Goal: Task Accomplishment & Management: Manage account settings

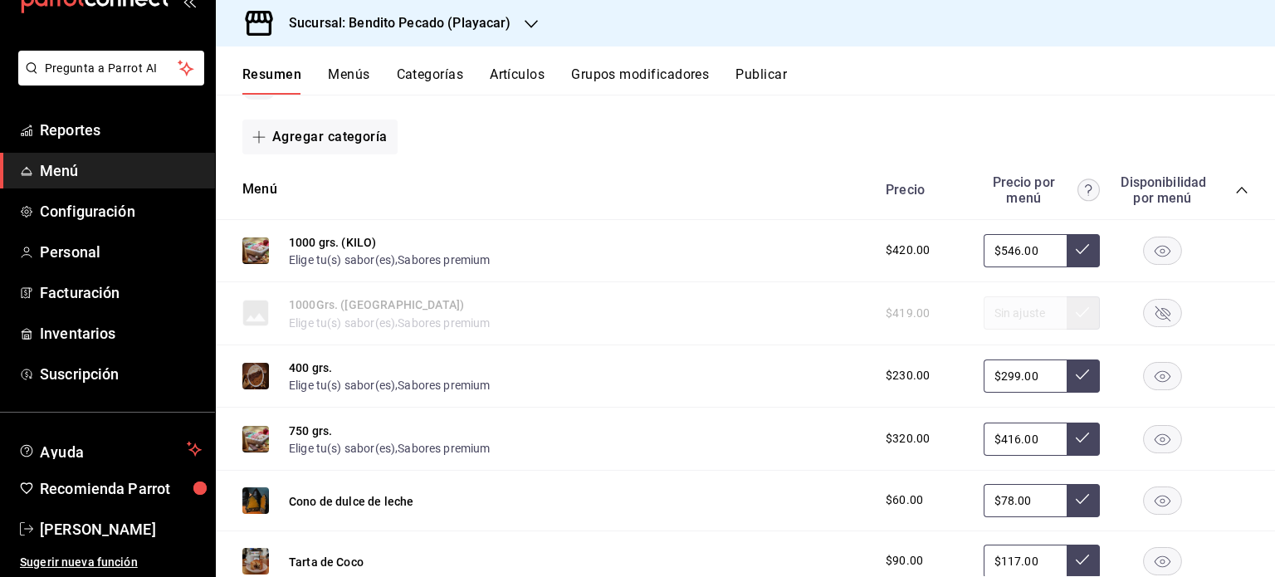
scroll to position [2225, 0]
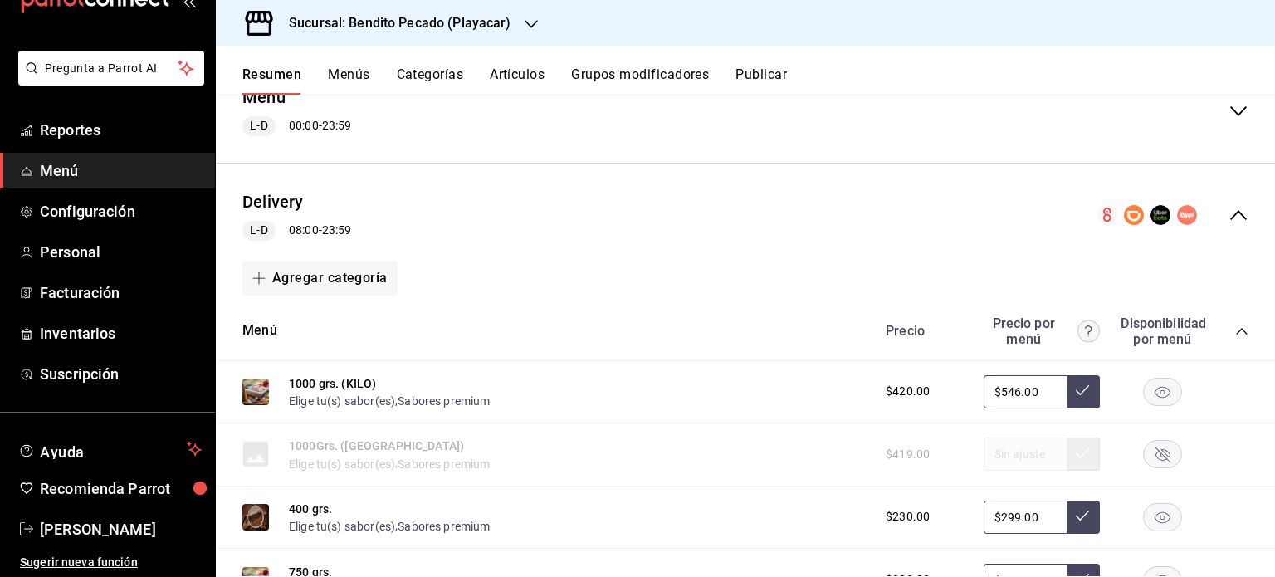
click at [1236, 336] on icon "collapse-category-row" at bounding box center [1242, 331] width 13 height 13
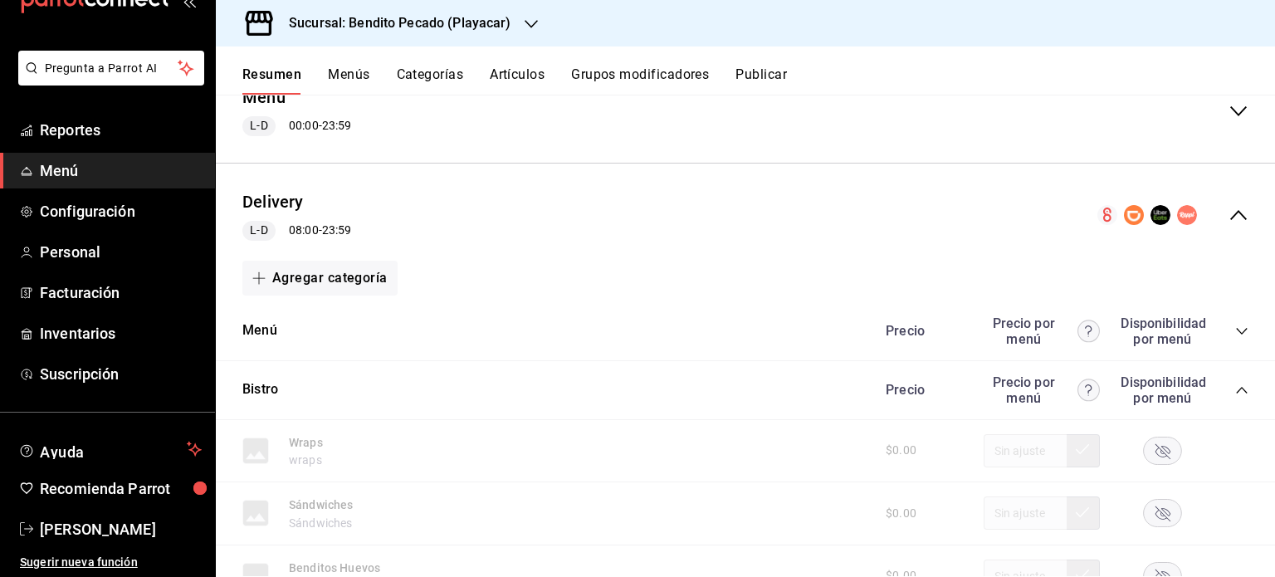
click at [1226, 413] on div "Bistro Precio Precio por menú Disponibilidad por menú" at bounding box center [746, 390] width 1060 height 59
click at [1236, 397] on icon "collapse-category-row" at bounding box center [1242, 390] width 13 height 13
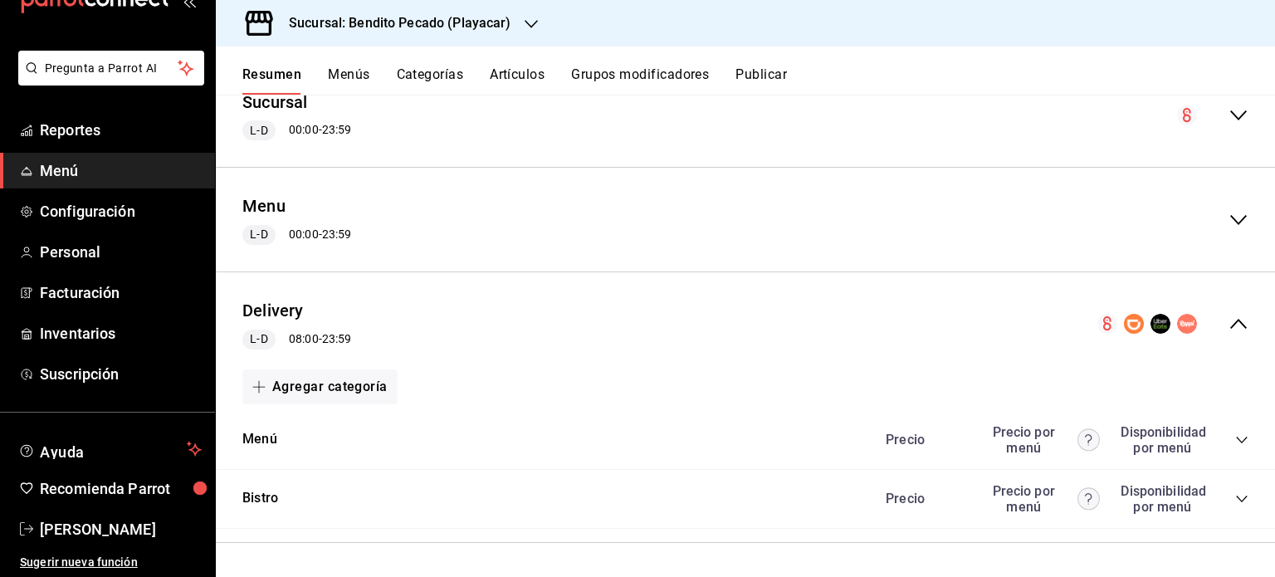
scroll to position [2119, 0]
click at [507, 77] on button "Artículos" at bounding box center [517, 80] width 55 height 28
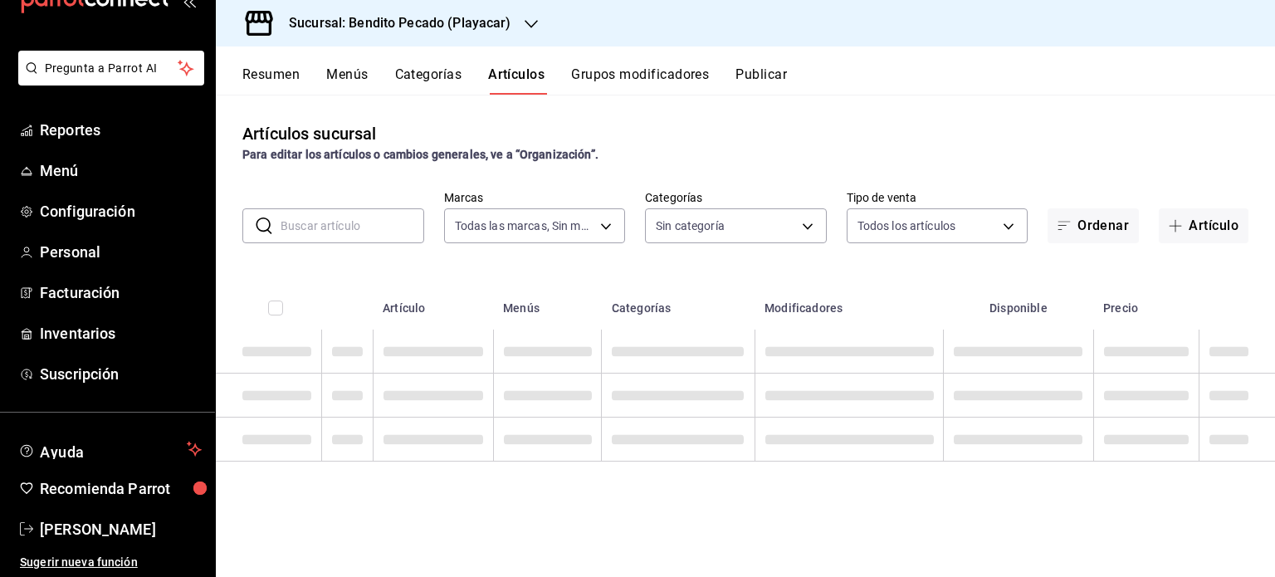
type input "4d940be5-4427-4ee5-ad75-e3a85aa95bfb"
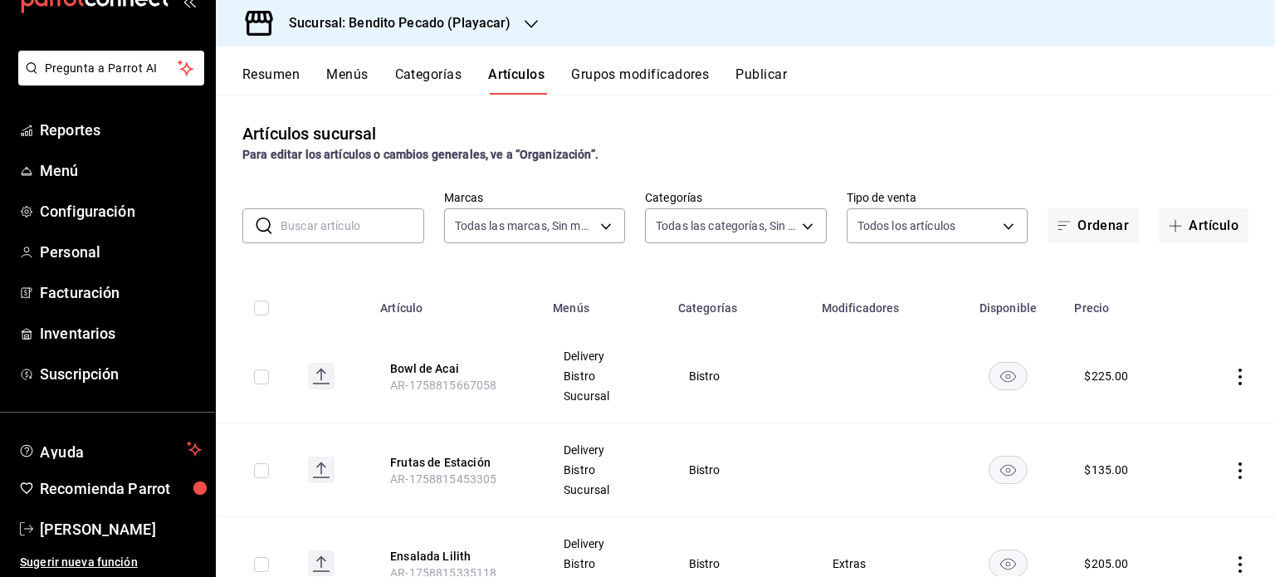
type input "cdf285b7-734c-42fc-b3d3-c0014fa730e9,79c5cf34-d3ad-4a48-9535-5b86049b374d,c6fd0…"
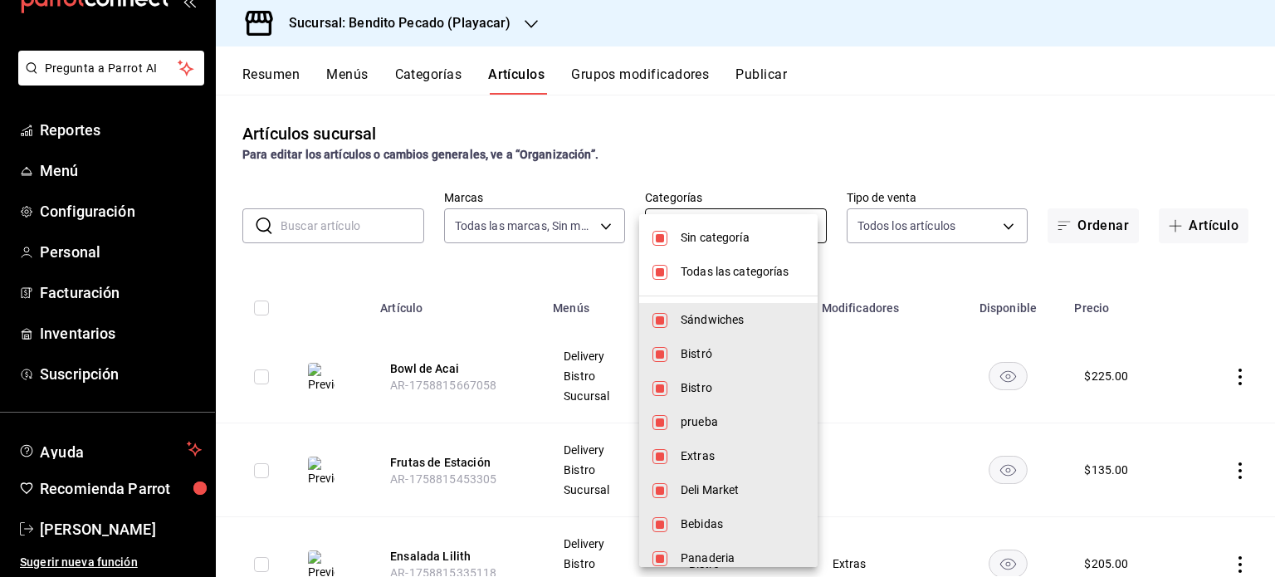
click at [786, 227] on body "Pregunta a Parrot AI Reportes Menú Configuración Personal Facturación Inventari…" at bounding box center [637, 288] width 1275 height 577
click at [570, 247] on div at bounding box center [637, 288] width 1275 height 577
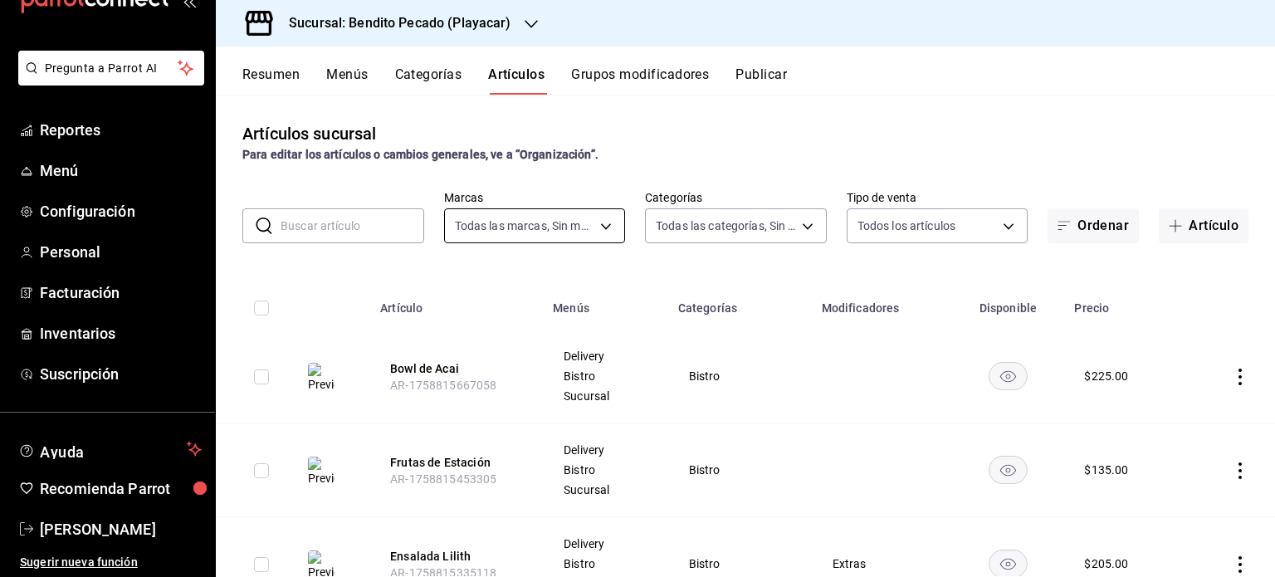
click at [562, 237] on body "Pregunta a Parrot AI Reportes Menú Configuración Personal Facturación Inventari…" at bounding box center [637, 288] width 1275 height 577
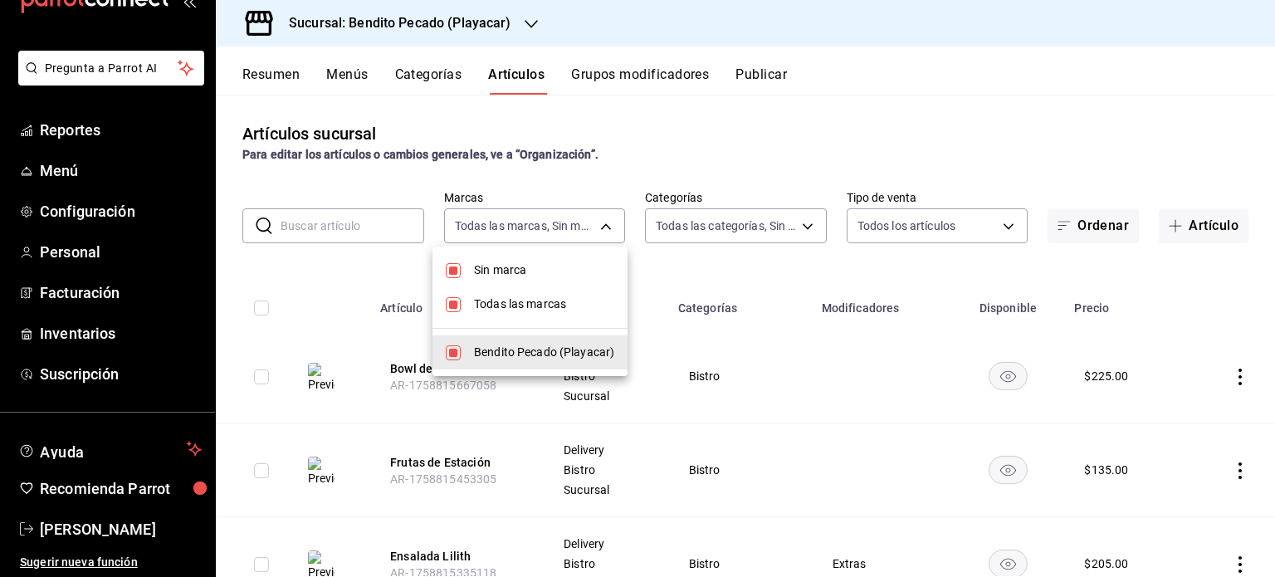
click at [874, 231] on div at bounding box center [637, 288] width 1275 height 577
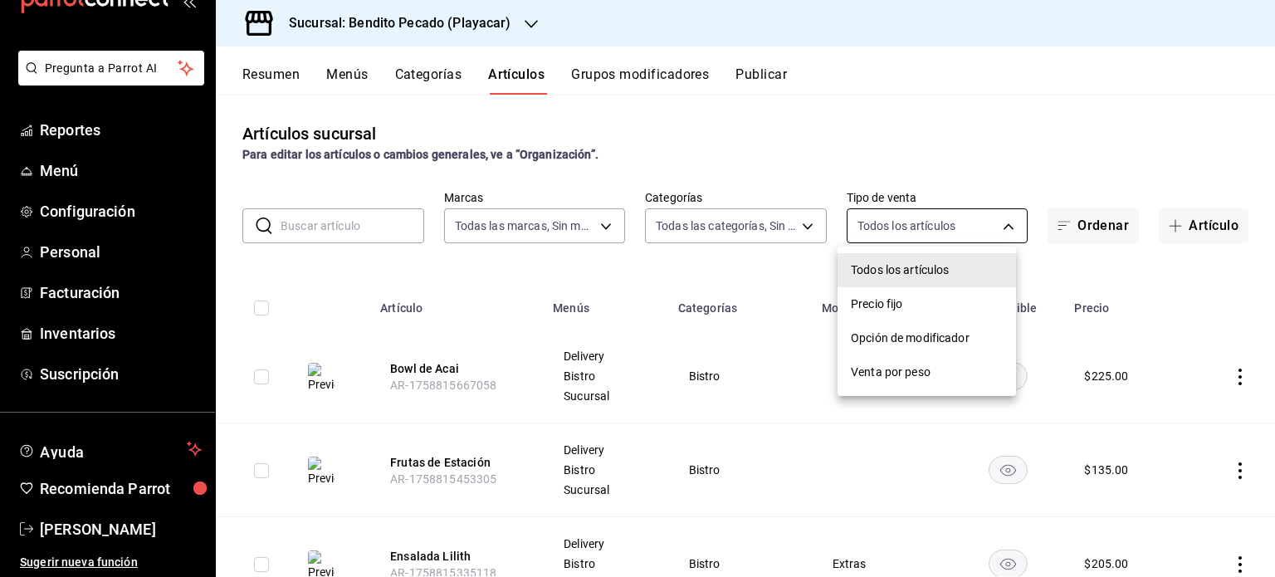
click at [1003, 225] on body "Pregunta a Parrot AI Reportes Menú Configuración Personal Facturación Inventari…" at bounding box center [637, 288] width 1275 height 577
click at [1050, 225] on div at bounding box center [637, 288] width 1275 height 577
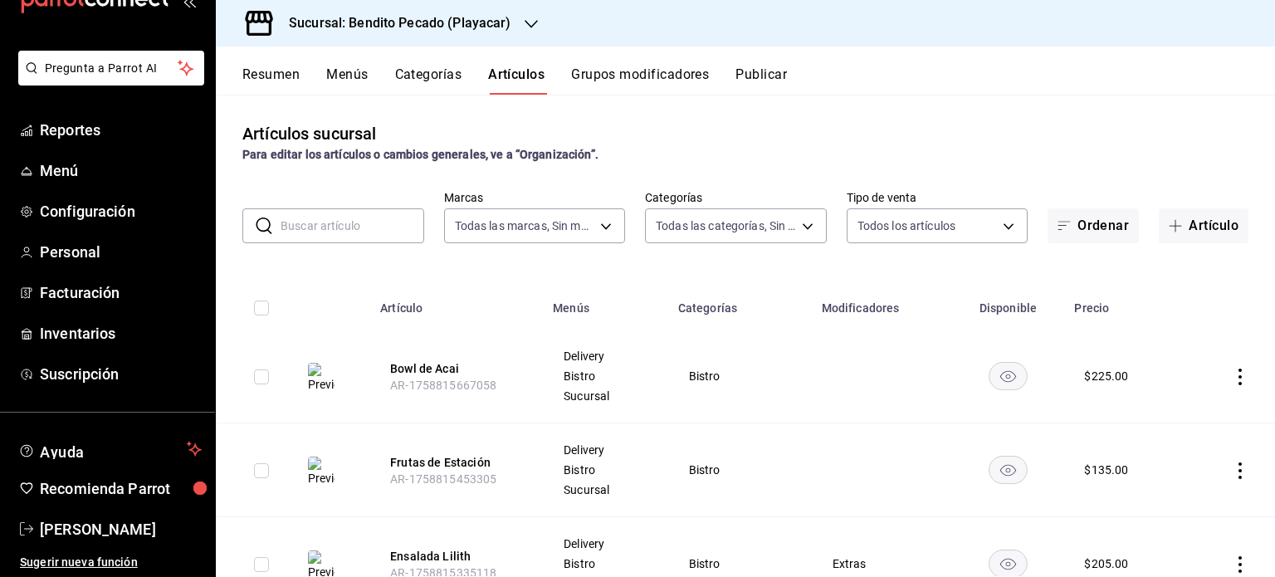
click at [1059, 225] on icon "button" at bounding box center [1065, 226] width 12 height 8
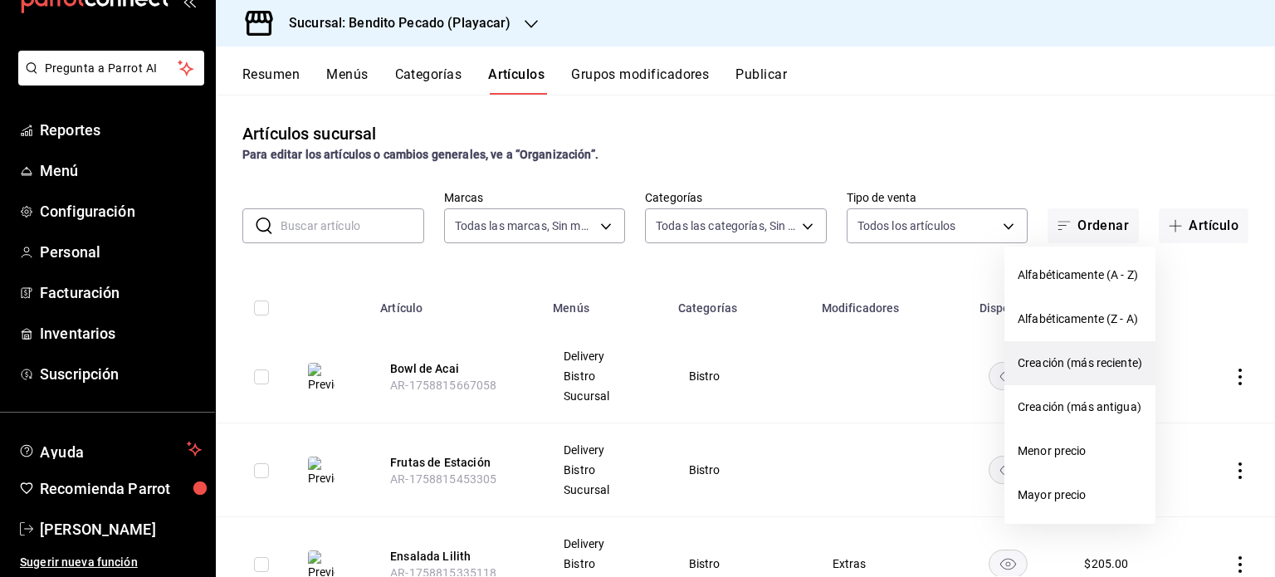
click at [1096, 365] on span "Creación (más reciente)" at bounding box center [1080, 363] width 125 height 17
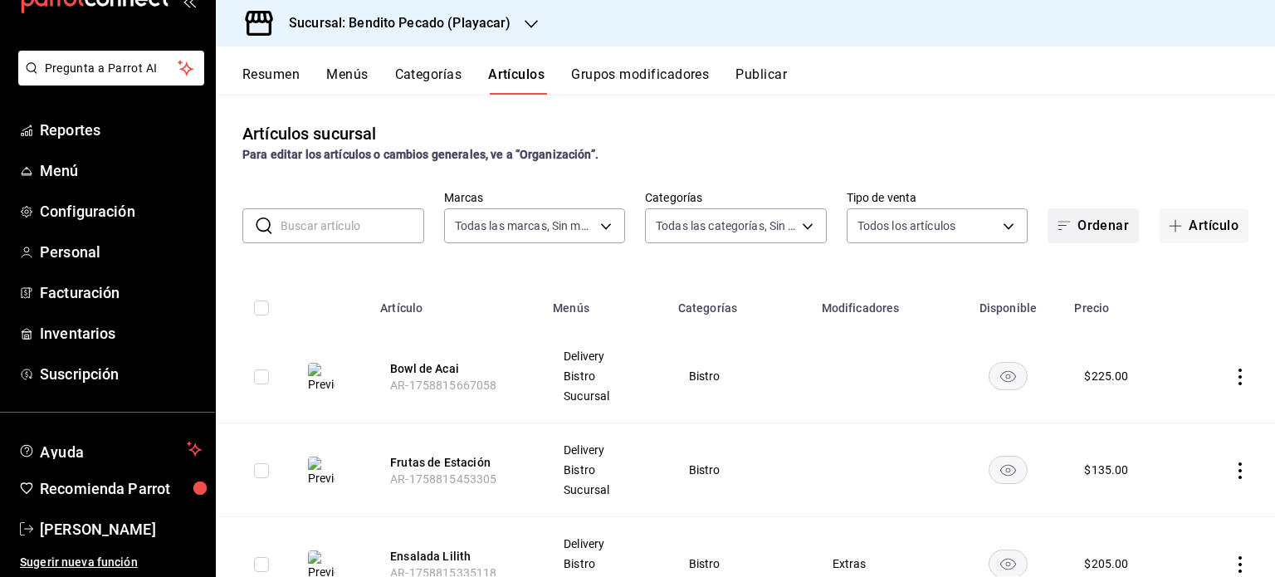
click at [1102, 235] on button "Ordenar" at bounding box center [1093, 225] width 91 height 35
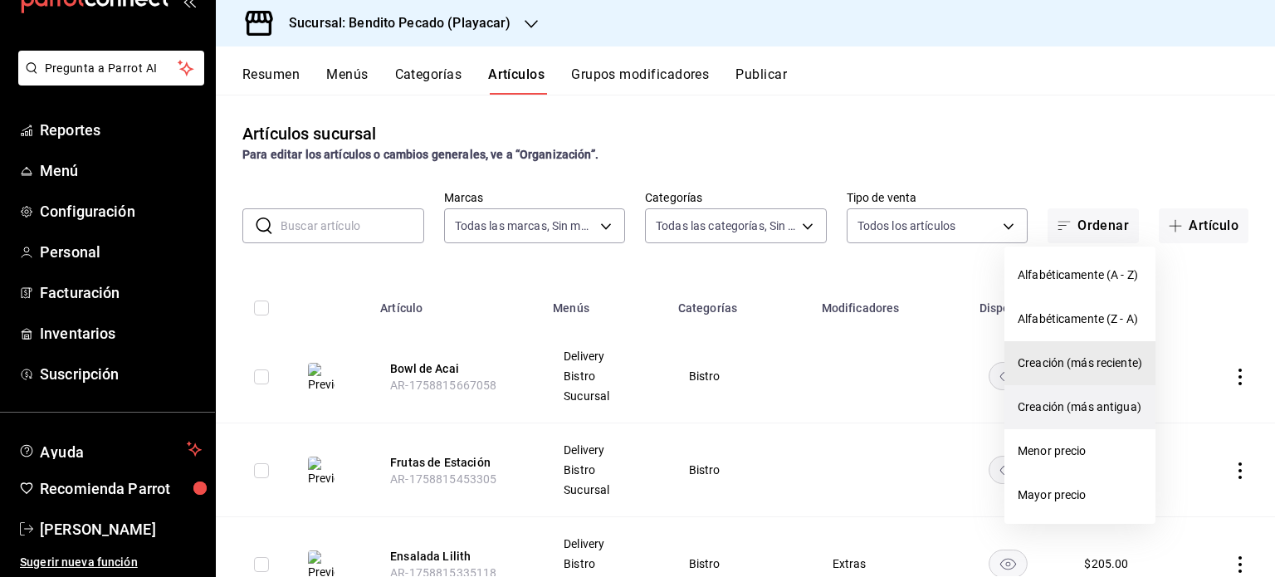
click at [1093, 409] on span "Creación (más antigua)" at bounding box center [1080, 407] width 125 height 17
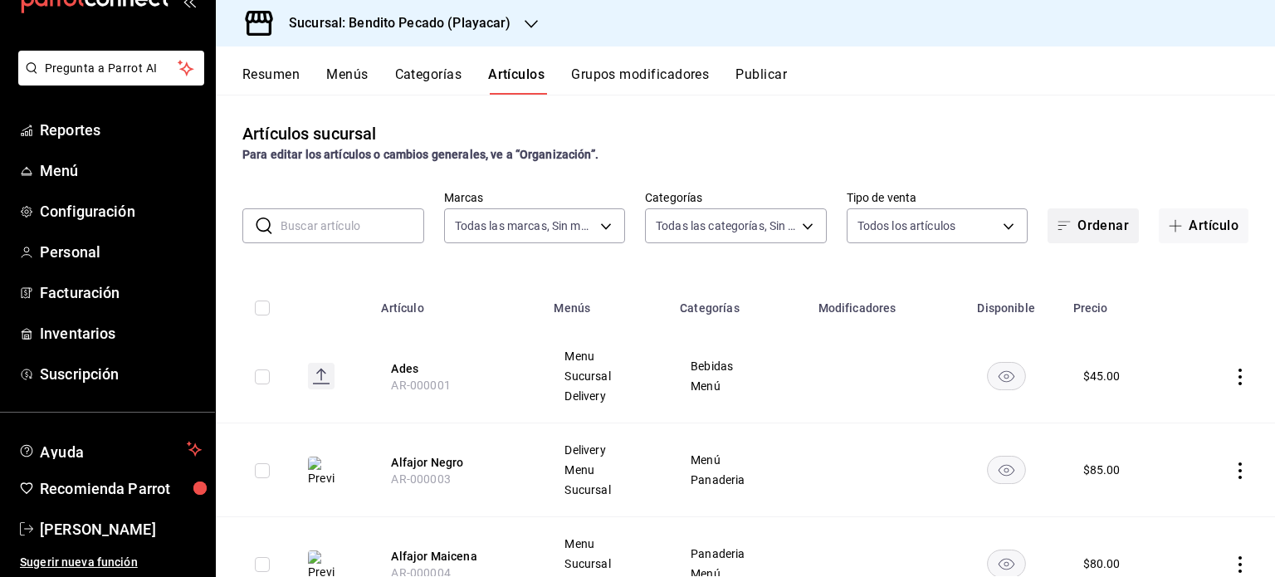
click at [1084, 217] on button "Ordenar" at bounding box center [1093, 225] width 91 height 35
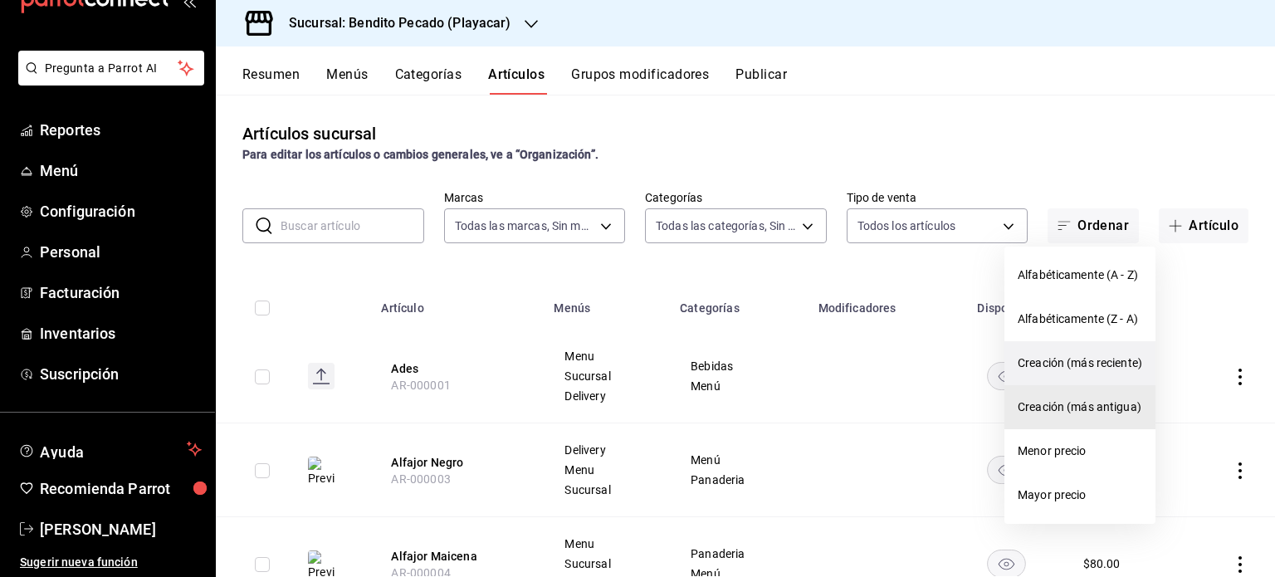
click at [1089, 377] on li "Creación (más reciente)" at bounding box center [1080, 363] width 151 height 44
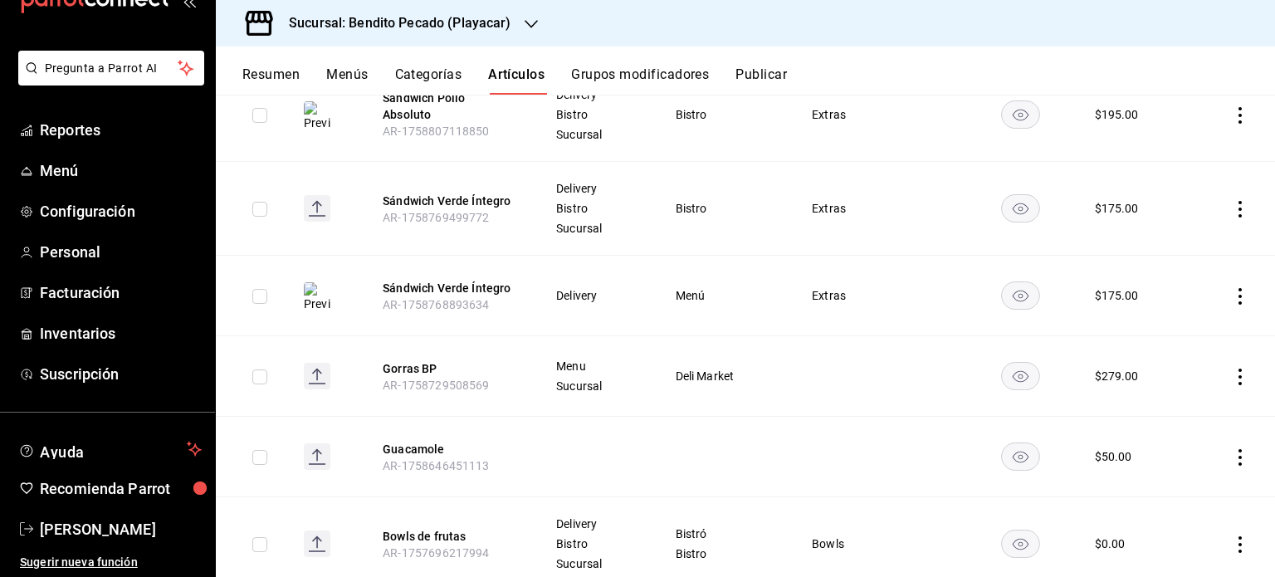
scroll to position [1664, 0]
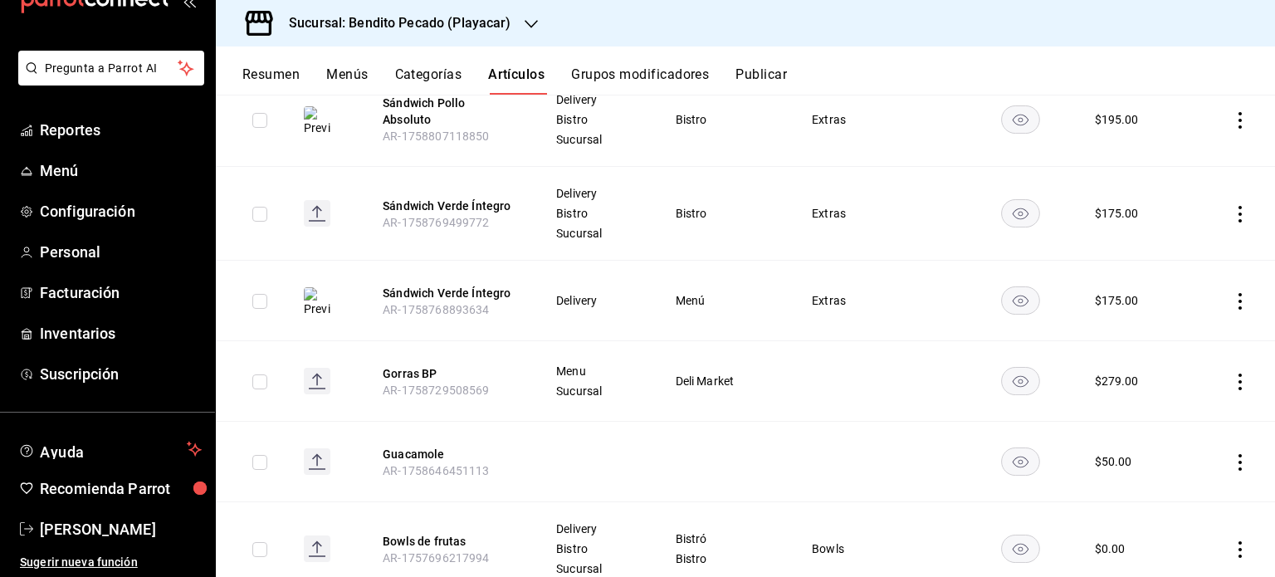
click at [1232, 293] on icon "actions" at bounding box center [1240, 301] width 17 height 17
click at [1155, 342] on div at bounding box center [1142, 337] width 30 height 20
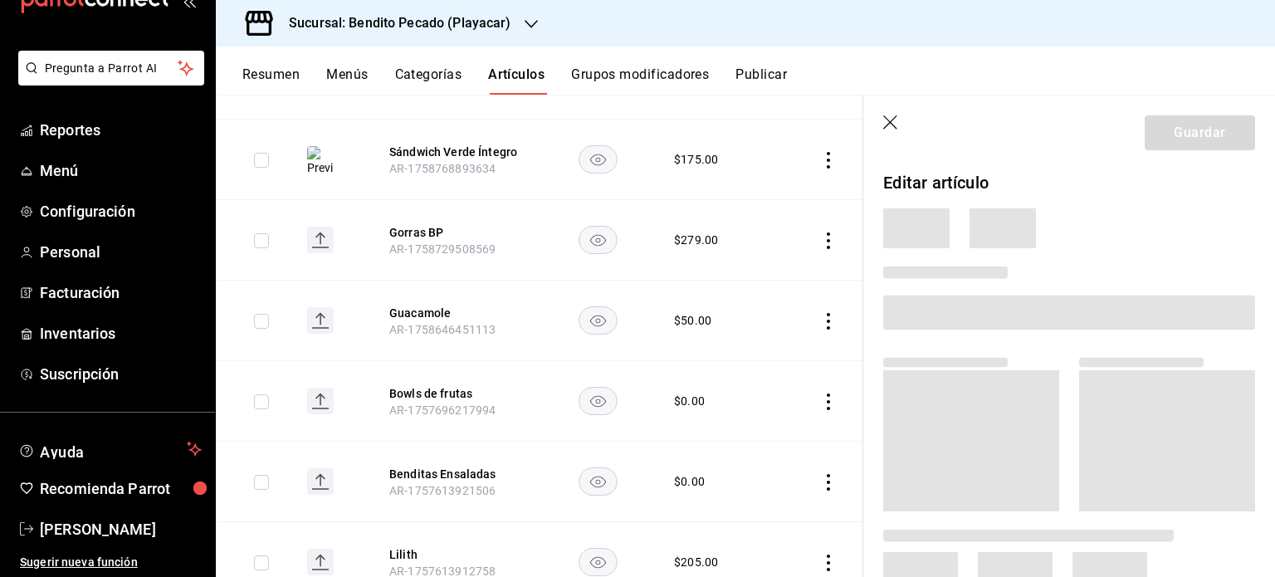
scroll to position [1478, 0]
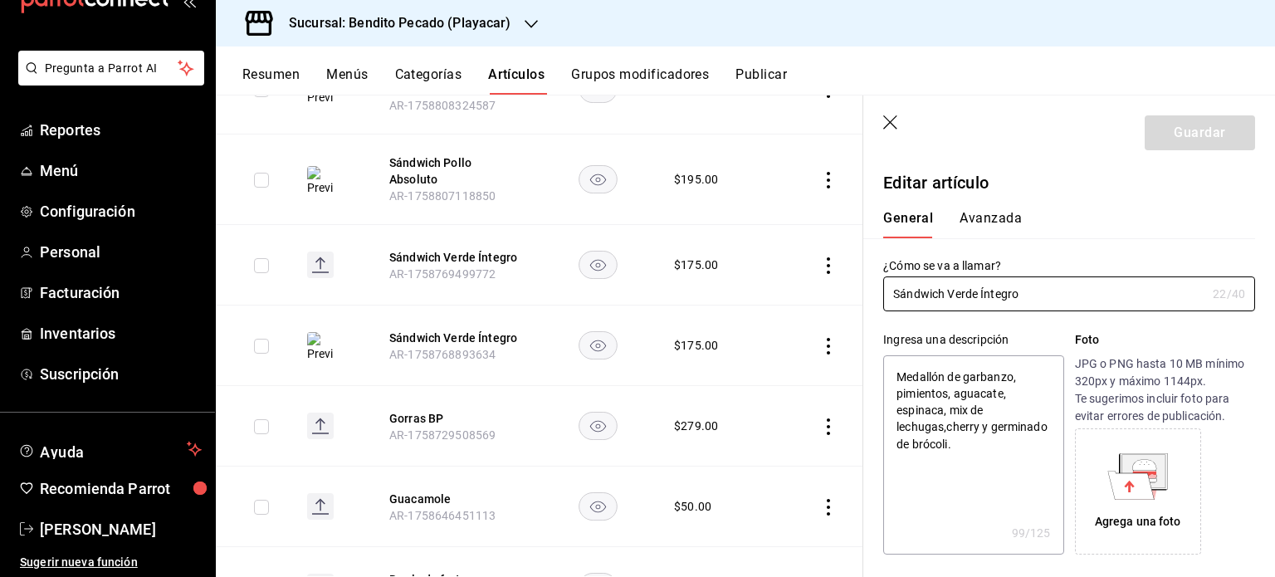
type textarea "x"
type input "$175.00"
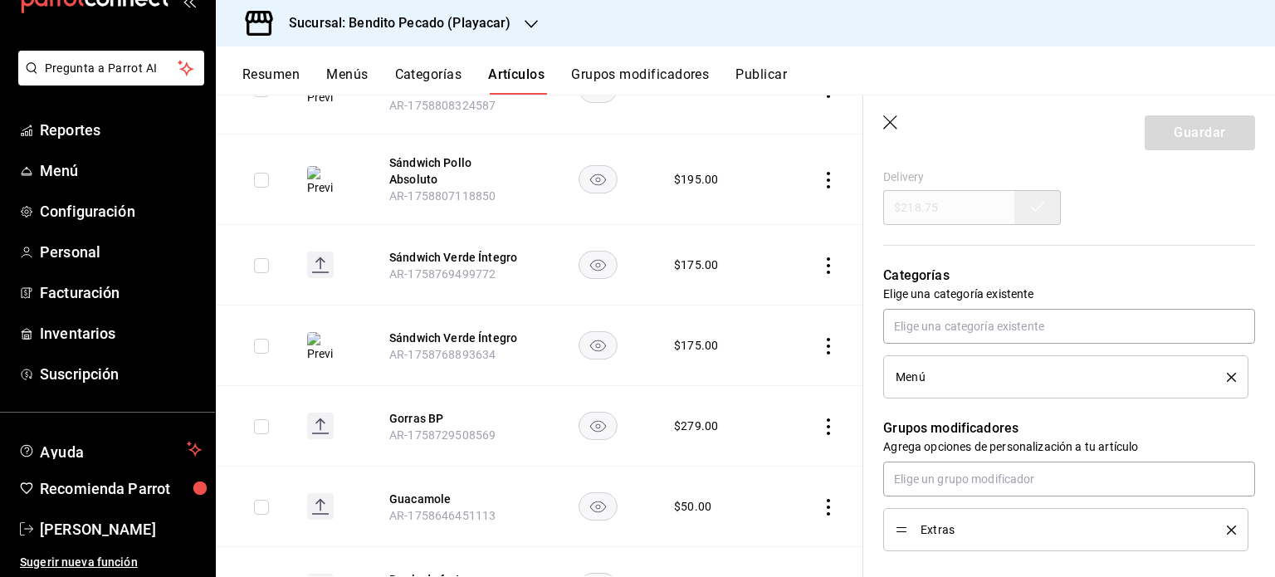
scroll to position [611, 0]
click at [1224, 376] on li "Menú" at bounding box center [1065, 376] width 365 height 43
click at [1227, 378] on icon "delete" at bounding box center [1231, 376] width 9 height 9
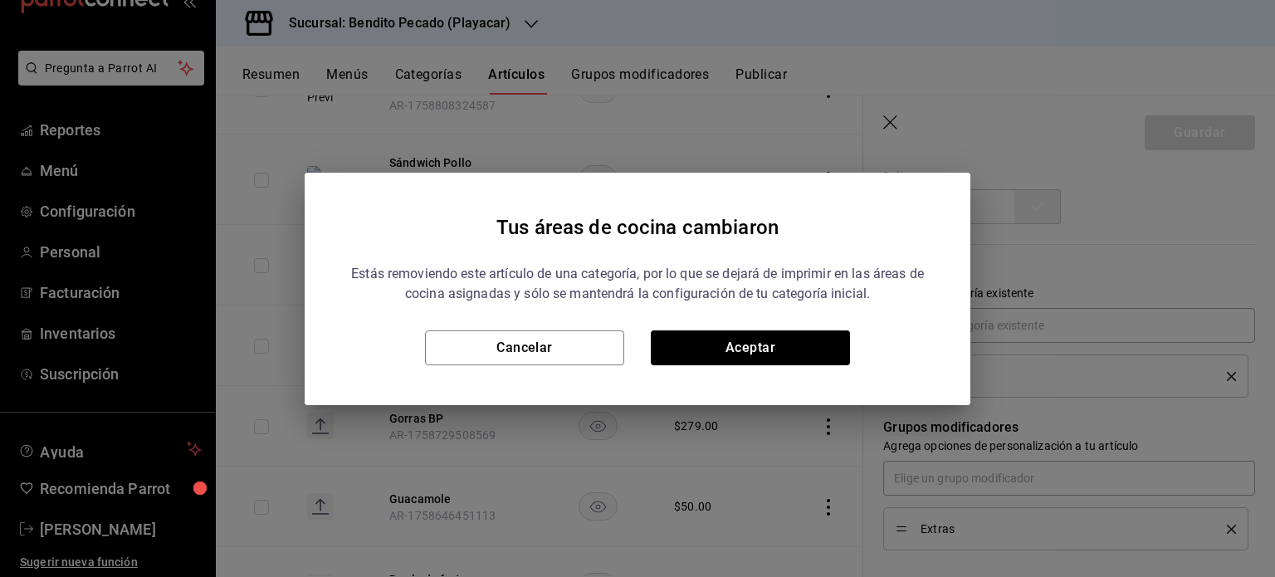
click at [838, 374] on div "Tus áreas de cocina cambiaron Estás removiendo este artículo de una categoría, …" at bounding box center [638, 289] width 666 height 232
click at [714, 349] on button "Aceptar" at bounding box center [750, 347] width 199 height 35
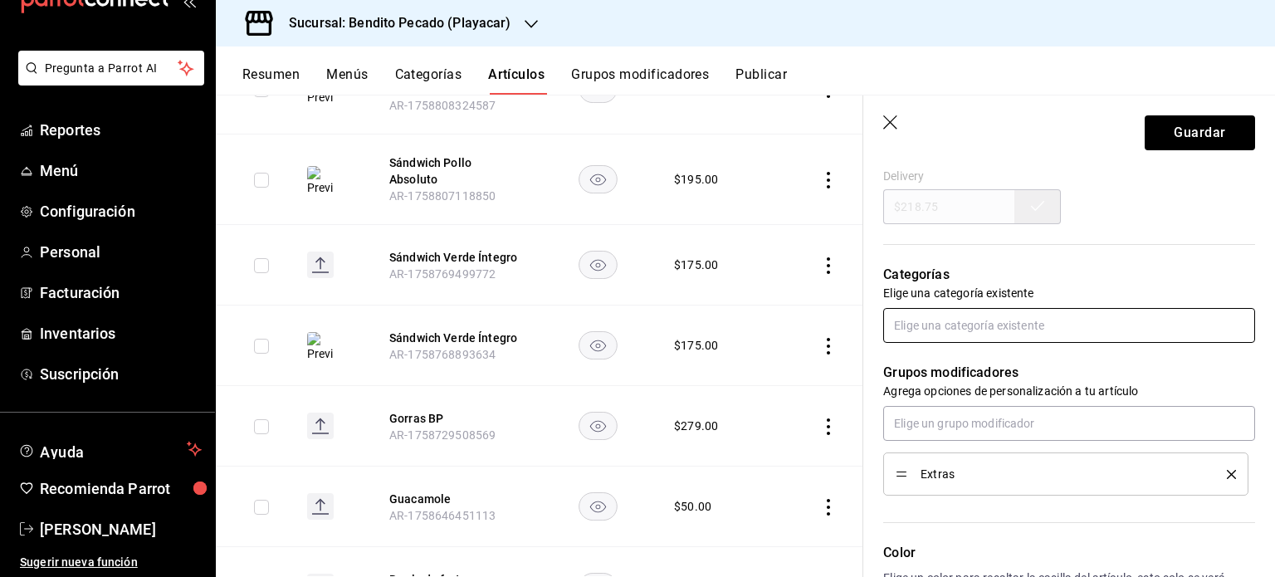
click at [1000, 325] on input "text" at bounding box center [1069, 325] width 372 height 35
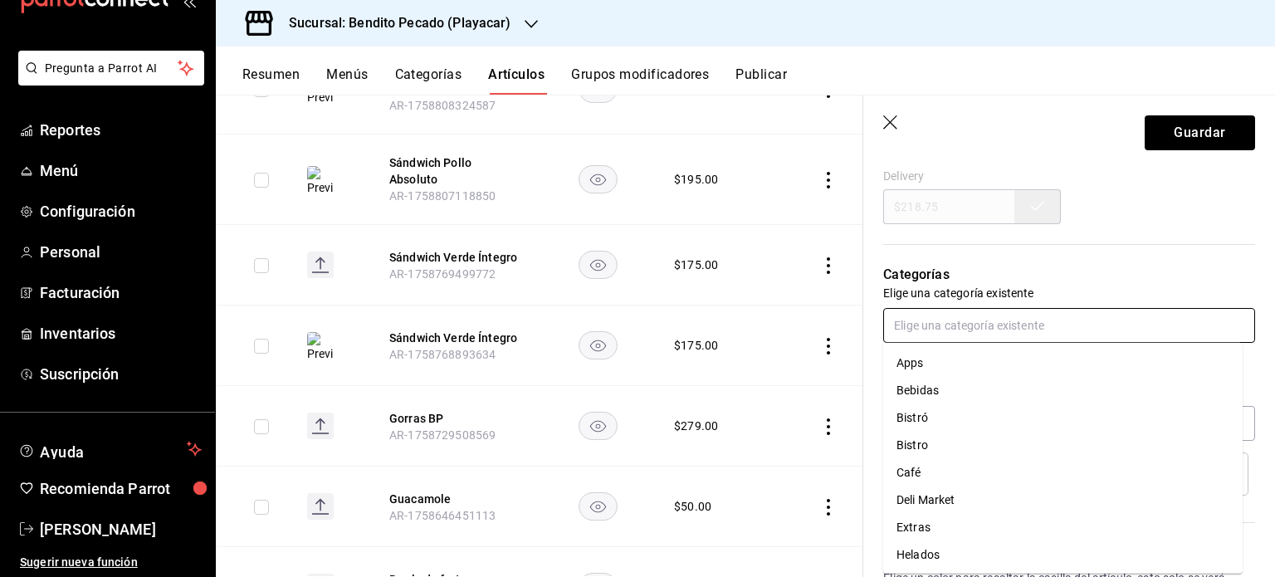
click at [957, 447] on li "Bistro" at bounding box center [1063, 445] width 360 height 27
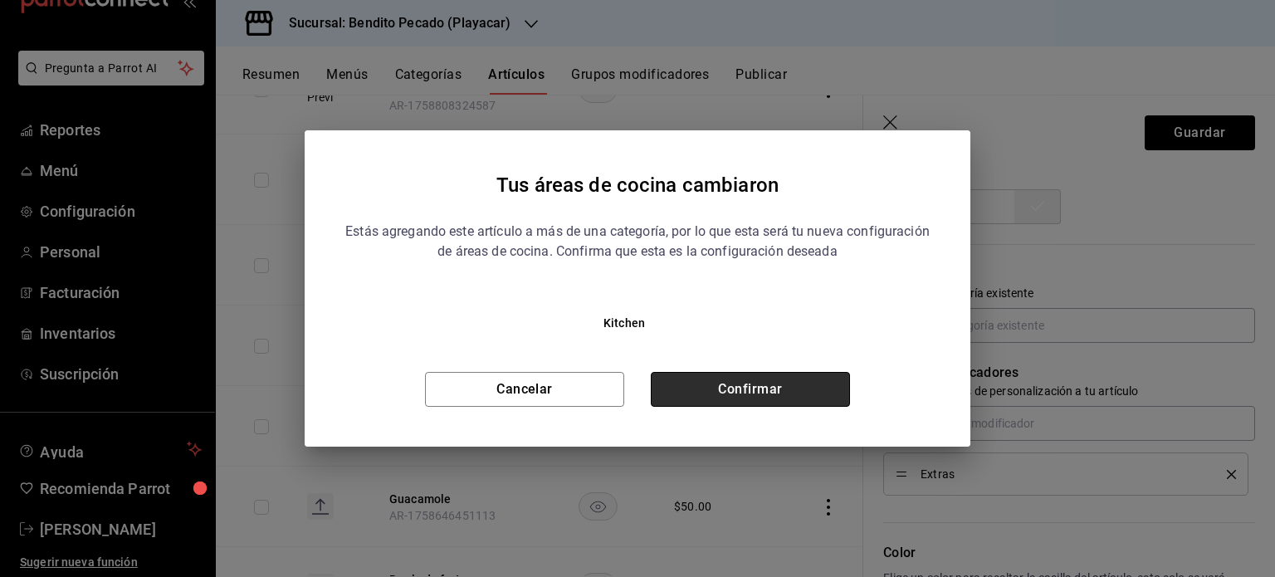
click at [801, 401] on button "Confirmar" at bounding box center [750, 389] width 199 height 35
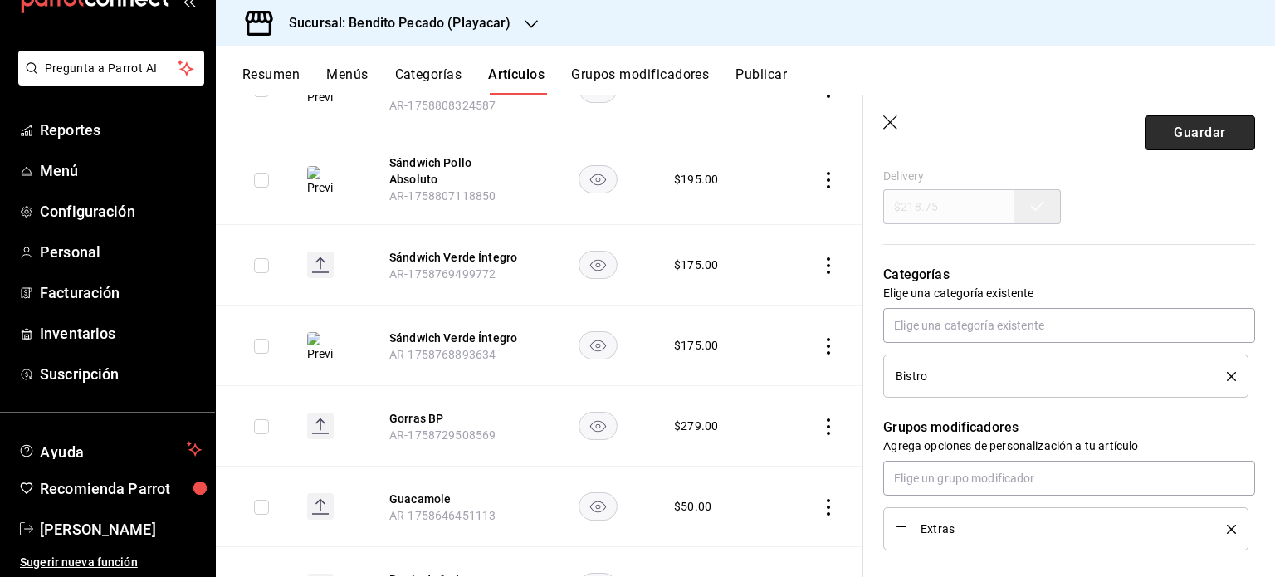
click at [1201, 123] on button "Guardar" at bounding box center [1200, 132] width 110 height 35
type textarea "x"
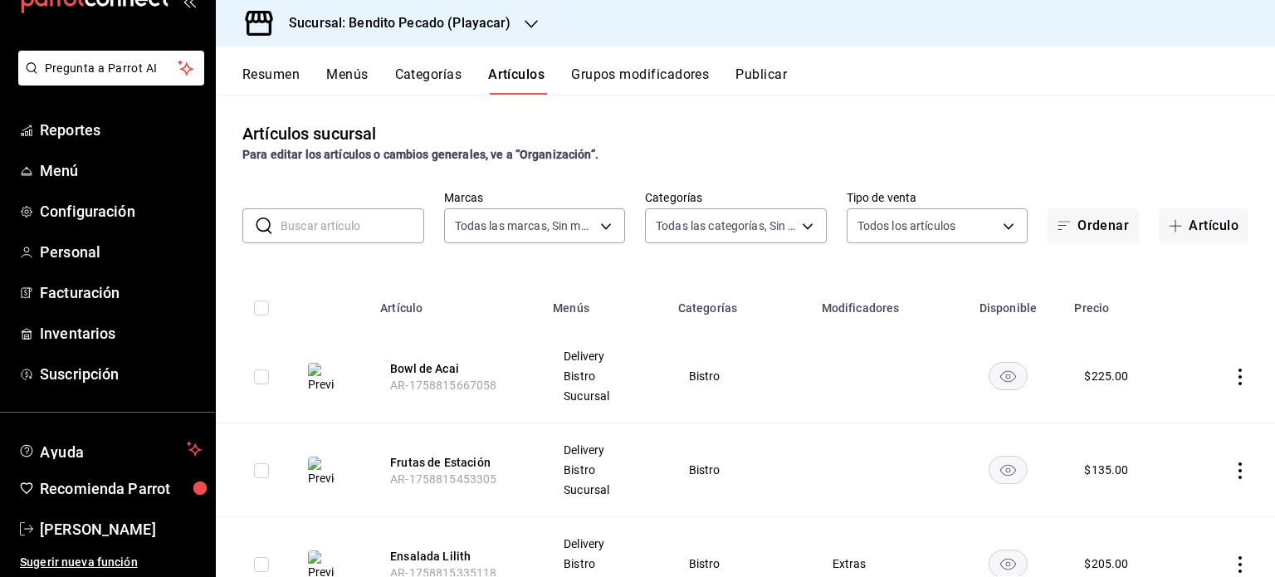
click at [774, 74] on button "Publicar" at bounding box center [761, 80] width 51 height 28
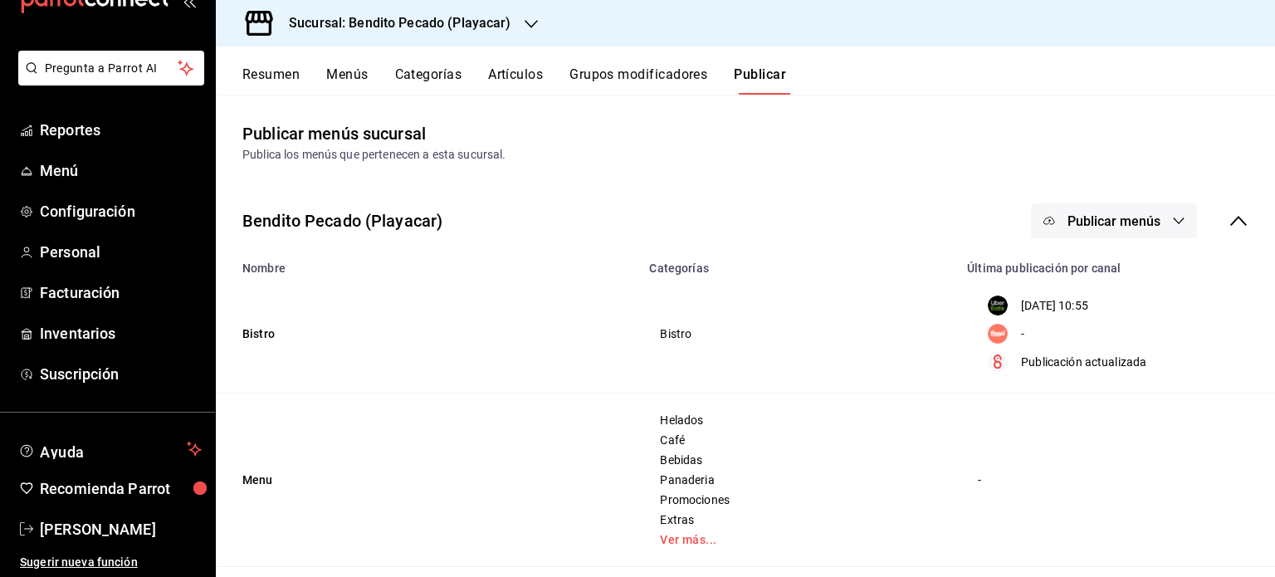
click at [595, 54] on div "Resumen Menús Categorías Artículos Grupos modificadores Publicar" at bounding box center [746, 70] width 1060 height 48
click at [286, 75] on button "Resumen" at bounding box center [270, 80] width 57 height 28
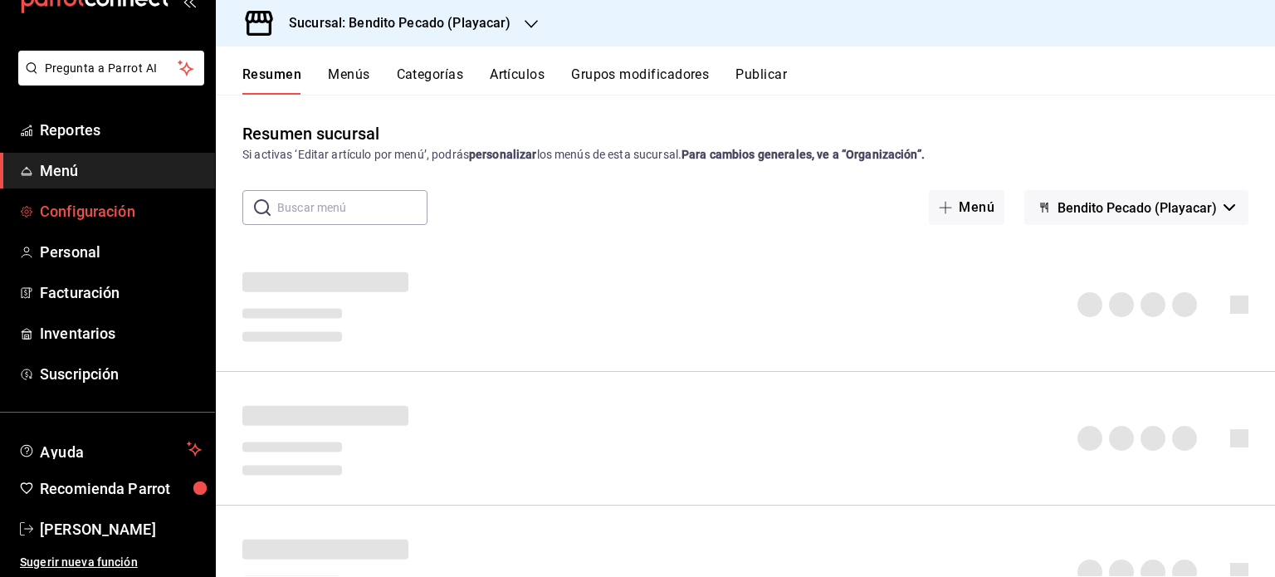
click at [100, 208] on span "Configuración" at bounding box center [121, 211] width 162 height 22
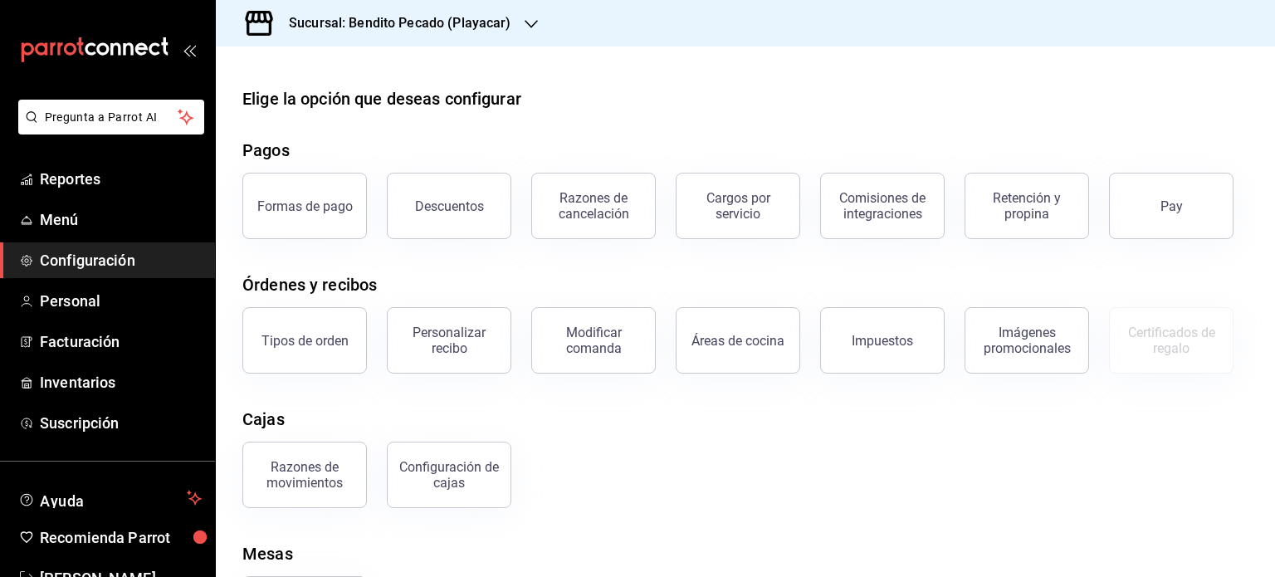
scroll to position [92, 0]
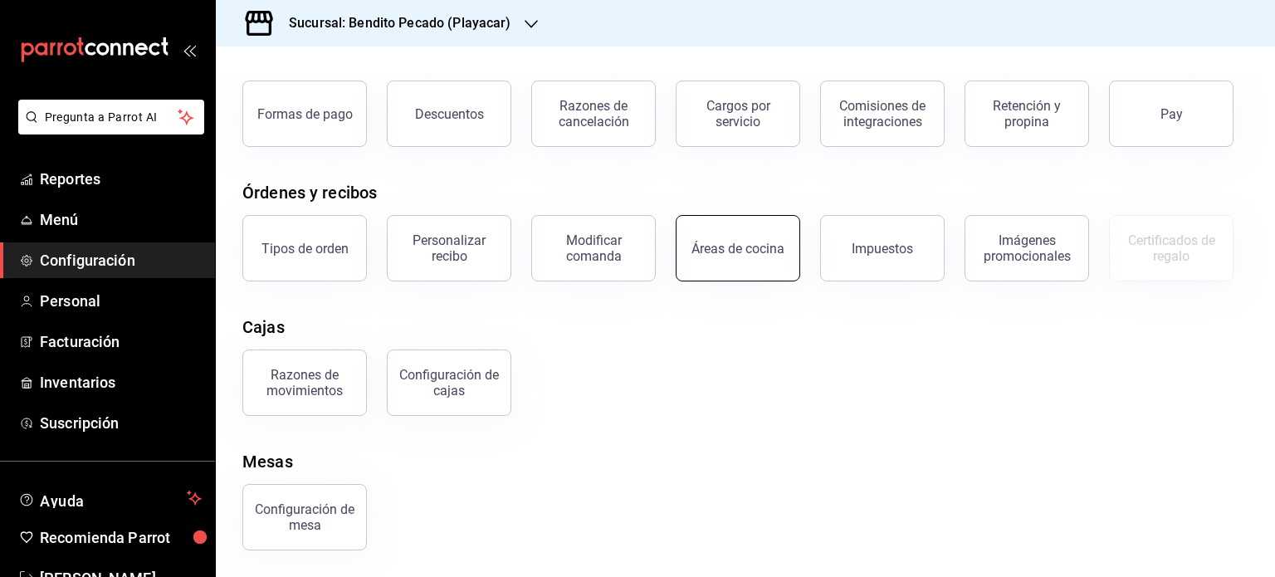
click at [781, 247] on button "Áreas de cocina" at bounding box center [738, 248] width 125 height 66
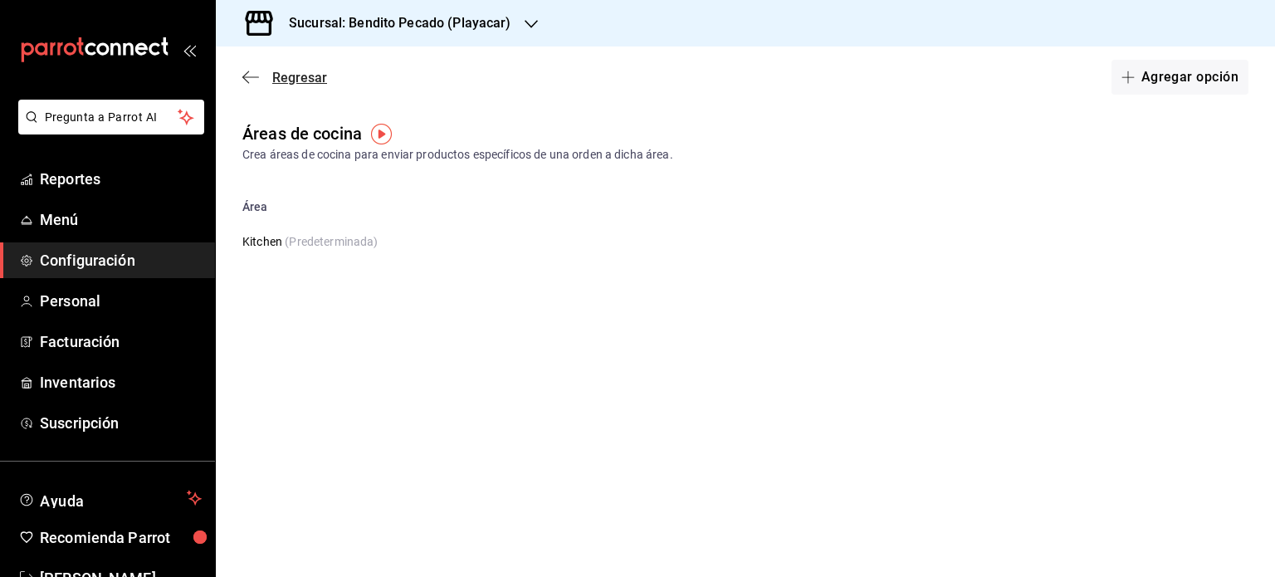
click at [247, 76] on icon "button" at bounding box center [250, 77] width 17 height 15
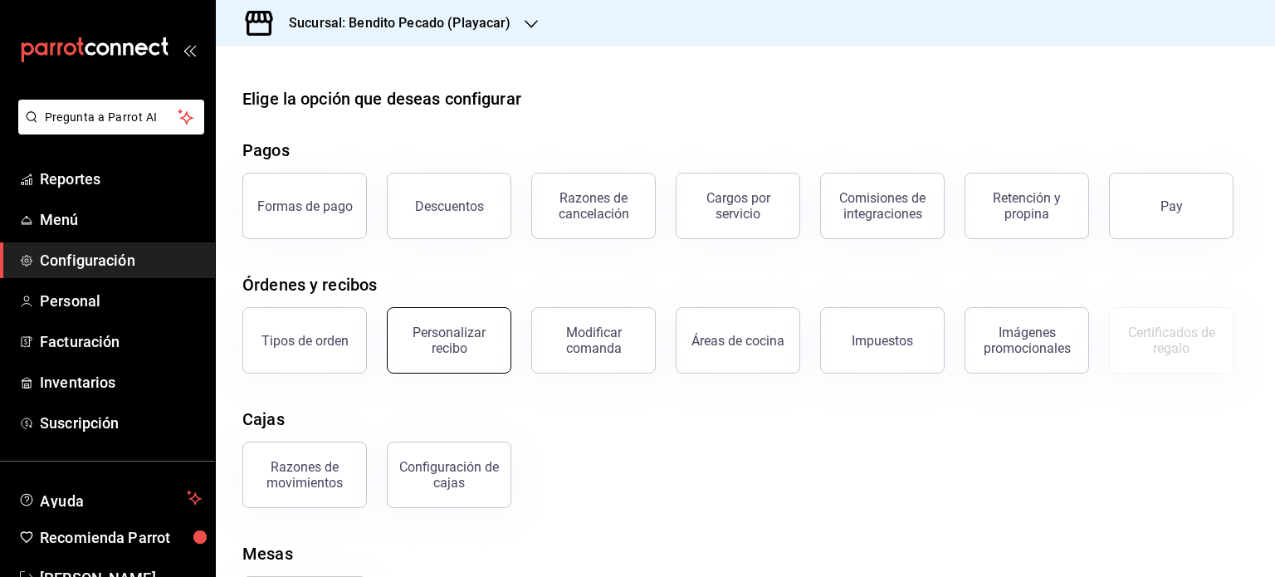
click at [469, 344] on div "Personalizar recibo" at bounding box center [449, 341] width 103 height 32
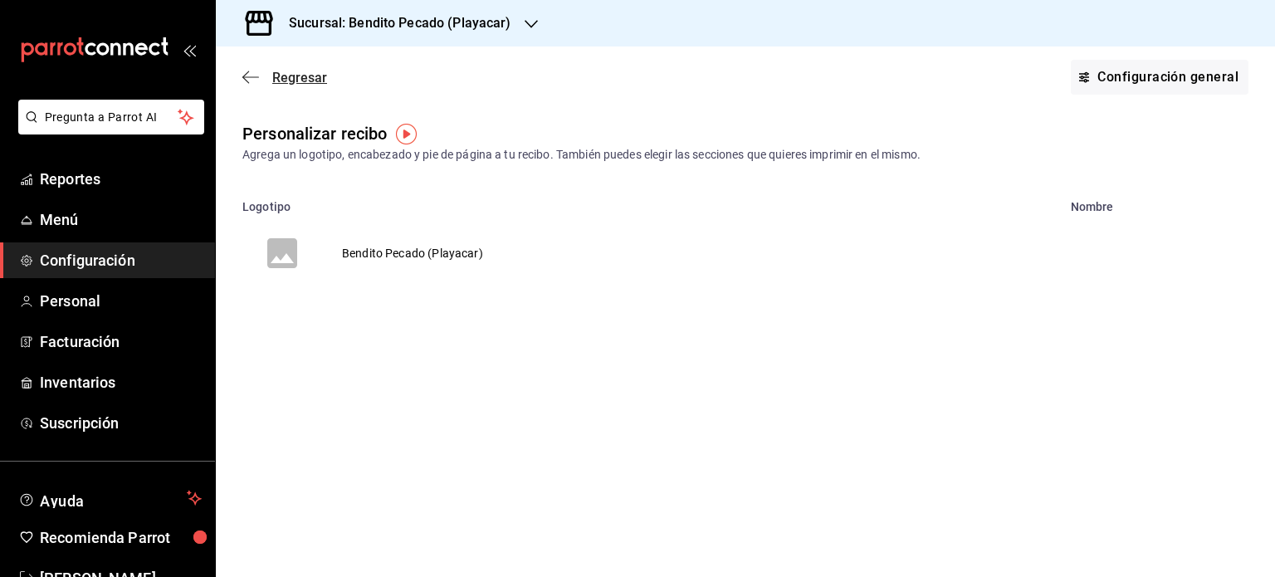
click at [243, 76] on icon "button" at bounding box center [245, 77] width 7 height 12
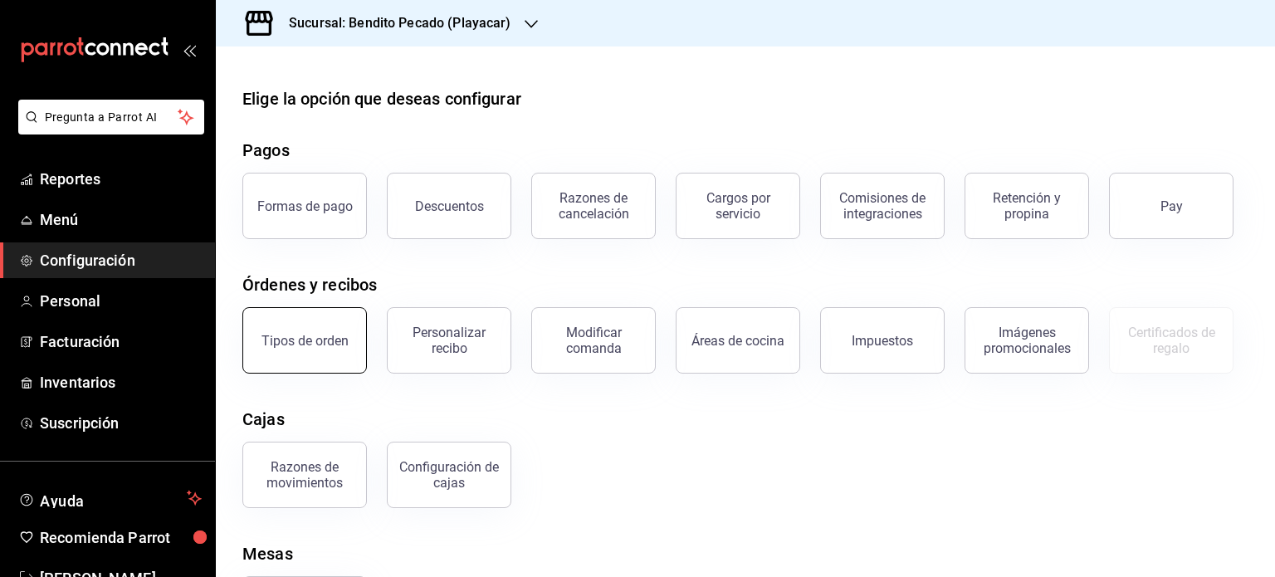
click at [309, 340] on div "Tipos de orden" at bounding box center [305, 341] width 87 height 16
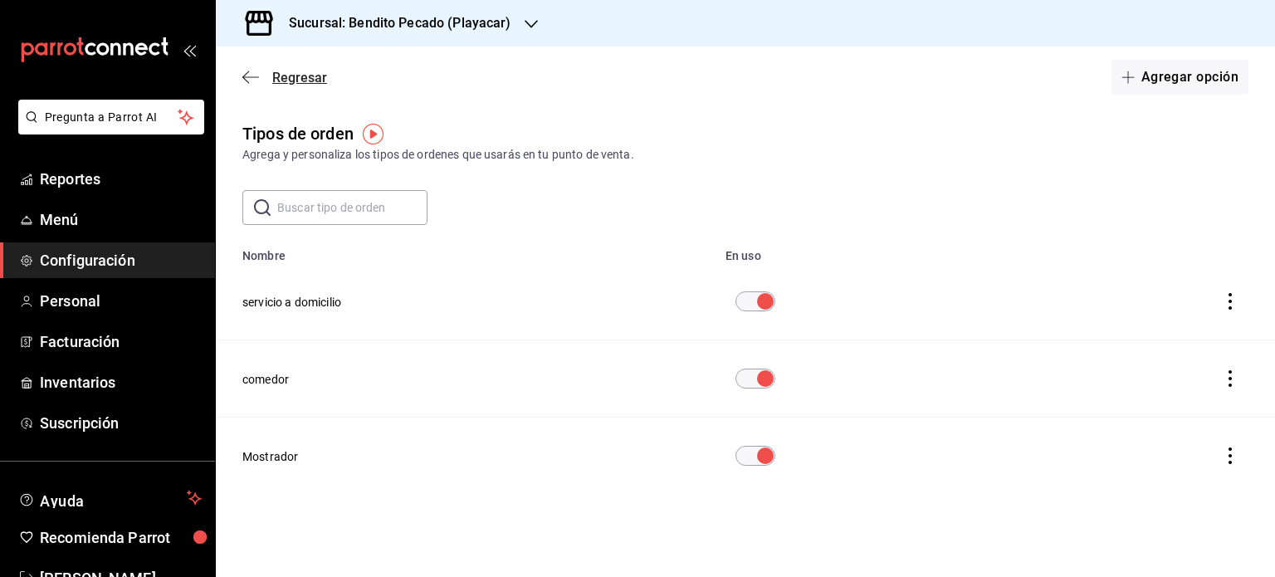
click at [244, 77] on icon "button" at bounding box center [250, 76] width 17 height 1
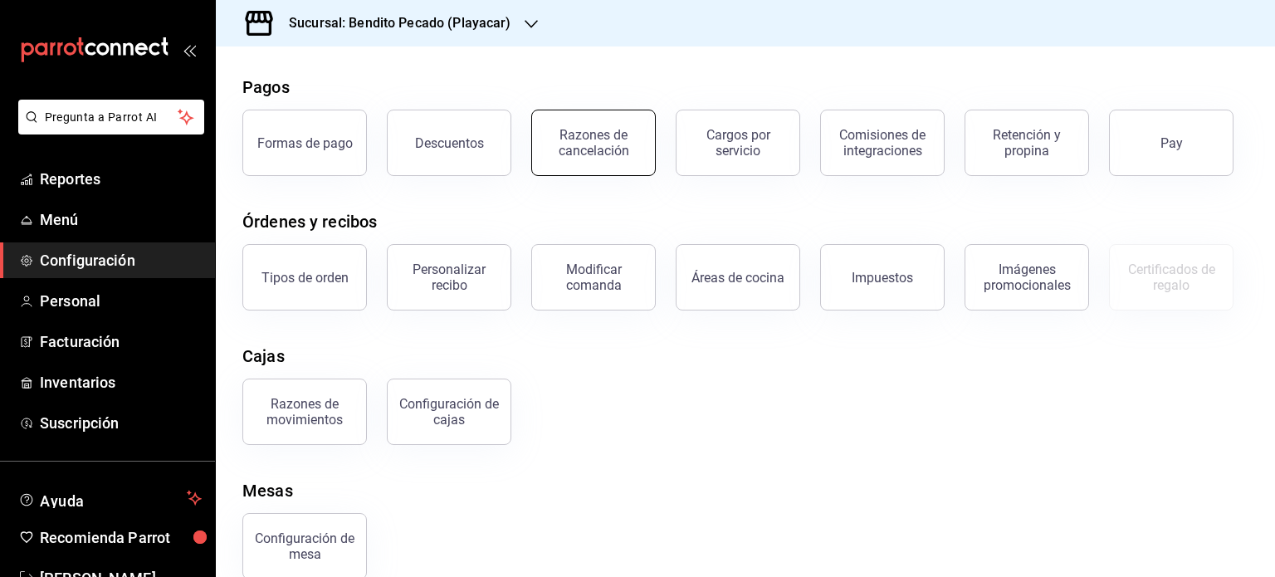
scroll to position [63, 0]
click at [1055, 127] on button "Retención y propina" at bounding box center [1027, 143] width 125 height 66
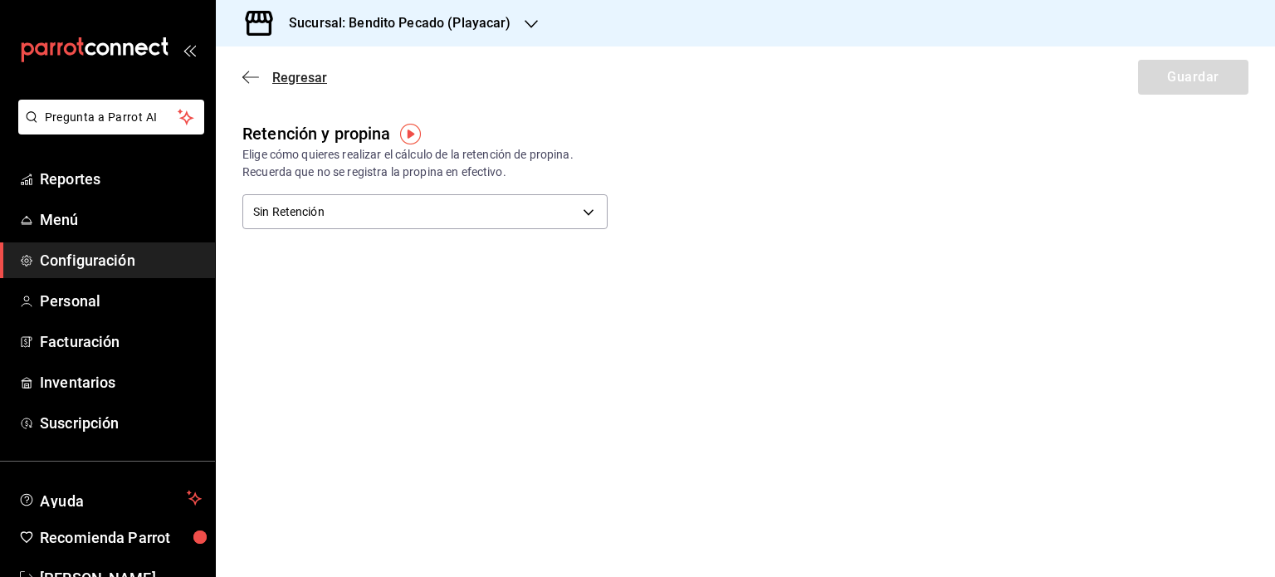
click at [252, 79] on icon "button" at bounding box center [250, 77] width 17 height 15
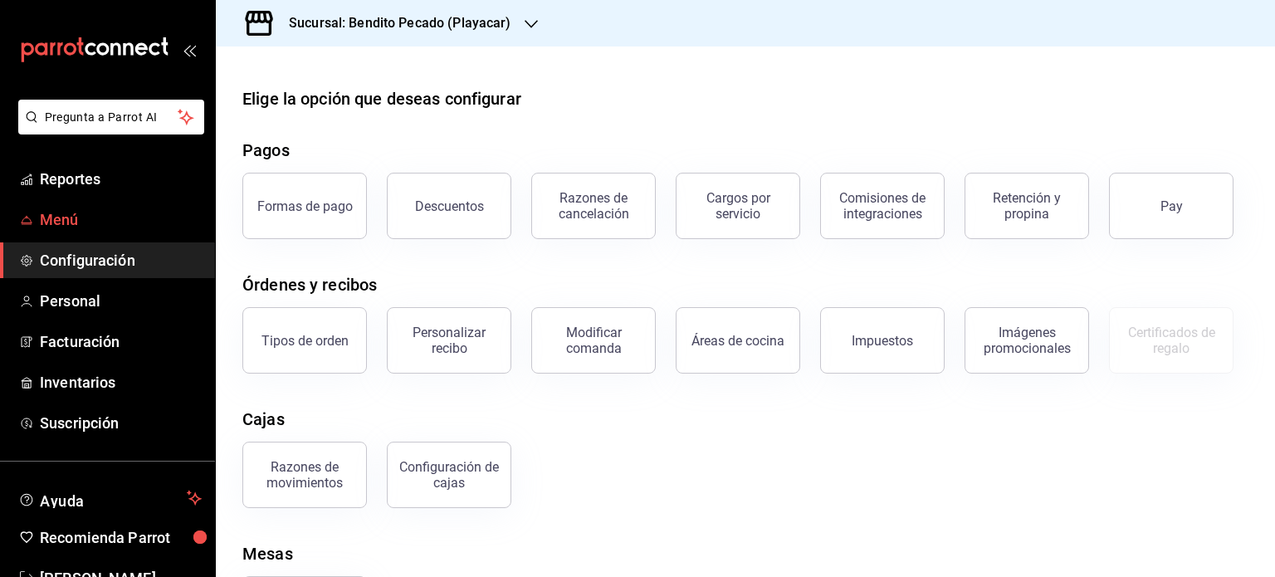
click at [56, 219] on span "Menú" at bounding box center [121, 219] width 162 height 22
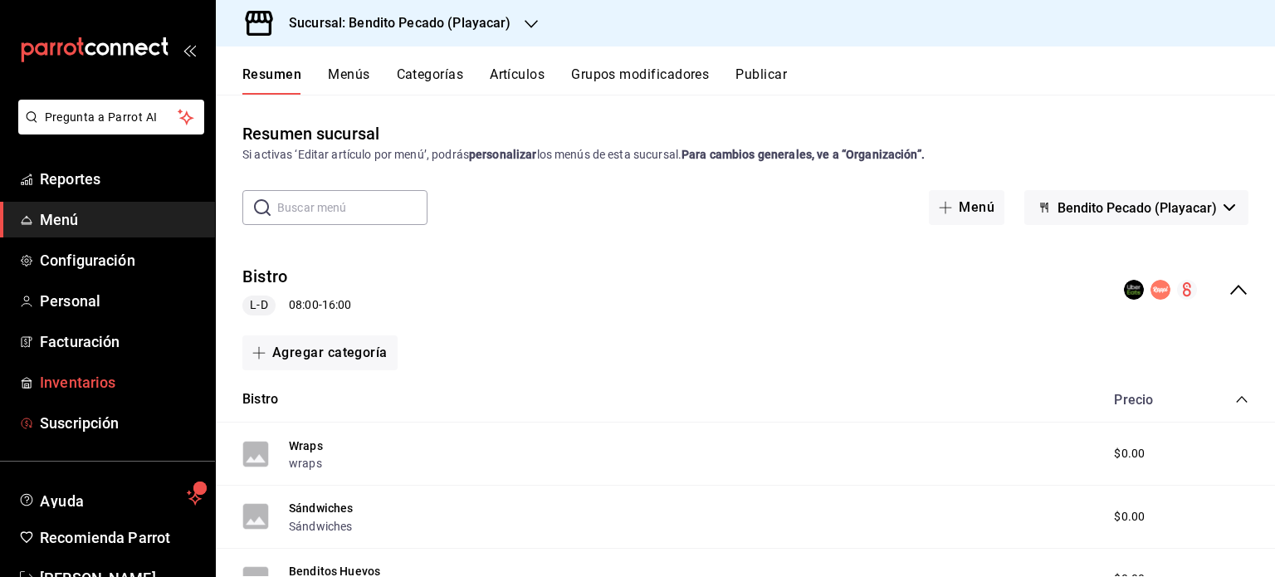
scroll to position [49, 0]
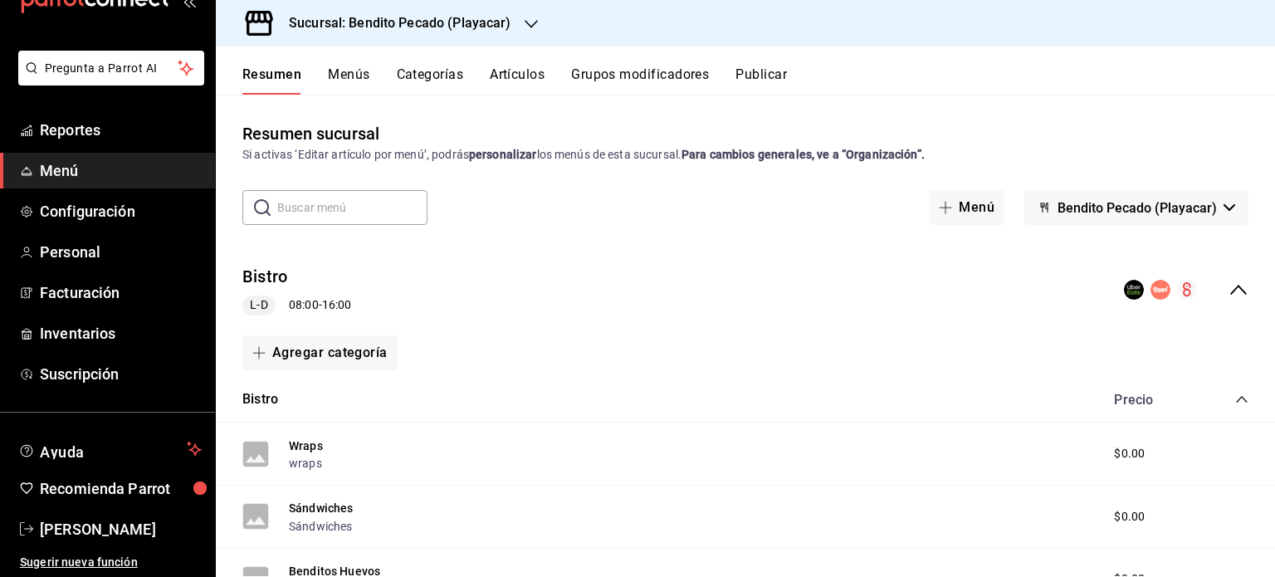
click at [896, 149] on strong "Para cambios generales, ve a “Organización”." at bounding box center [803, 154] width 243 height 13
click at [1229, 286] on icon "collapse-menu-row" at bounding box center [1239, 290] width 20 height 20
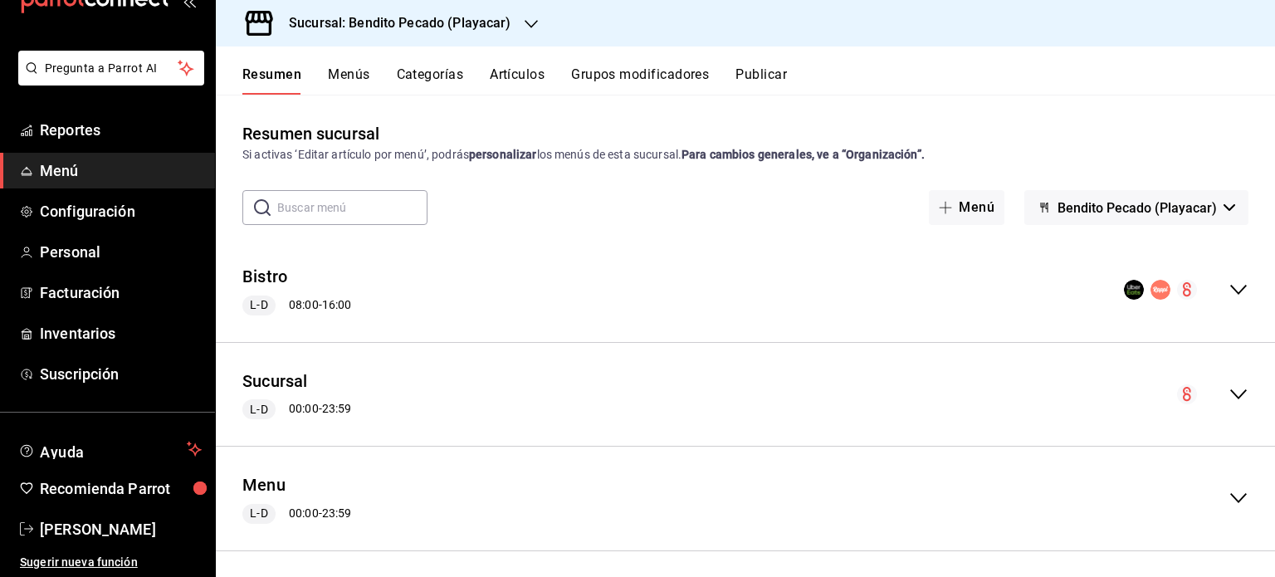
click at [1229, 286] on icon "collapse-menu-row" at bounding box center [1239, 290] width 20 height 20
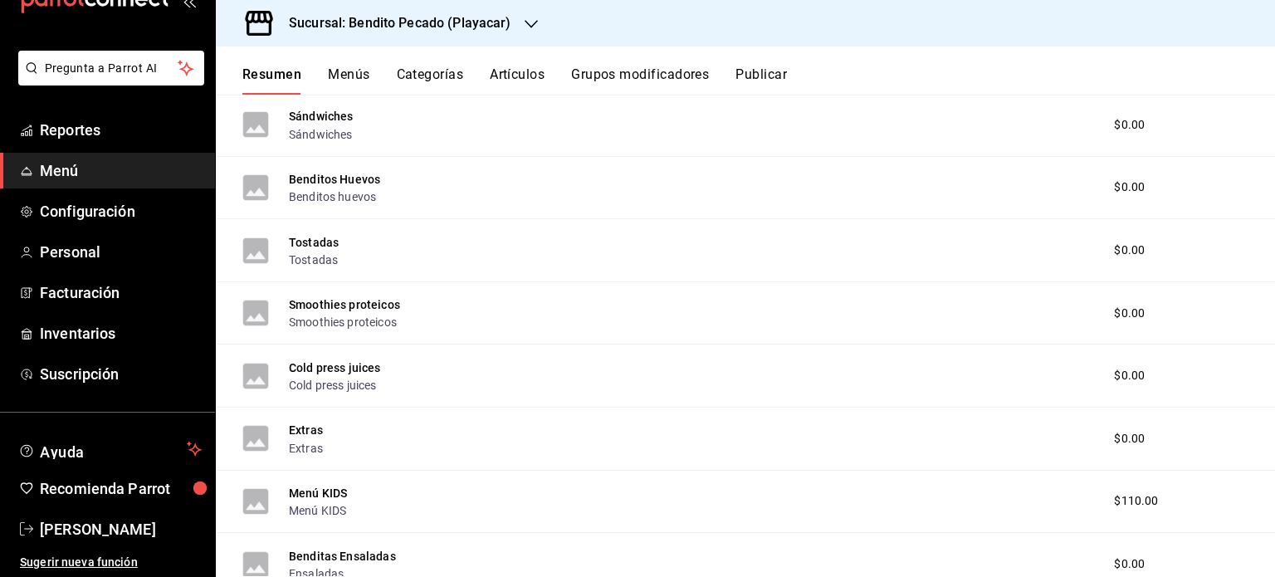
scroll to position [0, 0]
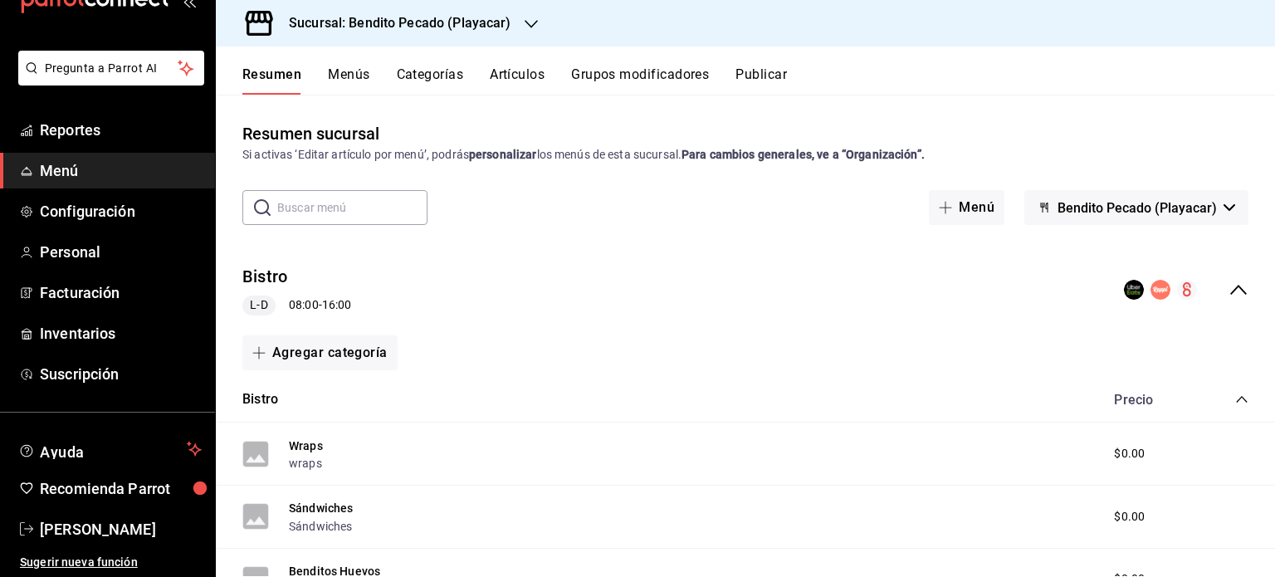
click at [1236, 295] on icon "collapse-menu-row" at bounding box center [1239, 290] width 20 height 20
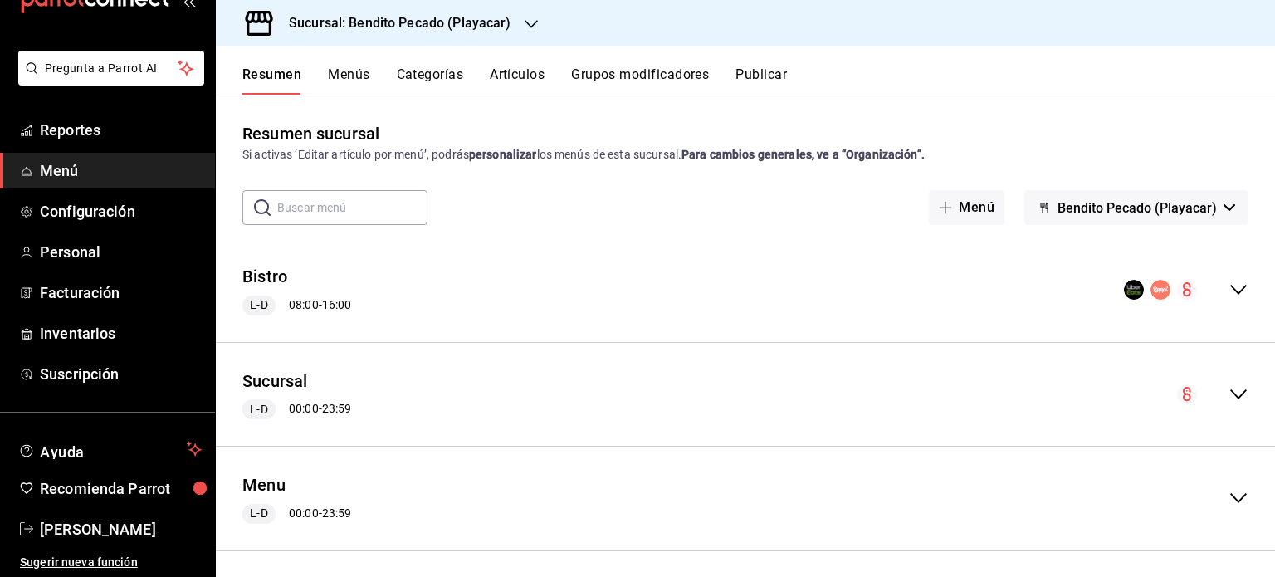
scroll to position [111, 0]
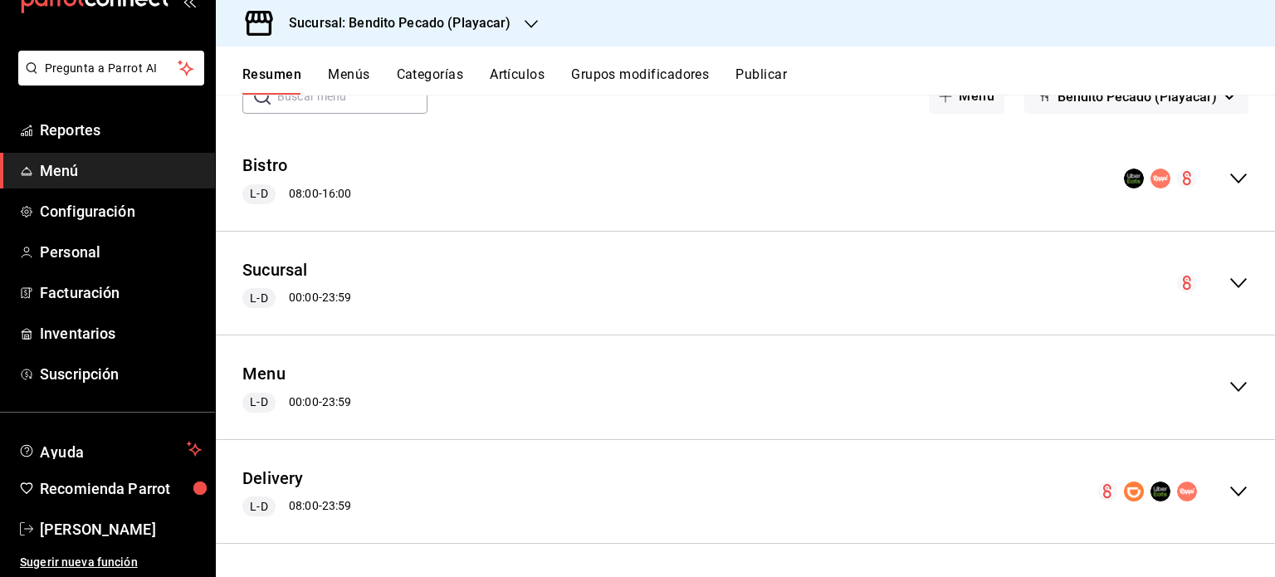
click at [1229, 496] on icon "collapse-menu-row" at bounding box center [1239, 492] width 20 height 20
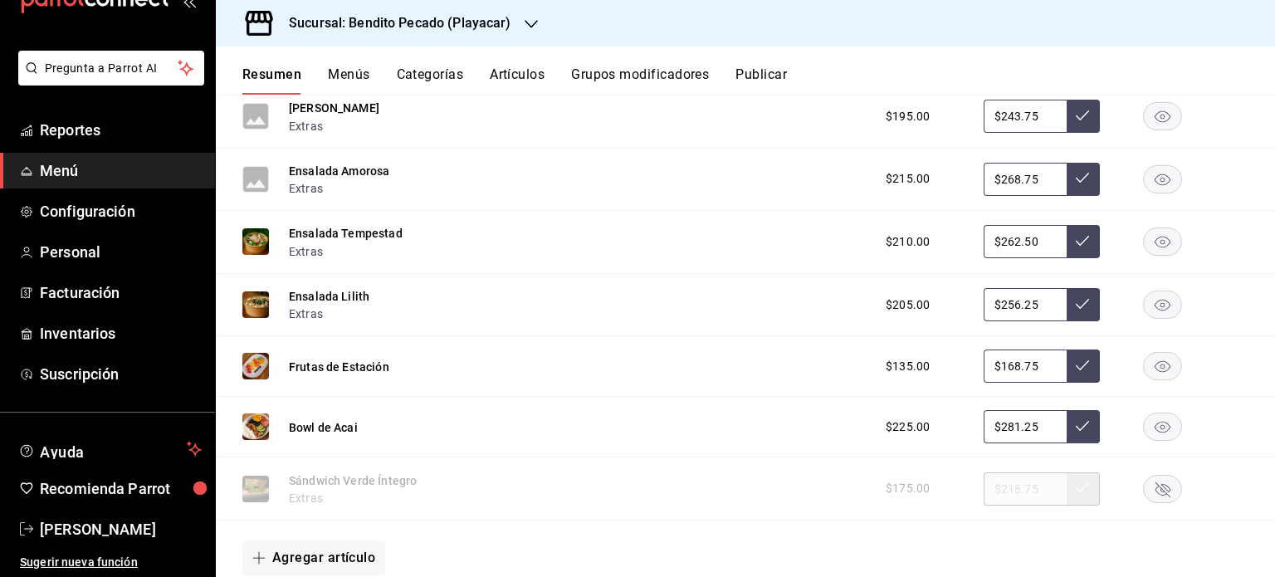
scroll to position [3773, 0]
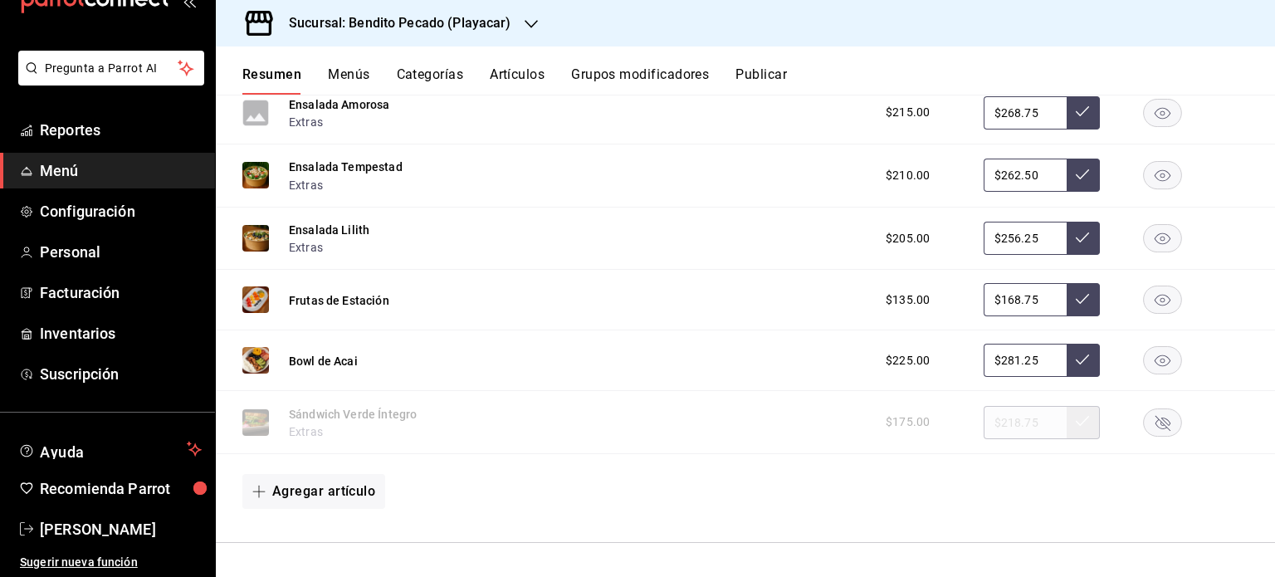
click at [432, 62] on div "Resumen Menús Categorías Artículos Grupos modificadores Publicar" at bounding box center [746, 70] width 1060 height 48
click at [448, 81] on button "Categorías" at bounding box center [430, 80] width 67 height 28
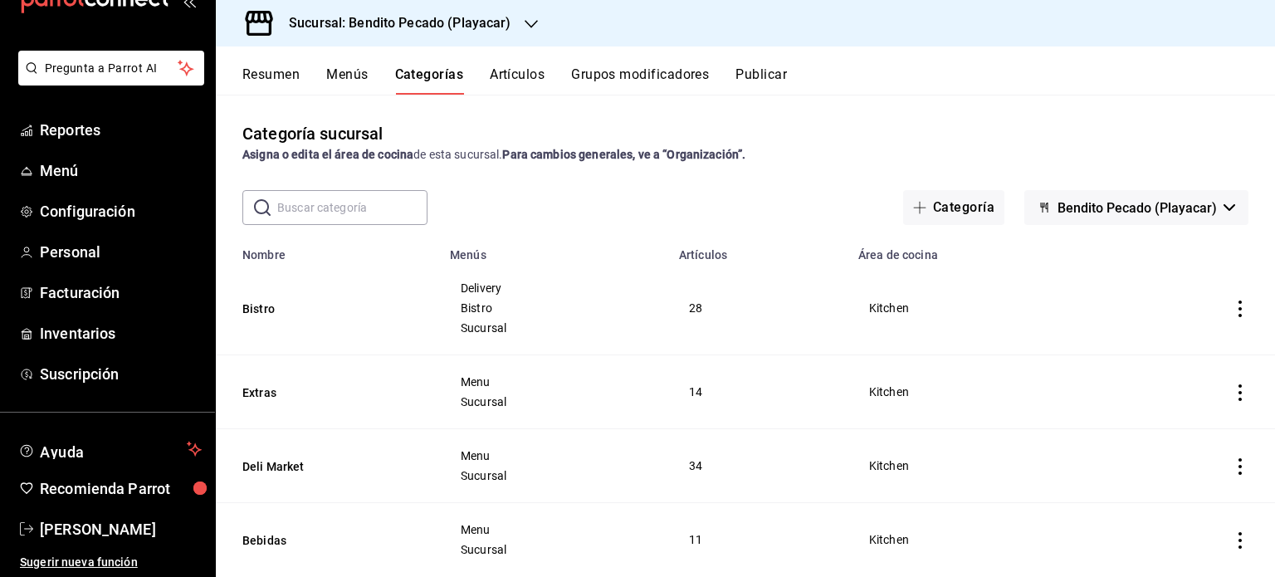
click at [1232, 308] on icon "actions" at bounding box center [1240, 309] width 17 height 17
click at [1165, 355] on span "Editar" at bounding box center [1178, 348] width 43 height 17
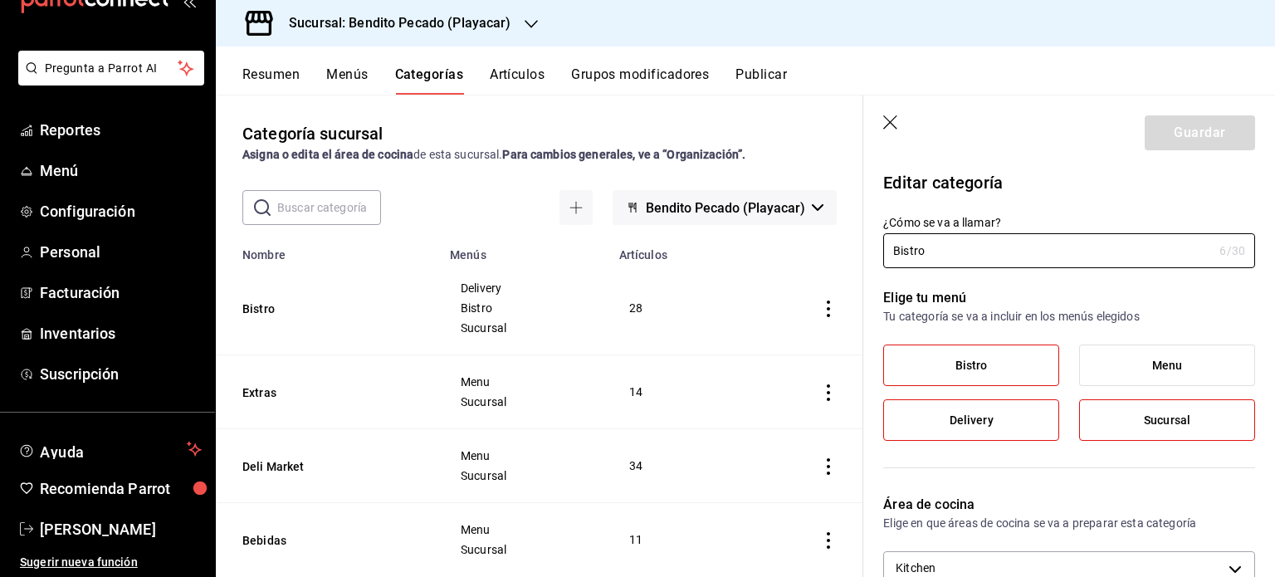
click at [886, 124] on icon "button" at bounding box center [891, 123] width 17 height 17
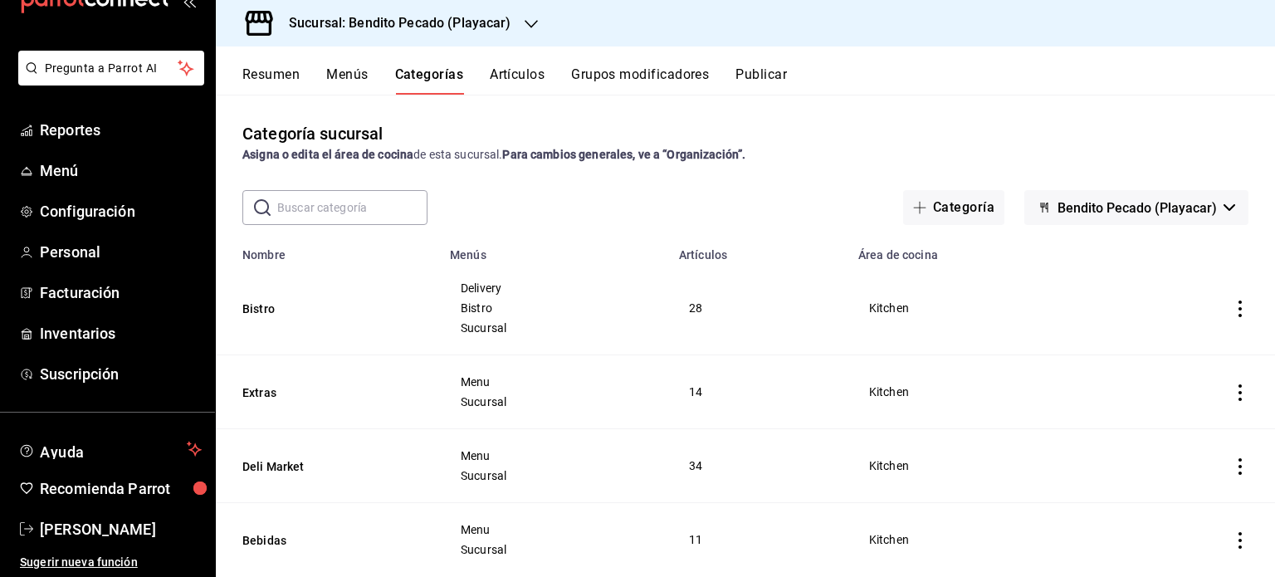
click at [498, 86] on button "Artículos" at bounding box center [517, 80] width 55 height 28
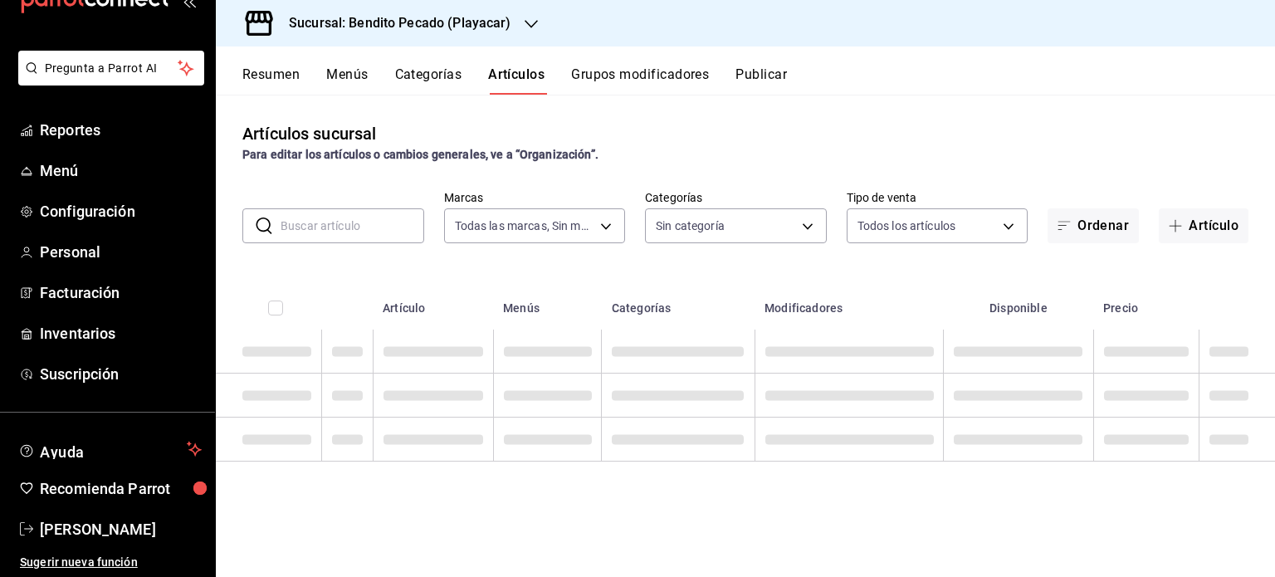
click at [264, 66] on button "Resumen" at bounding box center [270, 80] width 57 height 28
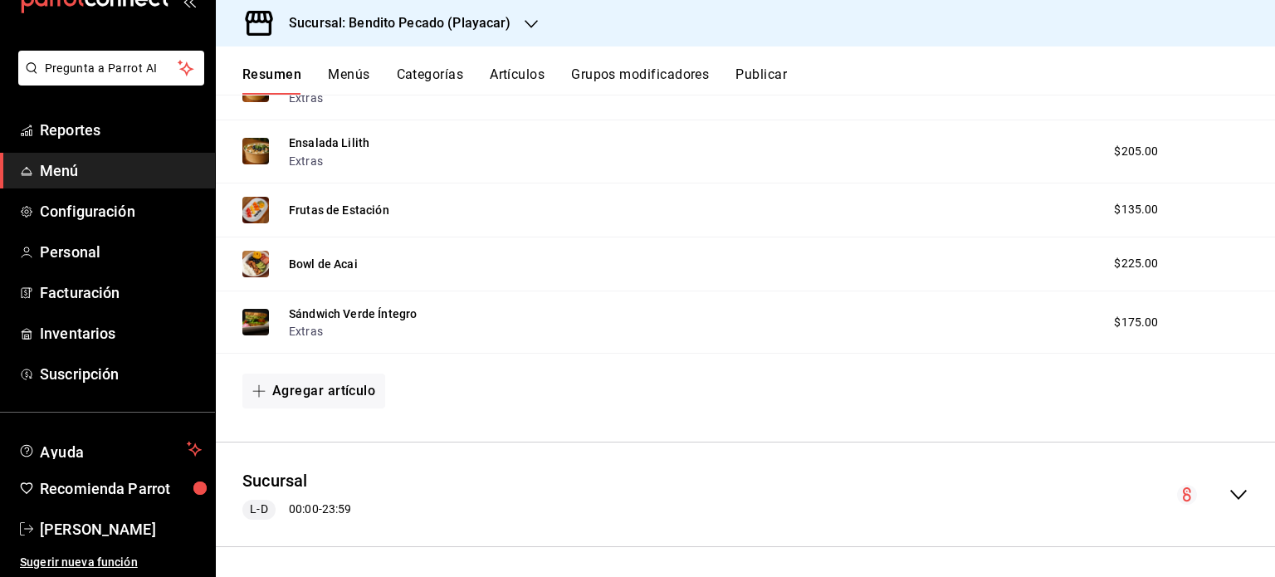
scroll to position [2015, 0]
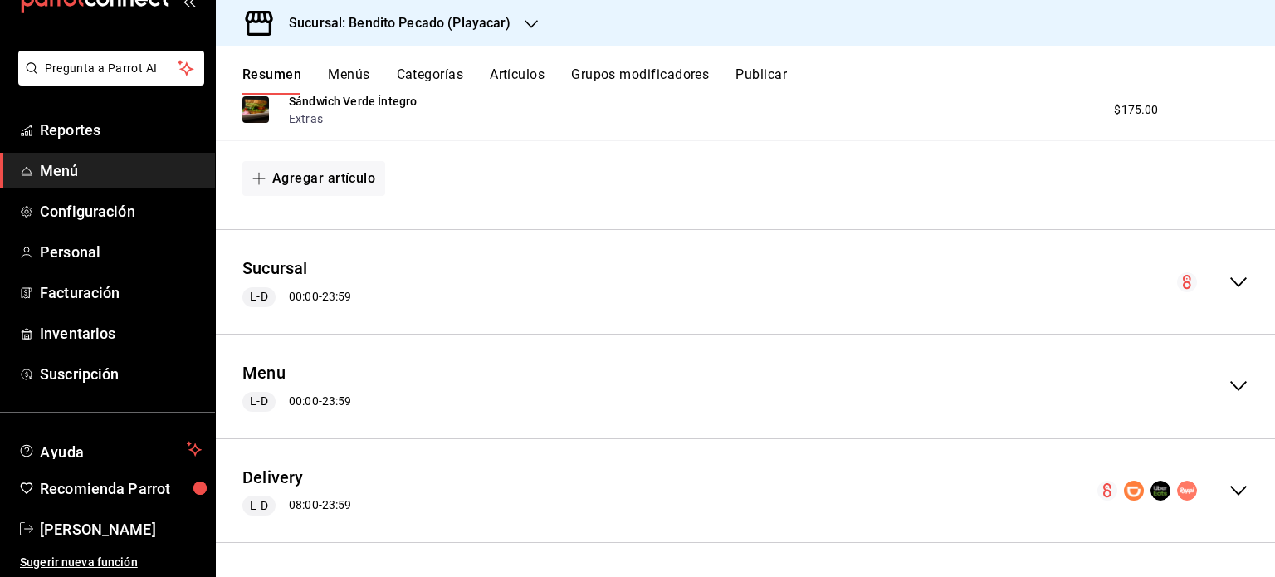
click at [1237, 487] on div "Delivery L-D 08:00 - 23:59" at bounding box center [746, 491] width 1060 height 77
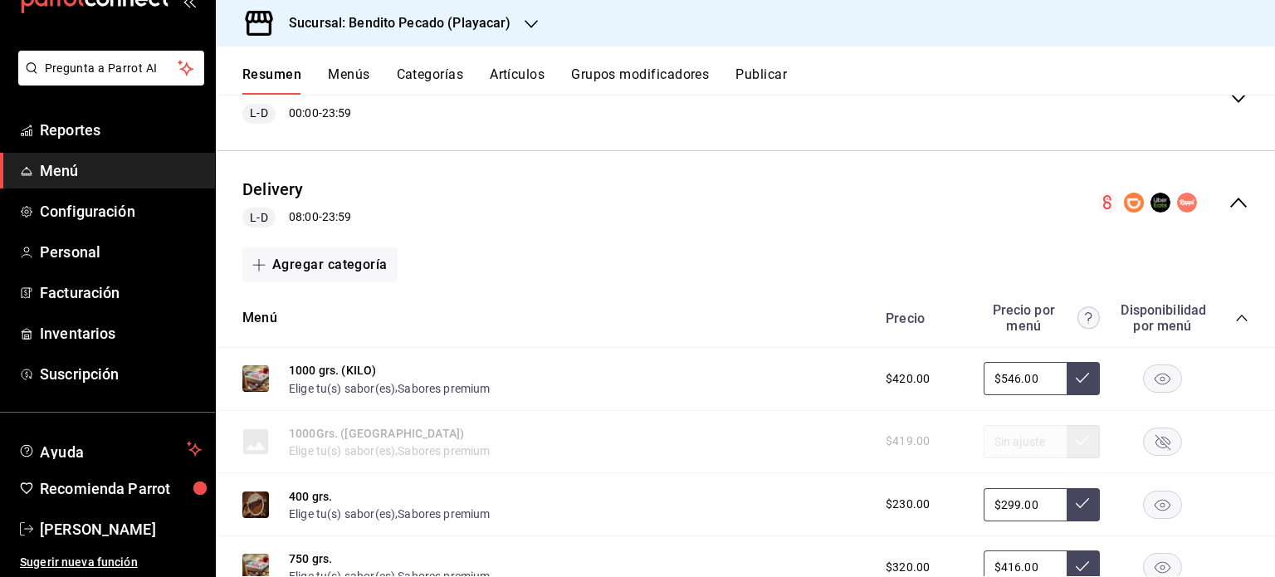
scroll to position [2300, 0]
drag, startPoint x: 1230, startPoint y: 331, endPoint x: 1230, endPoint y: 317, distance: 14.1
click at [1230, 317] on div "Precio Precio por menú Disponibilidad por menú" at bounding box center [1058, 319] width 379 height 32
click at [1236, 317] on icon "collapse-category-row" at bounding box center [1242, 318] width 13 height 13
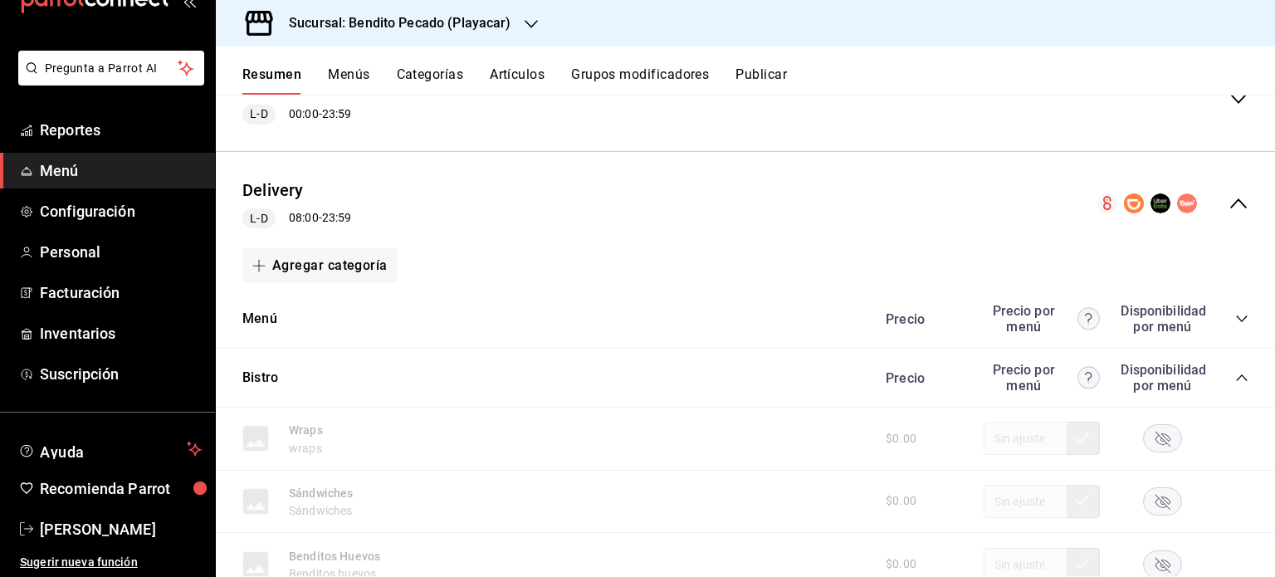
click at [1236, 375] on icon "collapse-category-row" at bounding box center [1242, 377] width 13 height 13
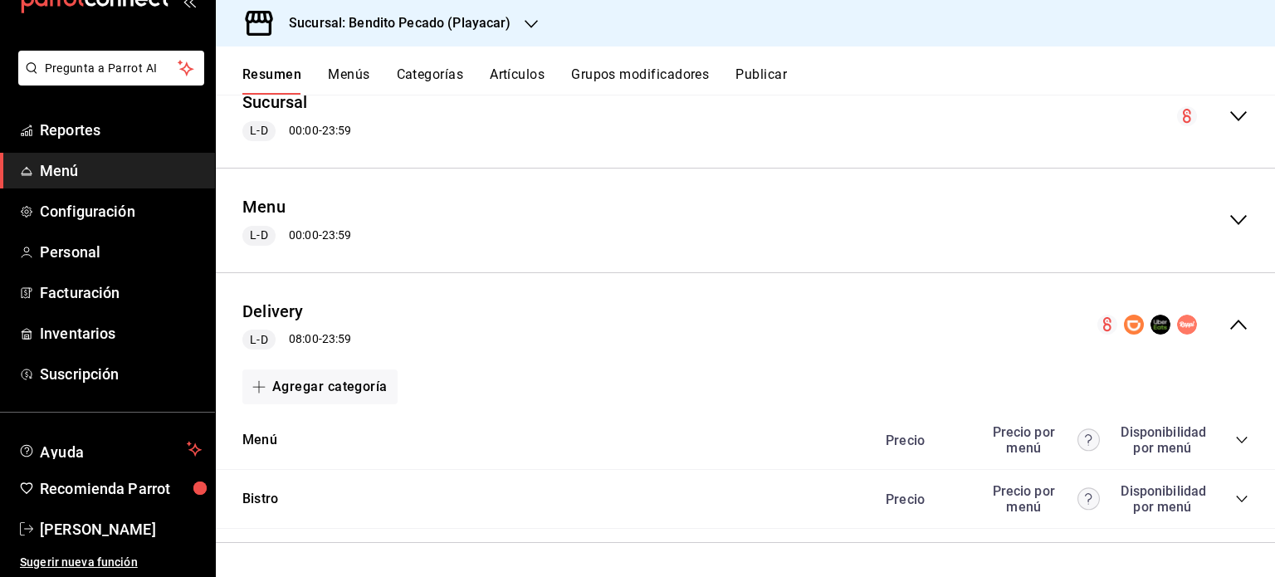
scroll to position [2182, 0]
click at [272, 413] on div "Menú [PERSON_NAME] por menú Disponibilidad por menú" at bounding box center [746, 440] width 1060 height 59
click at [262, 398] on button "Agregar categoría" at bounding box center [319, 386] width 155 height 35
click at [479, 426] on div at bounding box center [637, 288] width 1275 height 577
click at [279, 381] on button "Agregar categoría" at bounding box center [319, 386] width 155 height 35
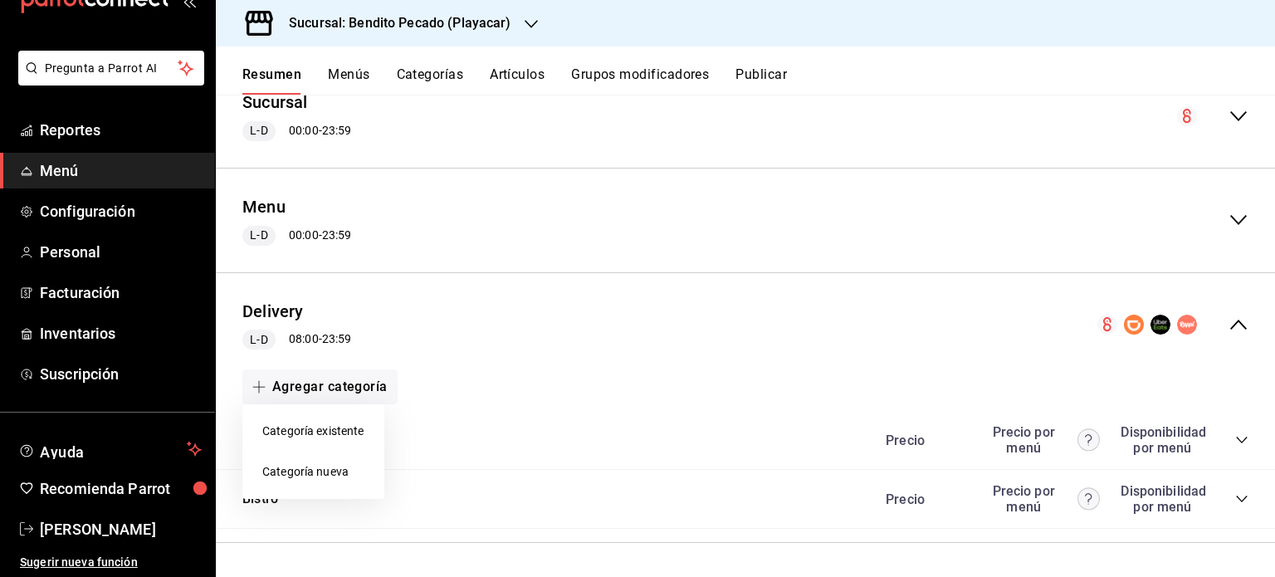
click at [322, 458] on li "Categoría nueva" at bounding box center [313, 472] width 142 height 41
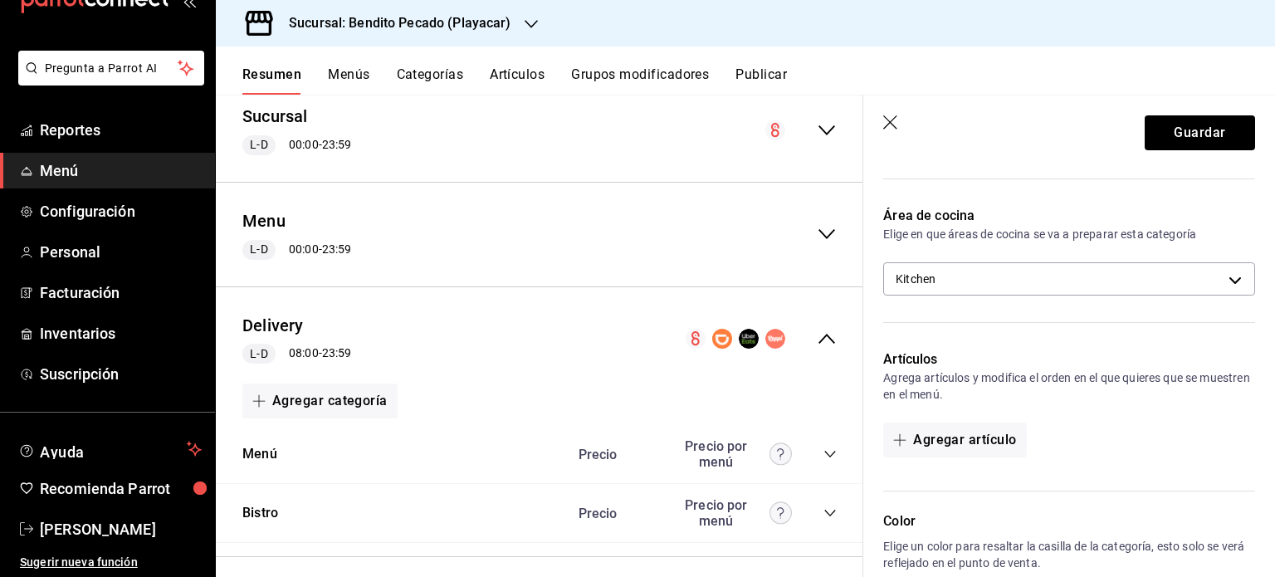
scroll to position [291, 0]
type input "Sándwiches"
click at [936, 434] on button "Agregar artículo" at bounding box center [954, 438] width 143 height 35
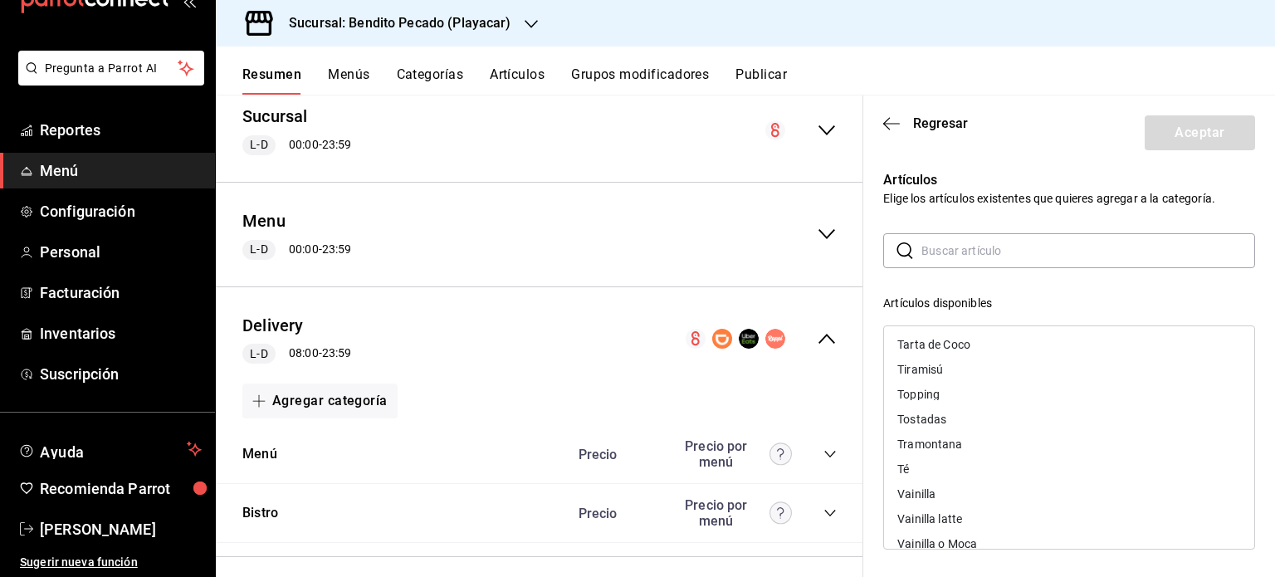
scroll to position [4858, 0]
click at [996, 276] on div "​ ​ Artículos disponibles 1 sabor 1,500kg 1000 grs. (KILO) 1000g 1000g con enva…" at bounding box center [1069, 529] width 372 height 593
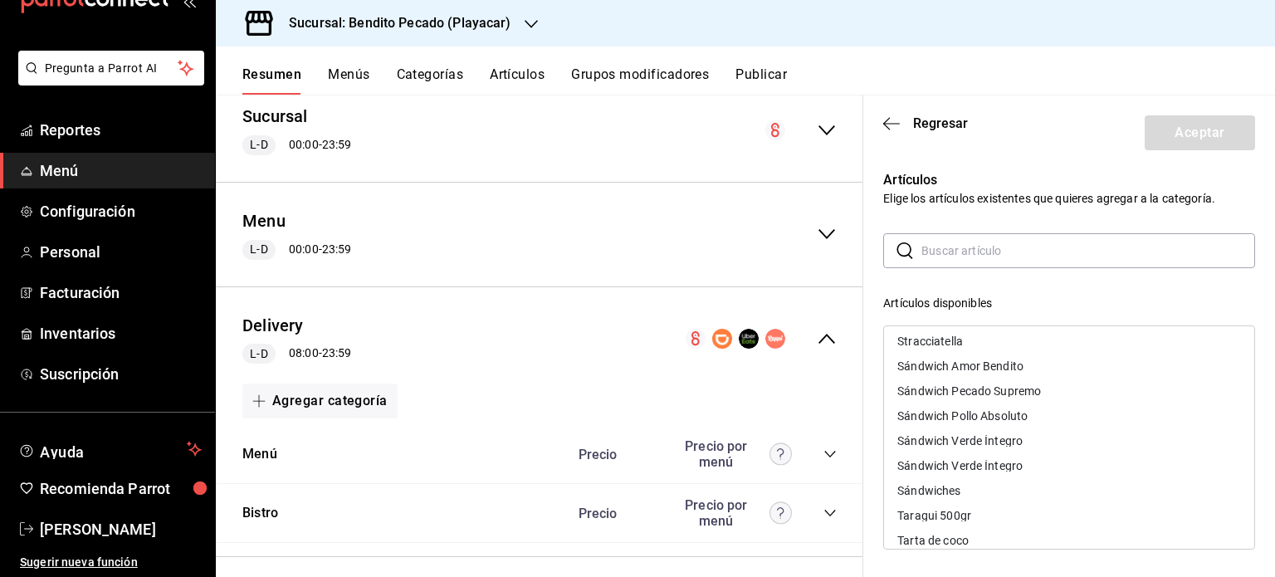
scroll to position [4637, 0]
click at [957, 438] on div "Sándwich Verde Íntegro" at bounding box center [960, 442] width 125 height 12
click at [1026, 415] on div "Sándwich Pollo Absoluto" at bounding box center [963, 417] width 130 height 12
click at [992, 392] on div "Sándwich Pecado Supremo" at bounding box center [970, 392] width 144 height 12
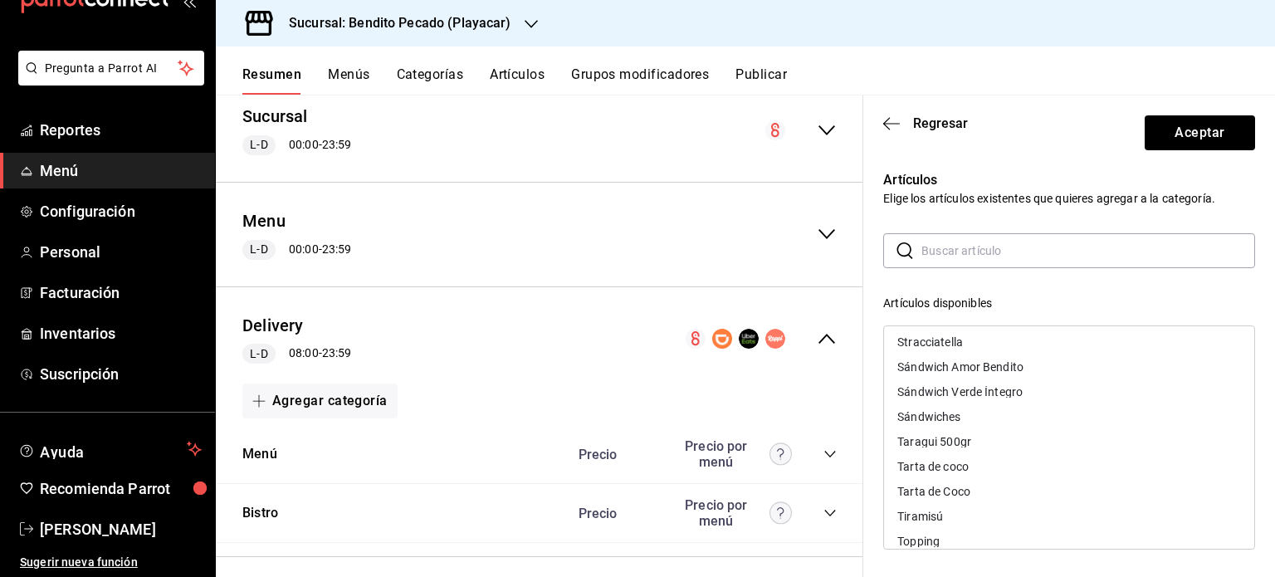
click at [969, 363] on div "Sándwich Amor Bendito" at bounding box center [961, 367] width 126 height 12
click at [1095, 301] on div "Artículos disponibles" at bounding box center [1069, 303] width 372 height 17
click at [1167, 132] on button "Aceptar" at bounding box center [1200, 132] width 110 height 35
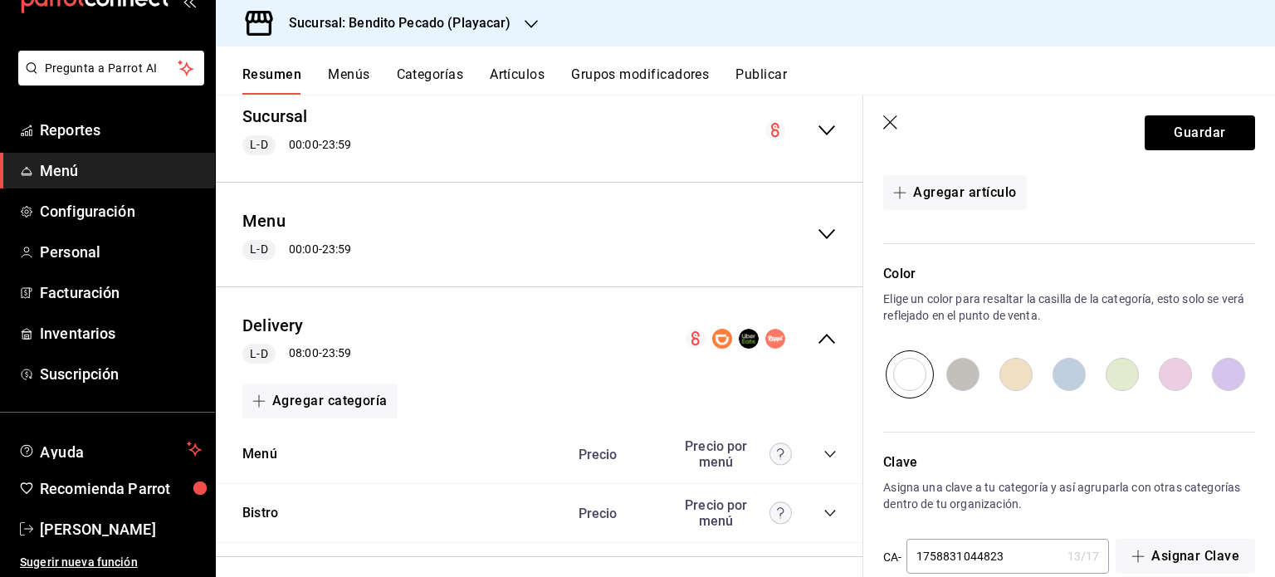
scroll to position [701, 0]
click at [1104, 365] on input "radio" at bounding box center [1122, 374] width 53 height 48
radio input "true"
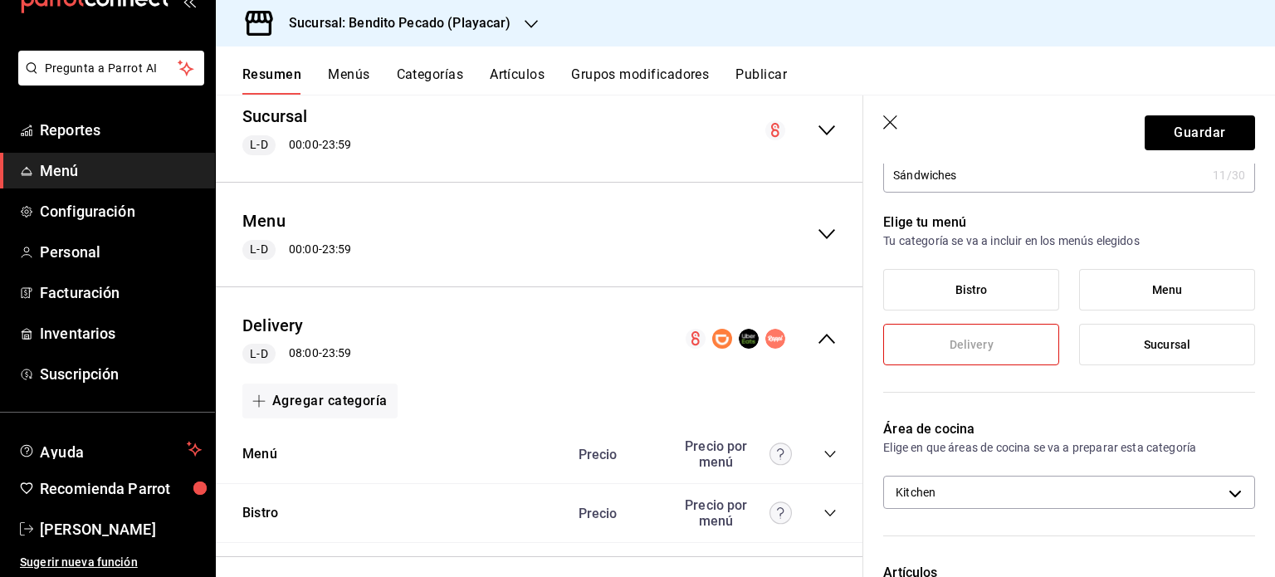
scroll to position [0, 0]
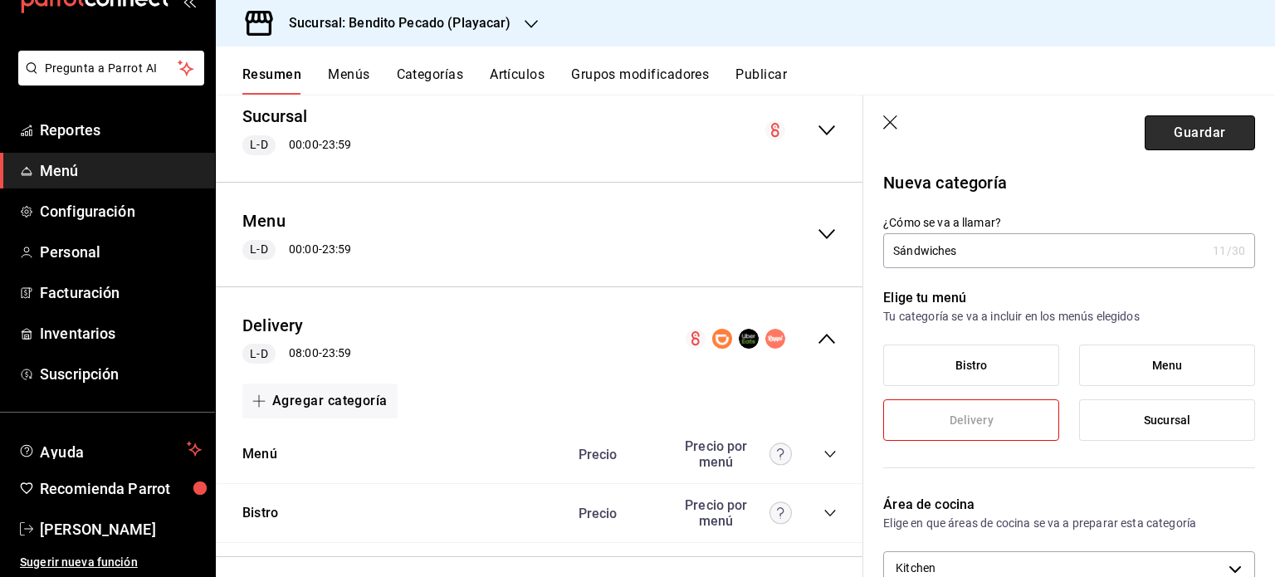
click at [1165, 125] on button "Guardar" at bounding box center [1200, 132] width 110 height 35
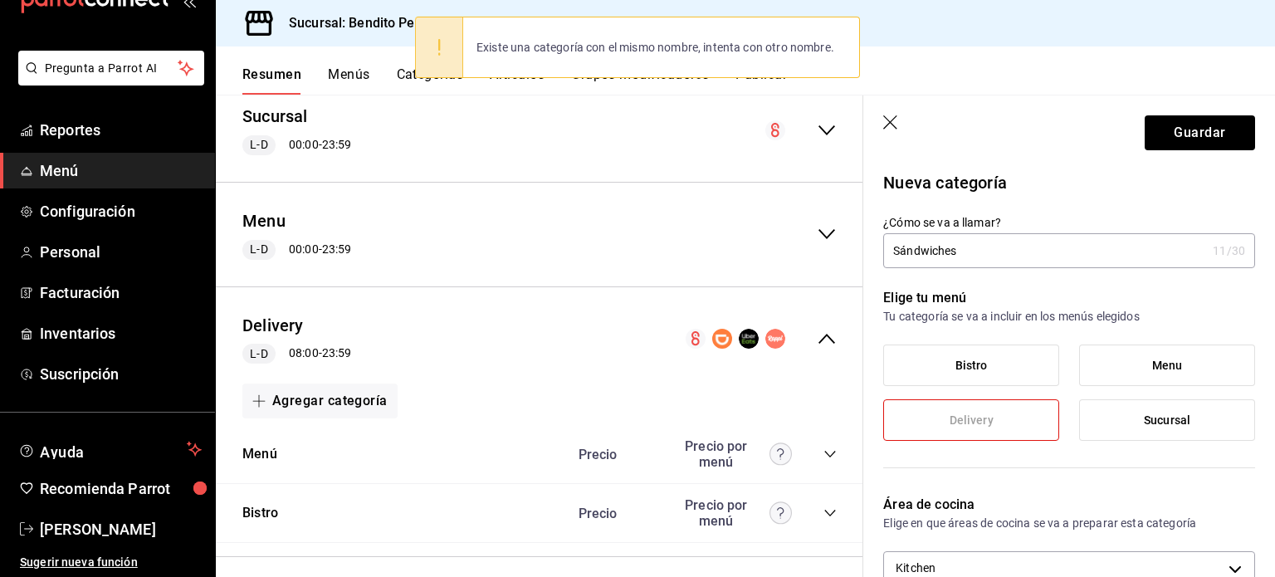
click at [996, 244] on input "Sándwiches" at bounding box center [1044, 250] width 323 height 33
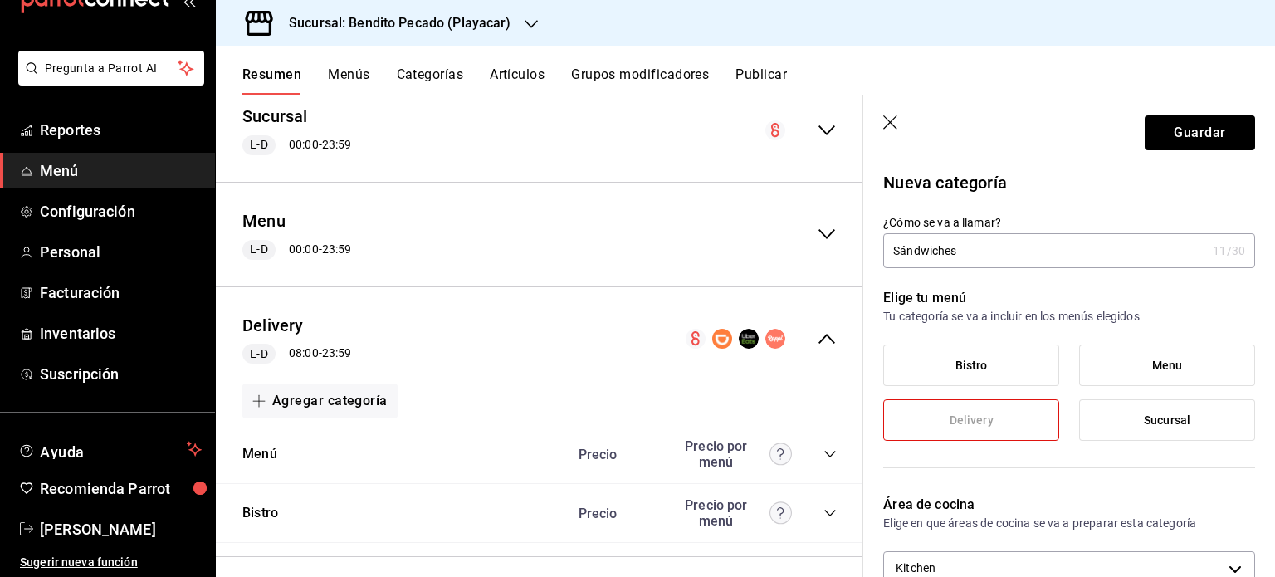
click at [1217, 106] on header "Guardar" at bounding box center [1070, 129] width 412 height 68
click at [1182, 164] on div "Nueva categoría" at bounding box center [1060, 172] width 392 height 45
click at [1161, 130] on button "Guardar" at bounding box center [1200, 132] width 110 height 35
click at [1182, 124] on button "Guardar" at bounding box center [1200, 132] width 110 height 35
click at [893, 129] on icon "button" at bounding box center [891, 123] width 17 height 17
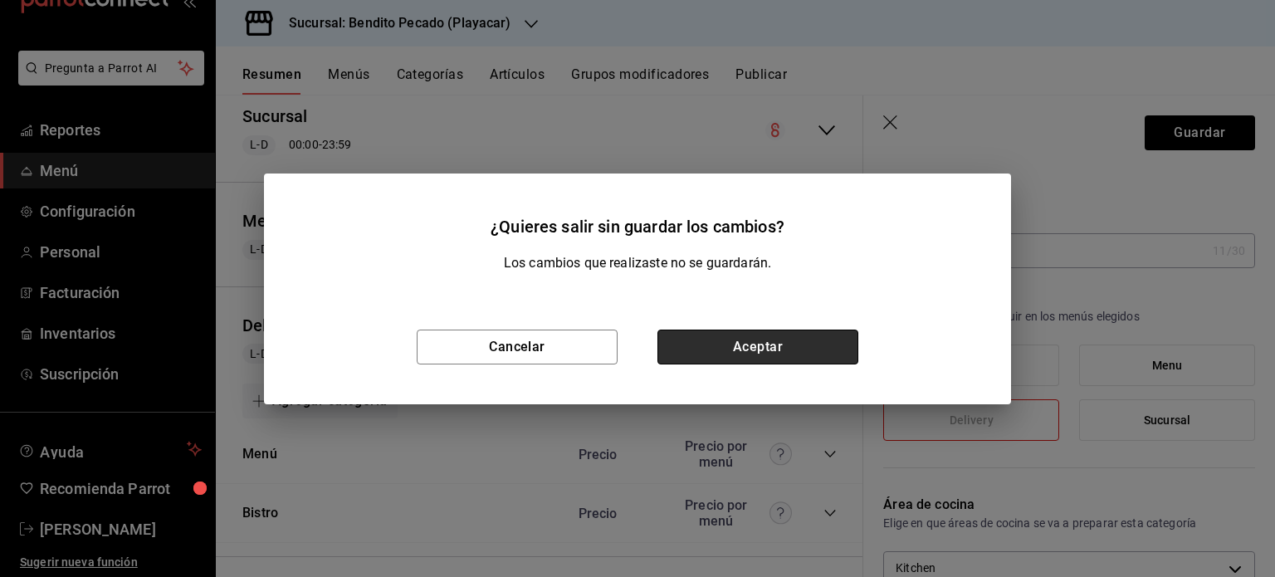
click at [819, 337] on button "Aceptar" at bounding box center [758, 347] width 201 height 35
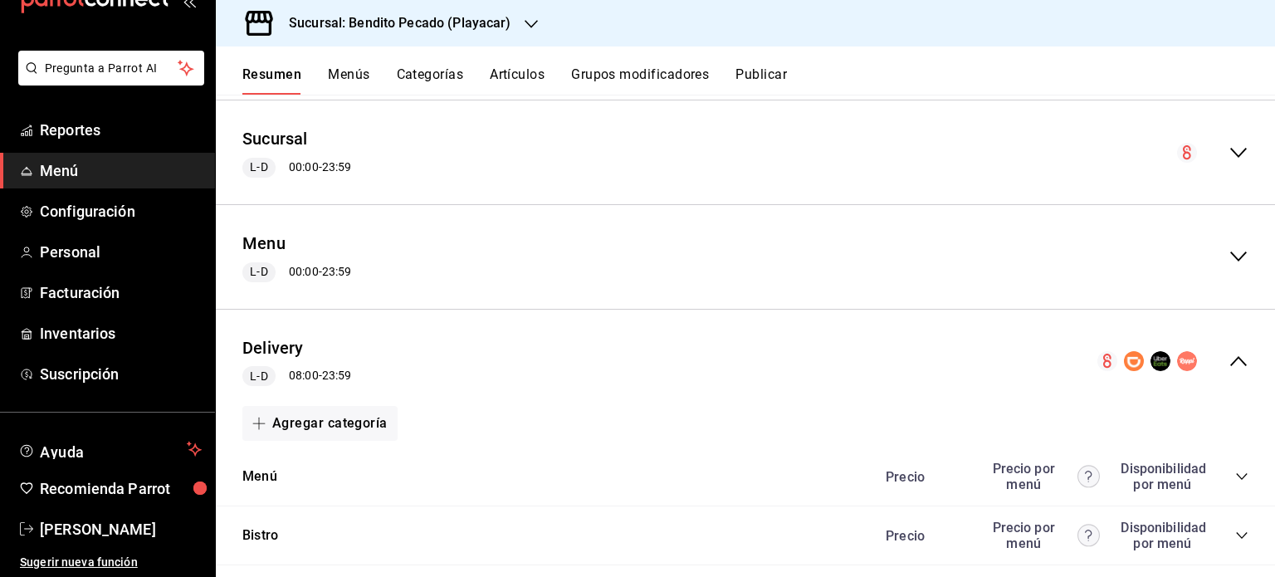
scroll to position [2182, 0]
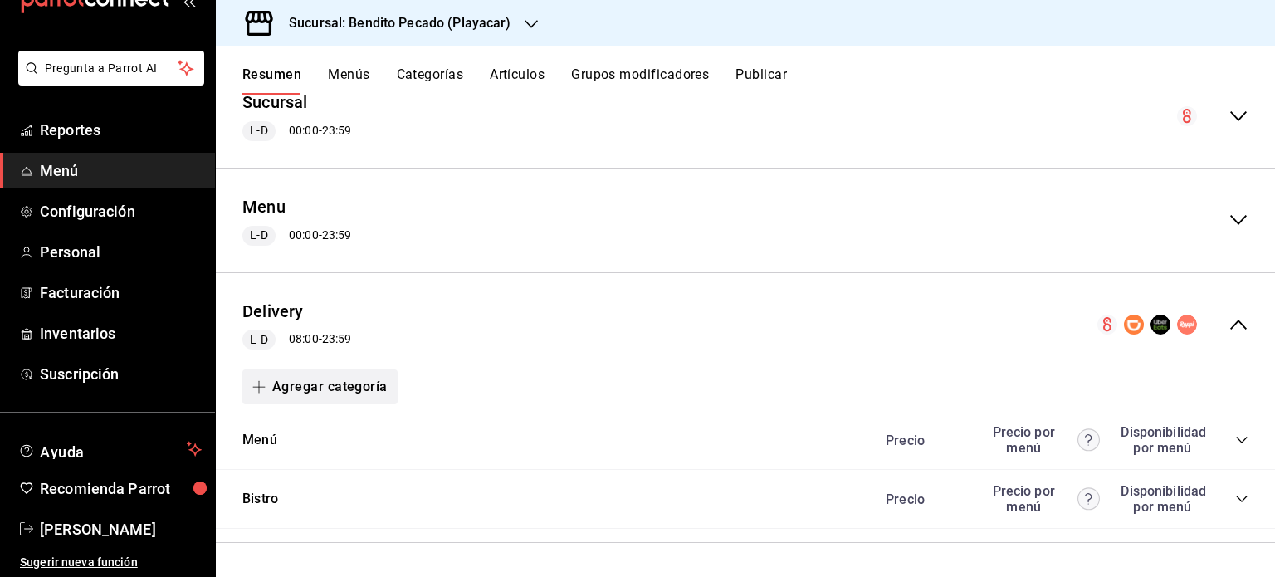
click at [291, 383] on button "Agregar categoría" at bounding box center [319, 386] width 155 height 35
click at [756, 521] on div at bounding box center [637, 288] width 1275 height 577
click at [256, 501] on button "Bistro" at bounding box center [260, 499] width 36 height 19
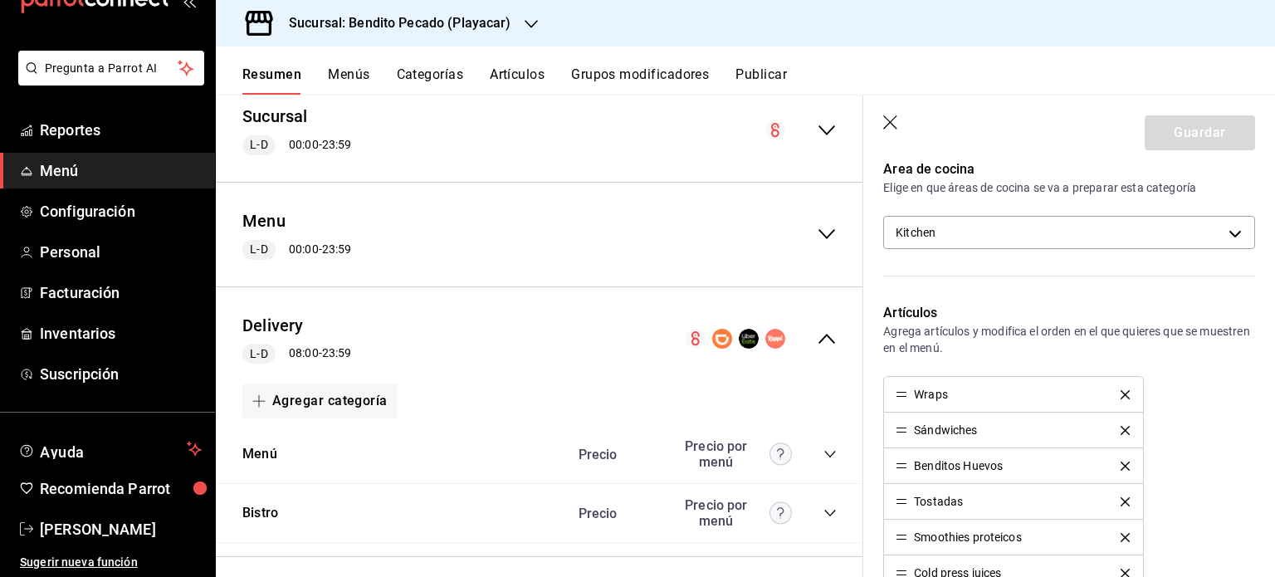
scroll to position [402, 0]
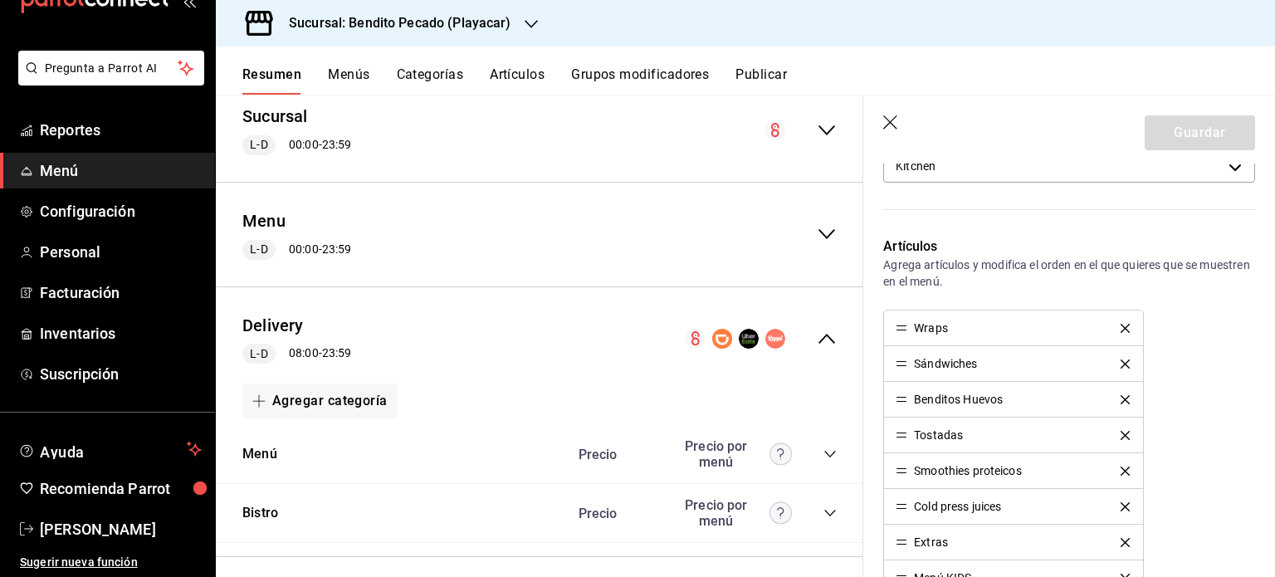
click at [1116, 333] on li "Wraps" at bounding box center [1013, 329] width 258 height 36
click at [1114, 322] on div "Wraps" at bounding box center [1013, 328] width 235 height 12
click at [1121, 328] on icon "delete" at bounding box center [1125, 328] width 9 height 9
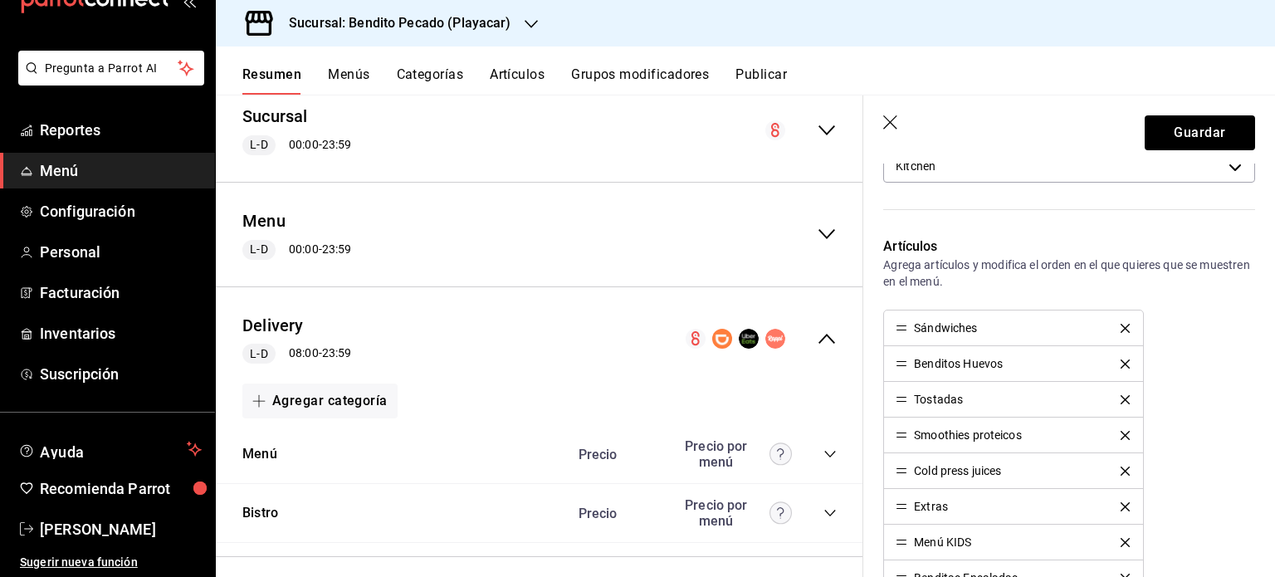
click at [1121, 328] on icon "delete" at bounding box center [1125, 328] width 9 height 9
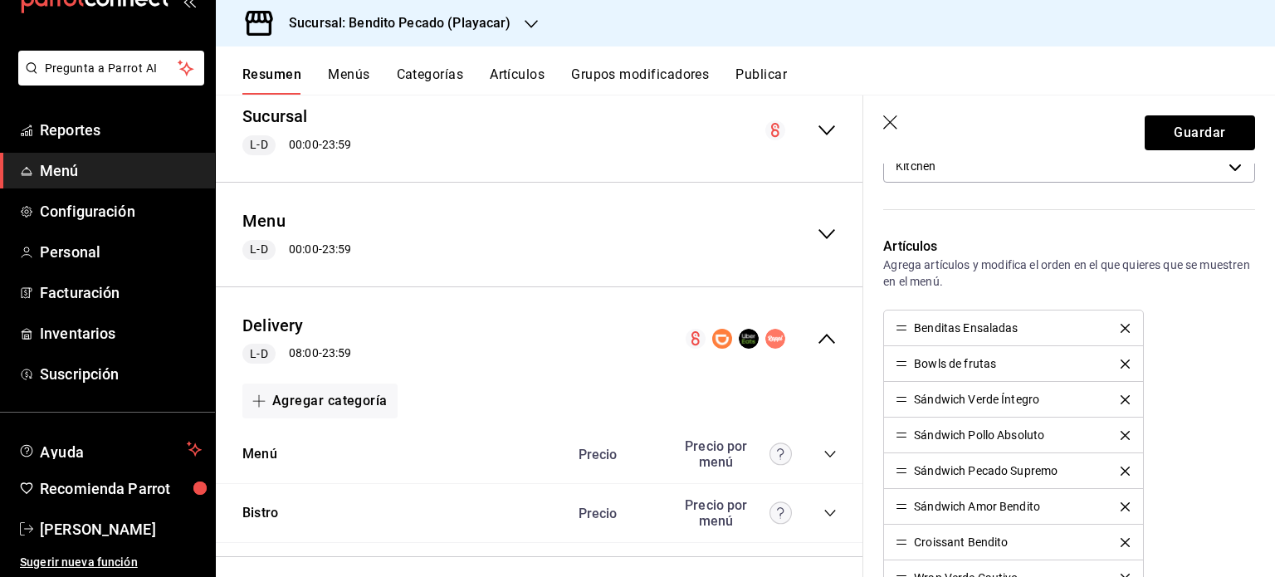
click at [895, 122] on icon "button" at bounding box center [891, 123] width 17 height 17
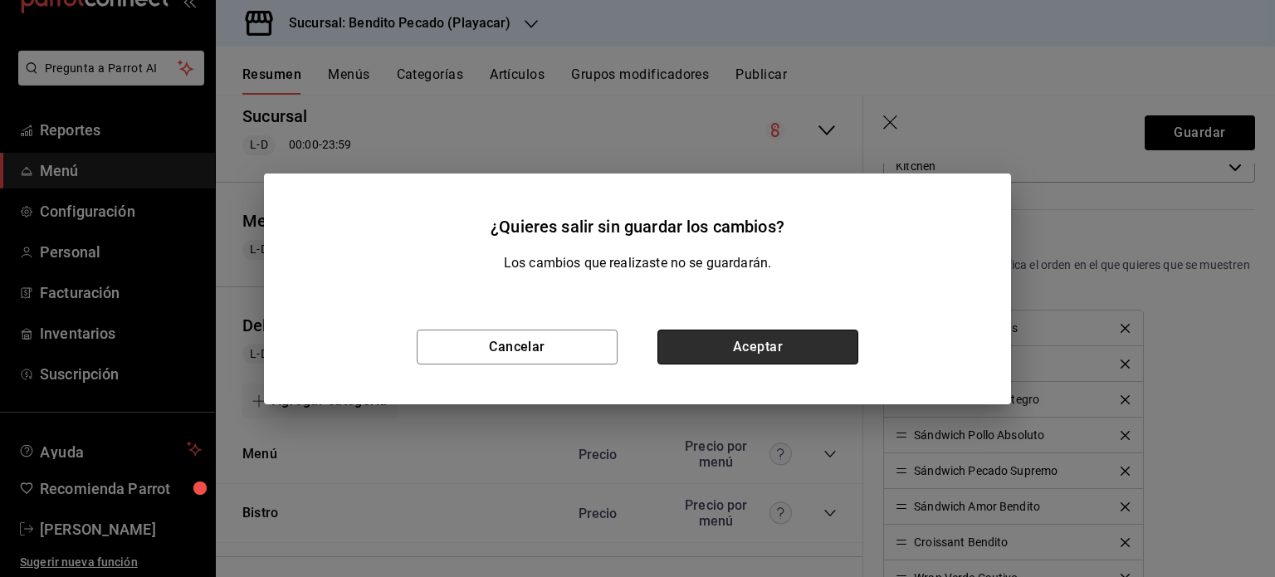
click at [751, 350] on button "Aceptar" at bounding box center [758, 347] width 201 height 35
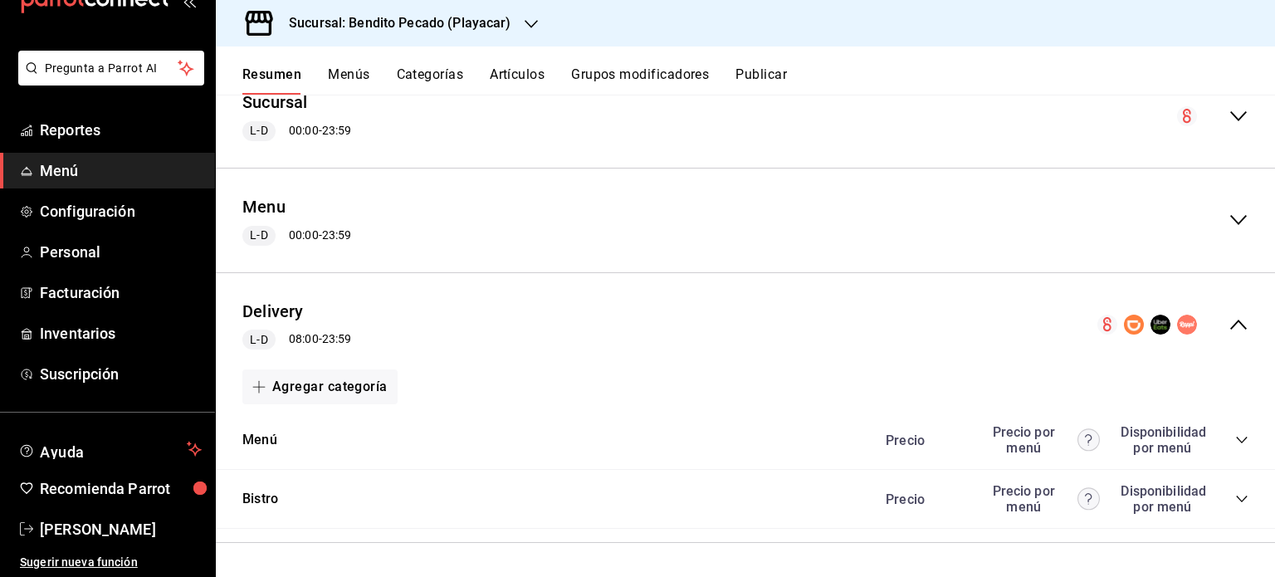
drag, startPoint x: 260, startPoint y: 497, endPoint x: 854, endPoint y: 393, distance: 603.7
click at [260, 497] on button "Bistro" at bounding box center [260, 499] width 36 height 19
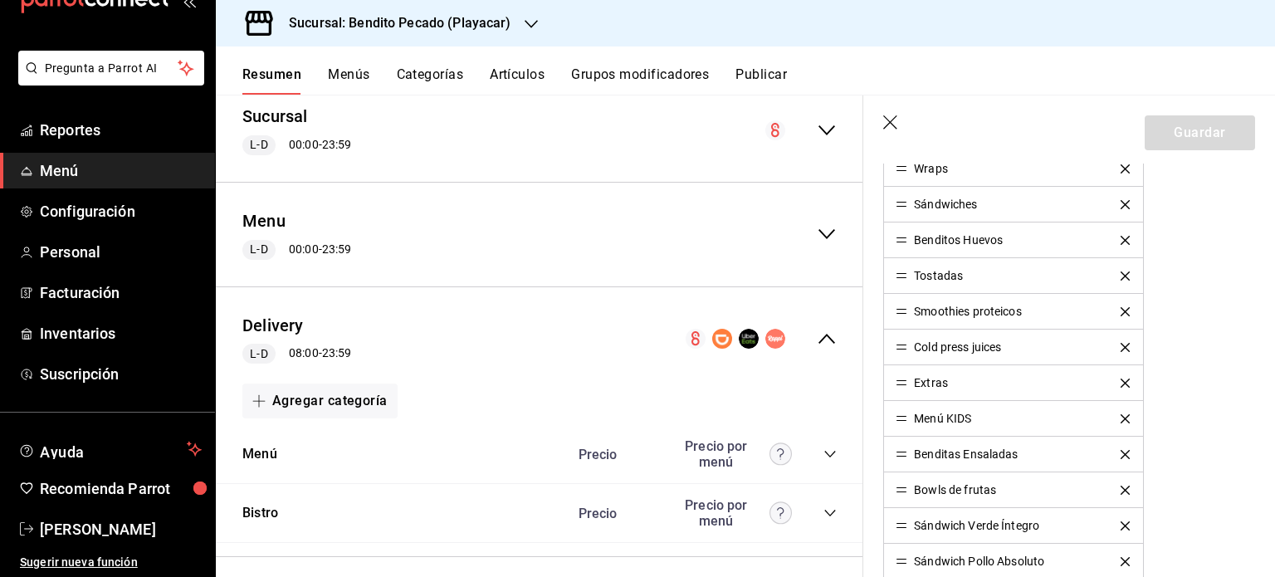
scroll to position [560, 0]
click at [1121, 487] on icon "delete" at bounding box center [1125, 491] width 9 height 9
click at [1121, 452] on icon "delete" at bounding box center [1125, 456] width 9 height 9
click at [1120, 414] on div "Menú KIDS" at bounding box center [1013, 420] width 235 height 12
click at [1121, 416] on icon "delete" at bounding box center [1125, 420] width 9 height 9
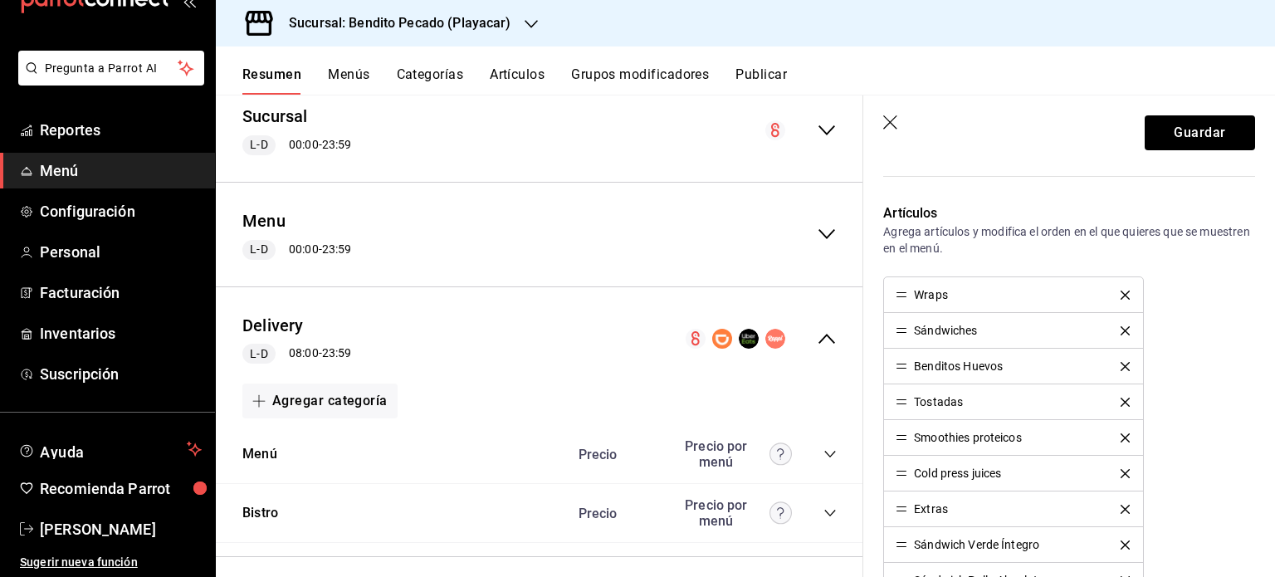
scroll to position [425, 0]
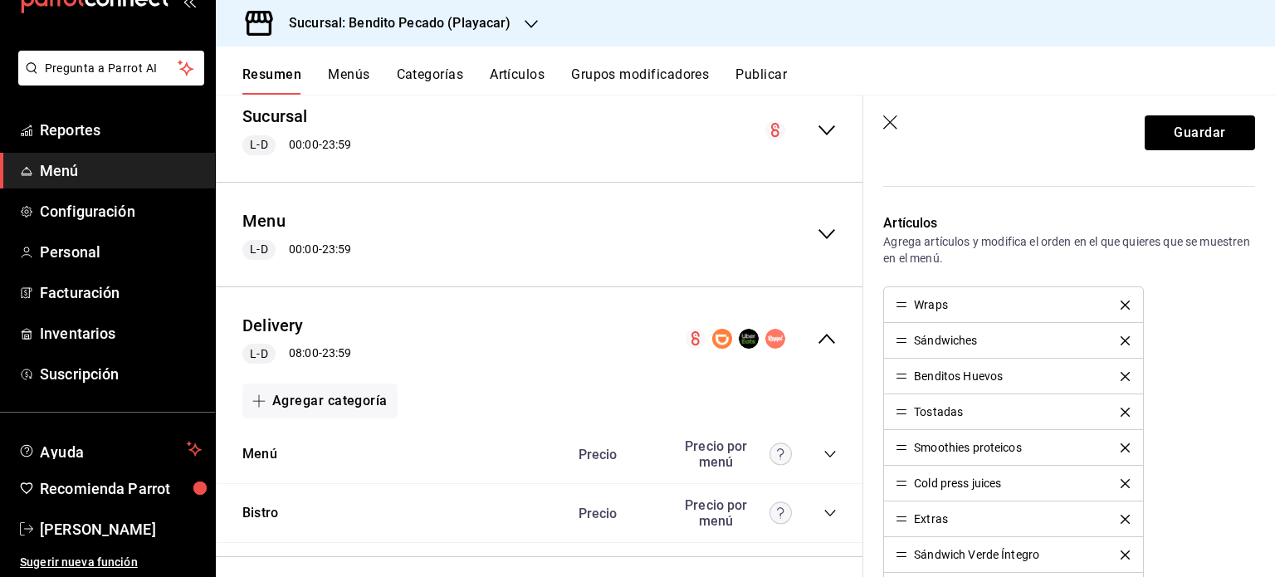
click at [1121, 302] on icon "delete" at bounding box center [1125, 305] width 9 height 9
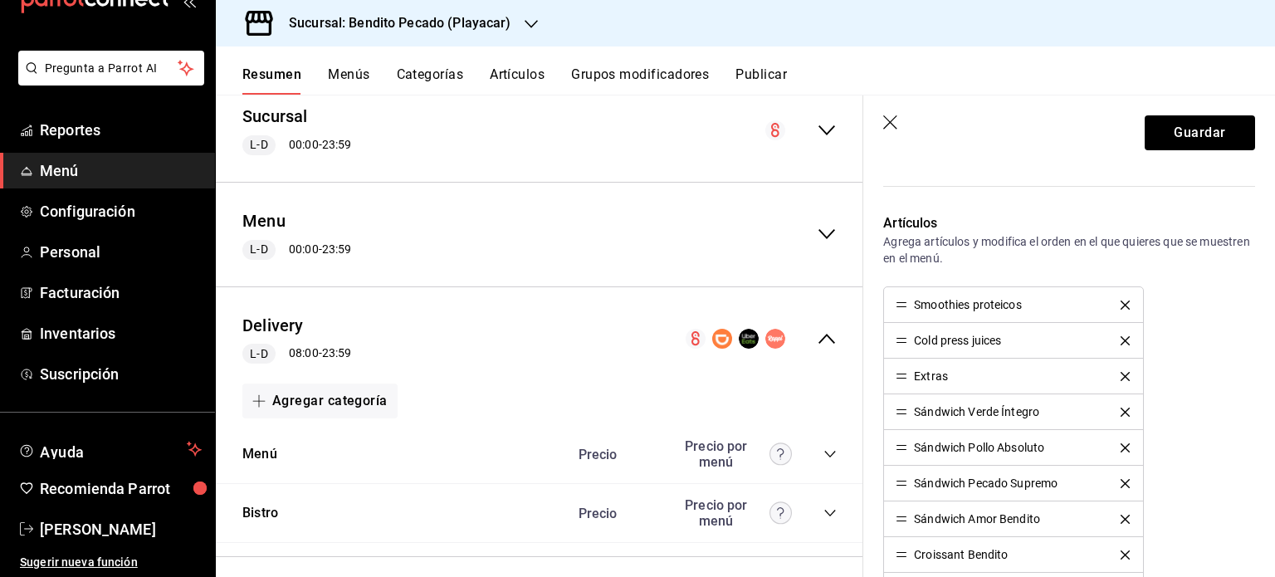
click at [1121, 302] on icon "delete" at bounding box center [1125, 305] width 9 height 9
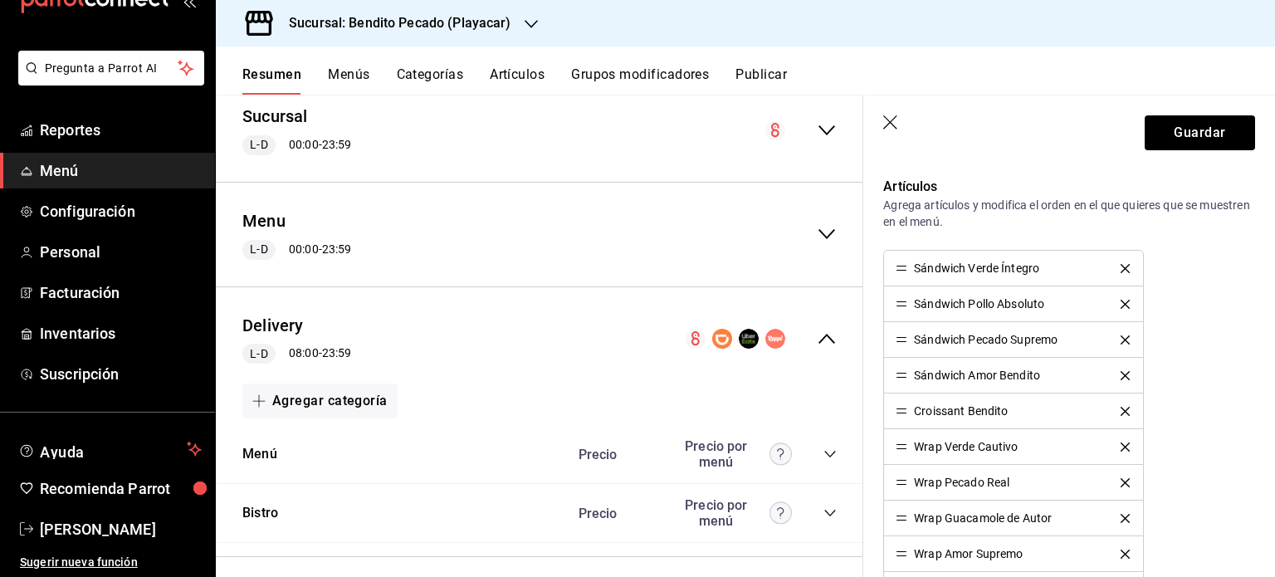
scroll to position [461, 0]
click at [1196, 128] on button "Guardar" at bounding box center [1200, 132] width 110 height 35
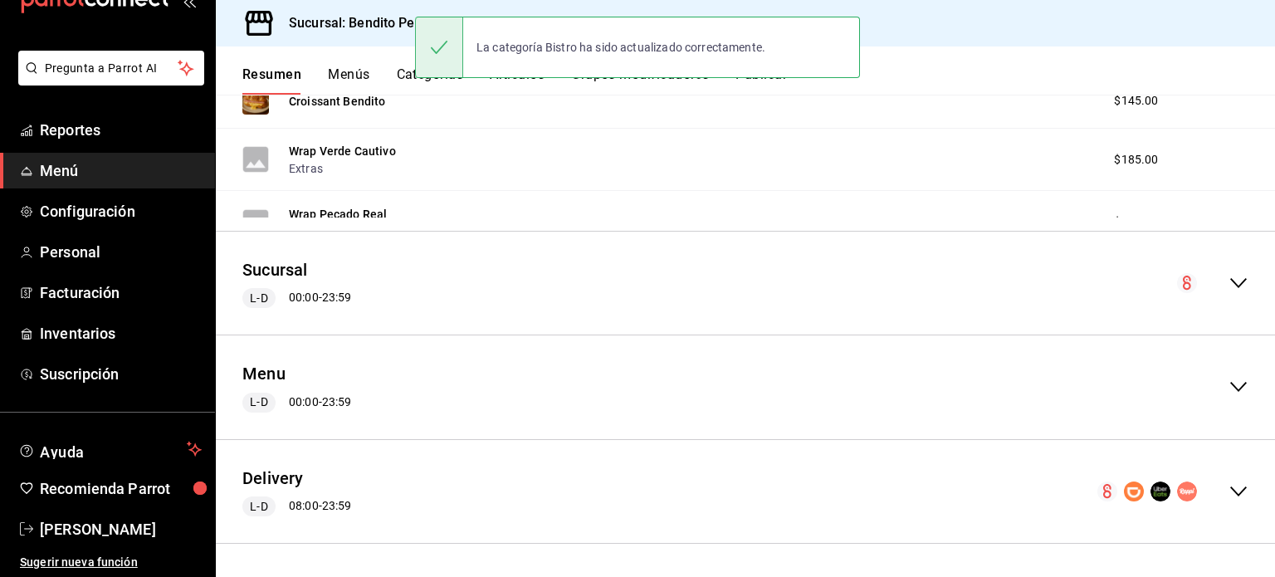
scroll to position [1386, 0]
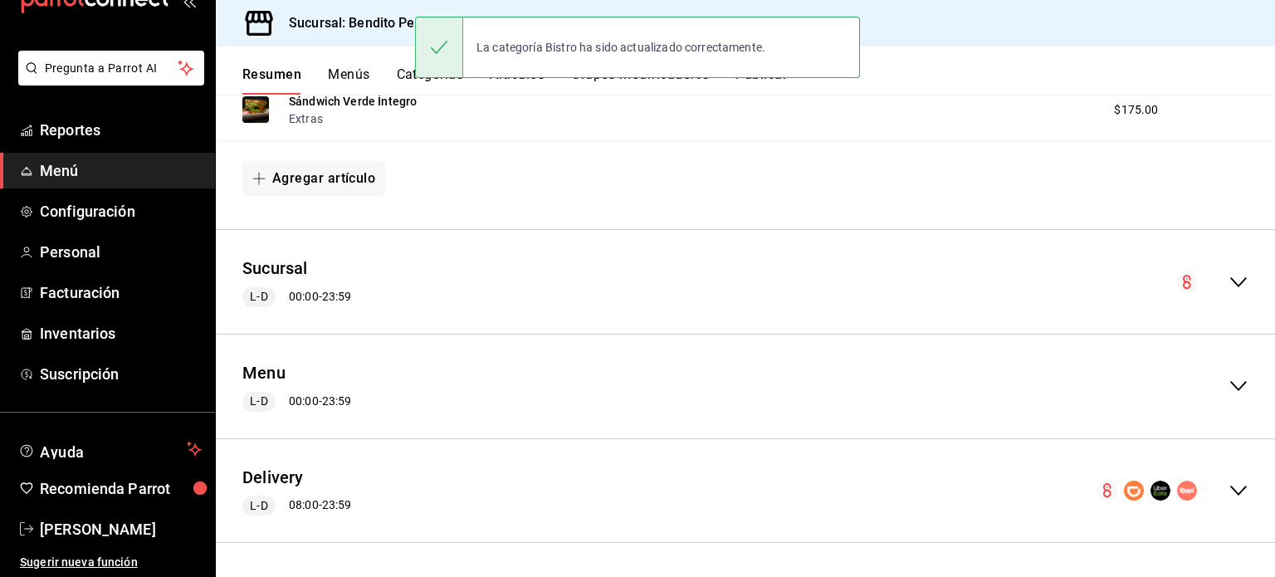
click at [1231, 476] on div "Delivery L-D 08:00 - 23:59" at bounding box center [746, 491] width 1060 height 77
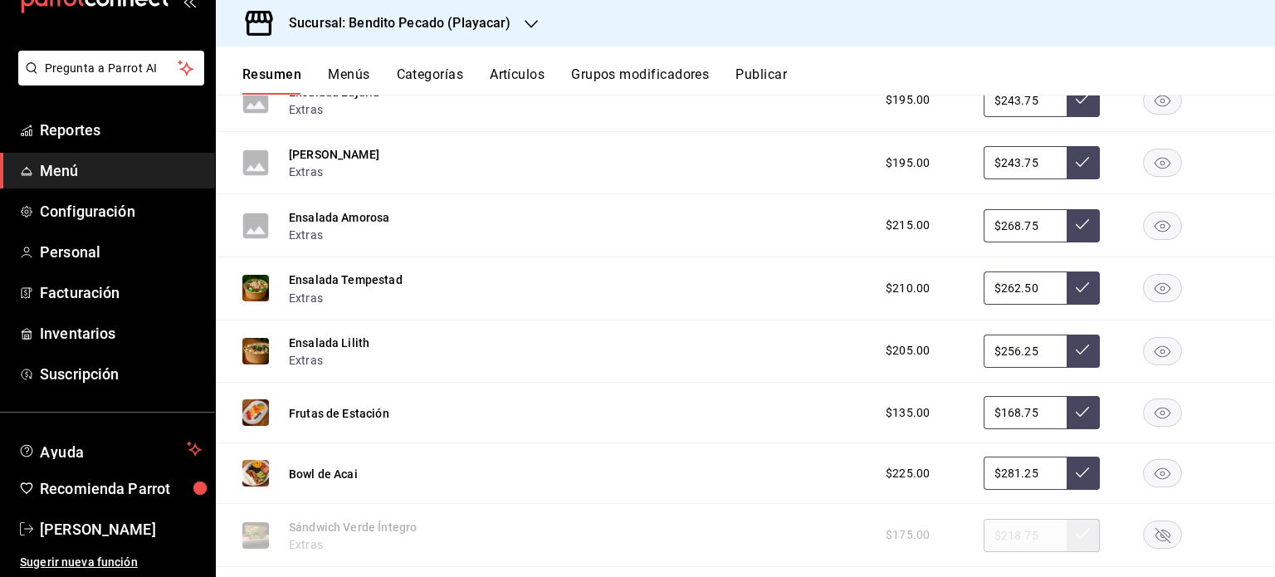
scroll to position [4418, 0]
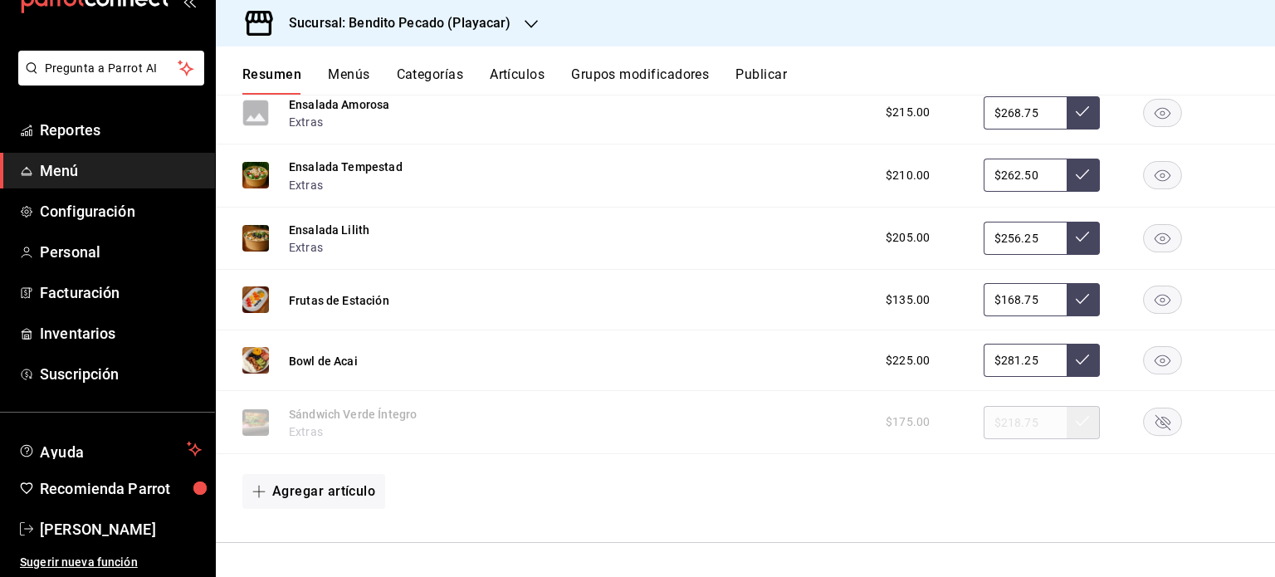
click at [1159, 418] on rect "button" at bounding box center [1163, 422] width 38 height 27
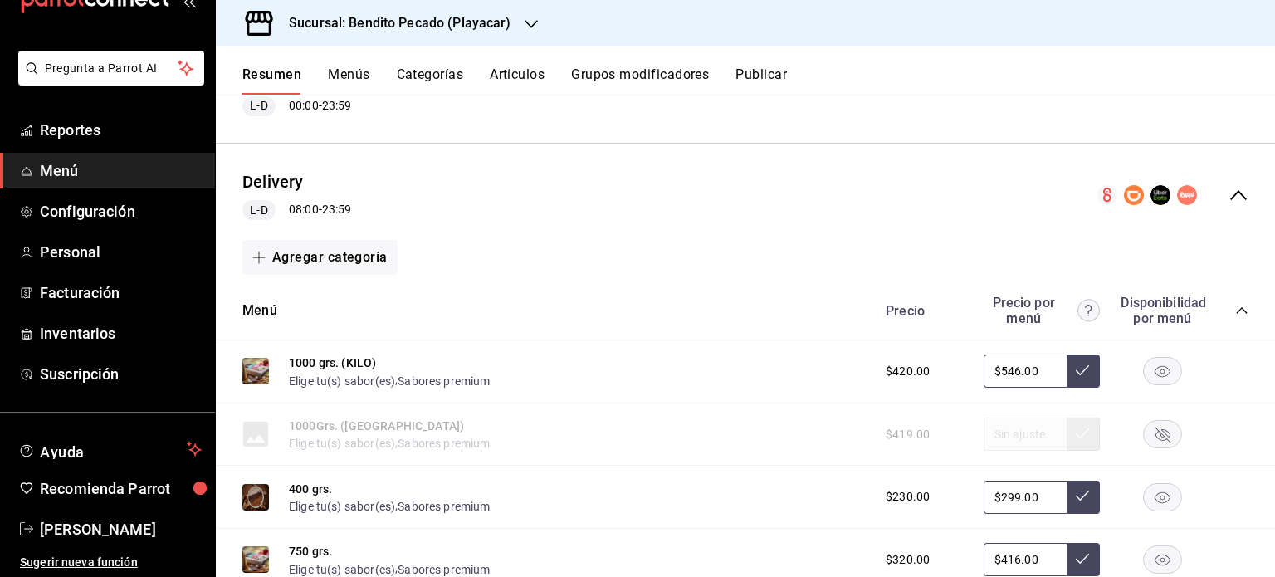
scroll to position [1564, 0]
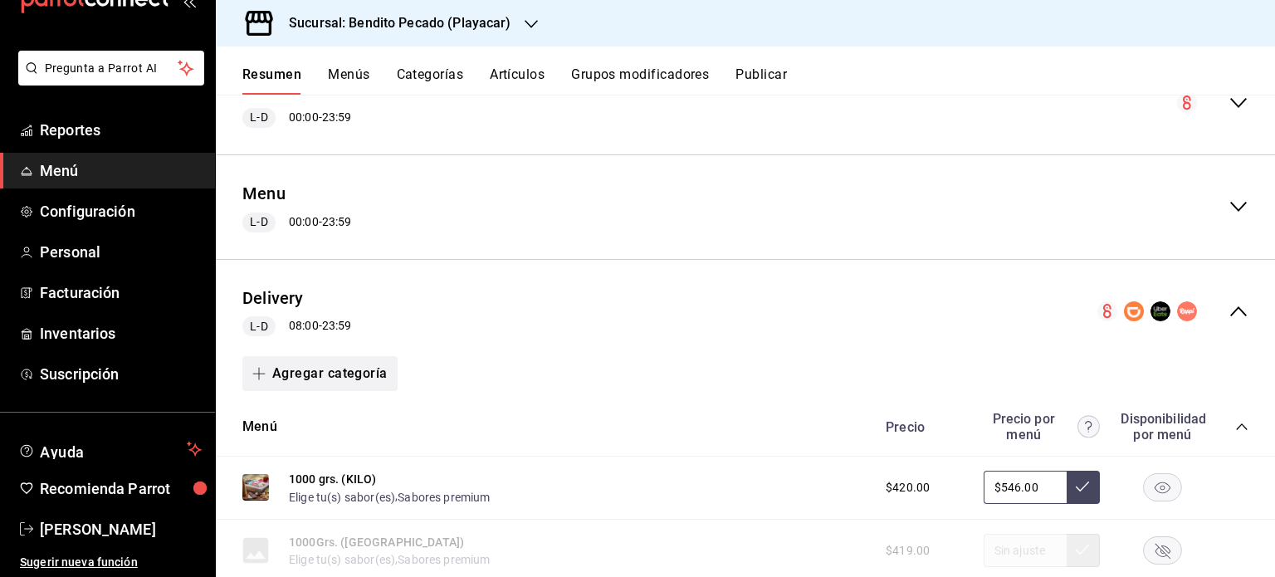
click at [360, 369] on button "Agregar categoría" at bounding box center [319, 373] width 155 height 35
click at [305, 463] on li "Categoría nueva" at bounding box center [313, 460] width 142 height 41
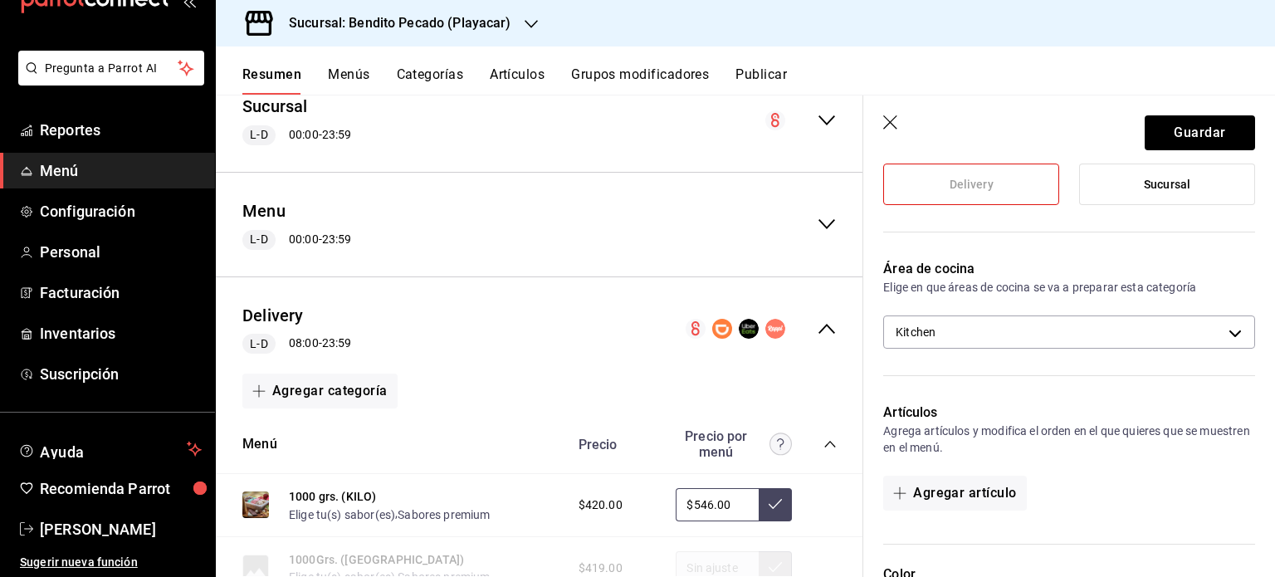
scroll to position [305, 0]
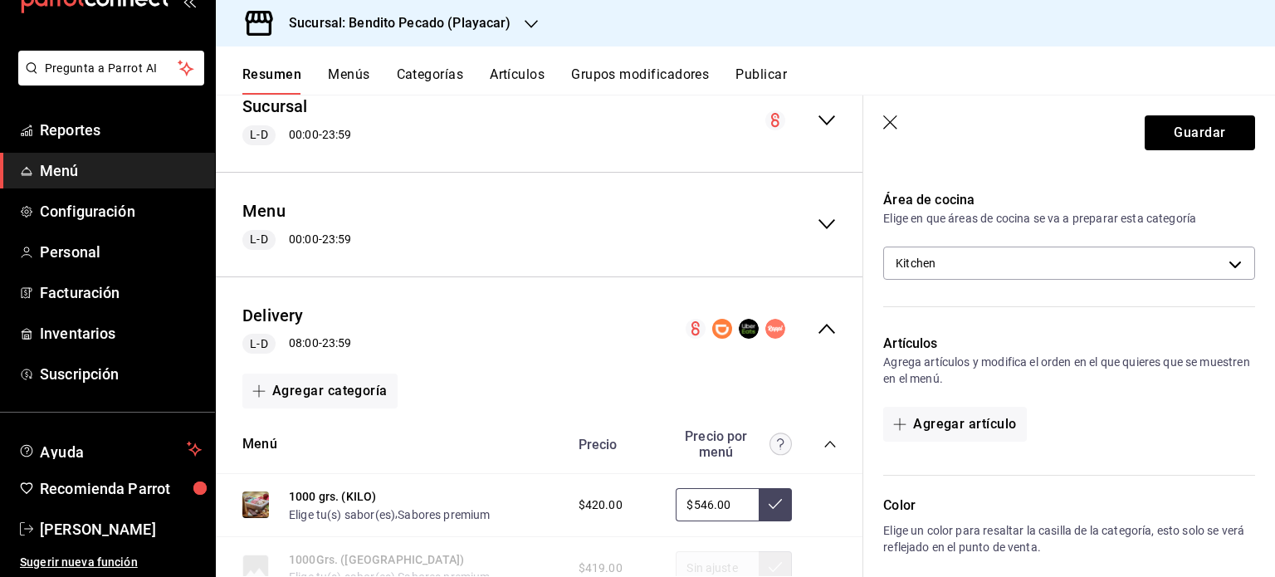
type input "Sándwiches"
drag, startPoint x: 1053, startPoint y: 451, endPoint x: 1092, endPoint y: 452, distance: 39.0
click at [1092, 452] on div "Artículos Agrega artículos y modifica el orden en el que quieres que se muestre…" at bounding box center [1060, 395] width 392 height 162
click at [962, 429] on button "Agregar artículo" at bounding box center [954, 424] width 143 height 35
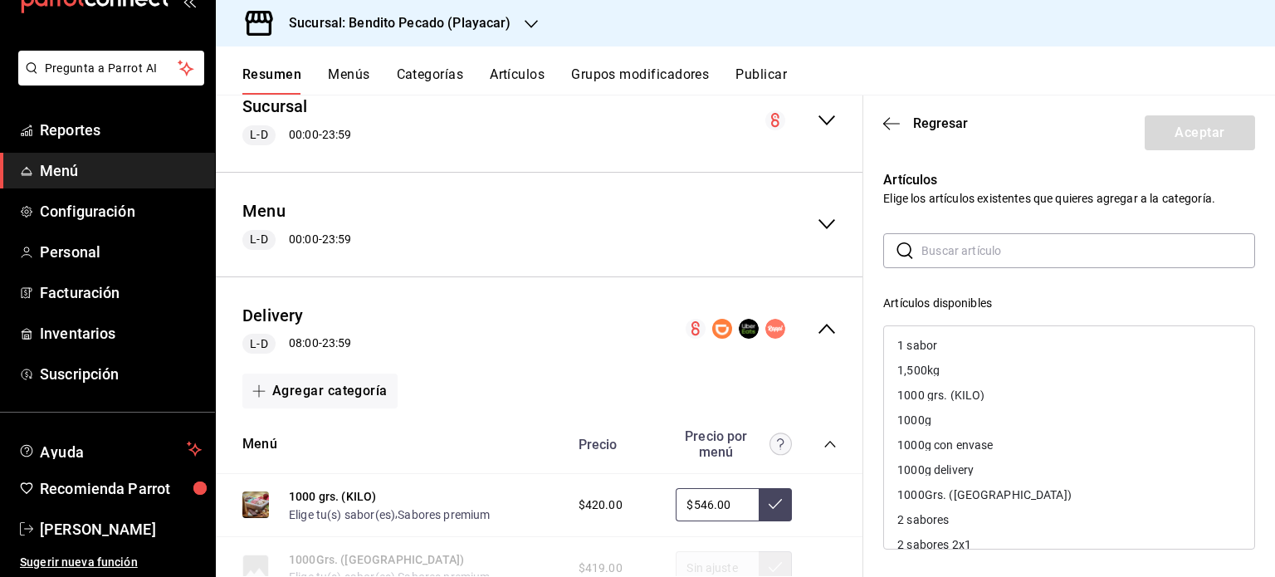
click at [933, 249] on input "text" at bounding box center [1089, 250] width 334 height 33
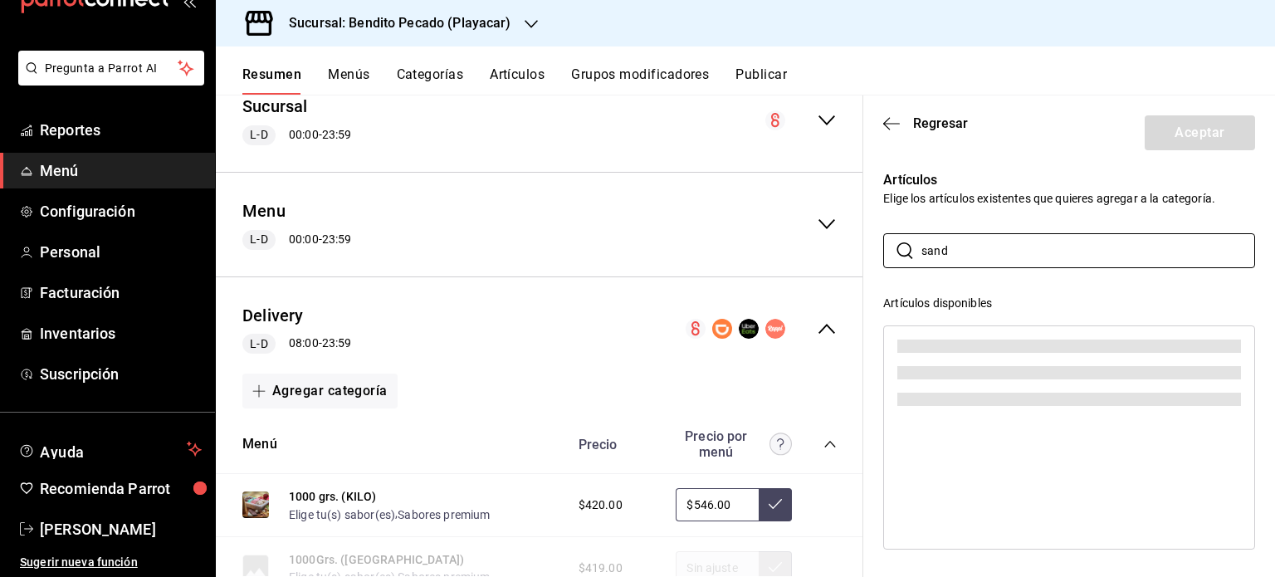
scroll to position [0, 0]
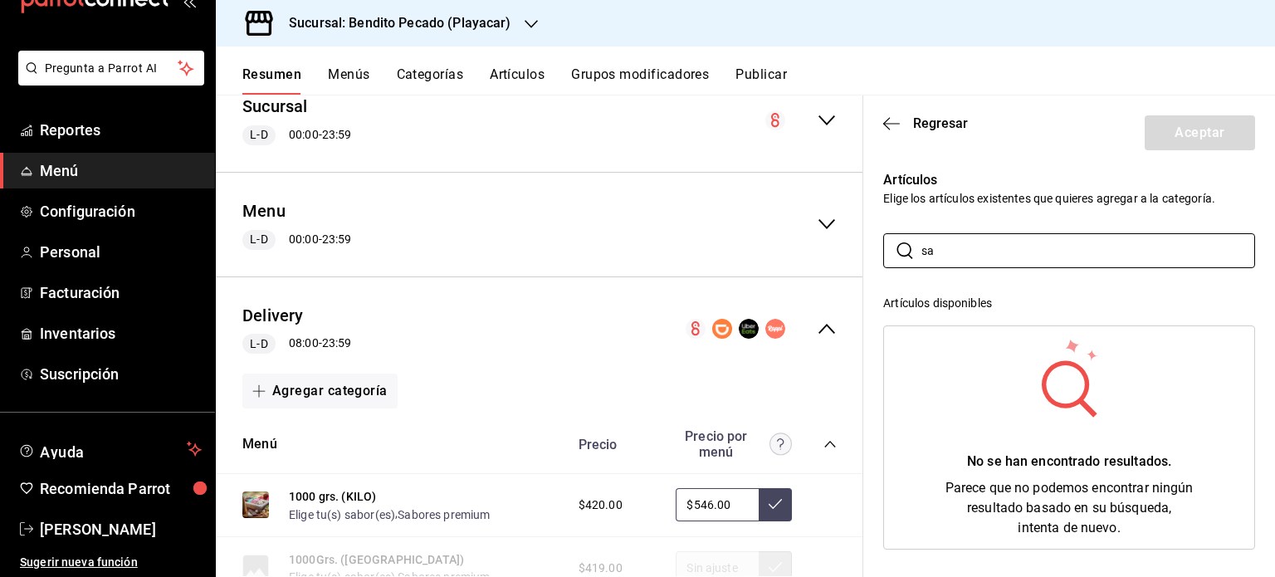
type input "s"
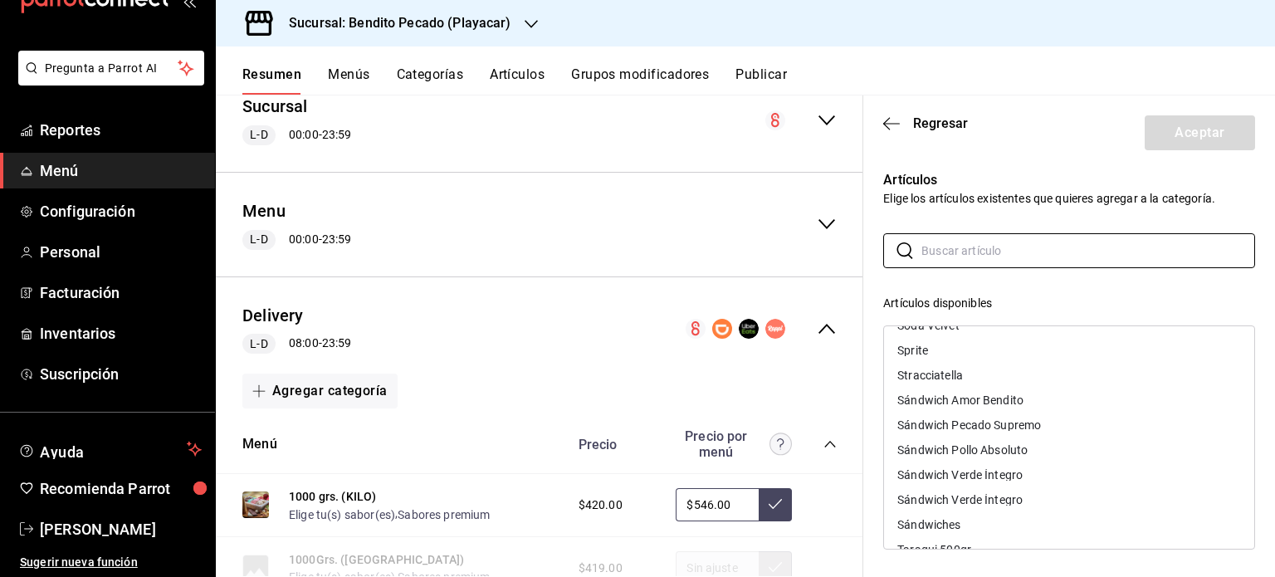
scroll to position [4625, 0]
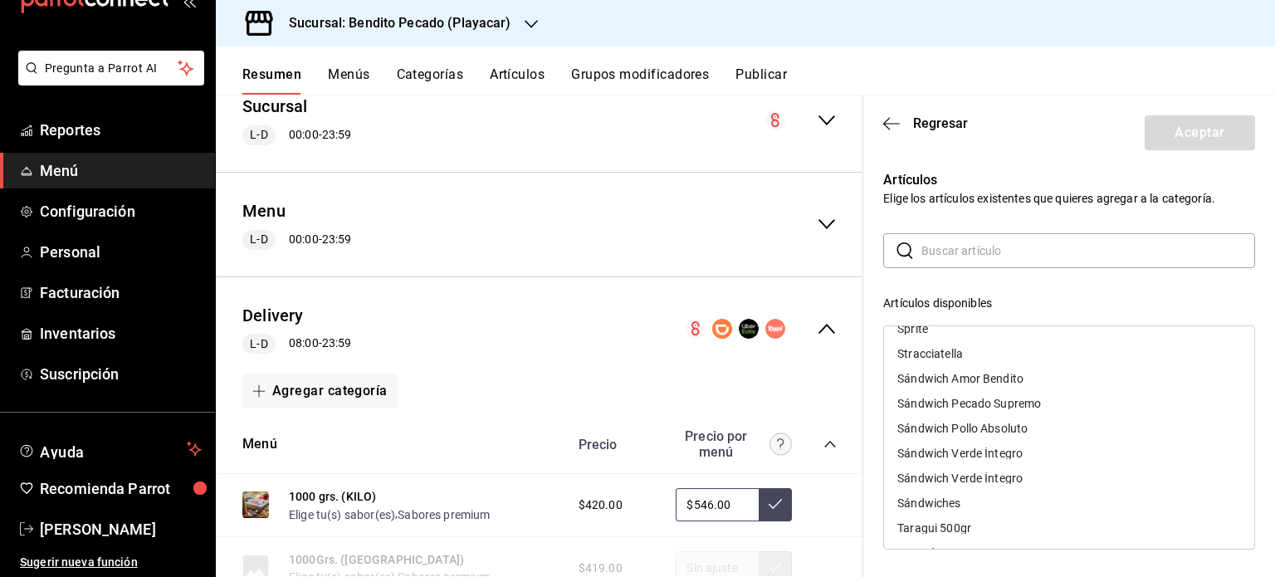
click at [1020, 477] on div "Sándwich Verde Íntegro" at bounding box center [960, 478] width 125 height 12
click at [986, 444] on div "Sándwich Verde Íntegro" at bounding box center [1069, 453] width 370 height 25
click at [977, 421] on div "Sándwich Pollo Absoluto" at bounding box center [1069, 428] width 370 height 25
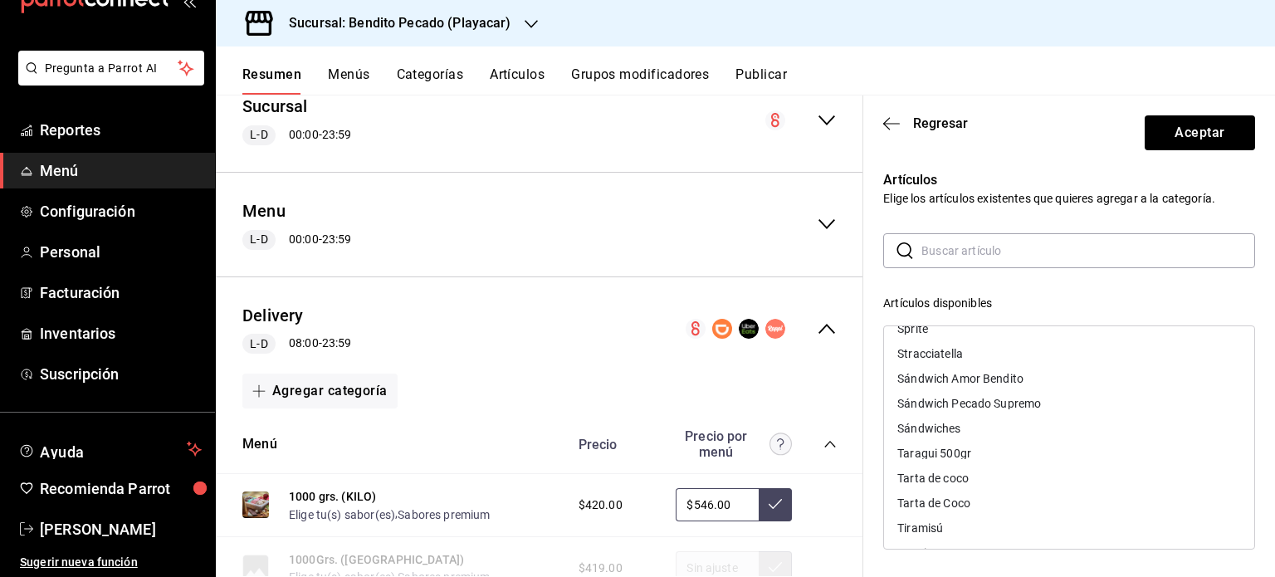
click at [967, 402] on div "Sándwich Pecado Supremo" at bounding box center [970, 404] width 144 height 12
click at [957, 373] on div "Sándwich Amor Bendito" at bounding box center [961, 379] width 126 height 12
click at [1177, 145] on button "Aceptar" at bounding box center [1200, 132] width 110 height 35
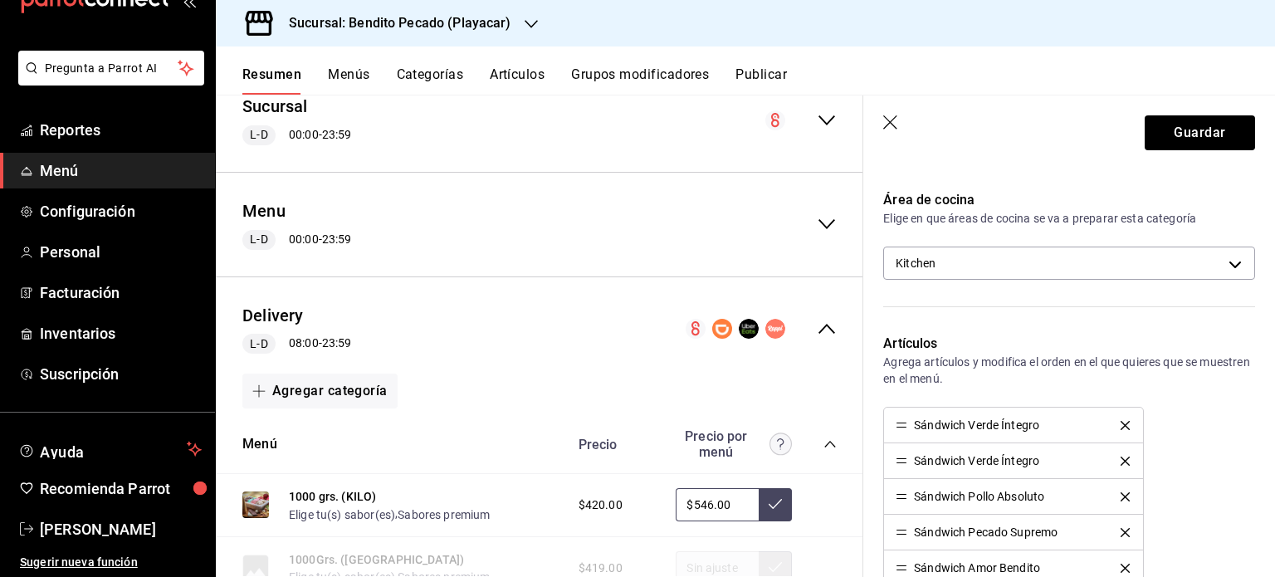
scroll to position [330, 0]
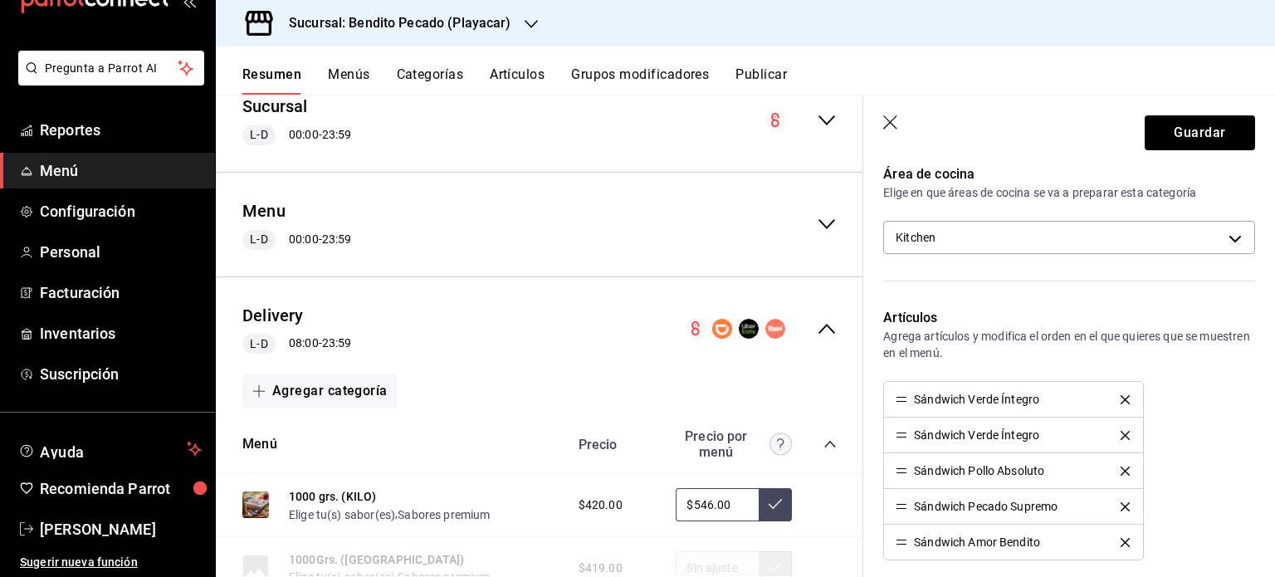
click at [1121, 397] on icon "delete" at bounding box center [1125, 399] width 9 height 9
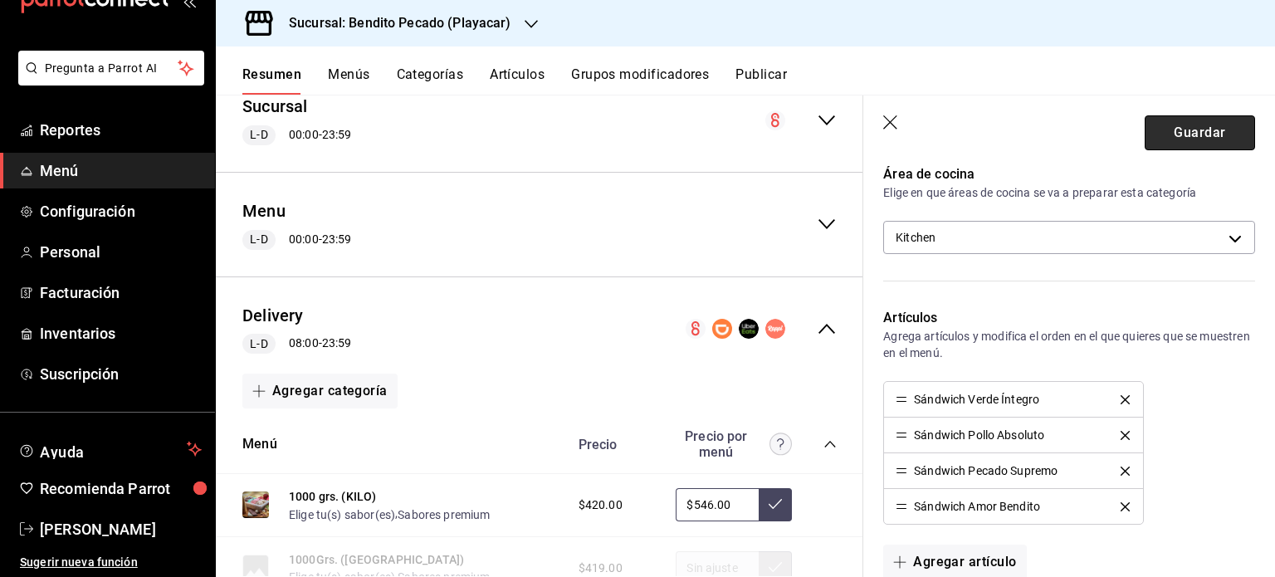
click at [1168, 126] on button "Guardar" at bounding box center [1200, 132] width 110 height 35
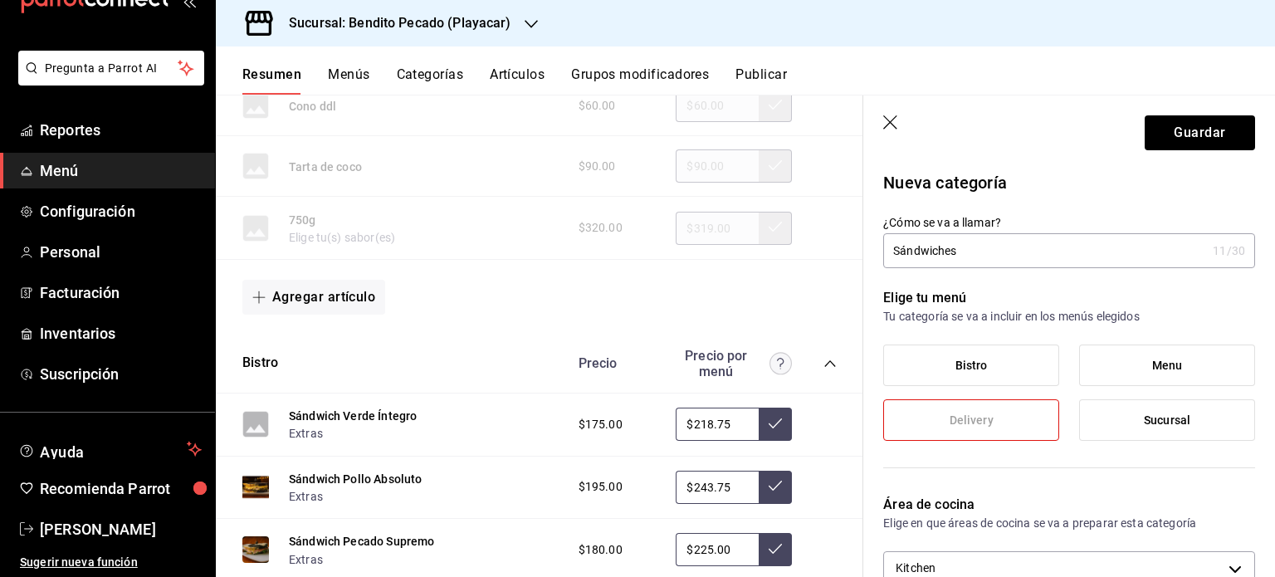
scroll to position [3366, 0]
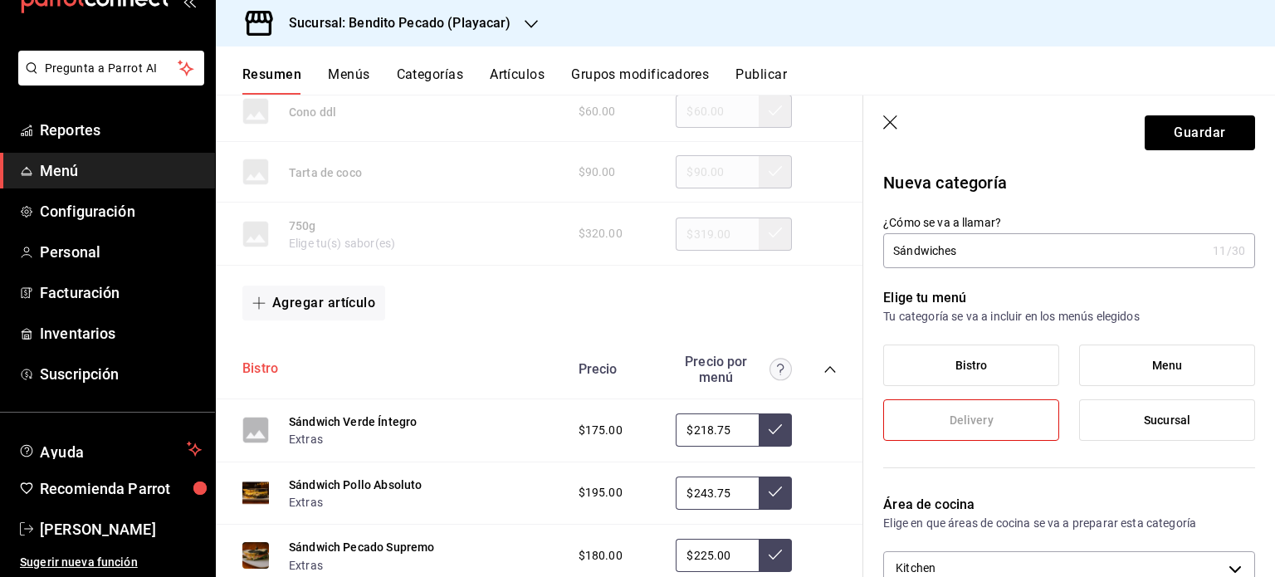
click at [257, 370] on button "Bistro" at bounding box center [260, 369] width 36 height 19
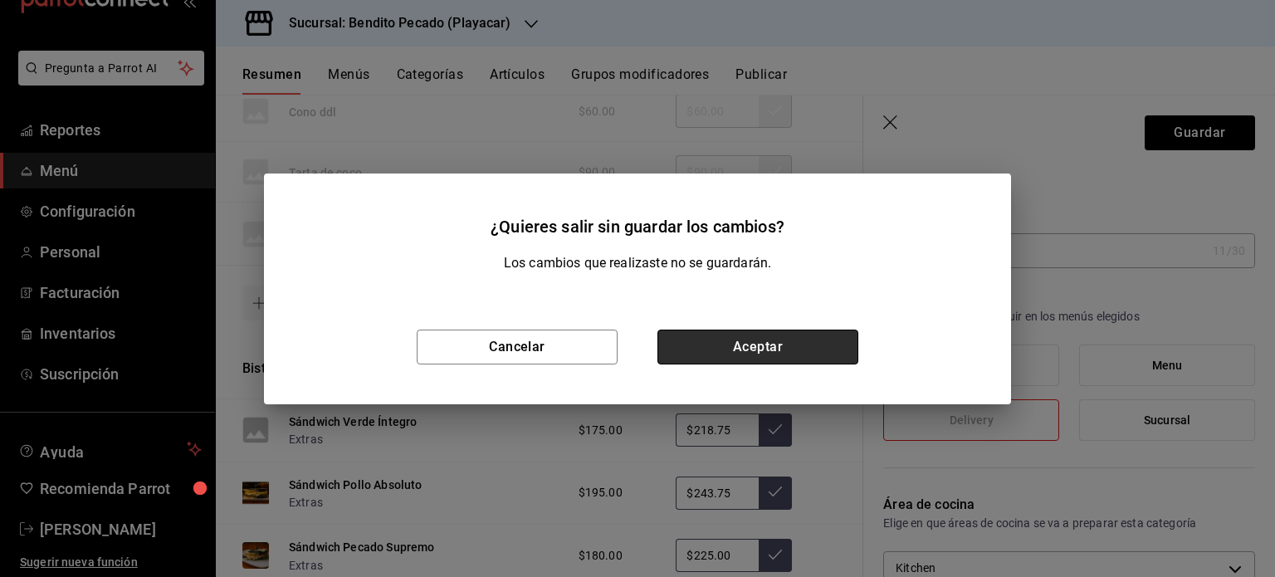
click at [678, 345] on button "Aceptar" at bounding box center [758, 347] width 201 height 35
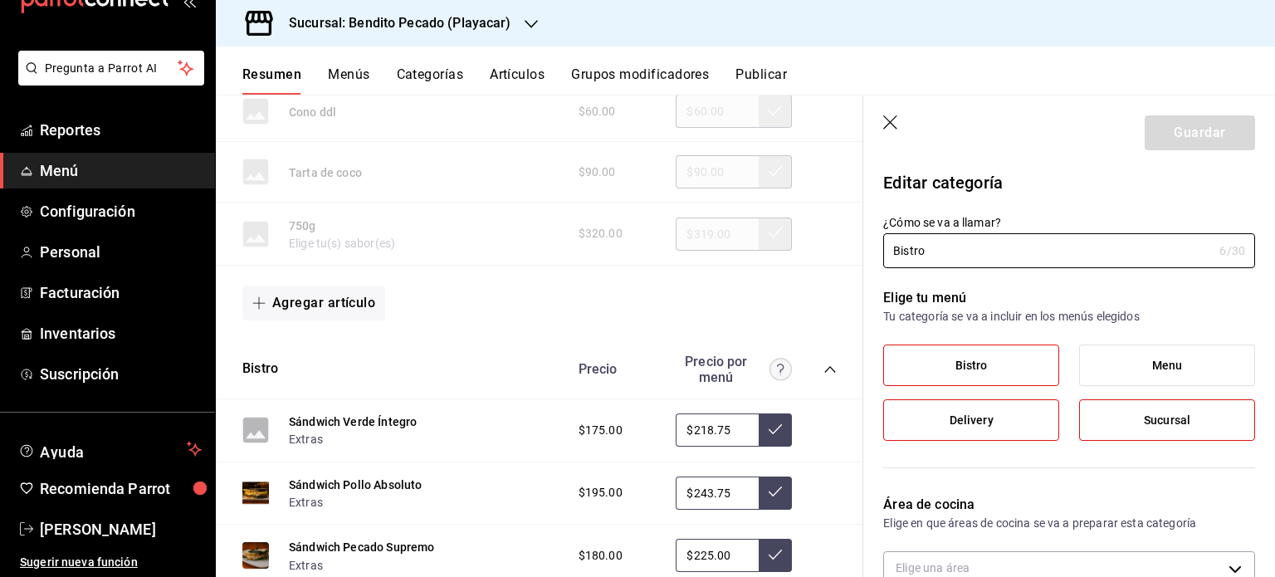
type input "624139ab-555e-4d36-a898-f9f7c0851653"
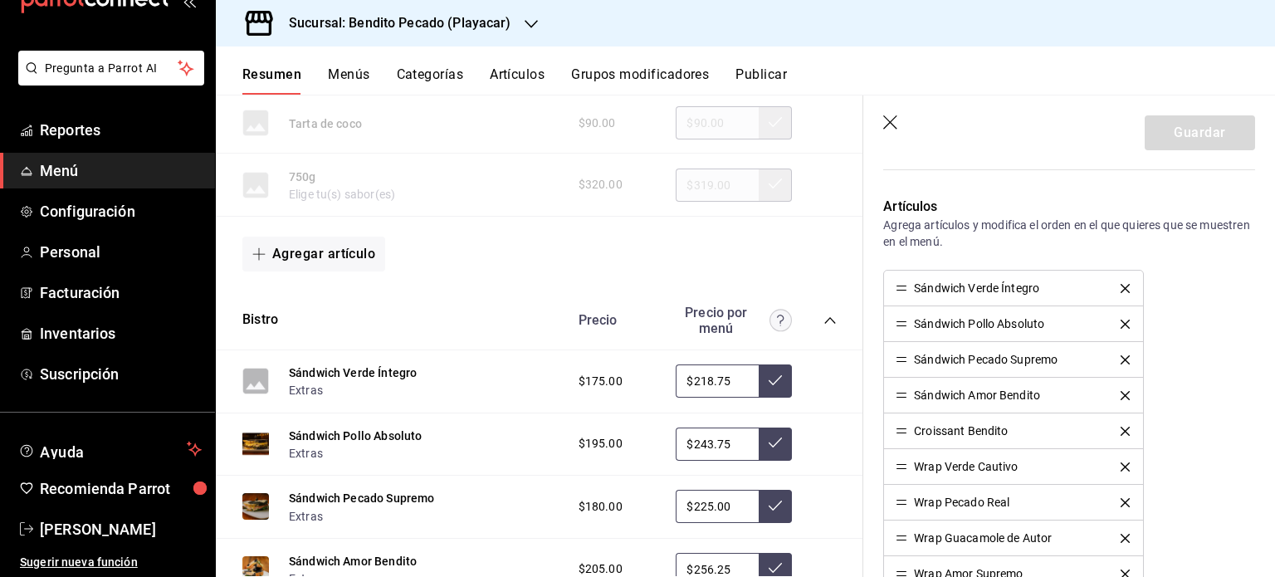
scroll to position [443, 0]
click at [1121, 287] on icon "delete" at bounding box center [1125, 286] width 9 height 9
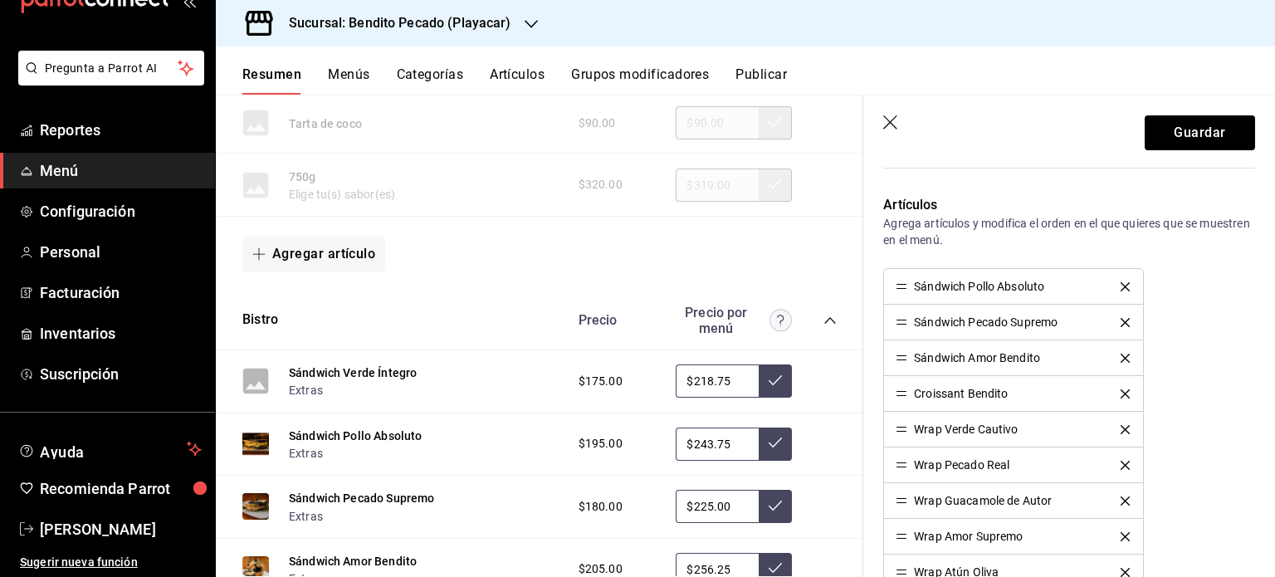
click at [888, 117] on icon "button" at bounding box center [891, 123] width 17 height 17
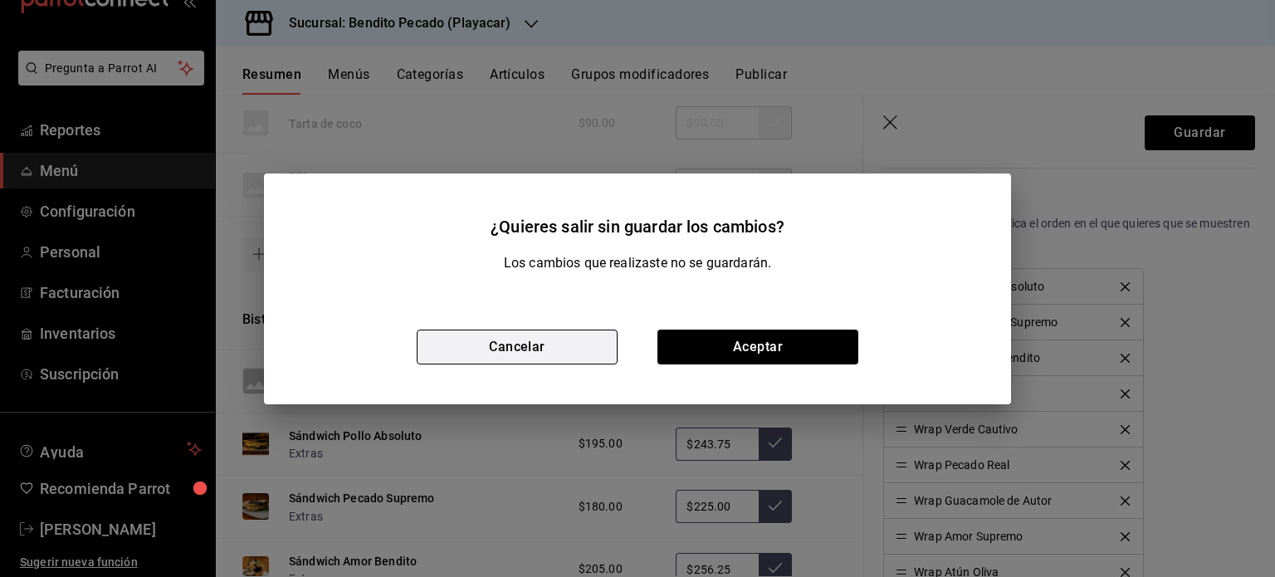
click at [556, 337] on button "Cancelar" at bounding box center [517, 347] width 201 height 35
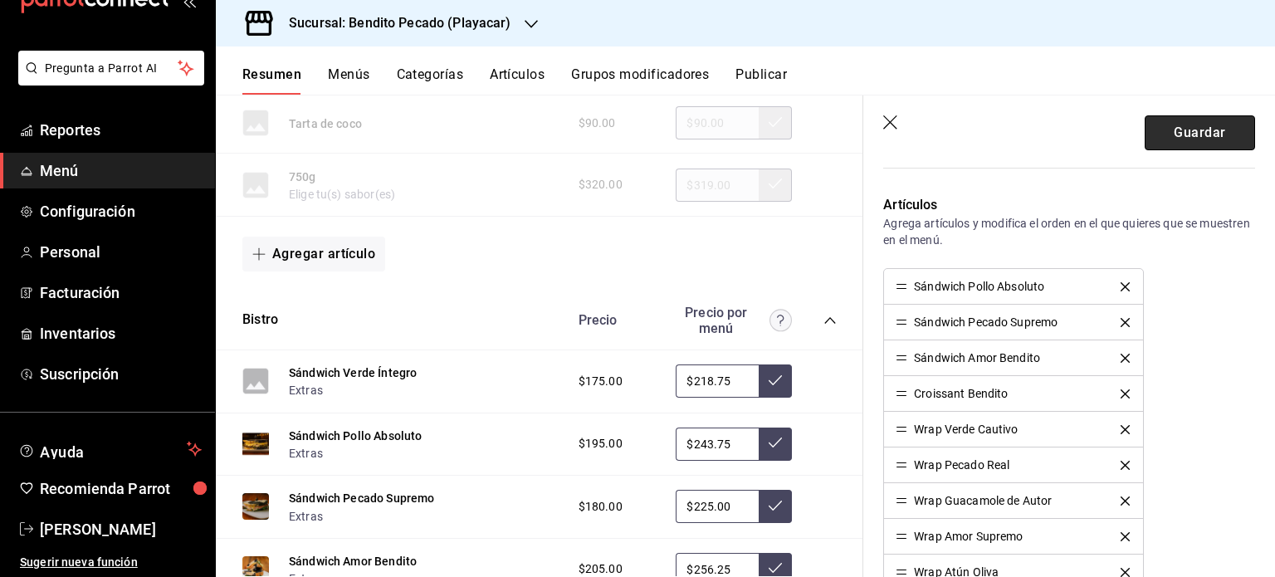
click at [1161, 149] on button "Guardar" at bounding box center [1200, 132] width 110 height 35
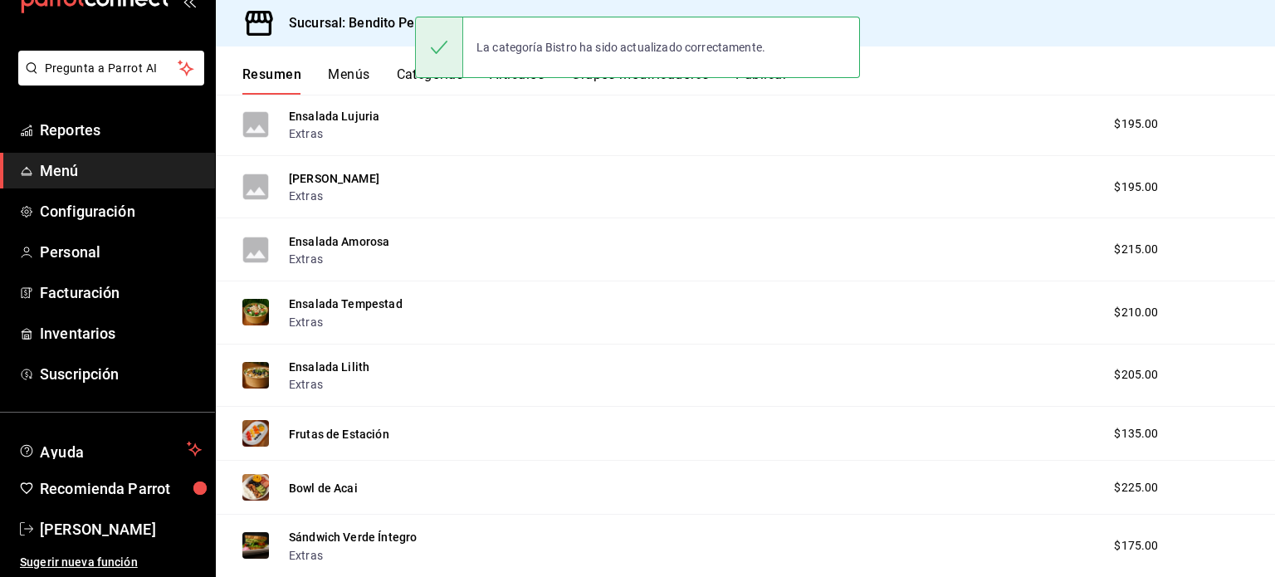
scroll to position [1323, 0]
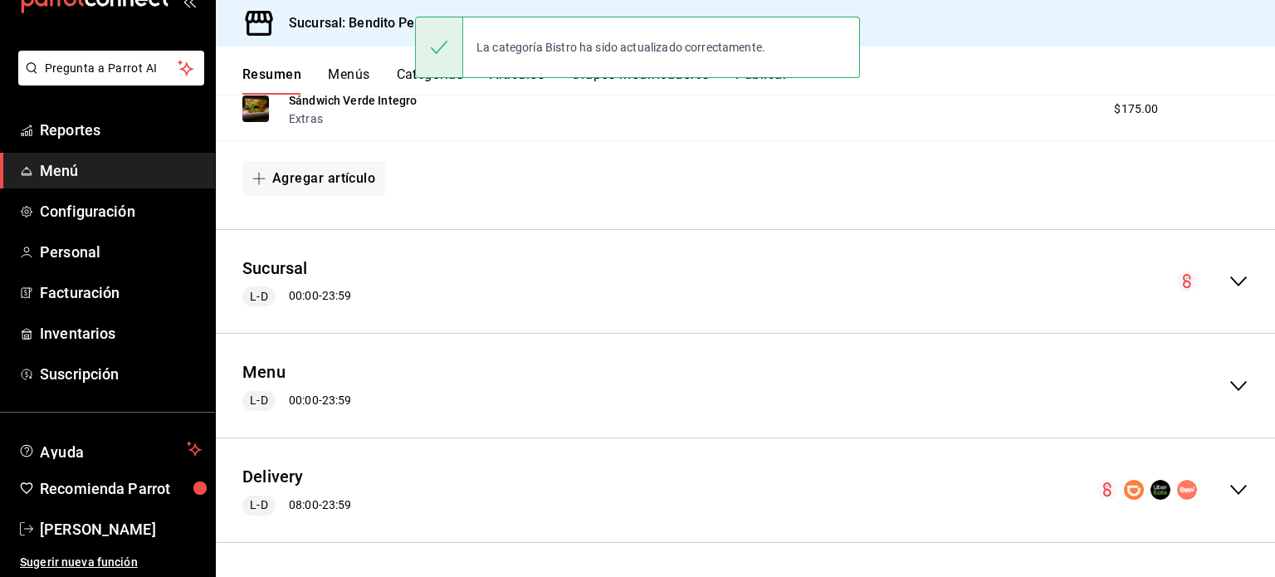
click at [392, 478] on div "Delivery L-D 08:00 - 23:59" at bounding box center [746, 490] width 1060 height 77
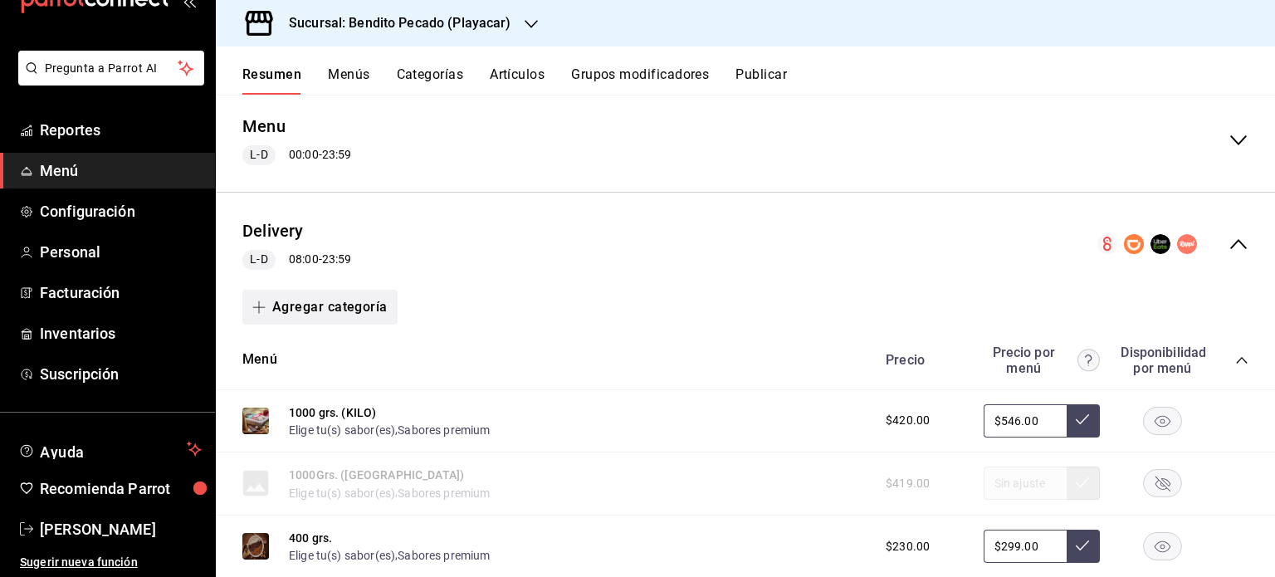
click at [296, 299] on button "Agregar categoría" at bounding box center [319, 307] width 155 height 35
click at [318, 398] on li "Categoría nueva" at bounding box center [313, 392] width 142 height 41
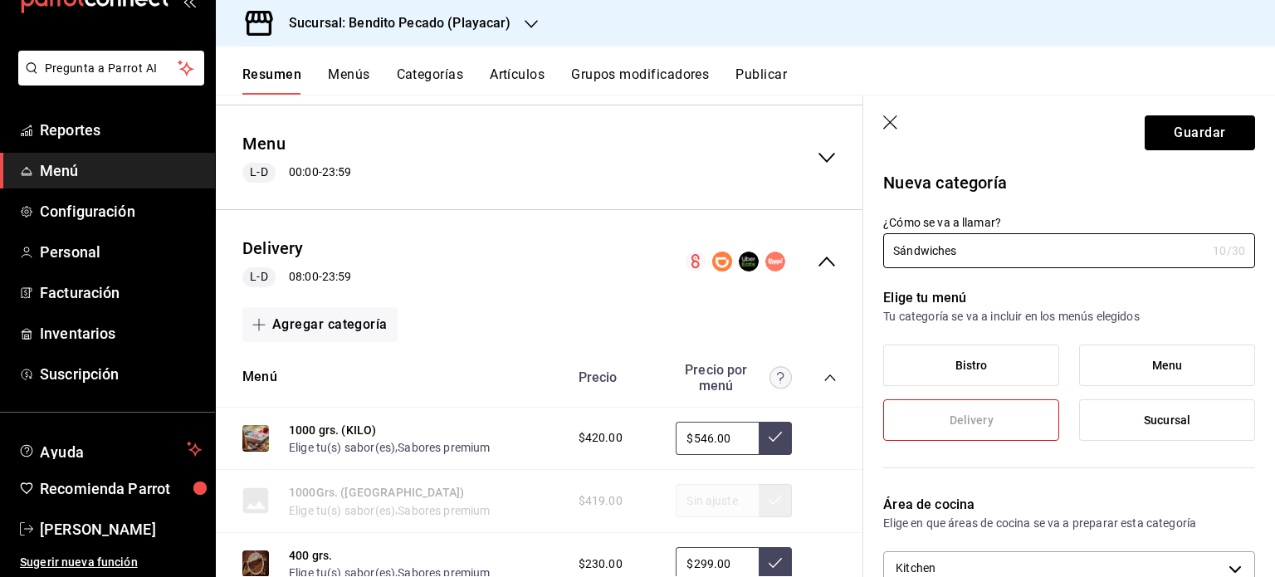
type input "Sándwiches"
click at [1148, 430] on label "Sucursal" at bounding box center [1167, 420] width 174 height 40
click at [0, 0] on input "Sucursal" at bounding box center [0, 0] width 0 height 0
click at [1009, 356] on label "Bistro" at bounding box center [971, 365] width 174 height 40
click at [0, 0] on input "Bistro" at bounding box center [0, 0] width 0 height 0
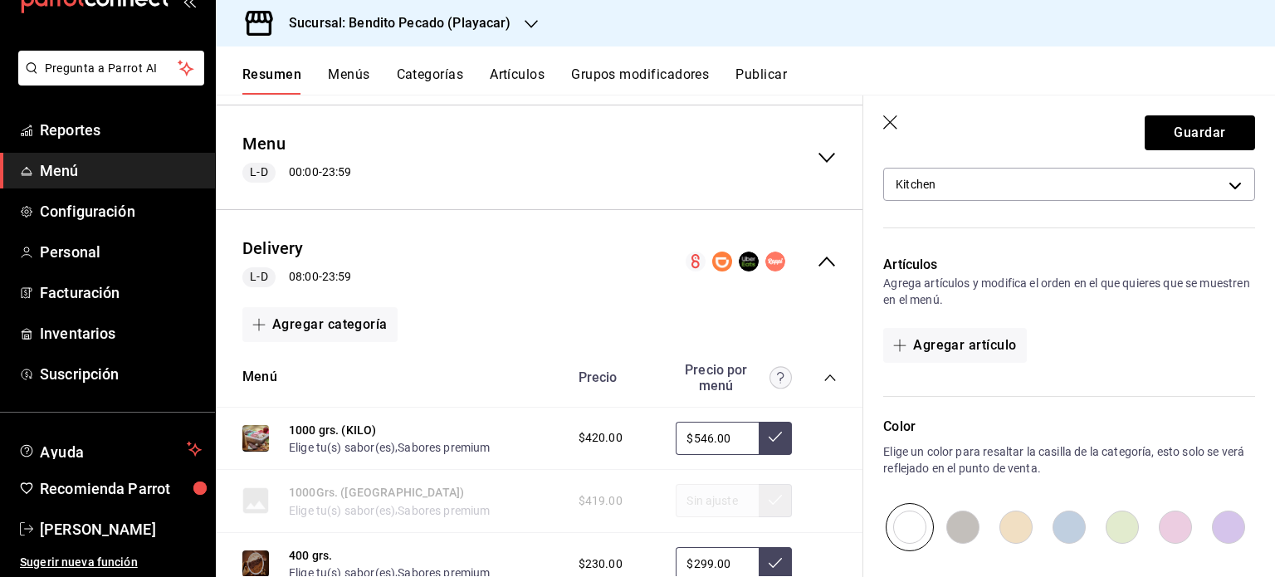
scroll to position [384, 0]
click at [943, 331] on button "Agregar artículo" at bounding box center [954, 344] width 143 height 35
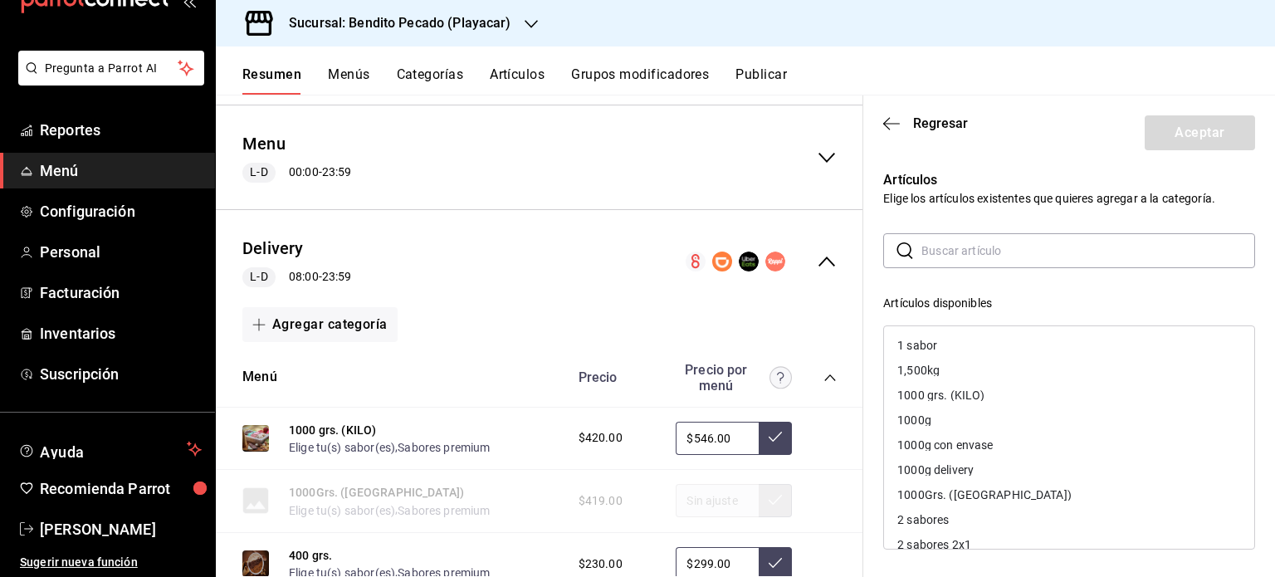
click at [933, 250] on input "text" at bounding box center [1089, 250] width 334 height 33
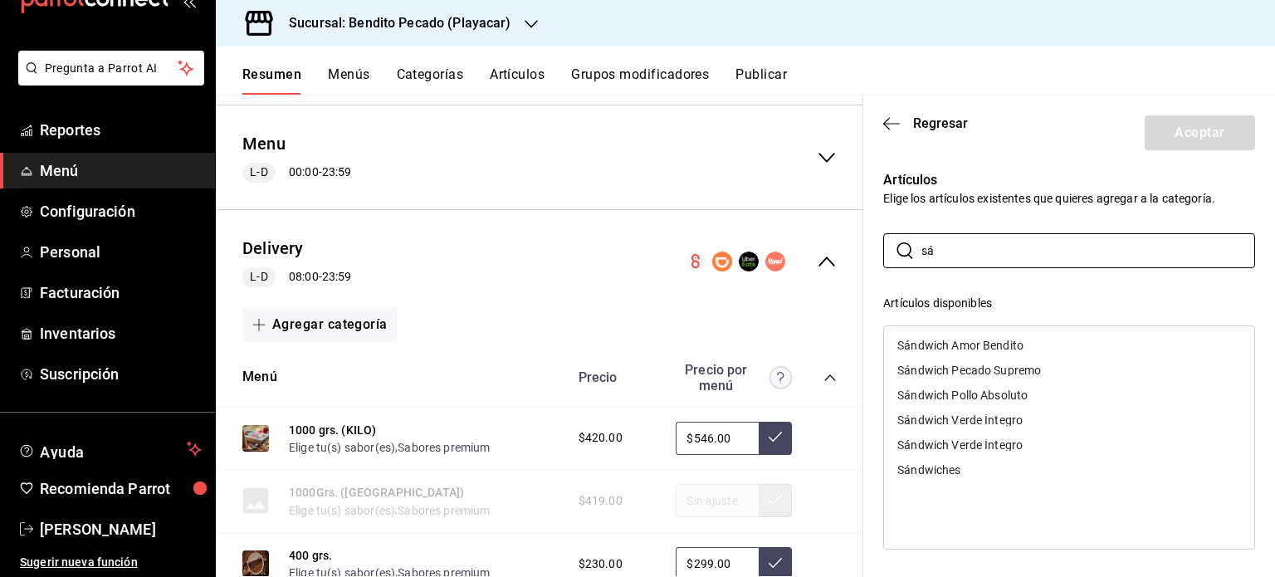
type input "sá"
click at [999, 418] on div "Sándwich Verde Íntegro" at bounding box center [960, 420] width 125 height 12
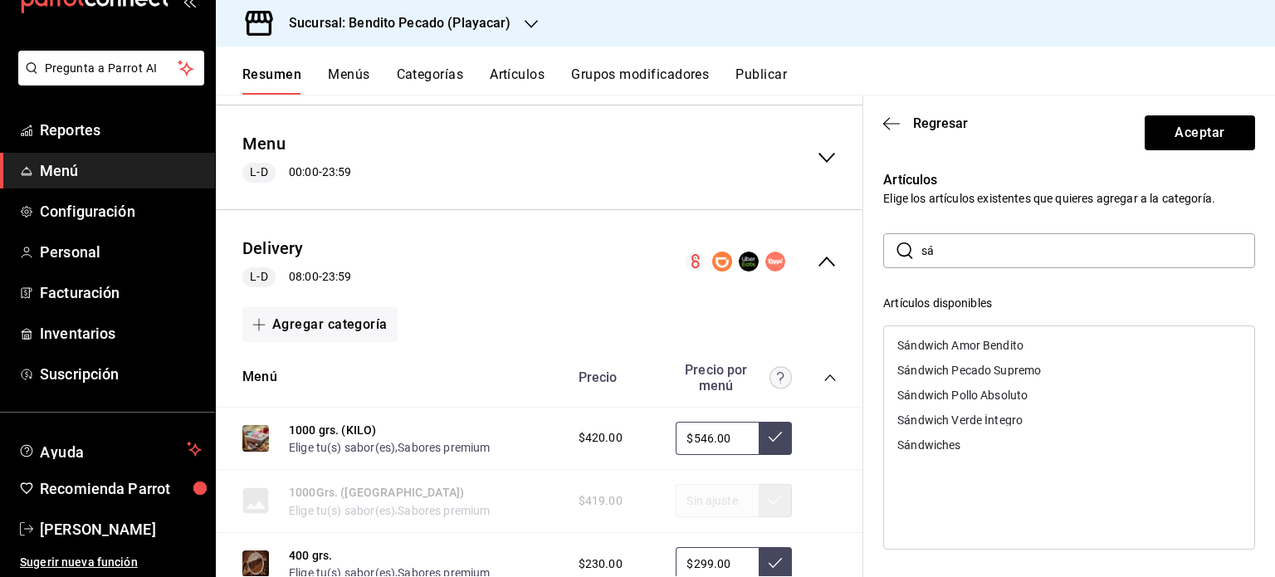
click at [991, 424] on div "Sándwich Verde Íntegro" at bounding box center [960, 420] width 125 height 12
click at [1188, 131] on button "Aceptar" at bounding box center [1200, 132] width 110 height 35
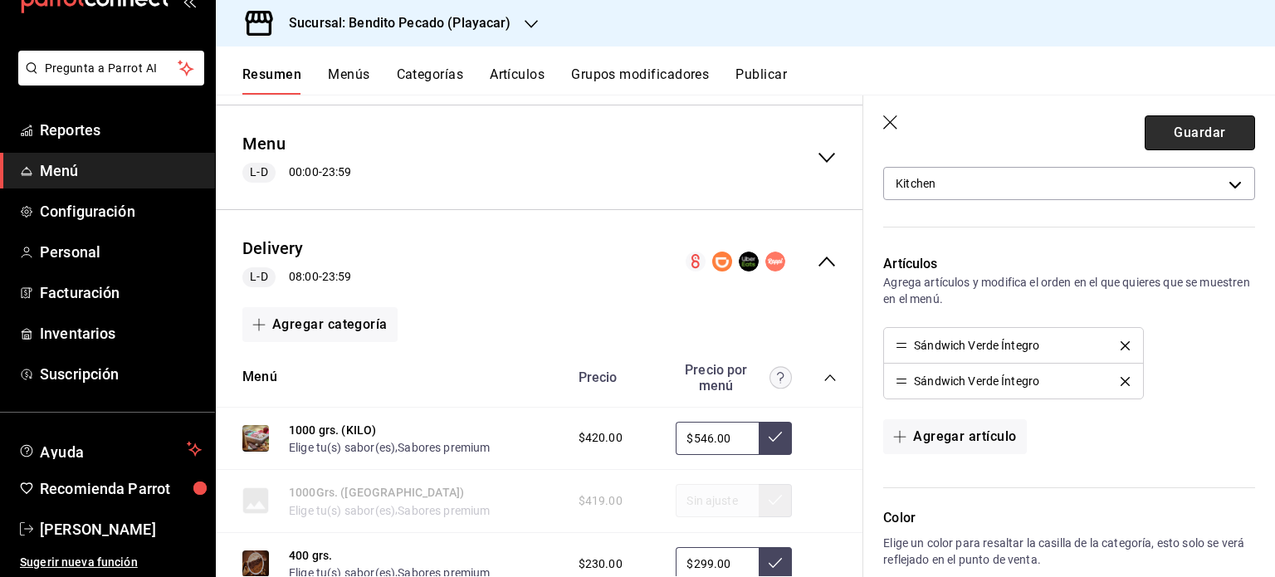
click at [1156, 117] on button "Guardar" at bounding box center [1200, 132] width 110 height 35
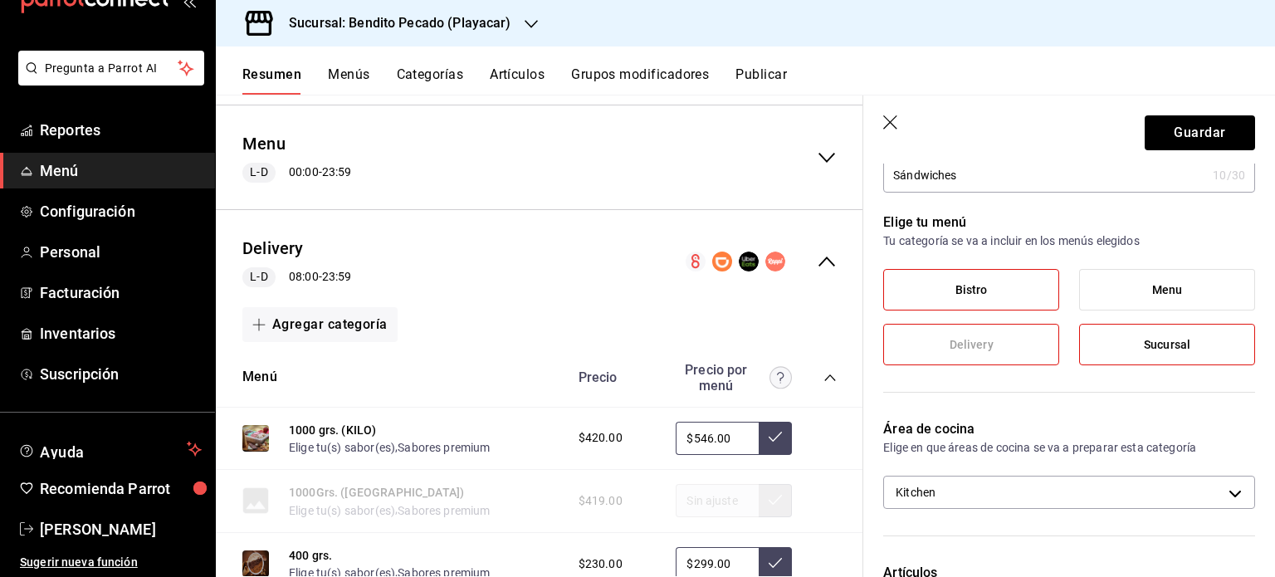
scroll to position [0, 0]
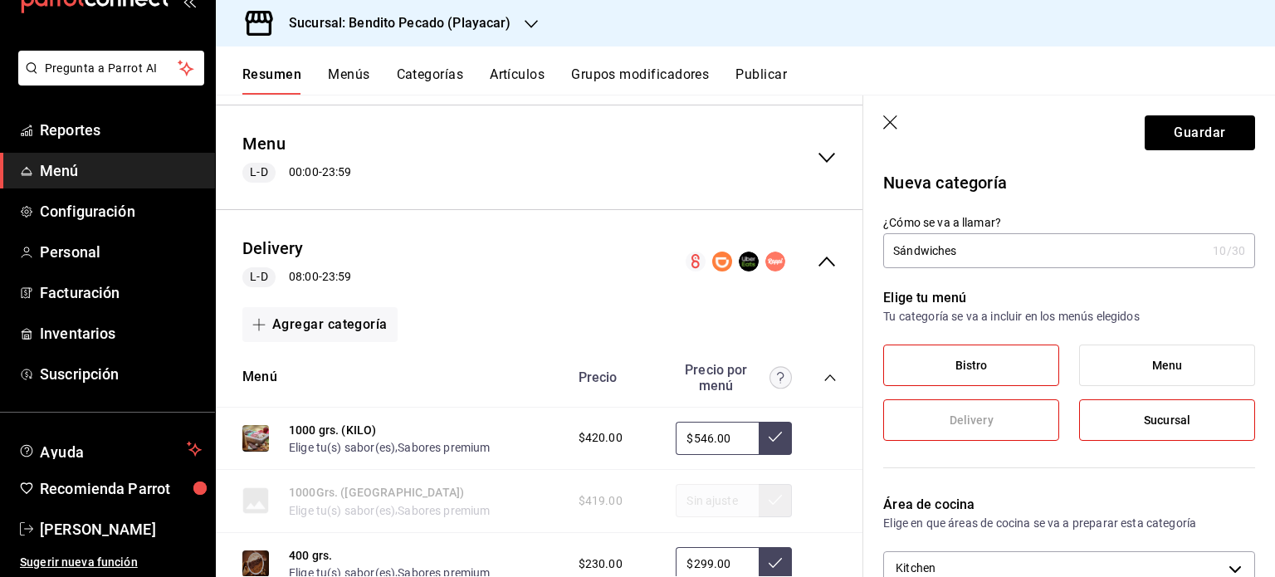
click at [993, 408] on label "Delivery" at bounding box center [971, 420] width 174 height 40
click at [1150, 134] on button "Guardar" at bounding box center [1200, 132] width 110 height 35
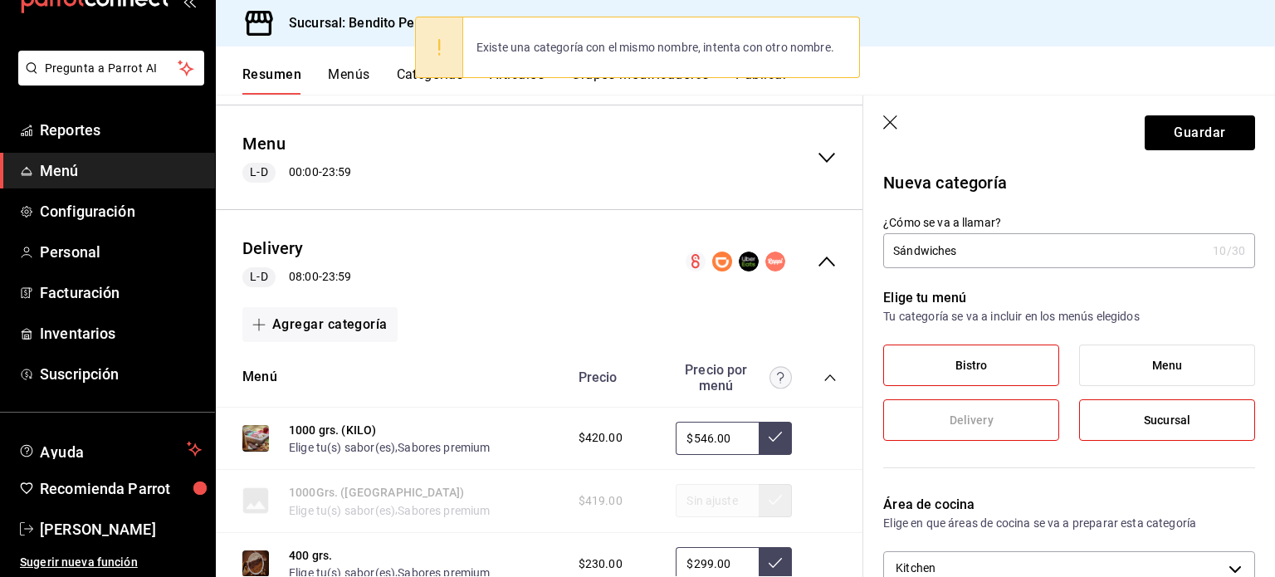
click at [964, 247] on input "Sándwiches" at bounding box center [1044, 250] width 323 height 33
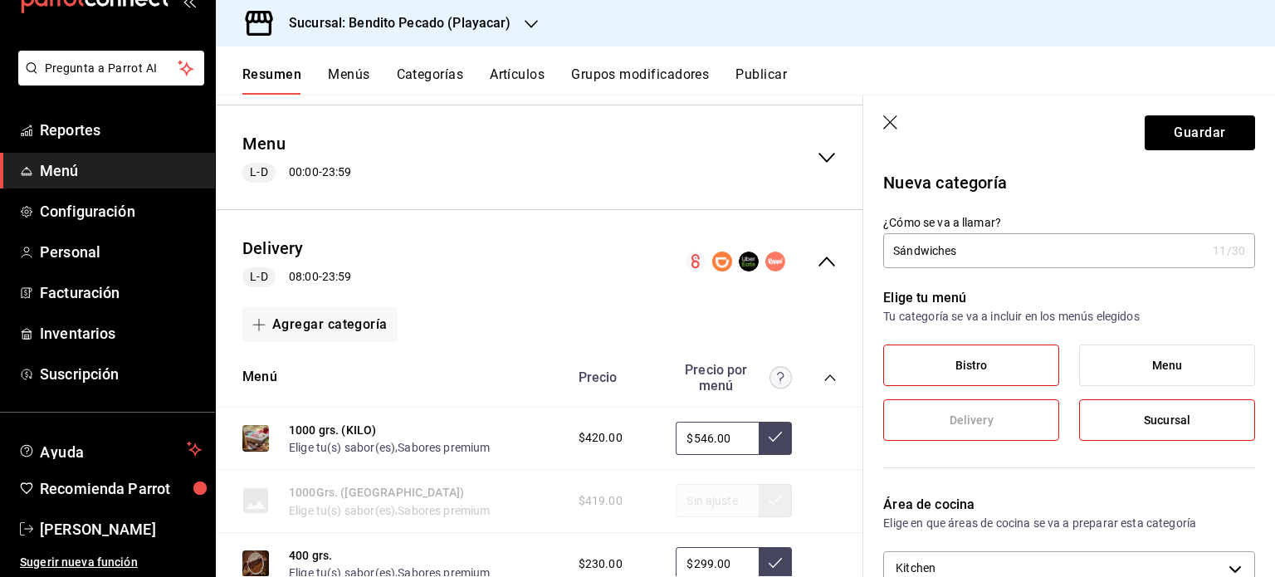
click at [1054, 256] on input "Sándwiches" at bounding box center [1044, 250] width 323 height 33
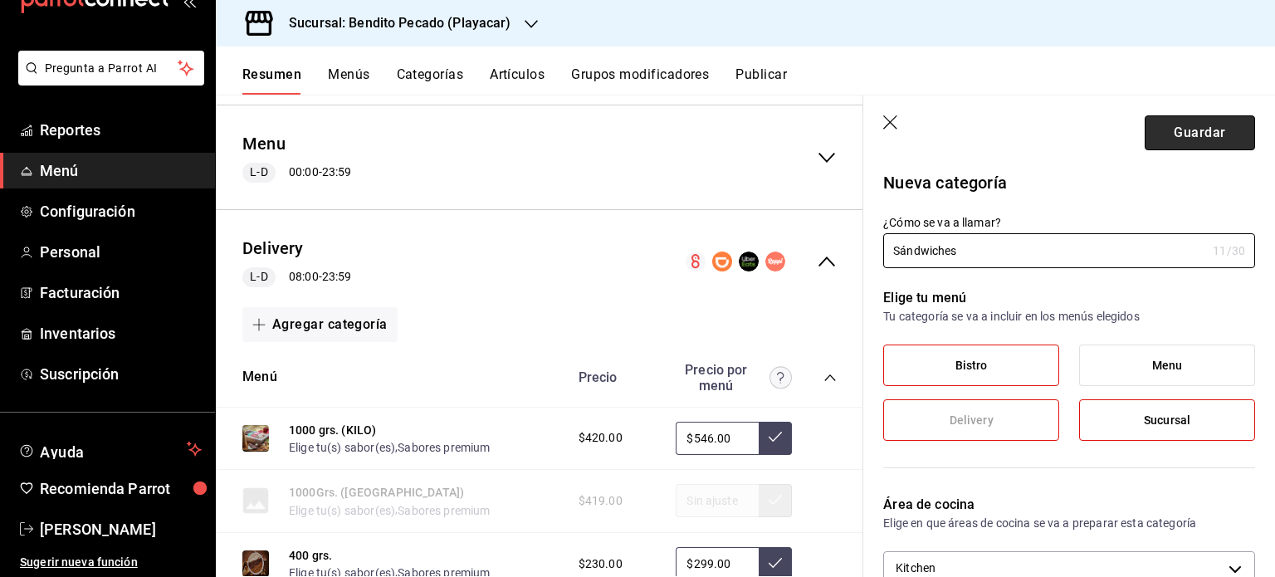
click at [1183, 118] on button "Guardar" at bounding box center [1200, 132] width 110 height 35
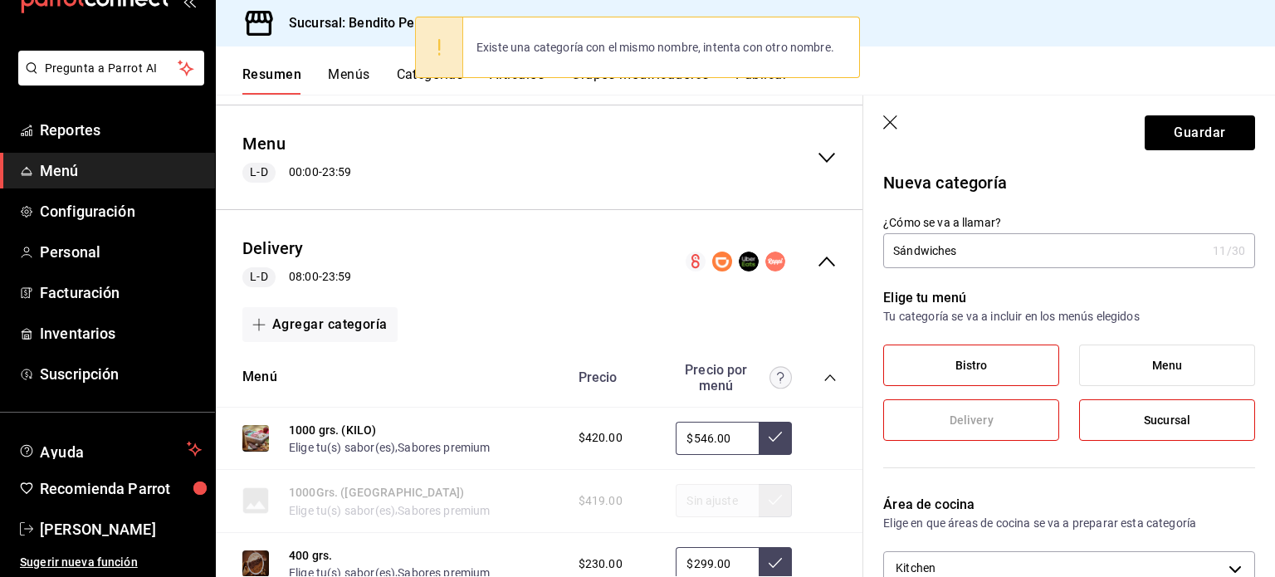
click at [1030, 252] on input "Sándwiches" at bounding box center [1044, 250] width 323 height 33
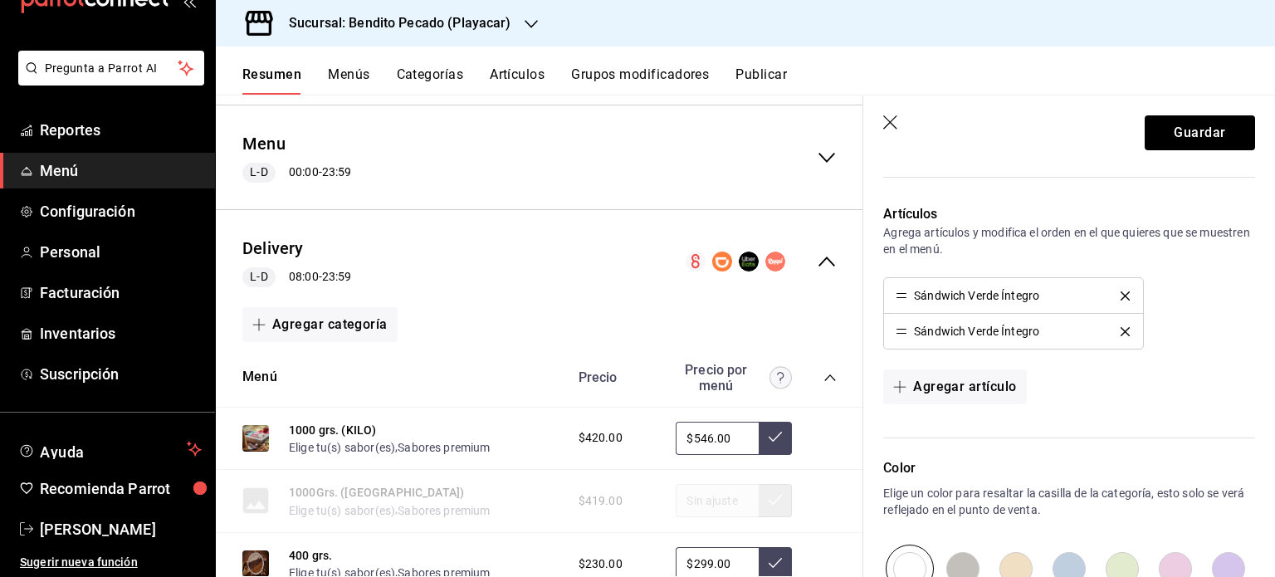
scroll to position [444, 0]
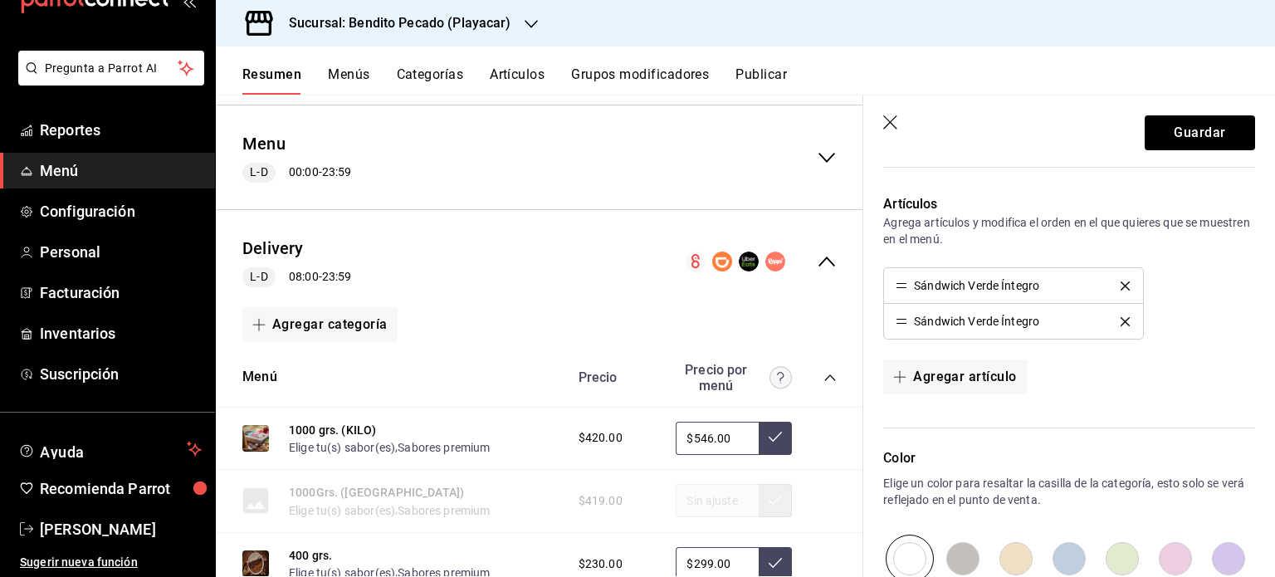
type input "Sándwiches"
click at [1123, 322] on button "delete" at bounding box center [1125, 321] width 32 height 9
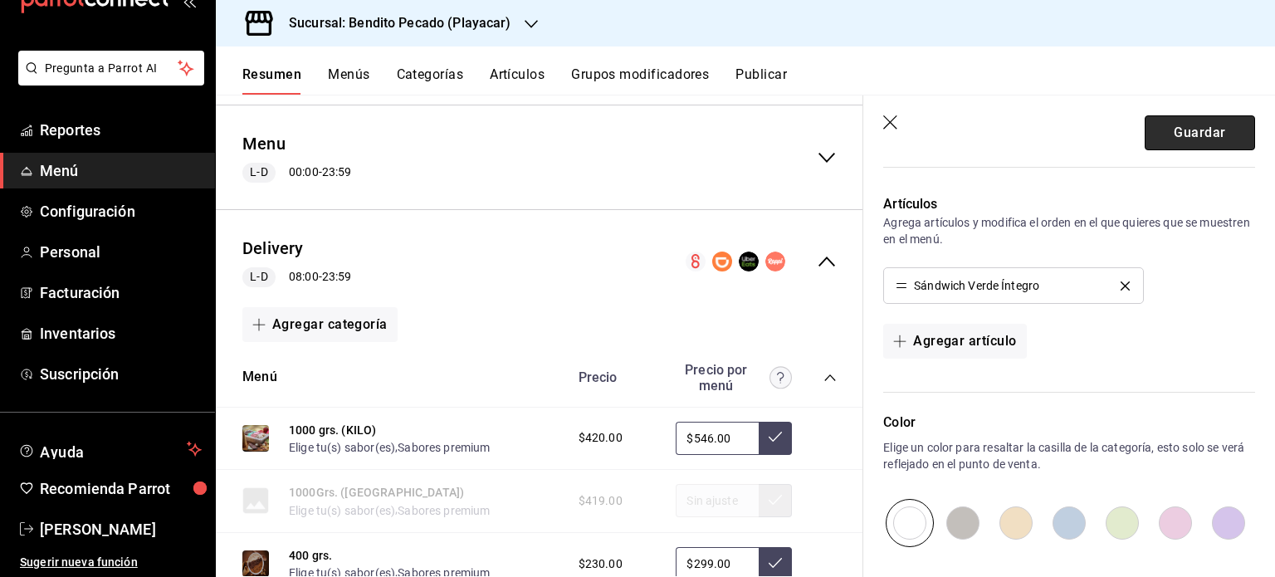
click at [1192, 115] on button "Guardar" at bounding box center [1200, 132] width 110 height 35
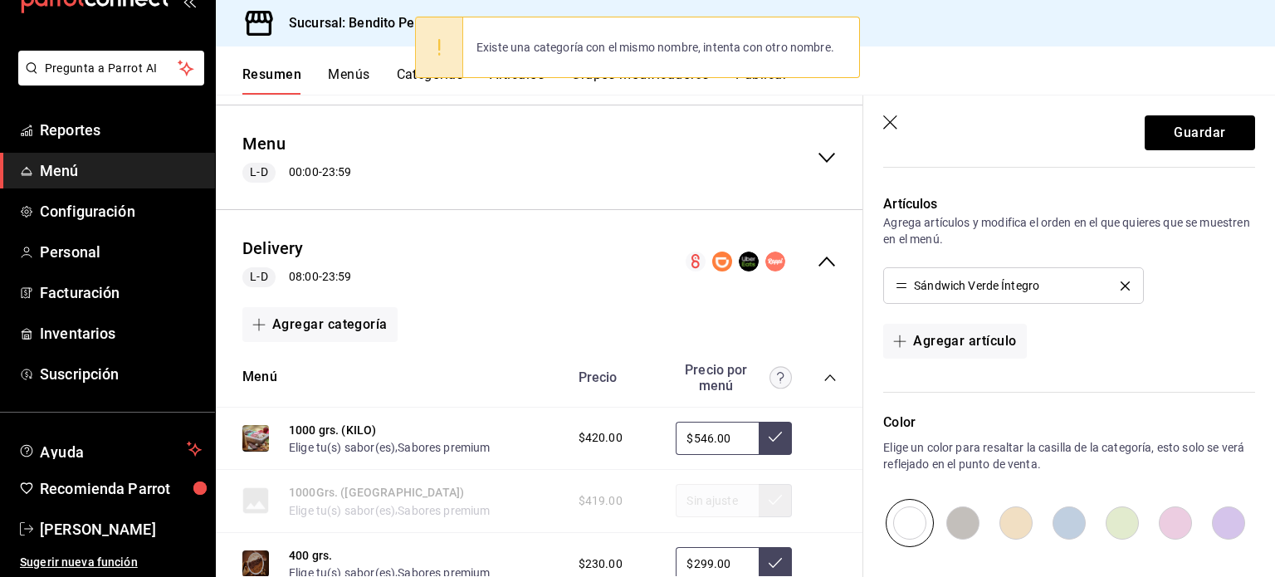
click at [1123, 281] on button "delete" at bounding box center [1125, 285] width 32 height 9
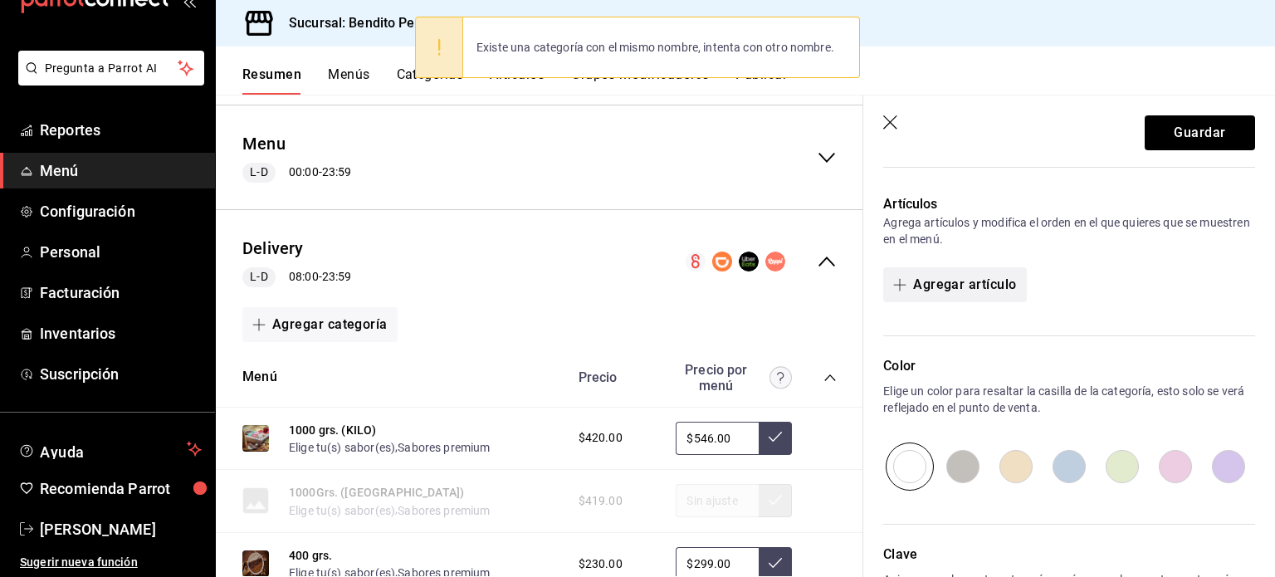
click at [941, 278] on button "Agregar artículo" at bounding box center [954, 284] width 143 height 35
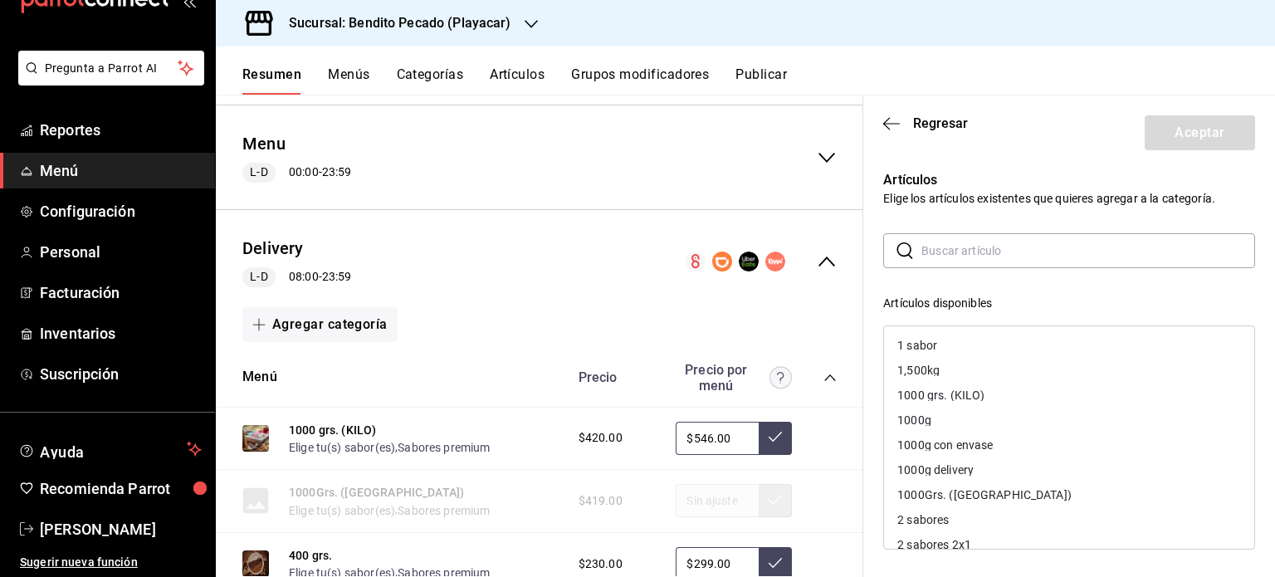
click at [960, 247] on input "text" at bounding box center [1089, 250] width 334 height 33
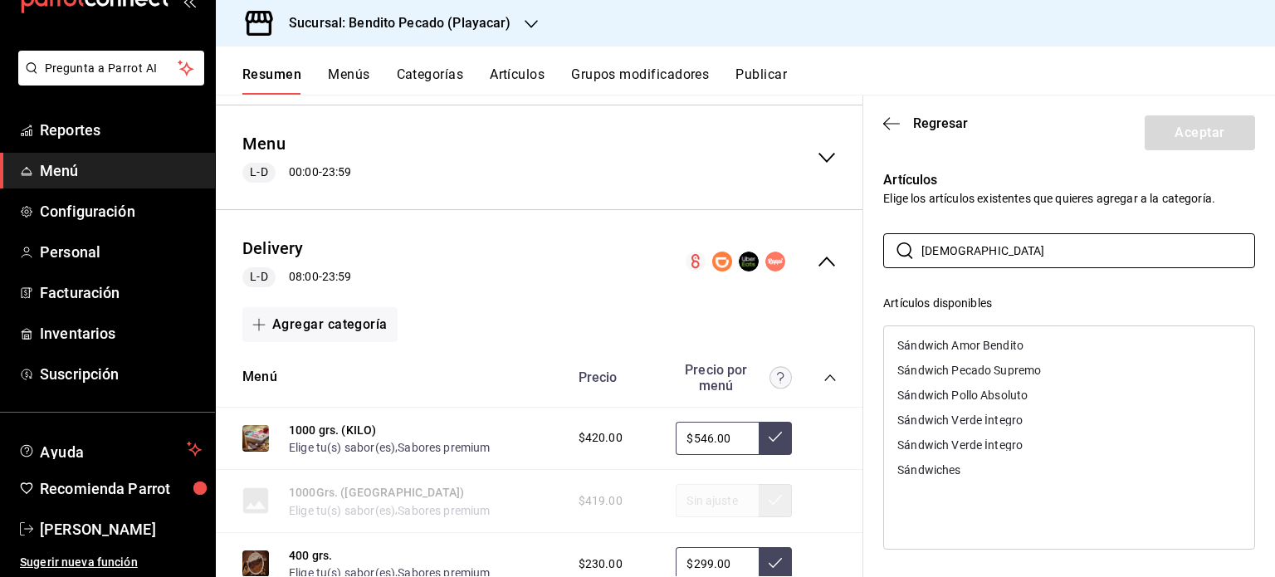
type input "[DEMOGRAPHIC_DATA]"
click at [996, 418] on div "Sándwich Verde Íntegro" at bounding box center [960, 420] width 125 height 12
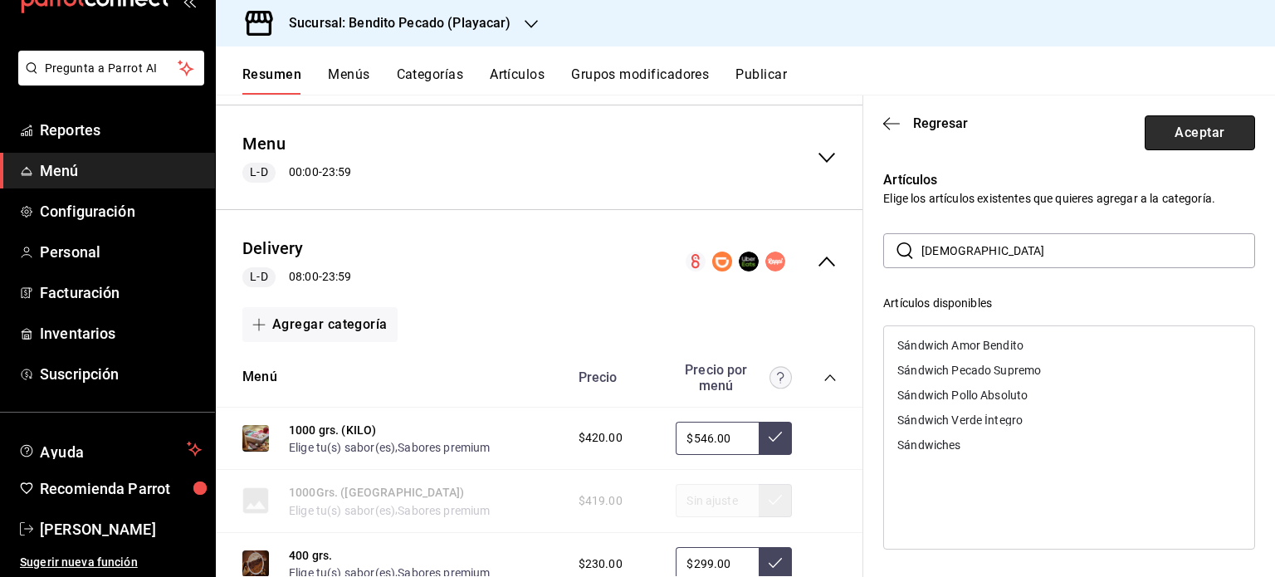
click at [1201, 147] on button "Aceptar" at bounding box center [1200, 132] width 110 height 35
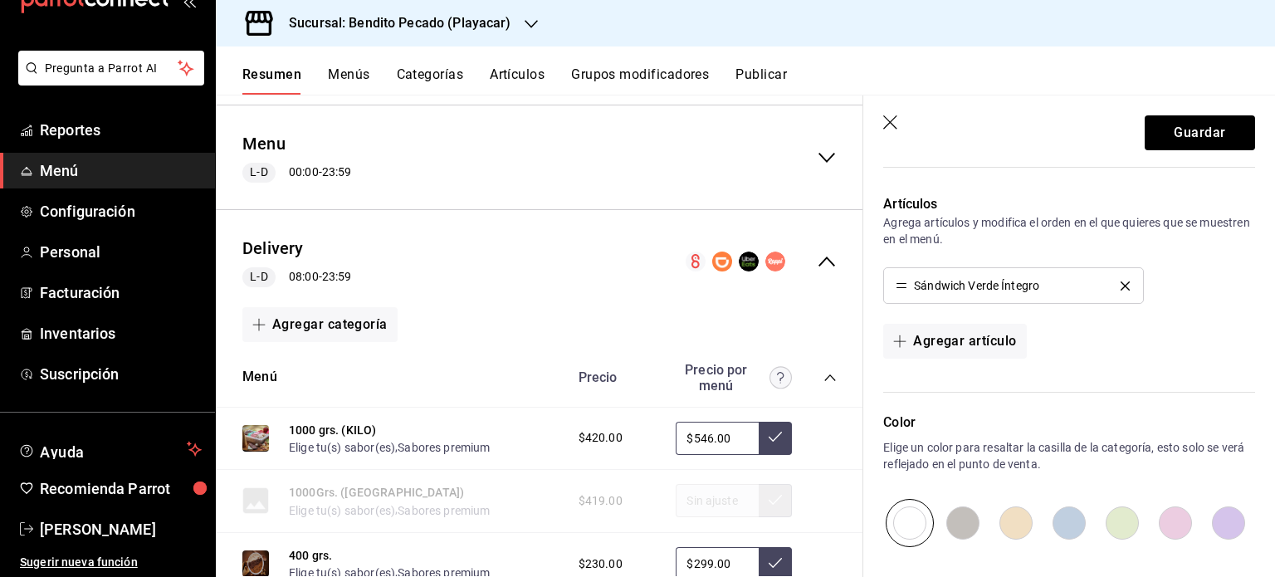
scroll to position [623, 0]
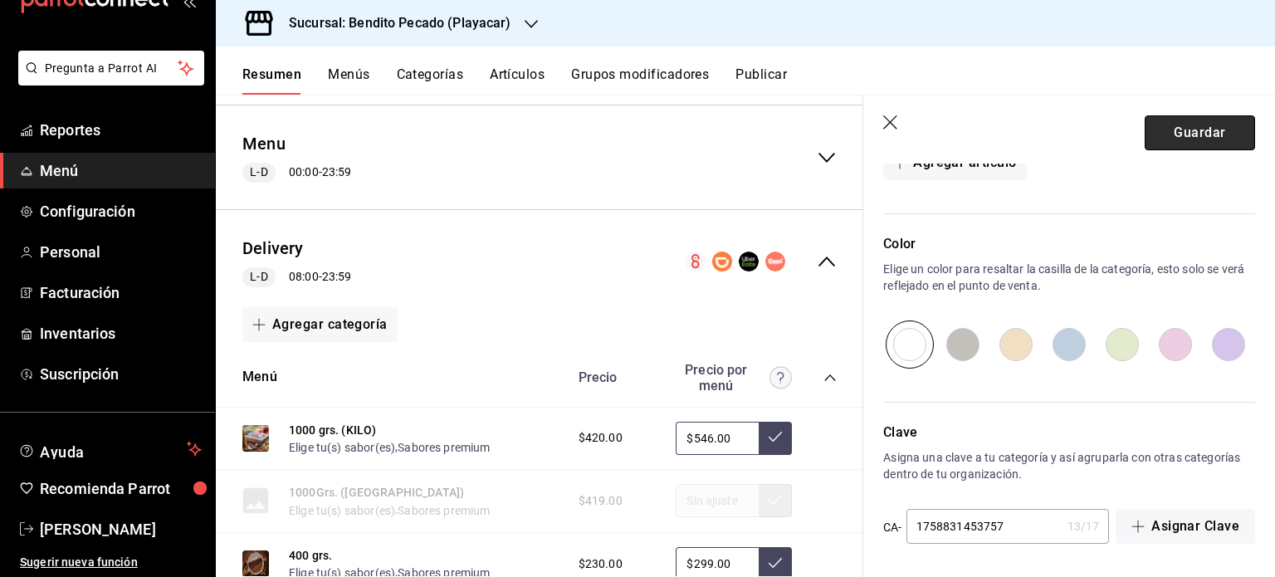
click at [1176, 144] on button "Guardar" at bounding box center [1200, 132] width 110 height 35
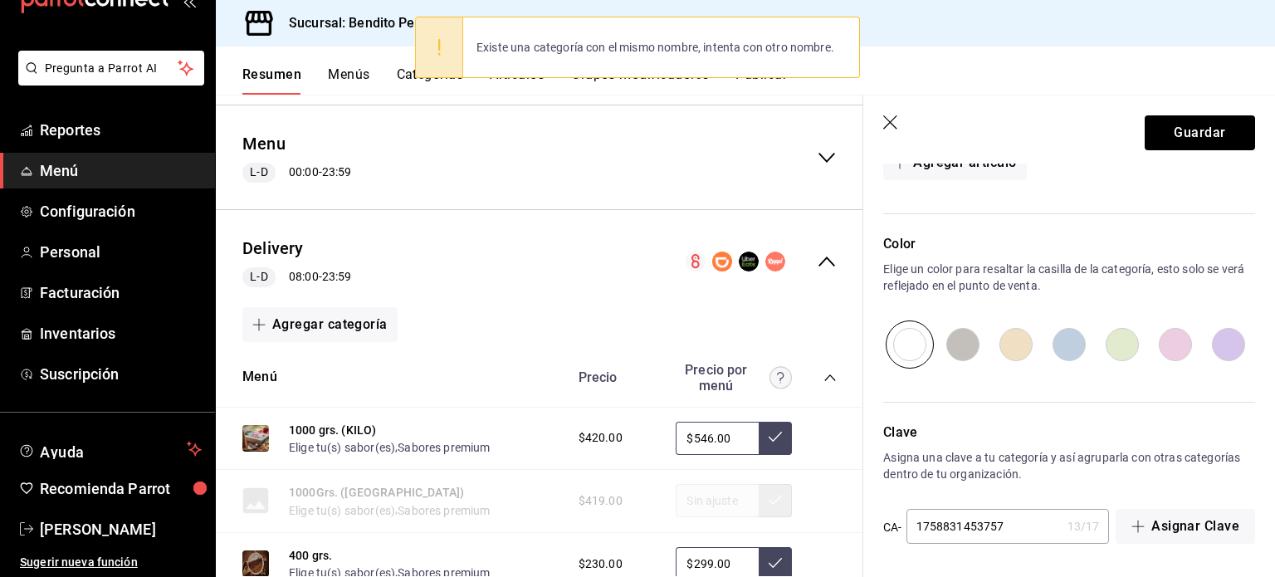
click at [882, 120] on header "Guardar" at bounding box center [1070, 129] width 412 height 68
click at [884, 113] on header "Guardar" at bounding box center [1070, 129] width 412 height 68
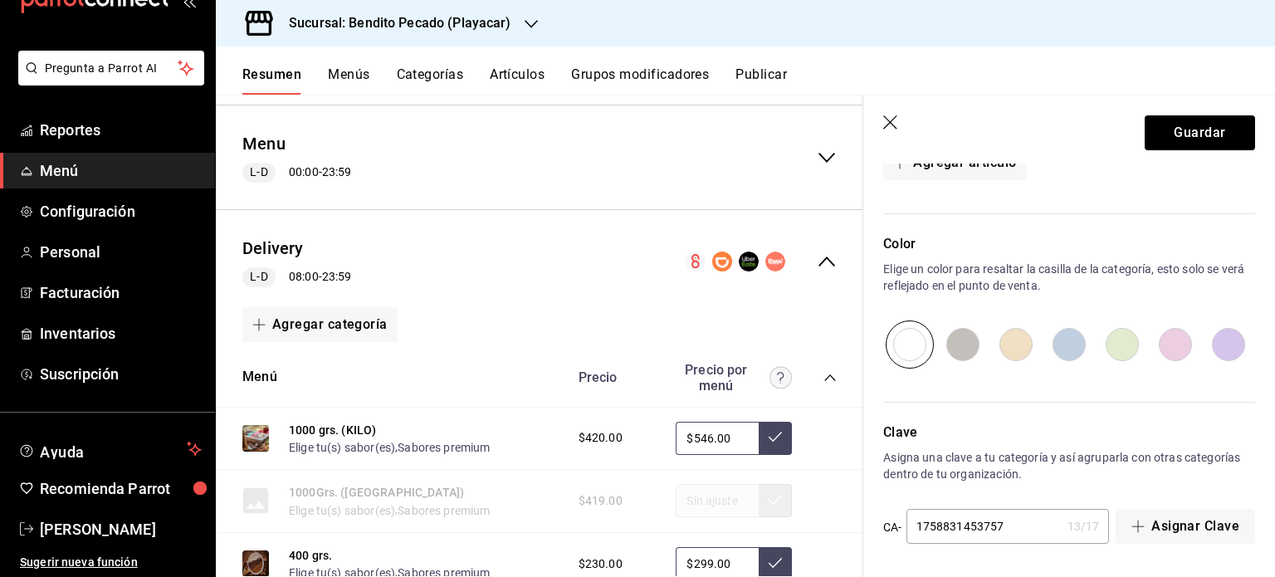
click at [884, 122] on icon "button" at bounding box center [891, 123] width 17 height 17
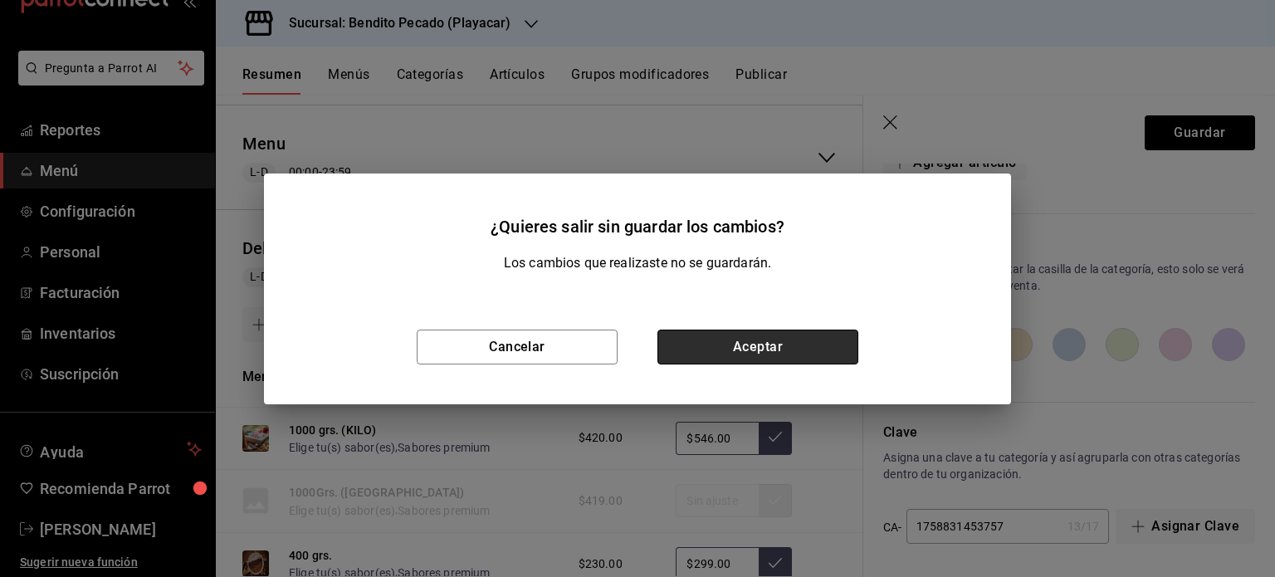
click at [816, 347] on button "Aceptar" at bounding box center [758, 347] width 201 height 35
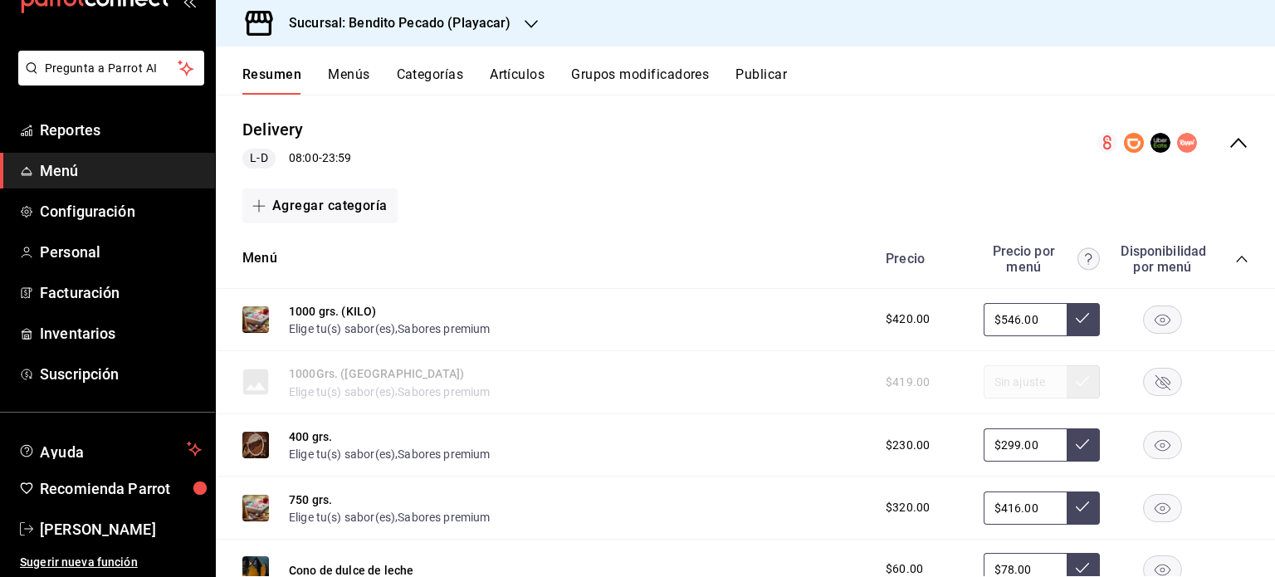
scroll to position [1651, 0]
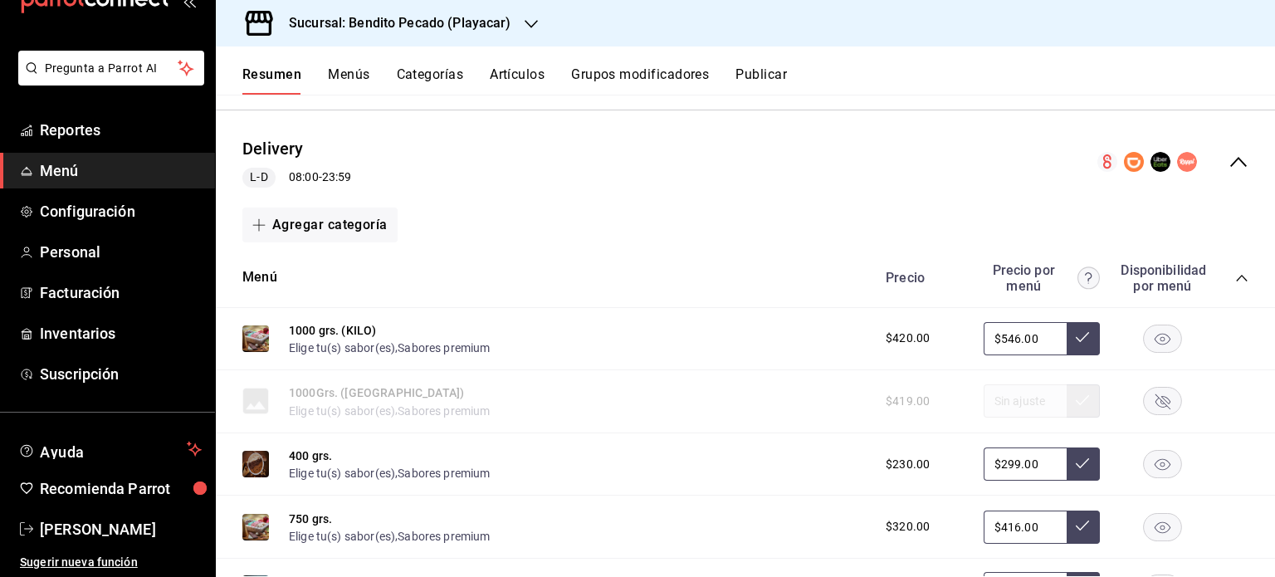
click at [428, 71] on button "Categorías" at bounding box center [430, 80] width 67 height 28
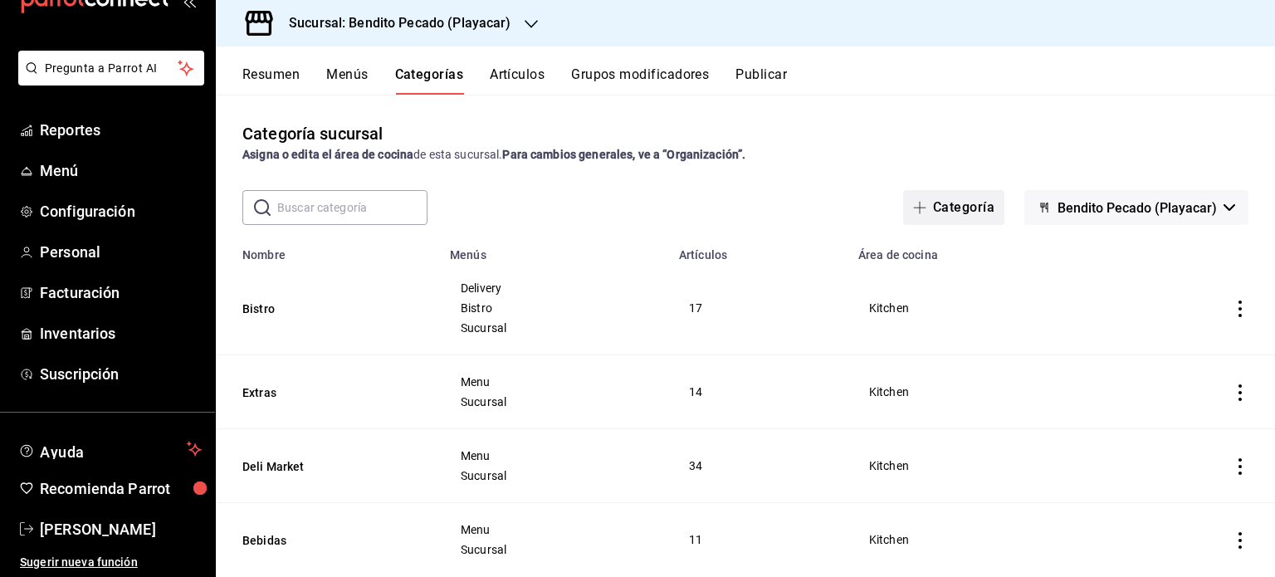
click at [960, 198] on button "Categoría" at bounding box center [953, 207] width 101 height 35
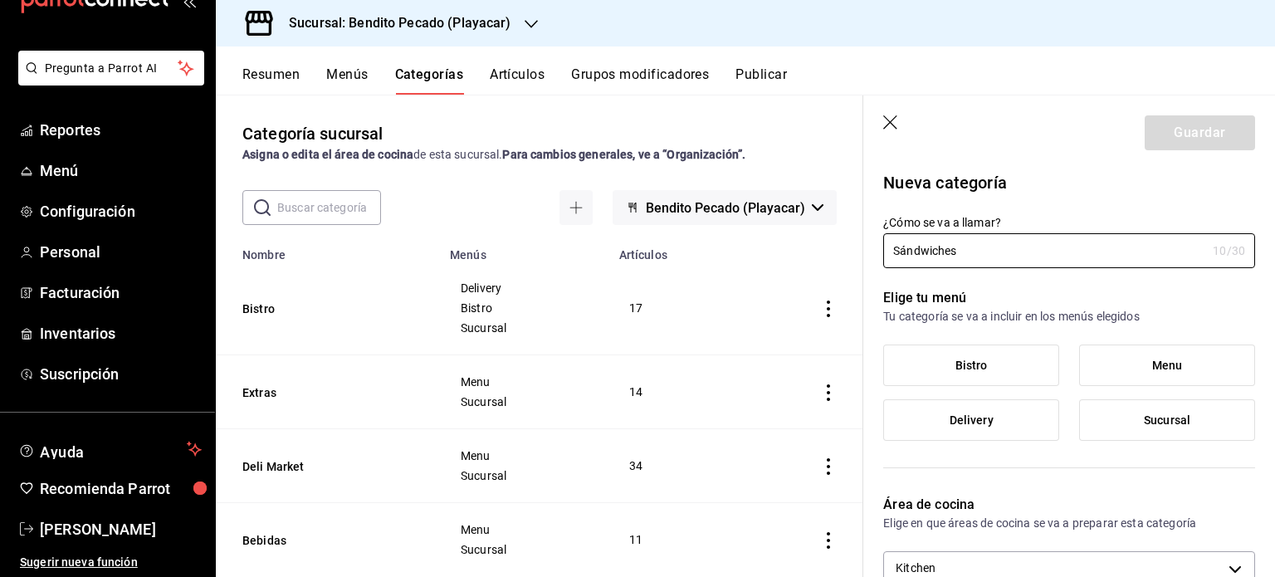
type input "Sándwiches"
click at [967, 429] on label "Delivery" at bounding box center [971, 420] width 174 height 40
click at [0, 0] on input "Delivery" at bounding box center [0, 0] width 0 height 0
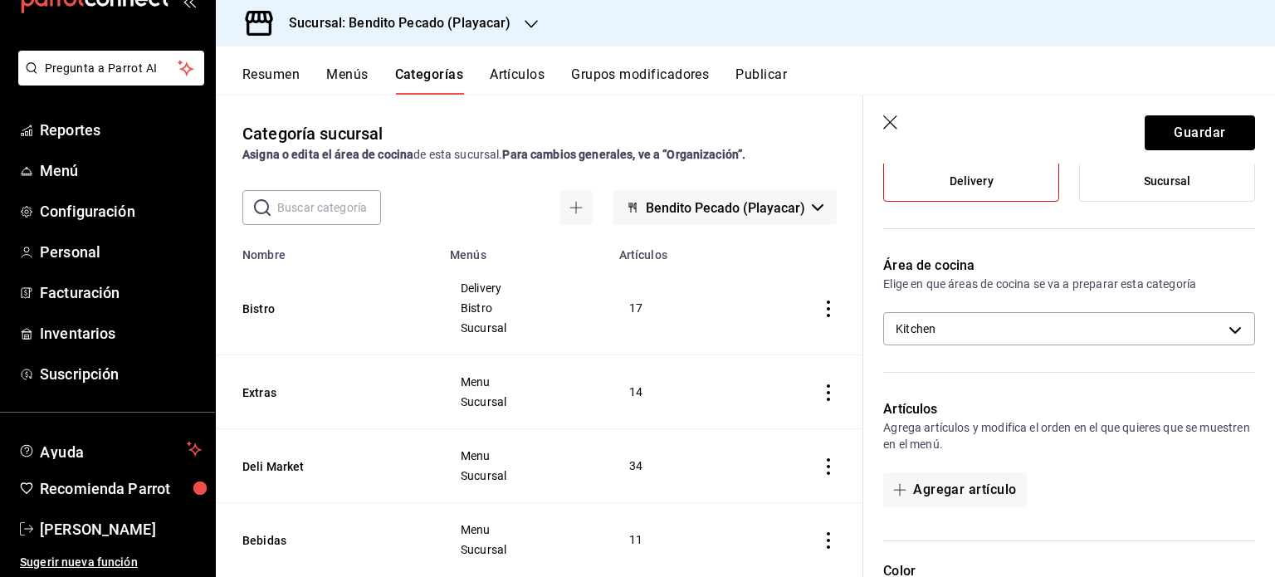
scroll to position [355, 0]
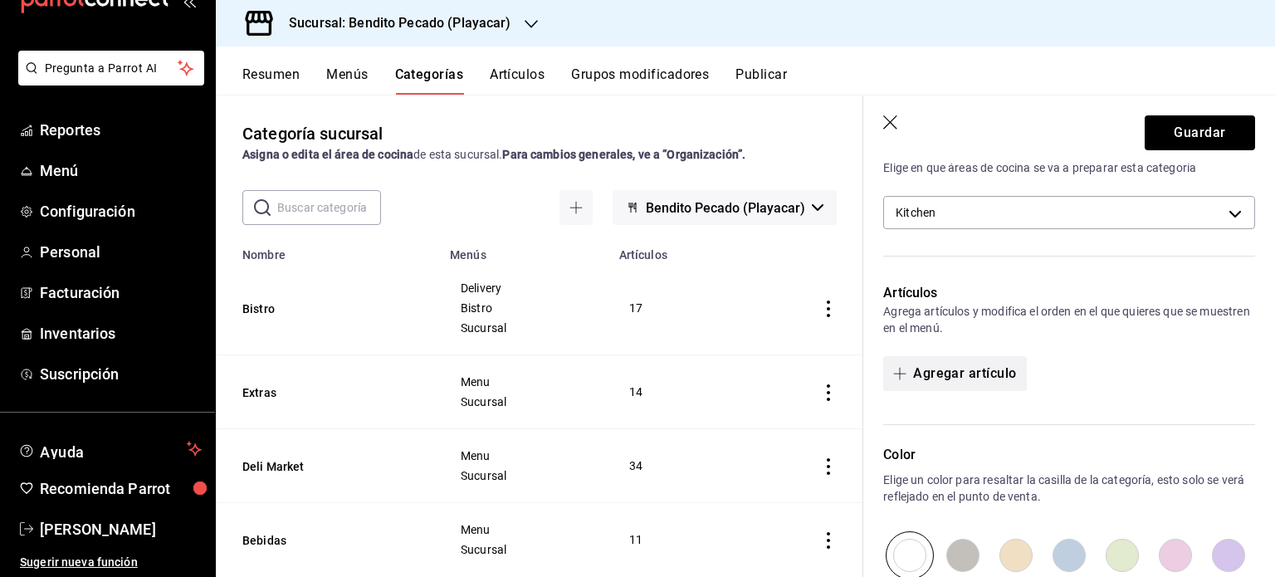
click at [950, 379] on button "Agregar artículo" at bounding box center [954, 373] width 143 height 35
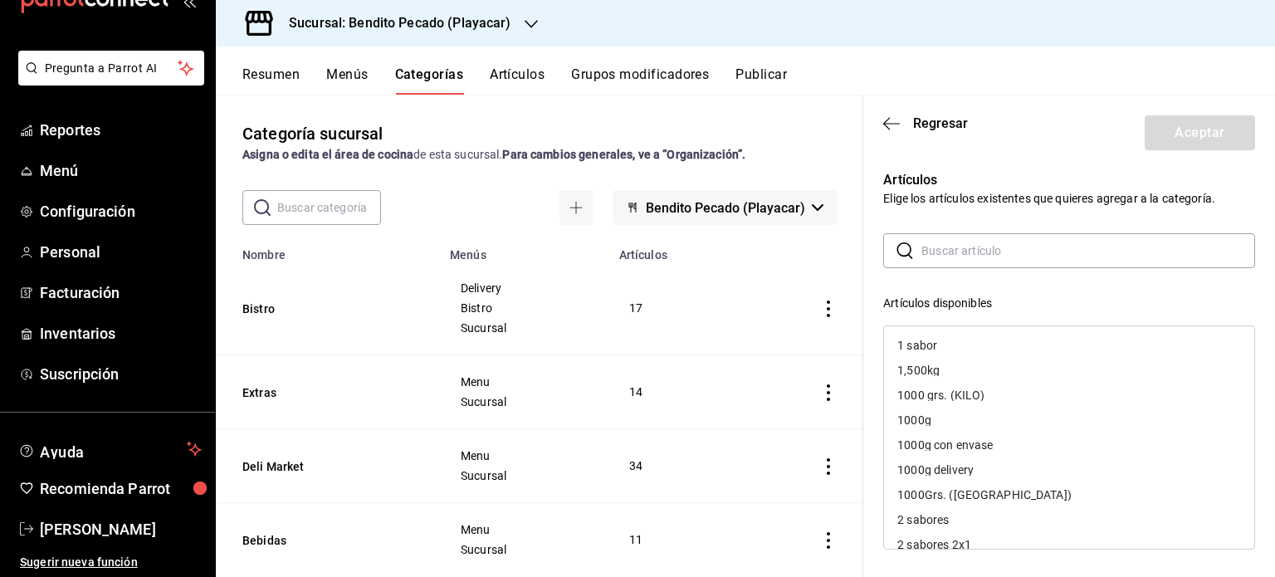
click at [949, 245] on input "text" at bounding box center [1089, 250] width 334 height 33
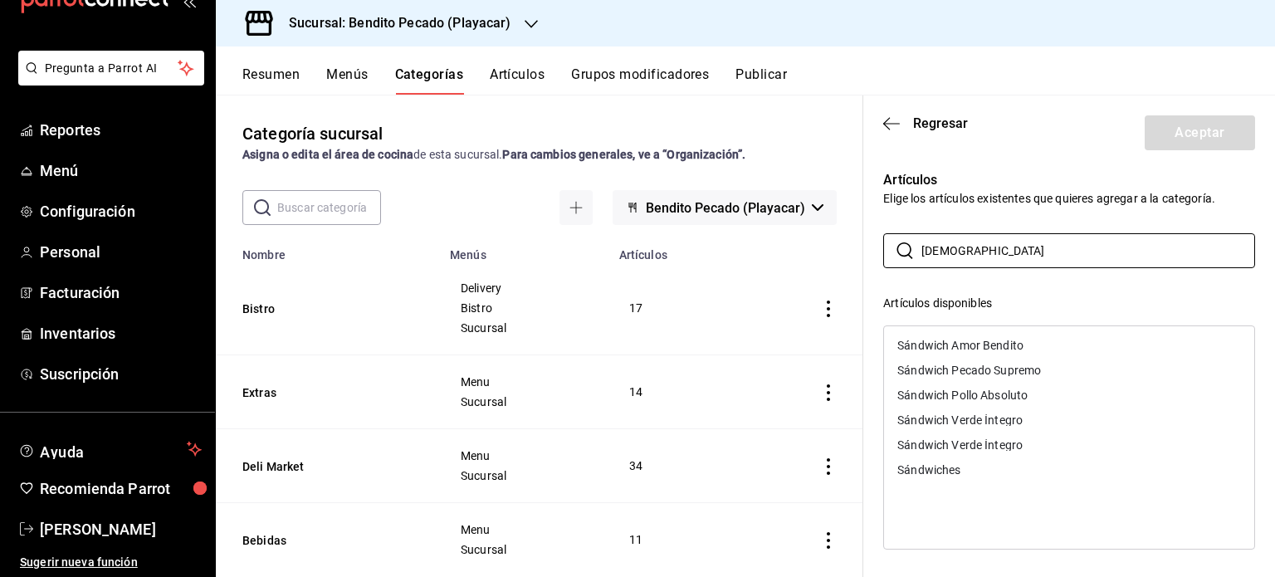
type input "[DEMOGRAPHIC_DATA]"
click at [1018, 424] on div "Sándwich Verde Íntegro" at bounding box center [960, 420] width 125 height 12
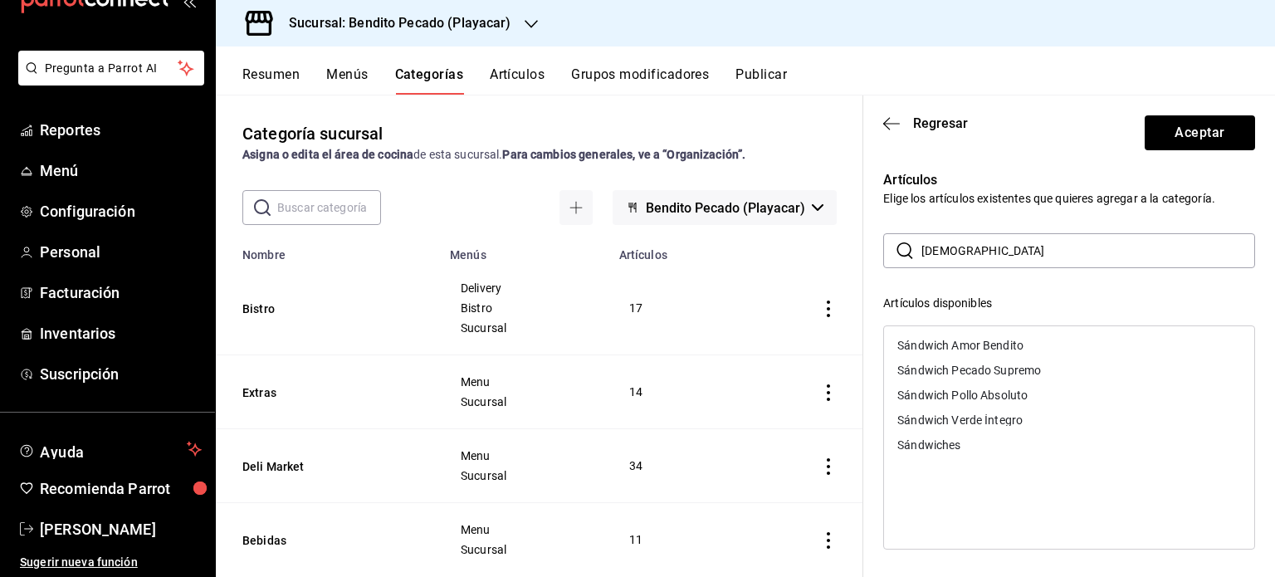
click at [992, 391] on div "Sándwich Pollo Absoluto" at bounding box center [963, 395] width 130 height 12
click at [986, 367] on div "Sándwich Pecado Supremo" at bounding box center [970, 371] width 144 height 12
click at [983, 350] on div "Sándwich Amor Bendito" at bounding box center [961, 346] width 126 height 12
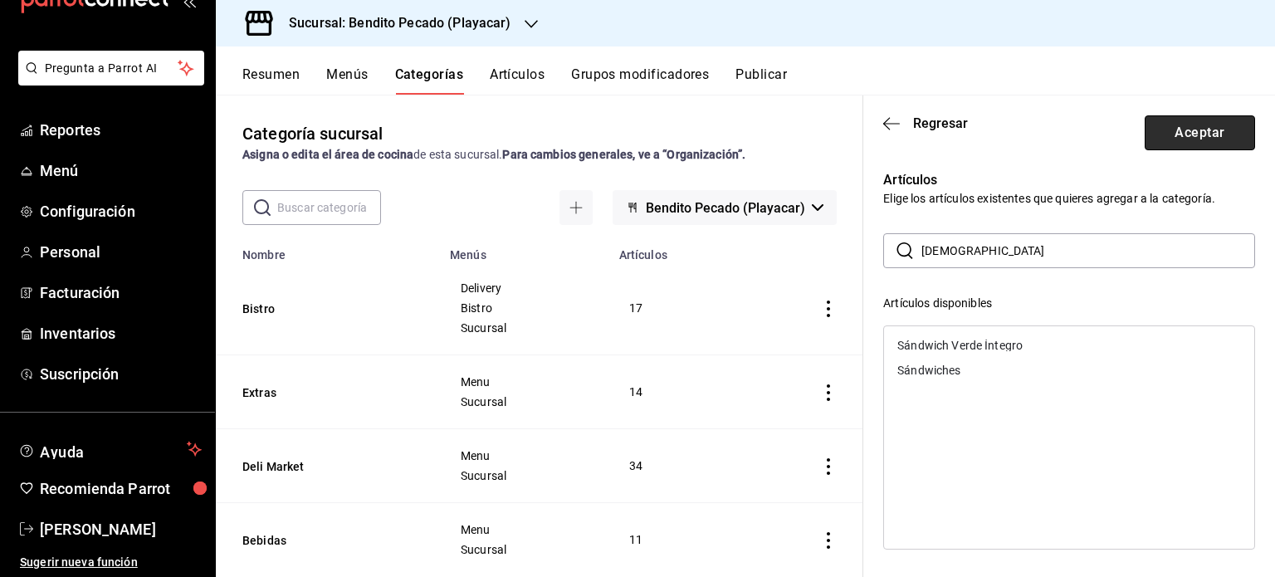
click at [1182, 127] on button "Aceptar" at bounding box center [1200, 132] width 110 height 35
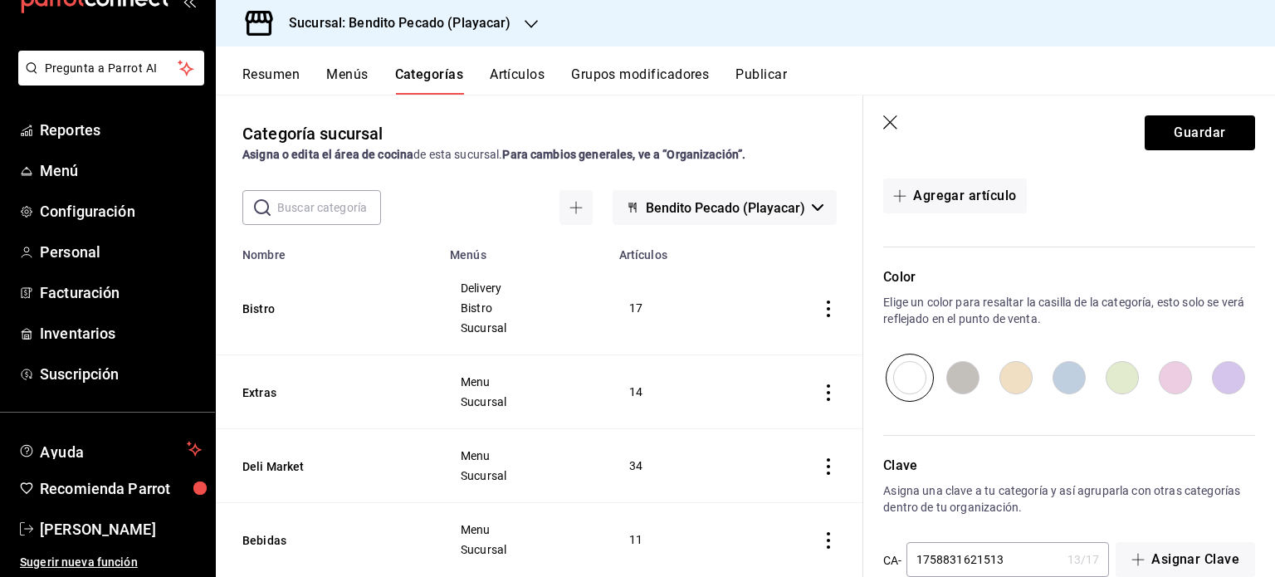
scroll to position [730, 0]
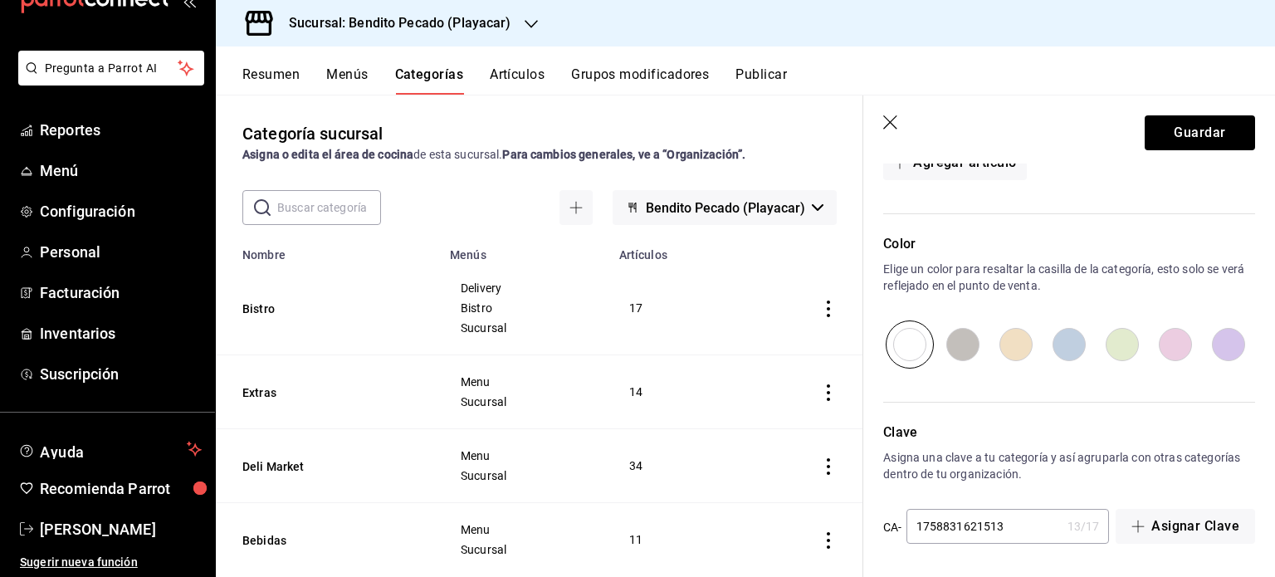
click at [1120, 340] on input "radio" at bounding box center [1122, 345] width 53 height 48
radio input "true"
click at [1192, 115] on button "Guardar" at bounding box center [1200, 132] width 110 height 35
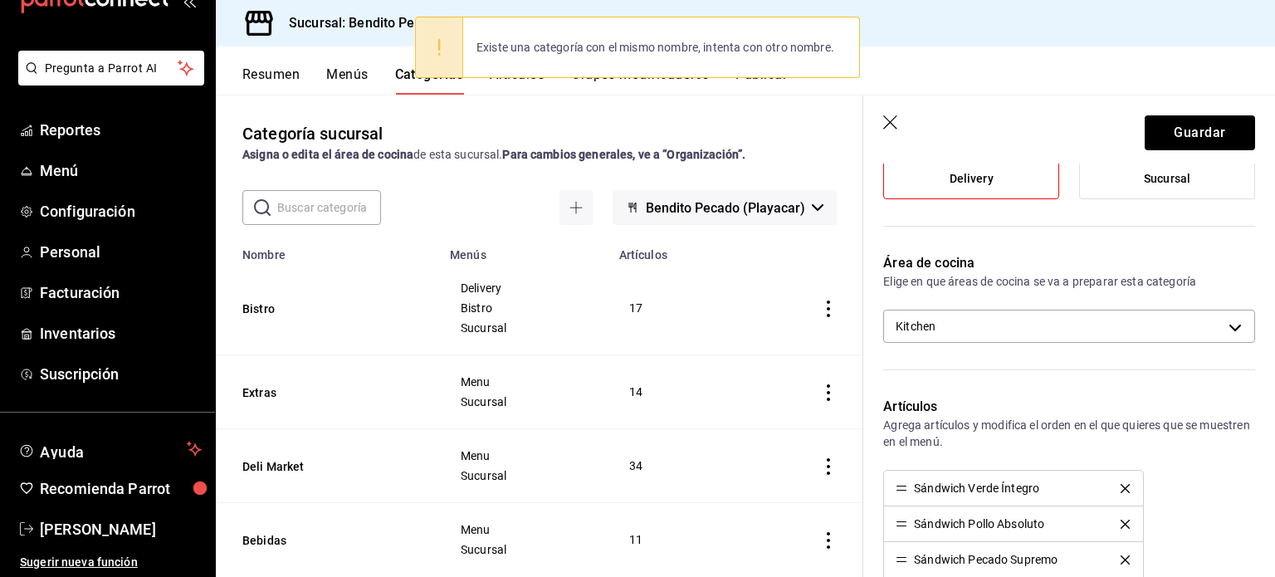
scroll to position [0, 0]
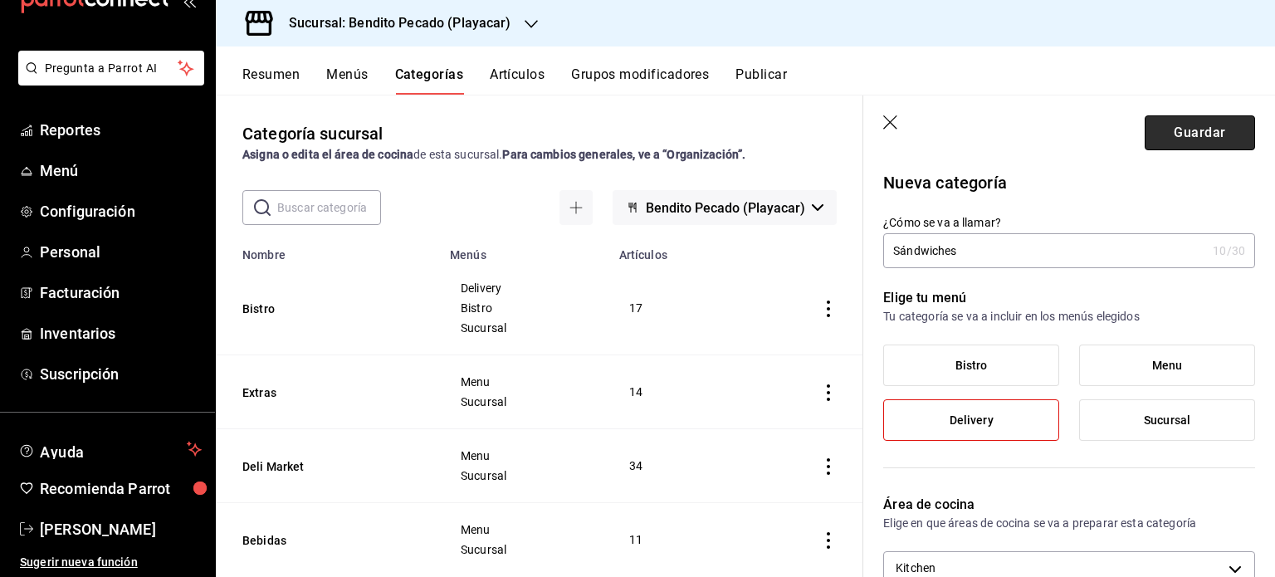
click at [1184, 130] on button "Guardar" at bounding box center [1200, 132] width 110 height 35
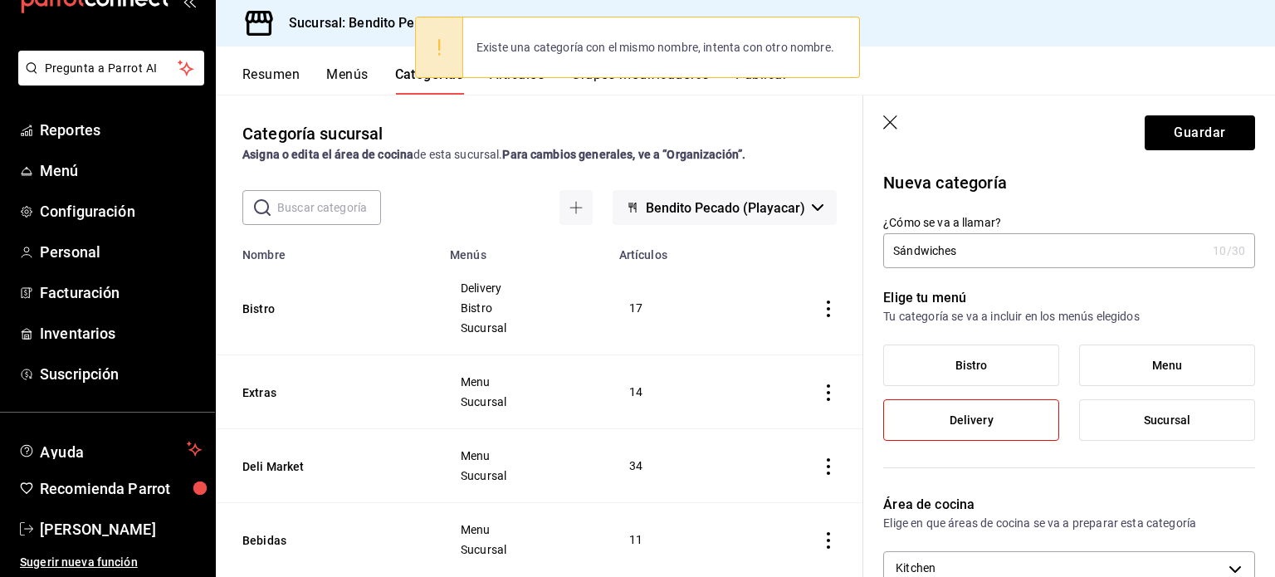
click at [994, 258] on input "Sándwiches" at bounding box center [1044, 250] width 323 height 33
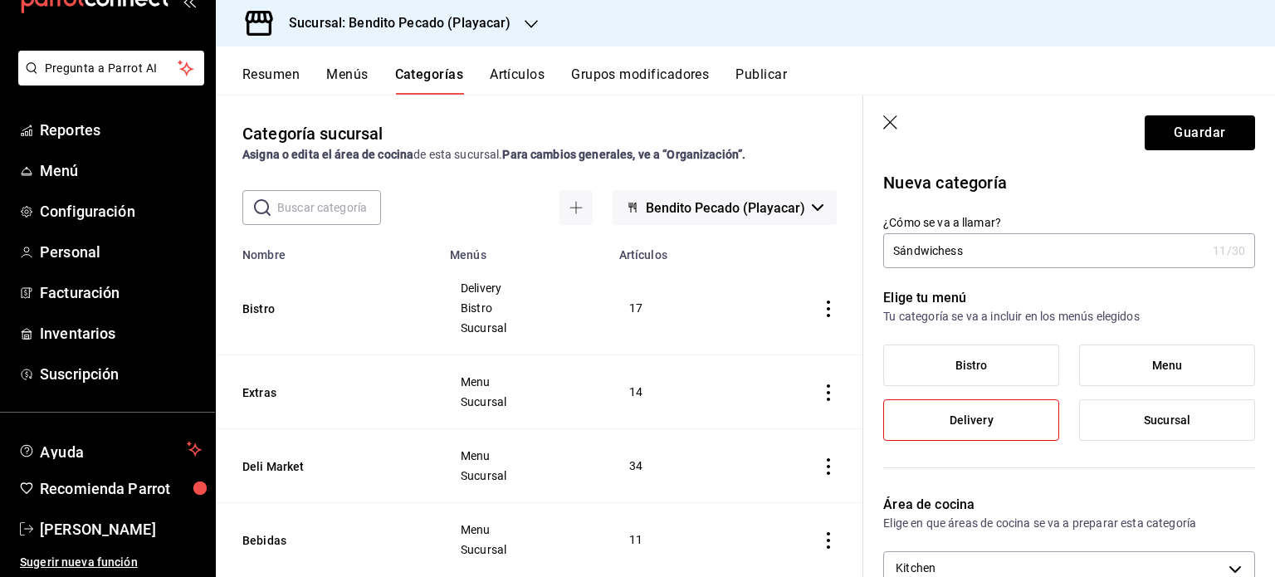
type input "Sándwiches"
click at [1146, 133] on button "Guardar" at bounding box center [1200, 132] width 110 height 35
click at [1081, 242] on input "Sándwiches" at bounding box center [1044, 250] width 323 height 33
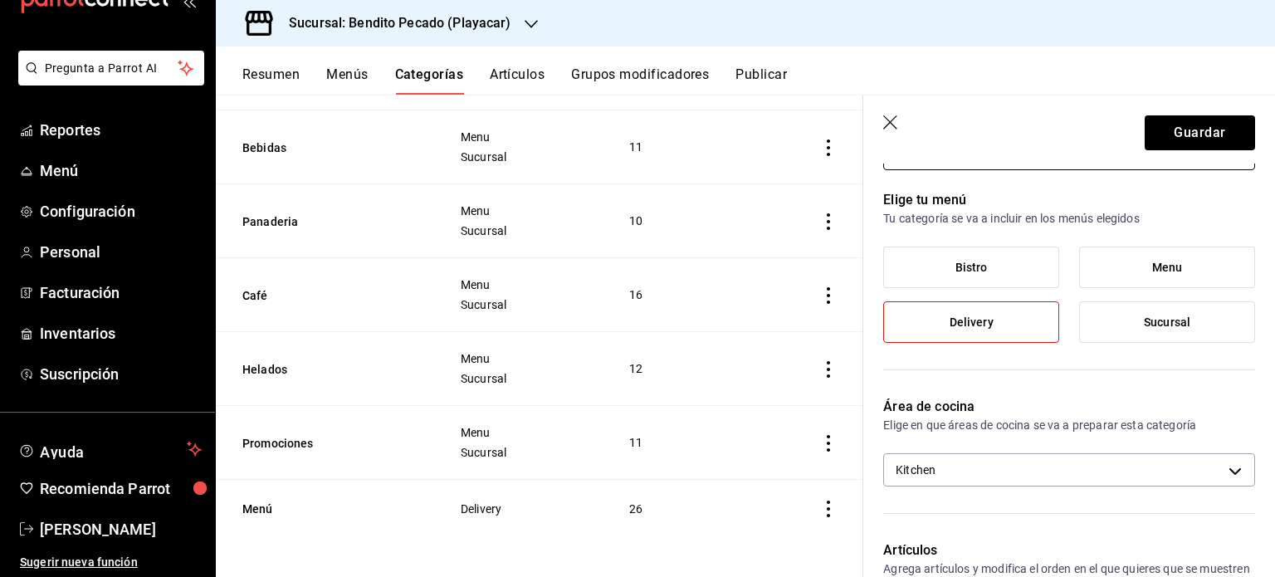
scroll to position [99, 0]
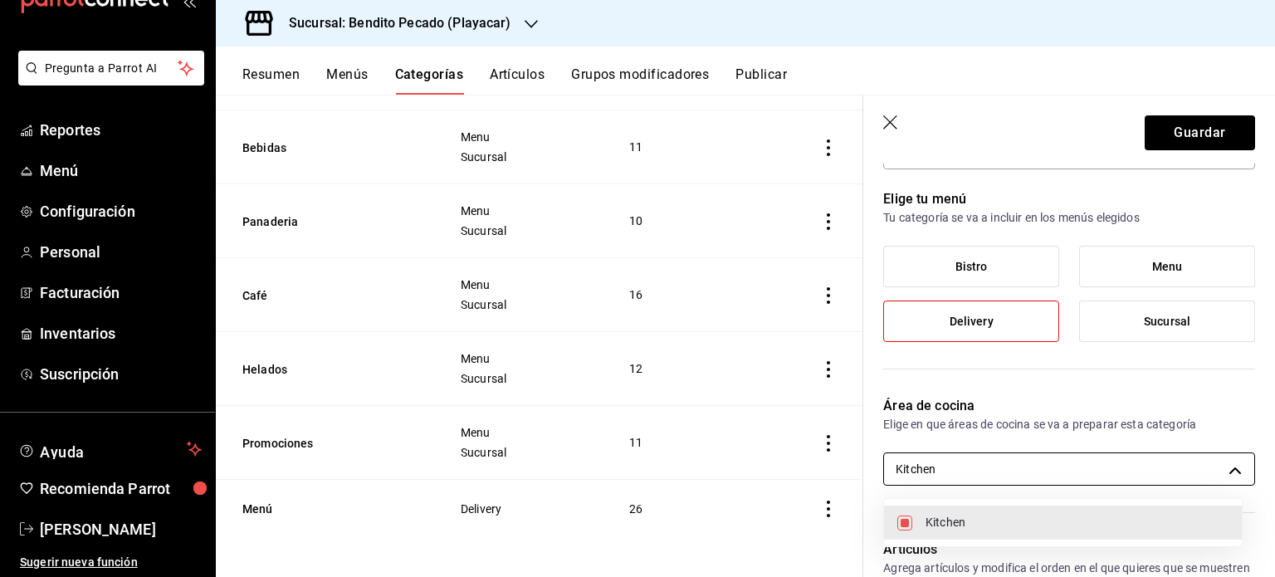
click at [1229, 467] on body "Pregunta a Parrot AI Reportes Menú Configuración Personal Facturación Inventari…" at bounding box center [637, 288] width 1275 height 577
click at [1218, 468] on div at bounding box center [637, 288] width 1275 height 577
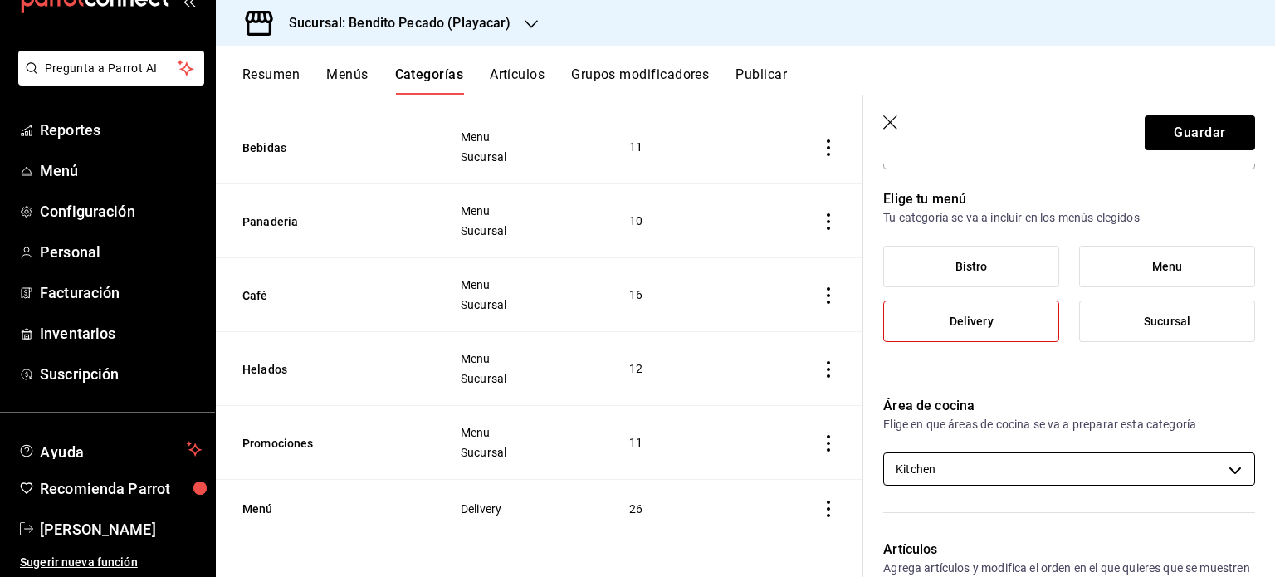
scroll to position [0, 0]
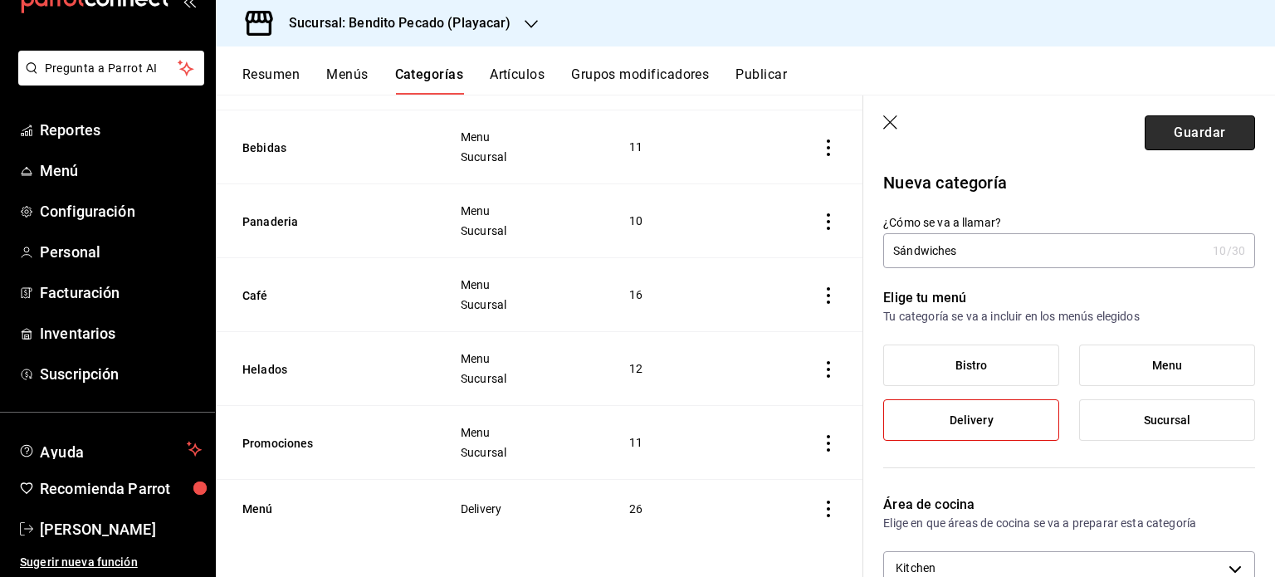
click at [1152, 134] on button "Guardar" at bounding box center [1200, 132] width 110 height 35
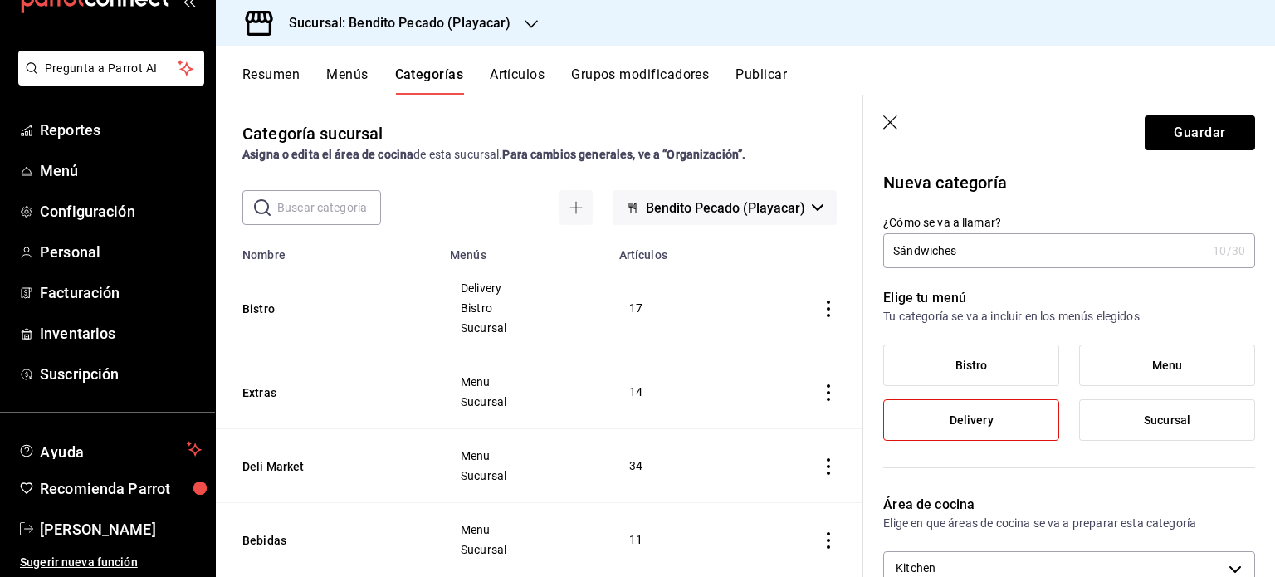
click at [359, 80] on button "Menús" at bounding box center [347, 80] width 42 height 28
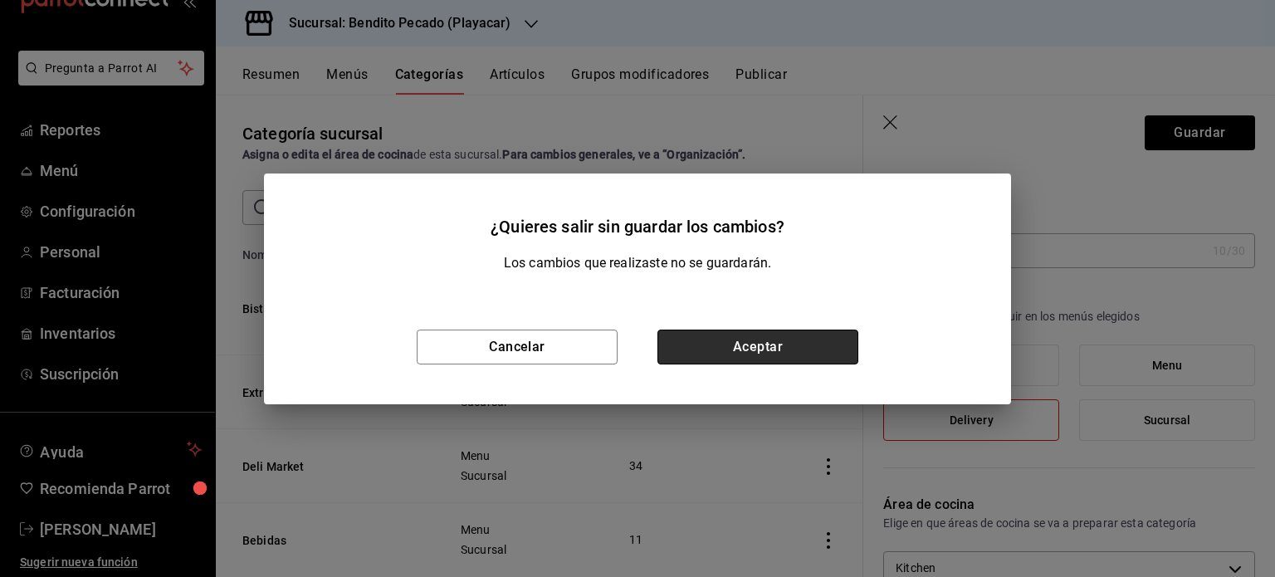
click at [736, 358] on button "Aceptar" at bounding box center [758, 347] width 201 height 35
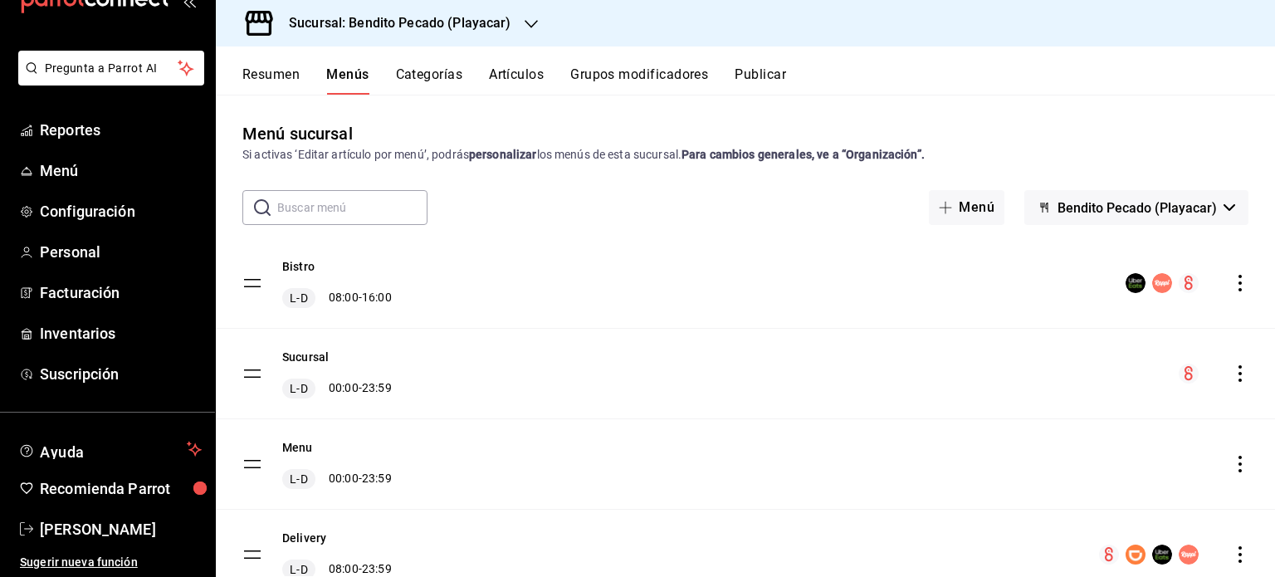
scroll to position [70, 0]
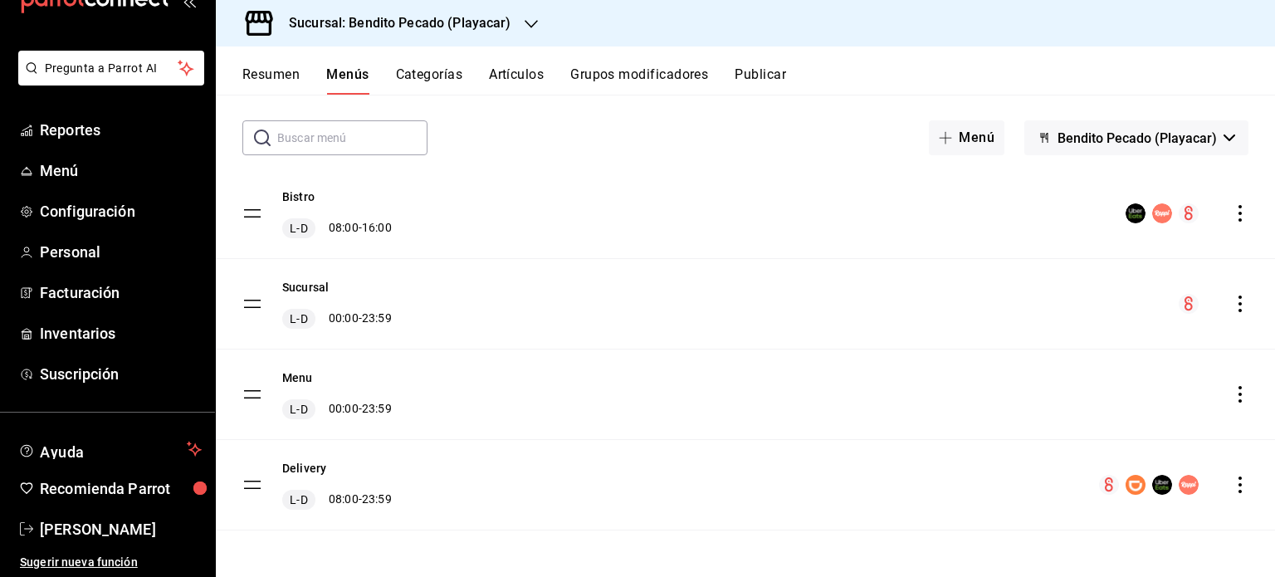
click at [1232, 206] on icon "actions" at bounding box center [1240, 213] width 17 height 17
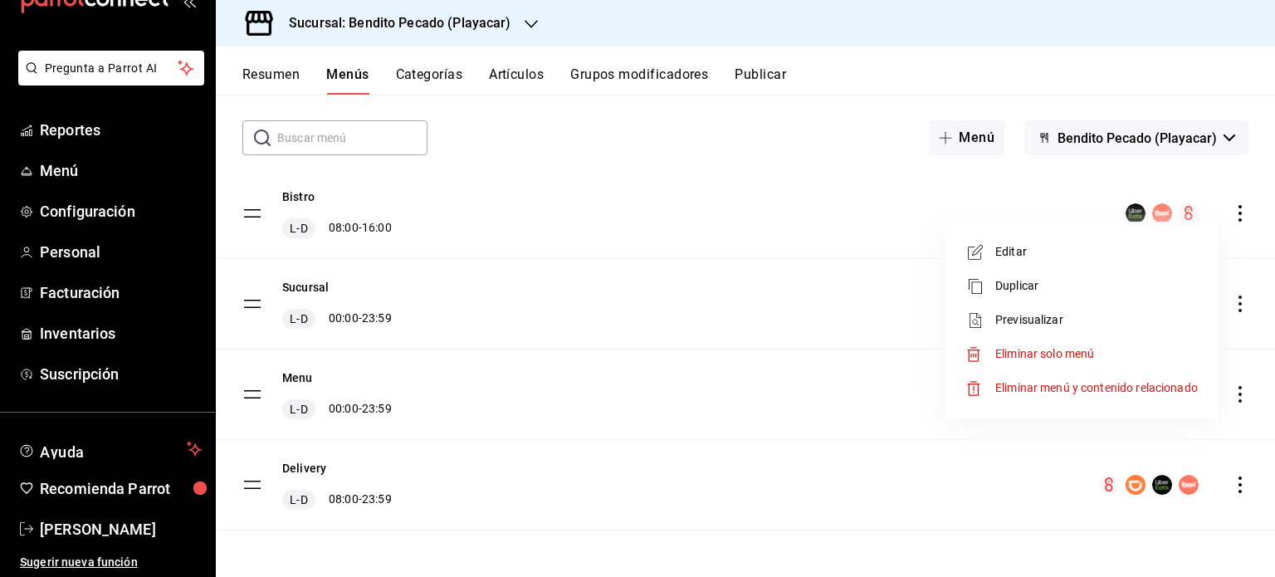
click at [834, 234] on div at bounding box center [637, 288] width 1275 height 577
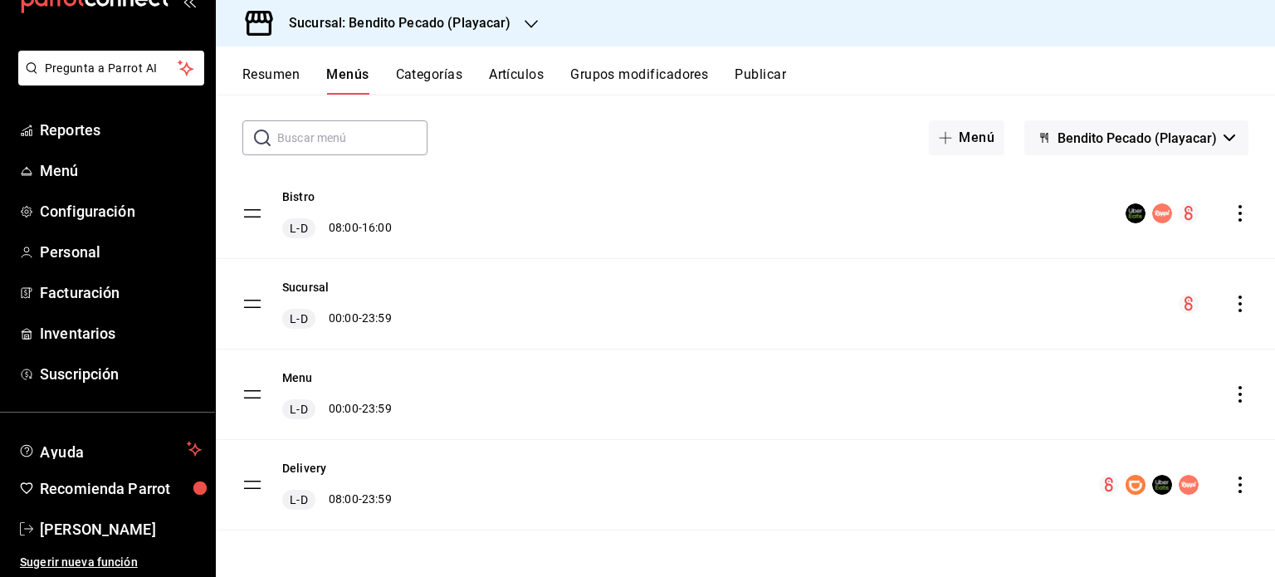
click at [1232, 208] on icon "actions" at bounding box center [1240, 213] width 17 height 17
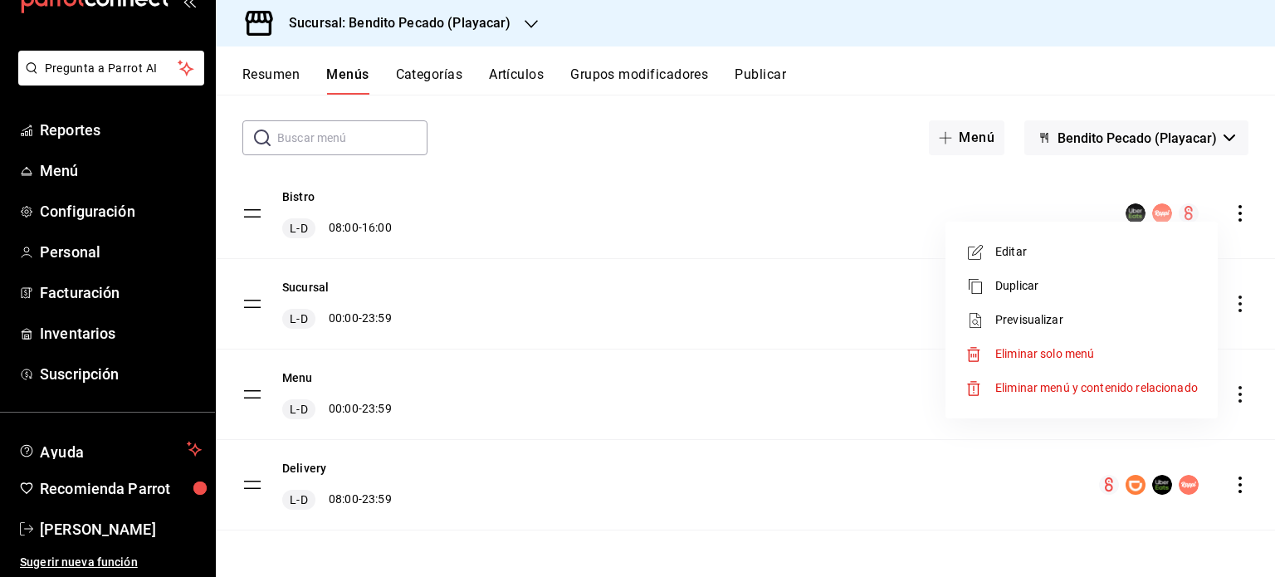
click at [1229, 475] on div at bounding box center [637, 288] width 1275 height 577
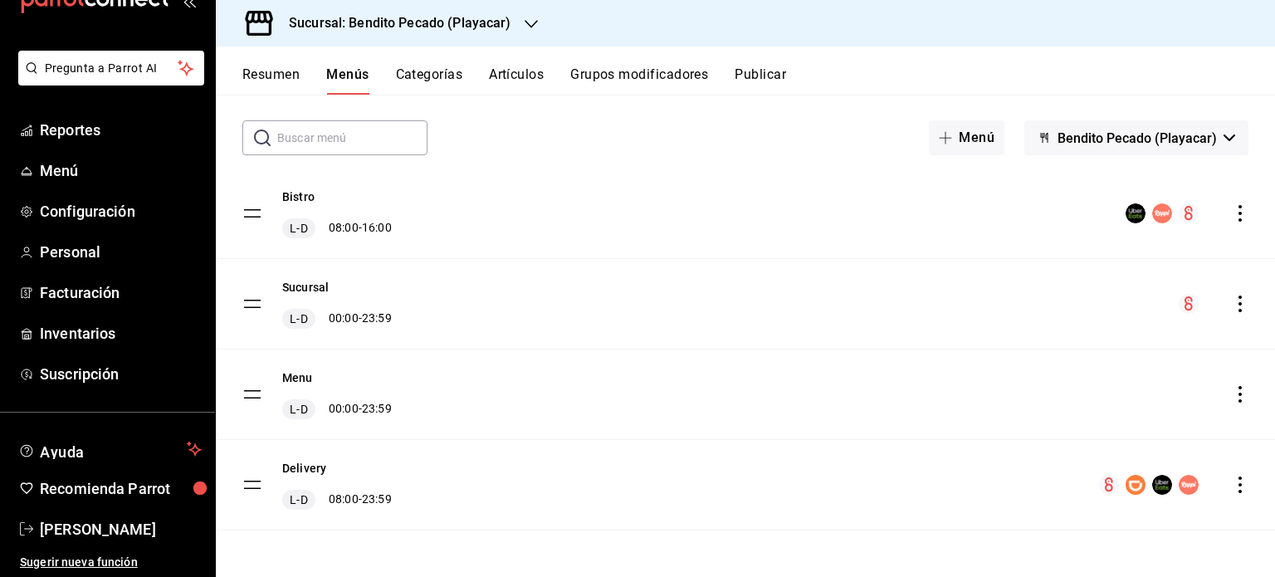
click at [1232, 479] on icon "actions" at bounding box center [1240, 485] width 17 height 17
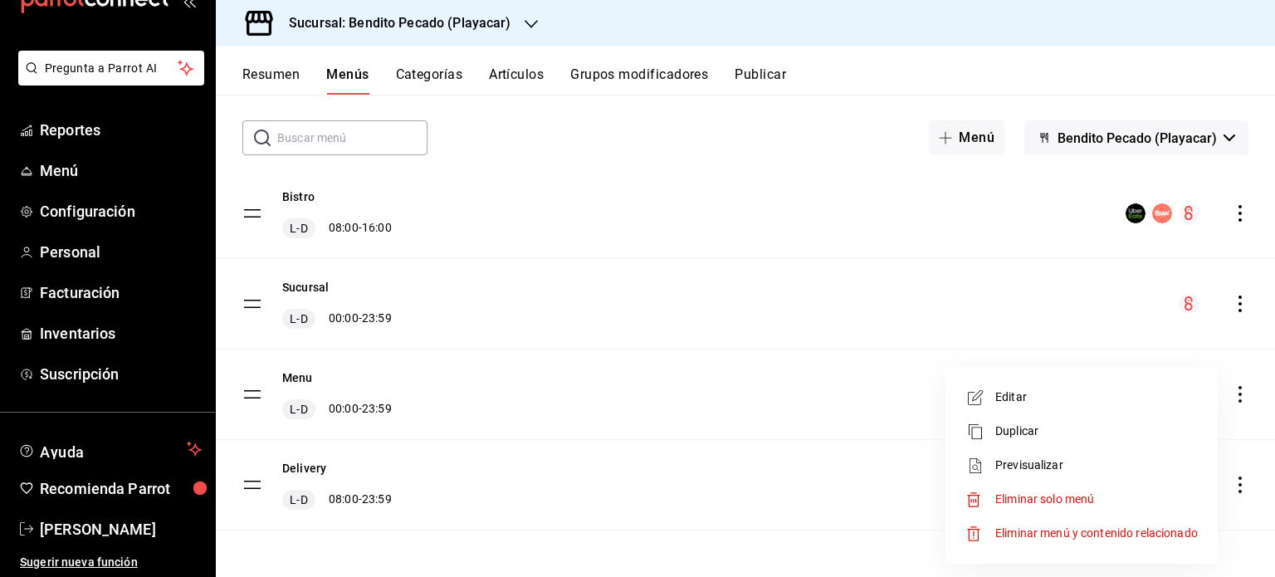
click at [796, 200] on div at bounding box center [637, 288] width 1275 height 577
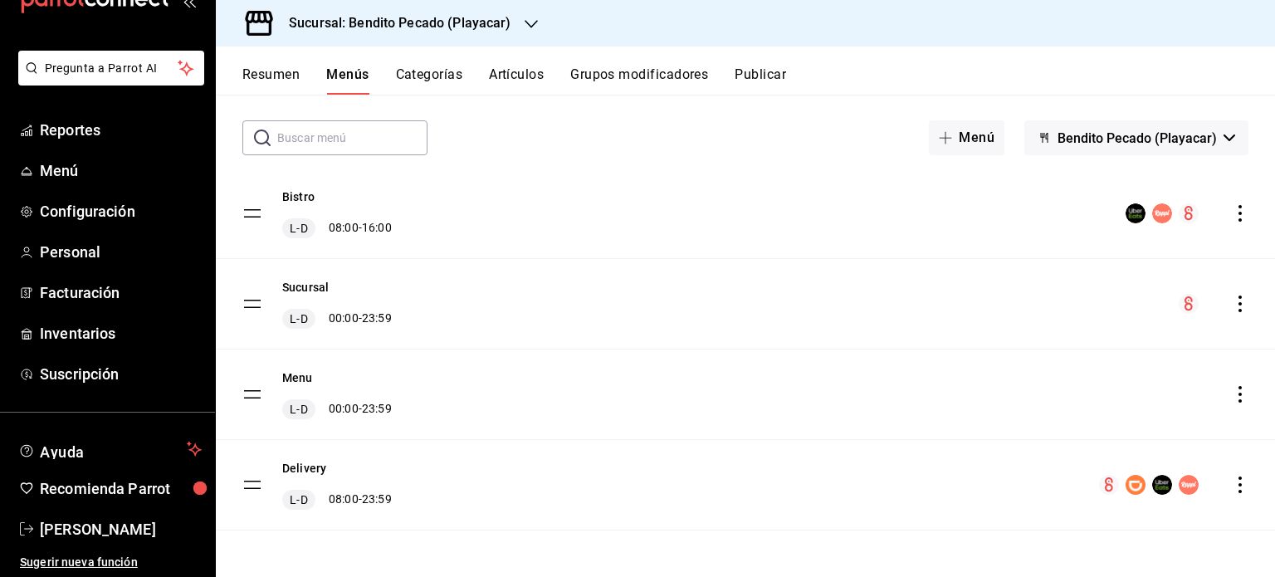
click at [1232, 218] on icon "actions" at bounding box center [1240, 213] width 17 height 17
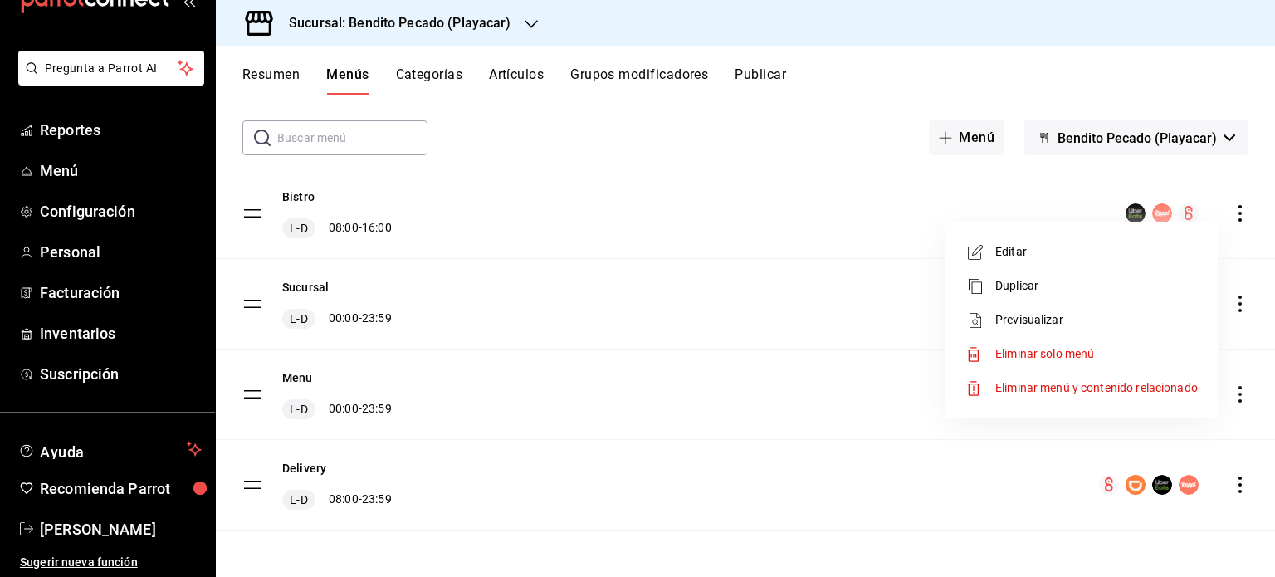
click at [1111, 262] on li "Editar" at bounding box center [1081, 252] width 259 height 34
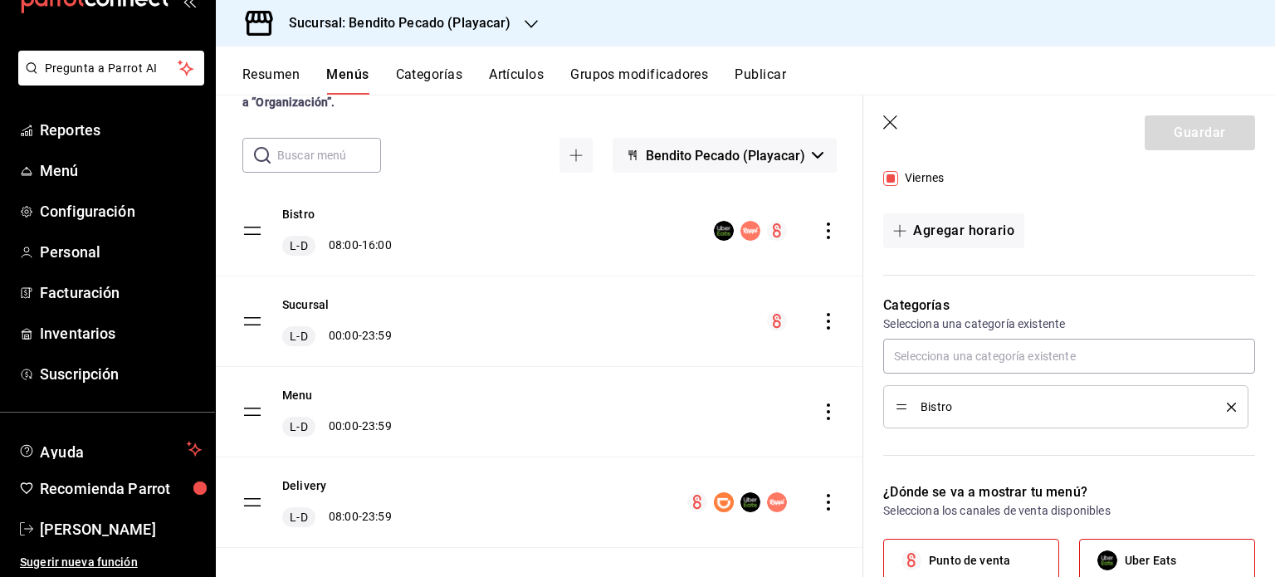
scroll to position [375, 0]
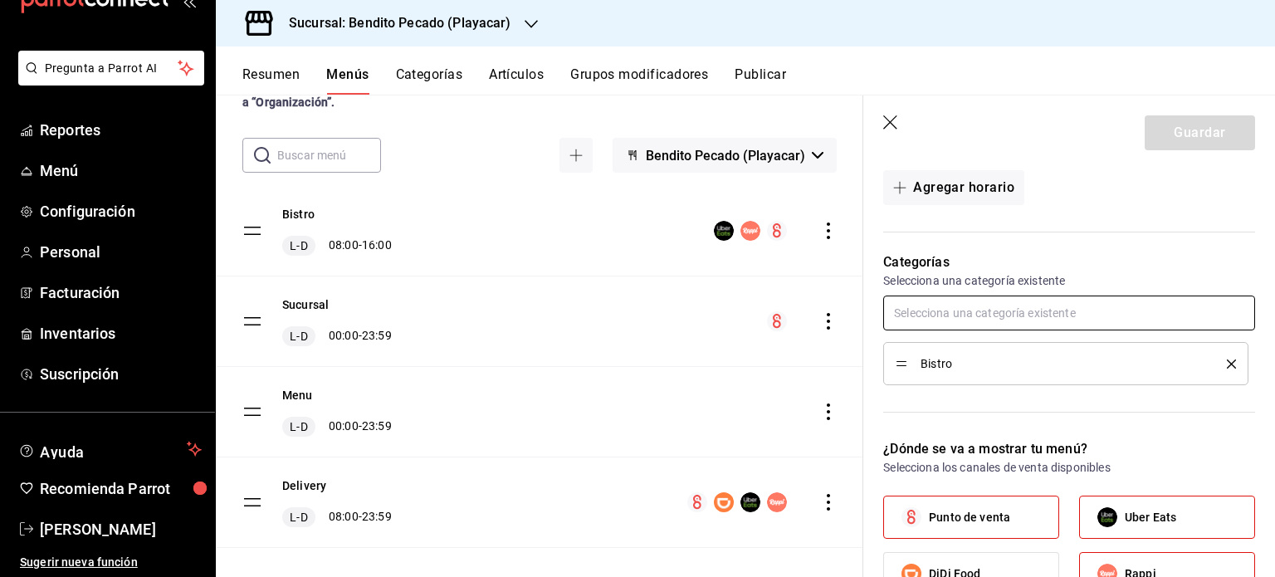
click at [1028, 306] on input "text" at bounding box center [1069, 313] width 372 height 35
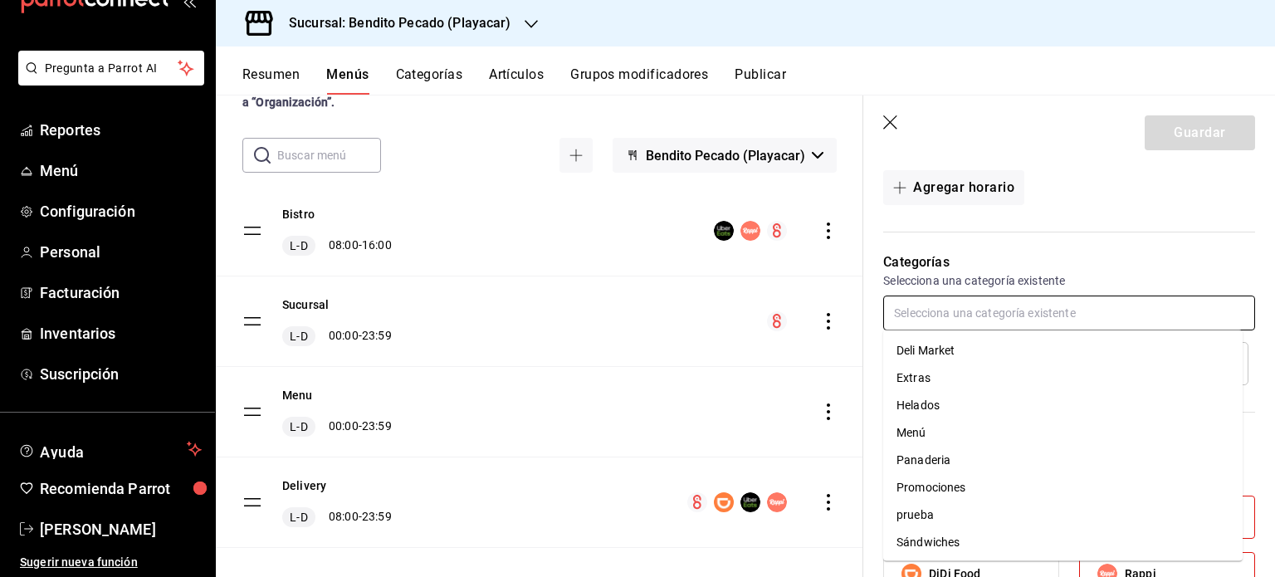
scroll to position [110, 0]
click at [1021, 252] on p "Categorías" at bounding box center [1069, 262] width 372 height 20
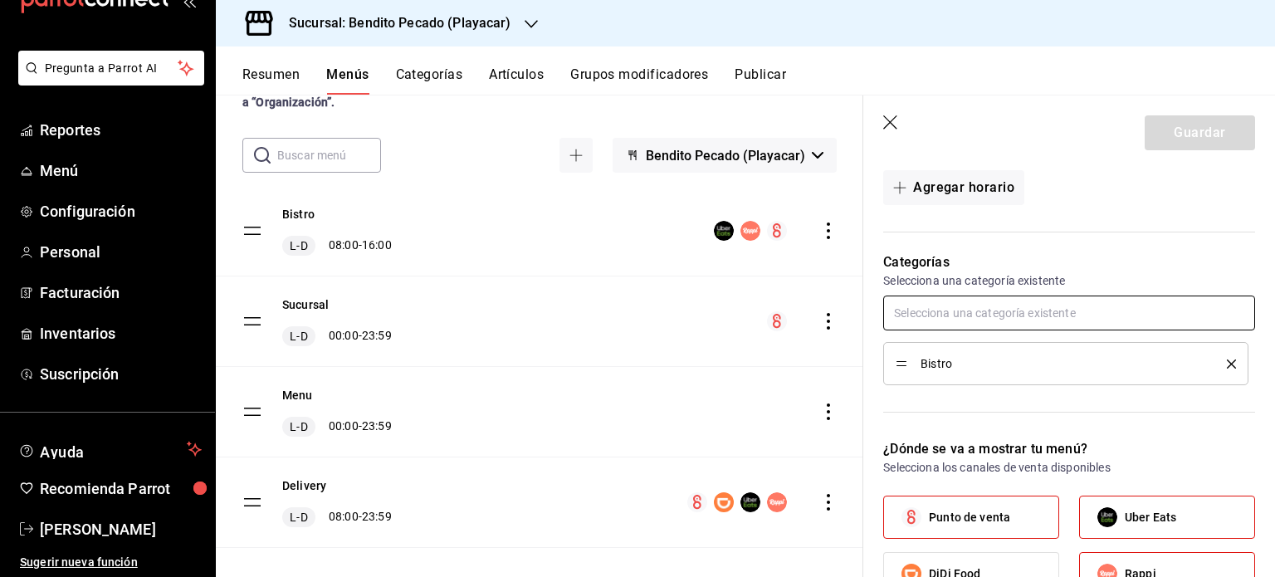
click at [1106, 310] on input "text" at bounding box center [1069, 313] width 372 height 35
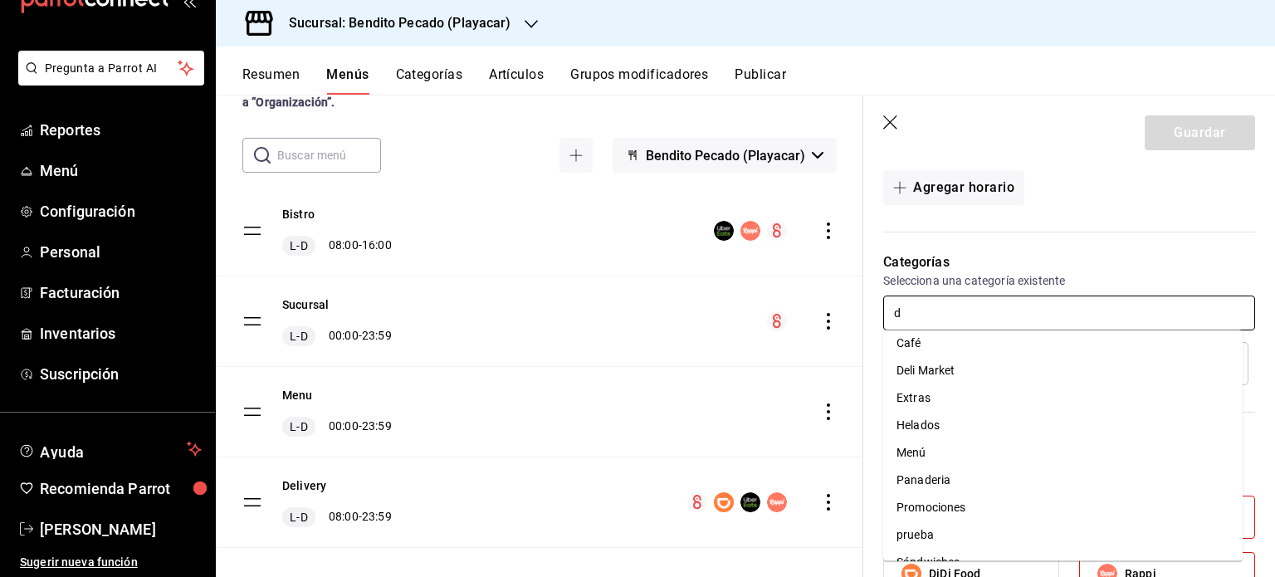
scroll to position [0, 0]
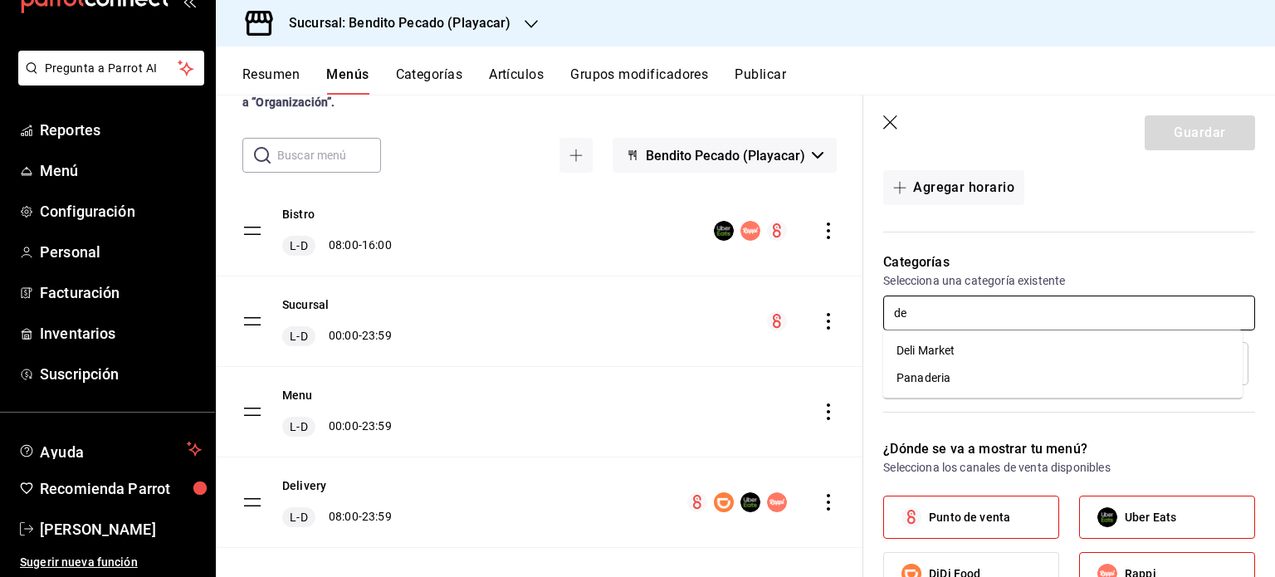
type input "d"
click at [1049, 234] on div "Categorías Selecciona una categoría existente Bistro" at bounding box center [1060, 325] width 392 height 187
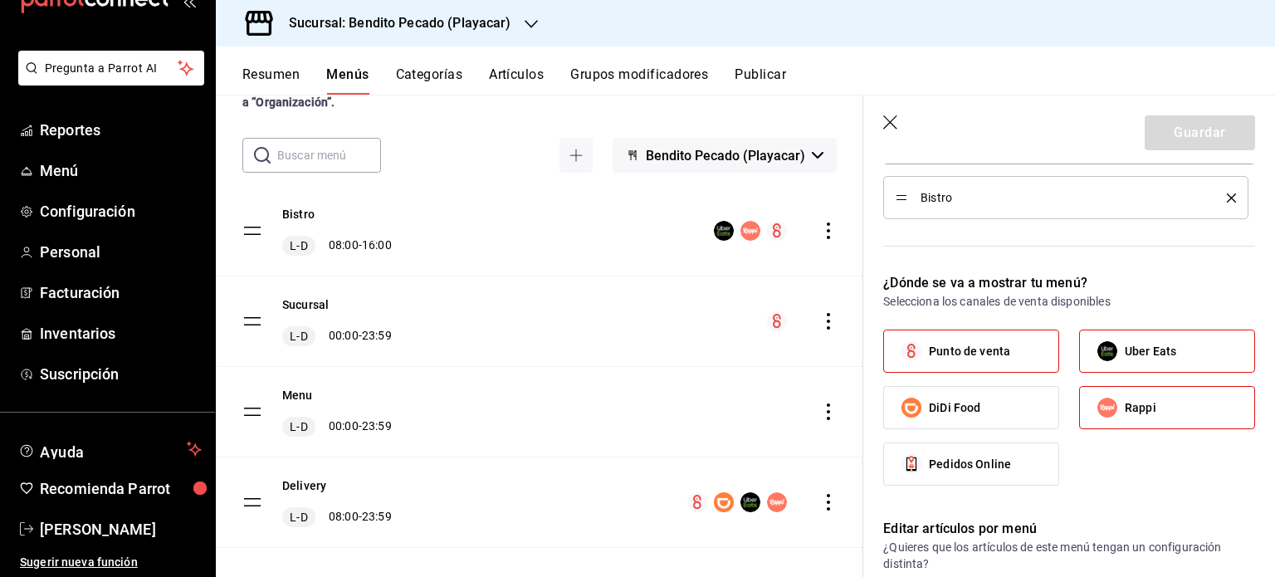
scroll to position [86, 0]
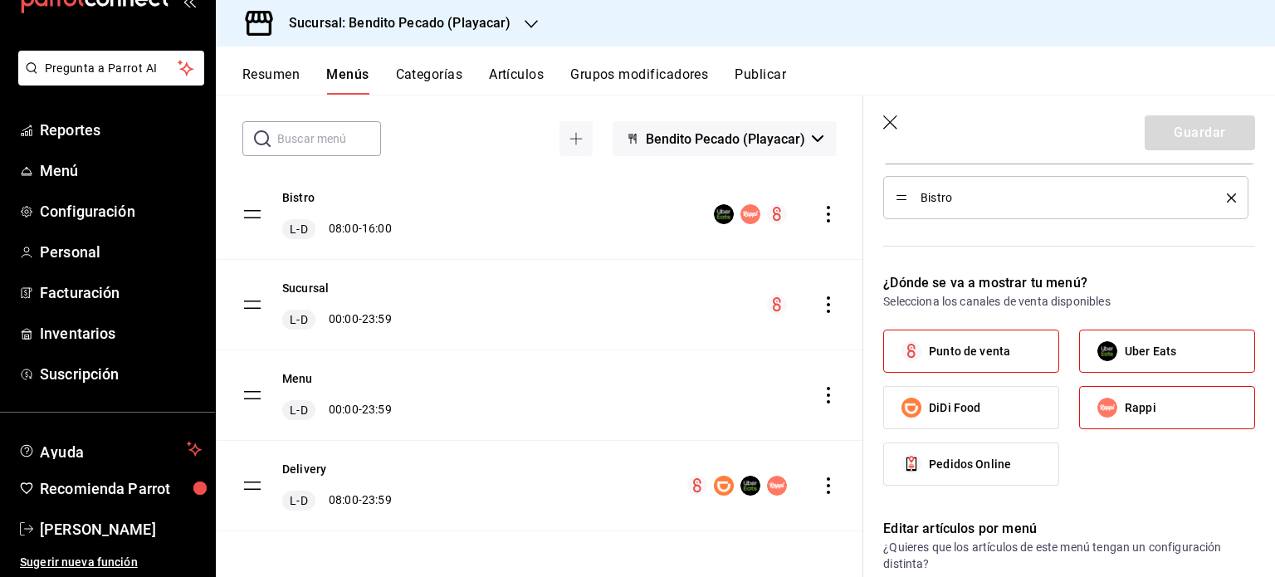
click at [820, 486] on icon "actions" at bounding box center [828, 485] width 17 height 17
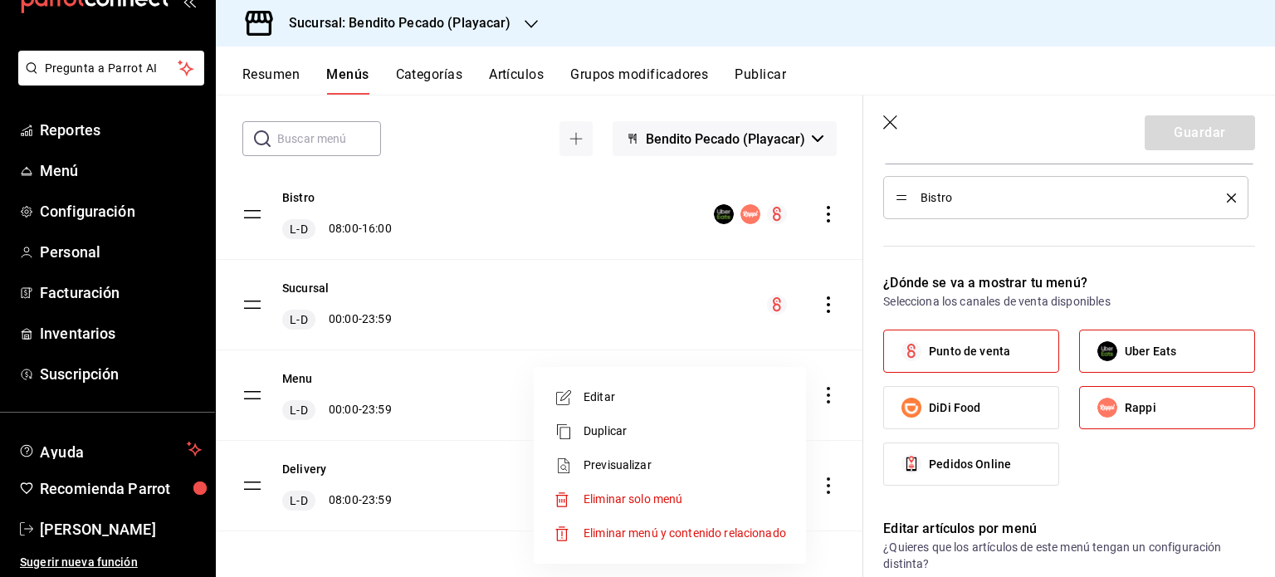
click at [700, 397] on span "Editar" at bounding box center [685, 397] width 203 height 17
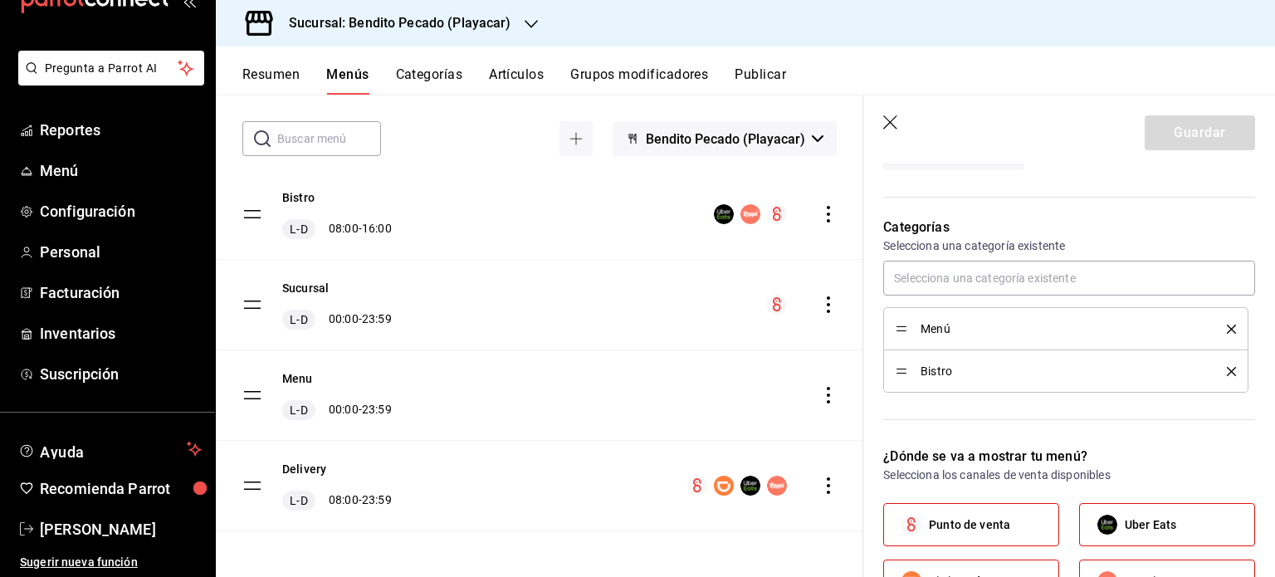
scroll to position [503, 0]
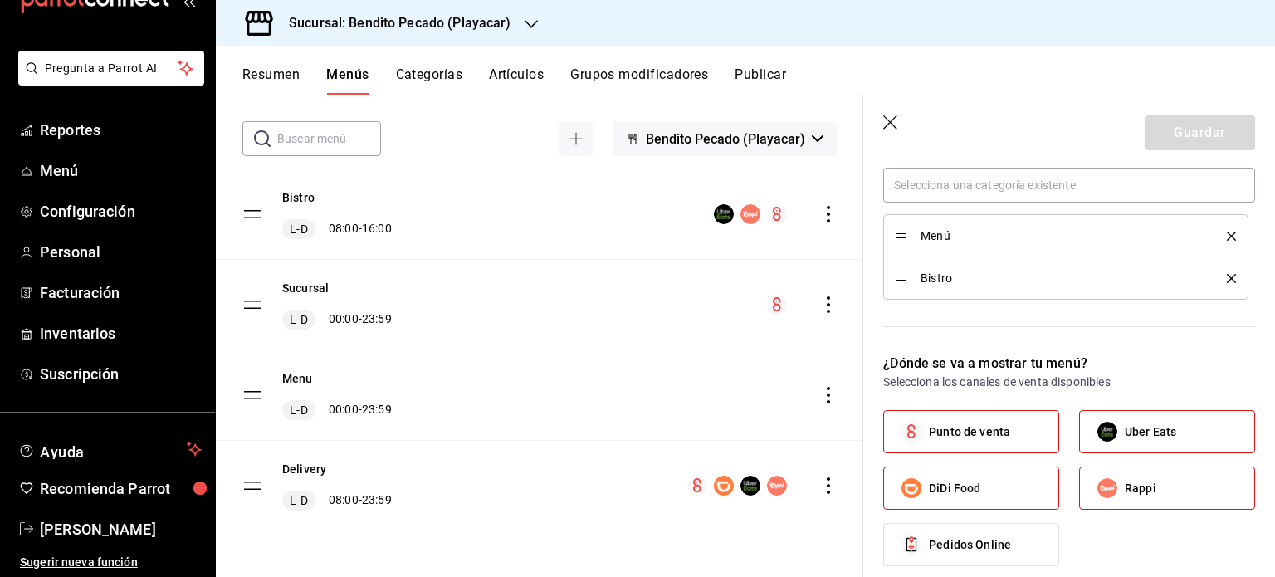
click at [825, 482] on div "Delivery L-D 08:00 - 23:59" at bounding box center [540, 486] width 648 height 90
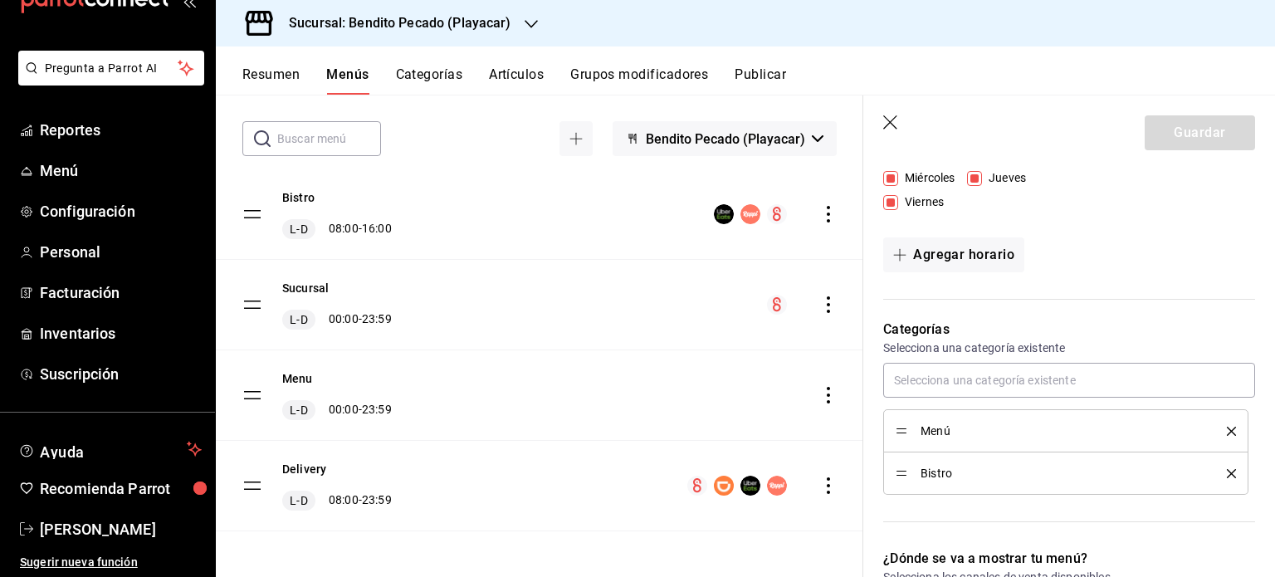
scroll to position [307, 0]
click at [804, 311] on div "menu-maker-table" at bounding box center [802, 305] width 70 height 20
click at [827, 297] on icon "actions" at bounding box center [828, 304] width 3 height 17
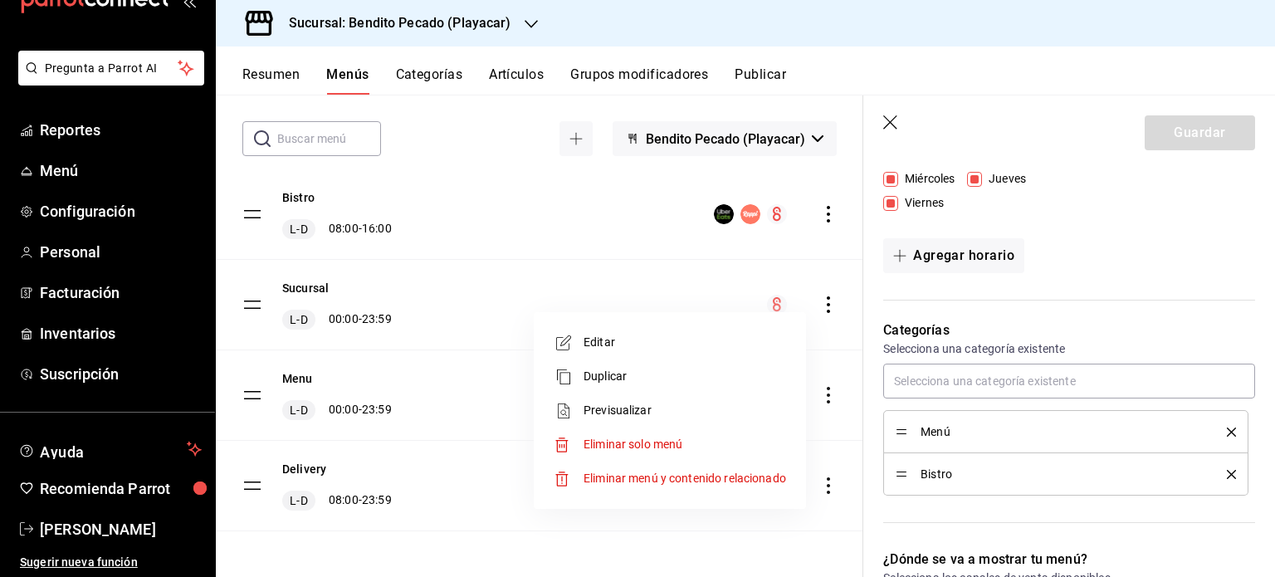
click at [691, 343] on span "Editar" at bounding box center [685, 342] width 203 height 17
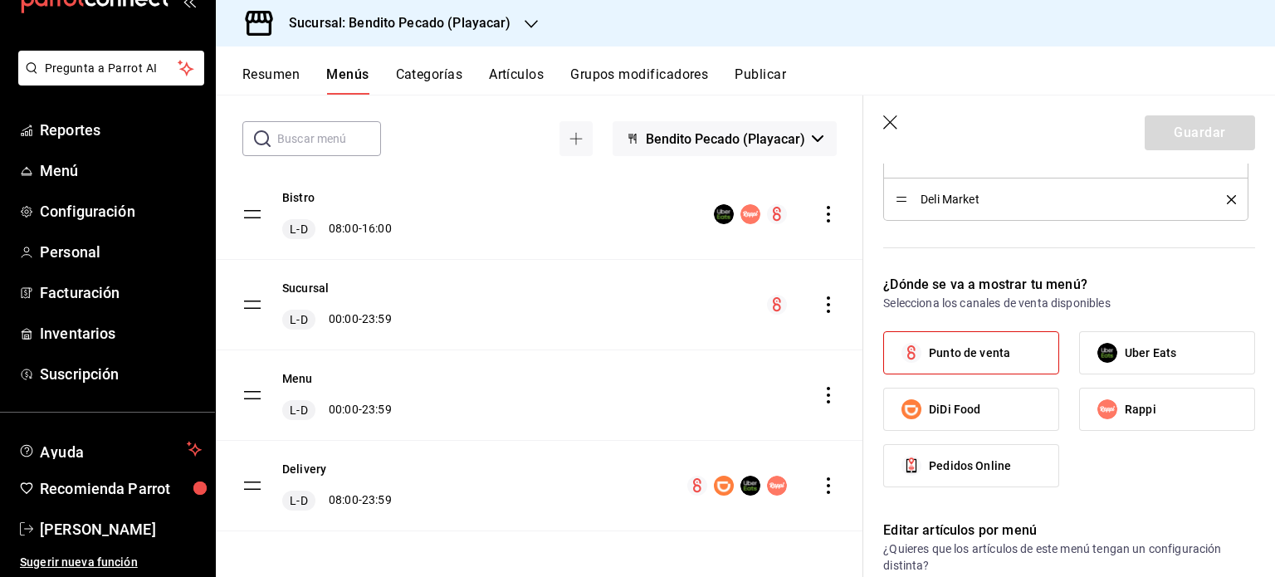
scroll to position [905, 0]
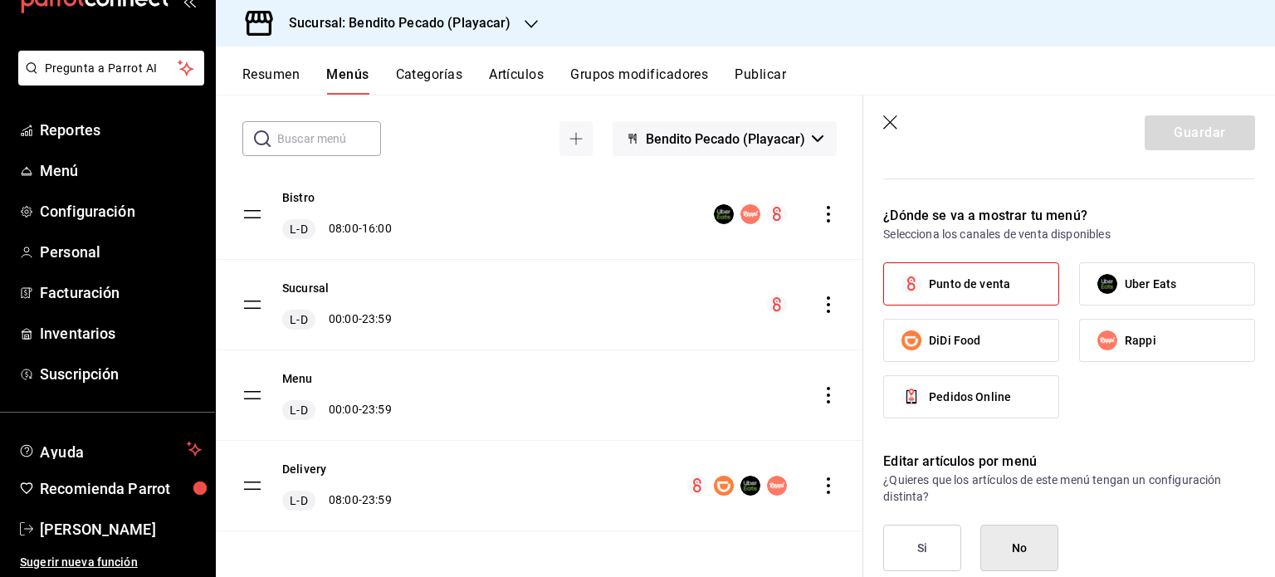
click at [624, 216] on div "Bistro L-D 08:00 - 16:00" at bounding box center [540, 214] width 648 height 90
click at [825, 212] on div "Bistro L-D 08:00 - 16:00" at bounding box center [540, 214] width 648 height 90
click at [820, 208] on icon "actions" at bounding box center [828, 214] width 17 height 17
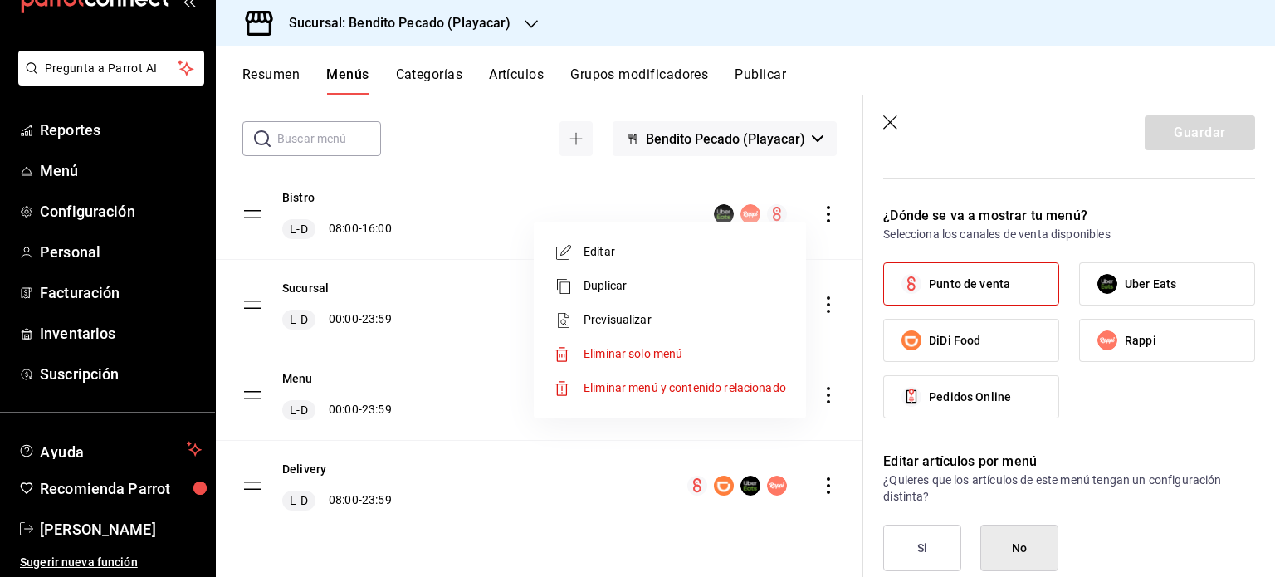
click at [708, 248] on span "Editar" at bounding box center [685, 251] width 203 height 17
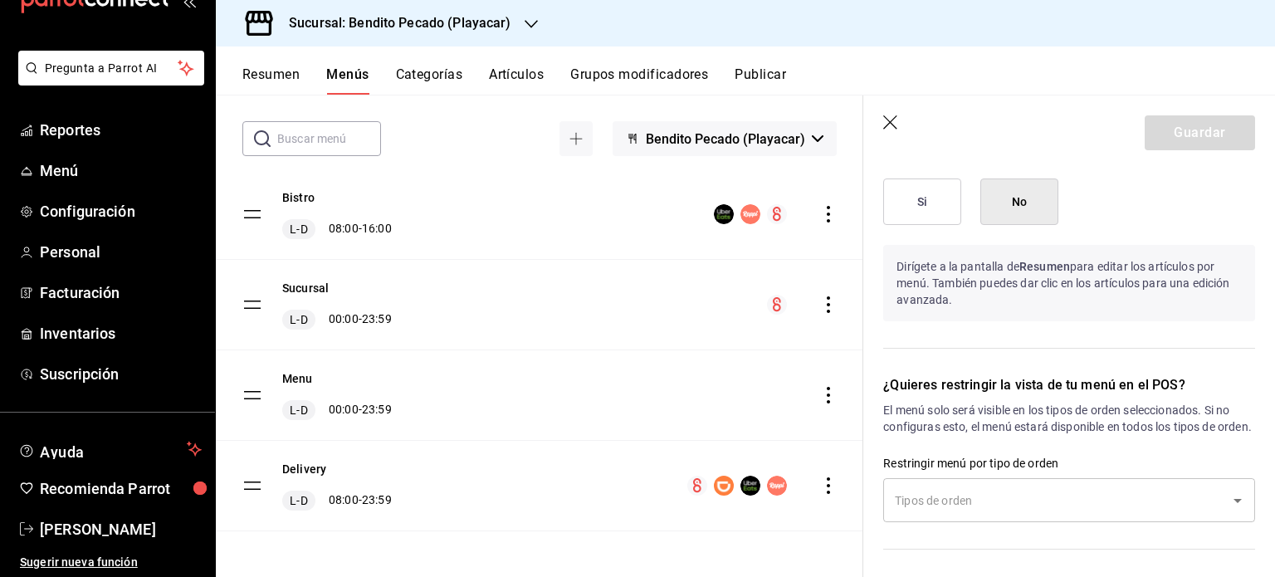
scroll to position [1124, 0]
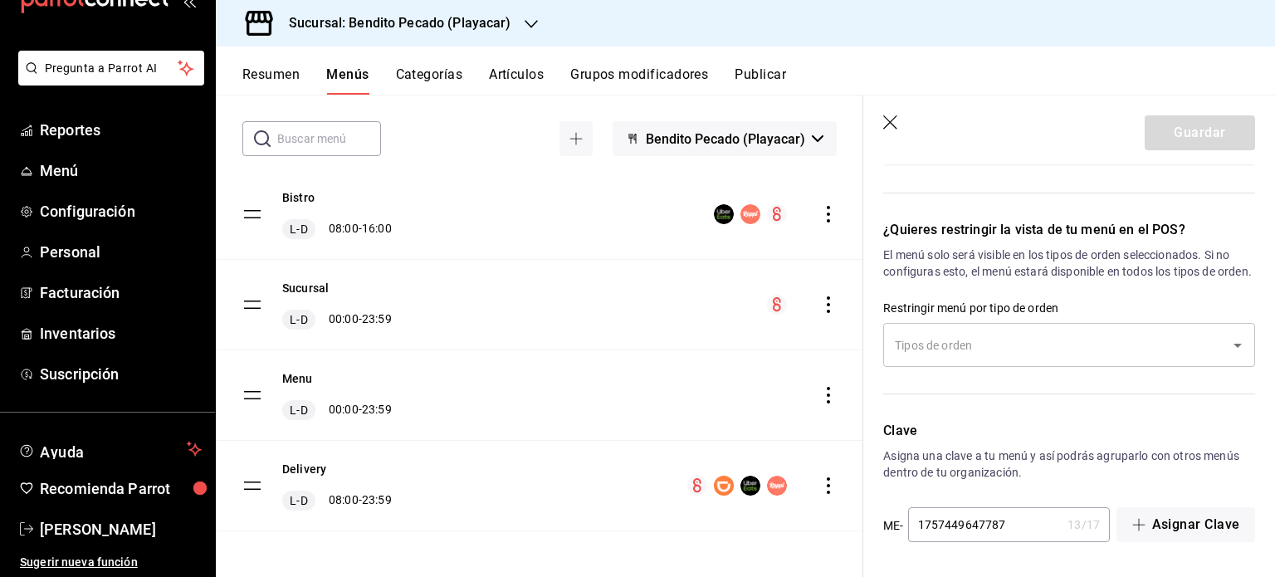
click at [279, 77] on button "Resumen" at bounding box center [270, 80] width 57 height 28
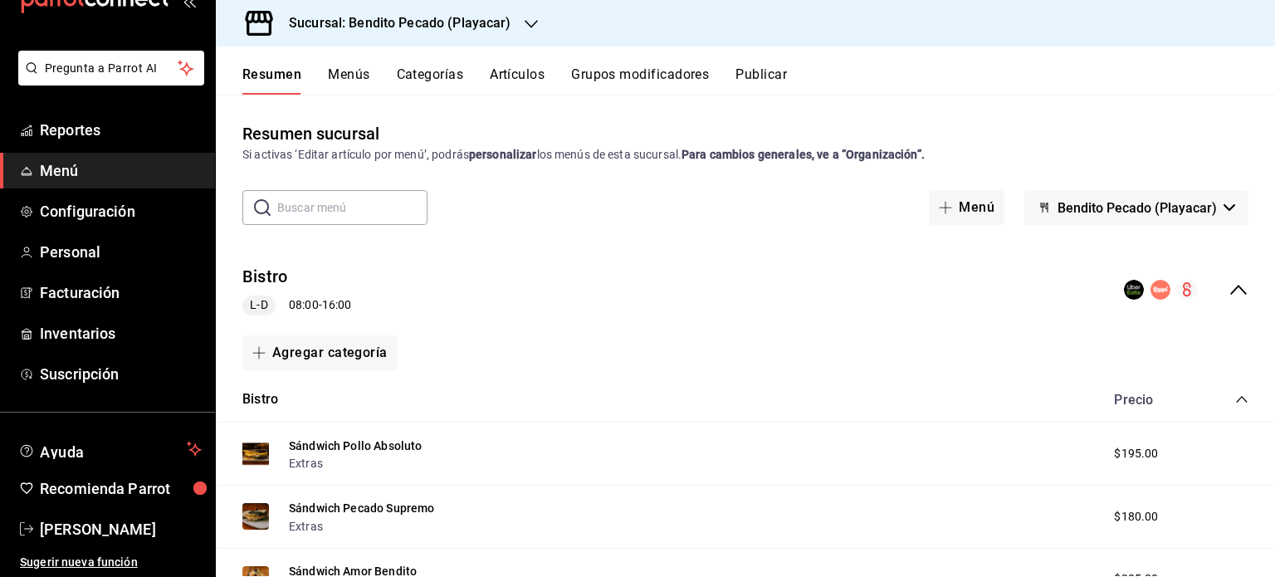
click at [648, 66] on button "Grupos modificadores" at bounding box center [640, 80] width 138 height 28
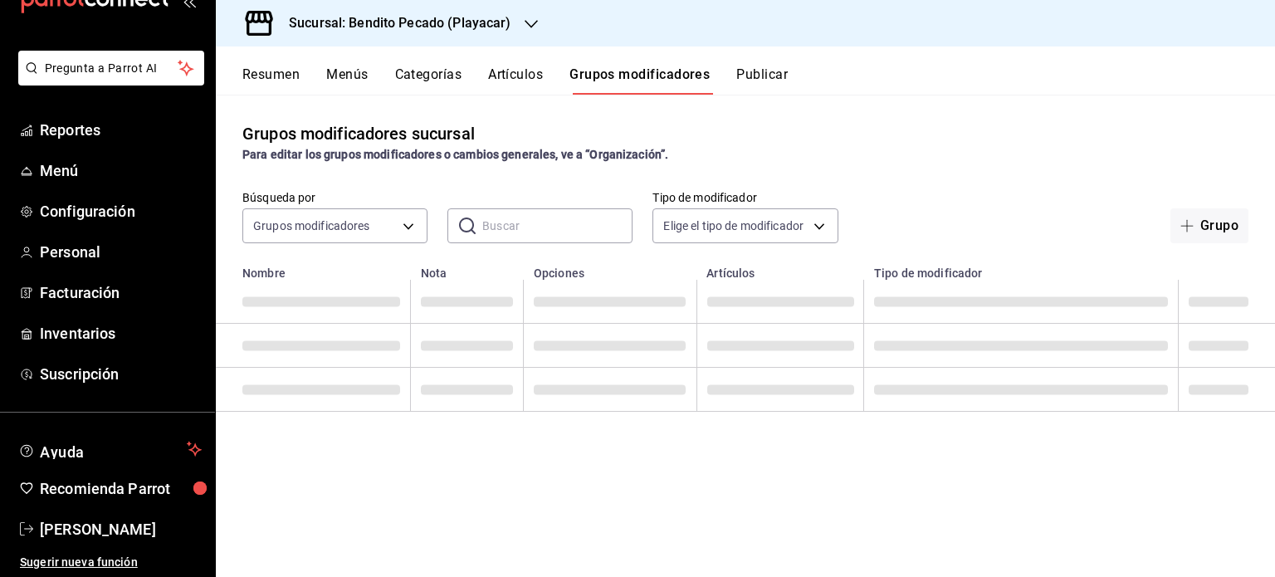
click at [539, 60] on div "Resumen Menús Categorías Artículos Grupos modificadores Publicar" at bounding box center [746, 70] width 1060 height 48
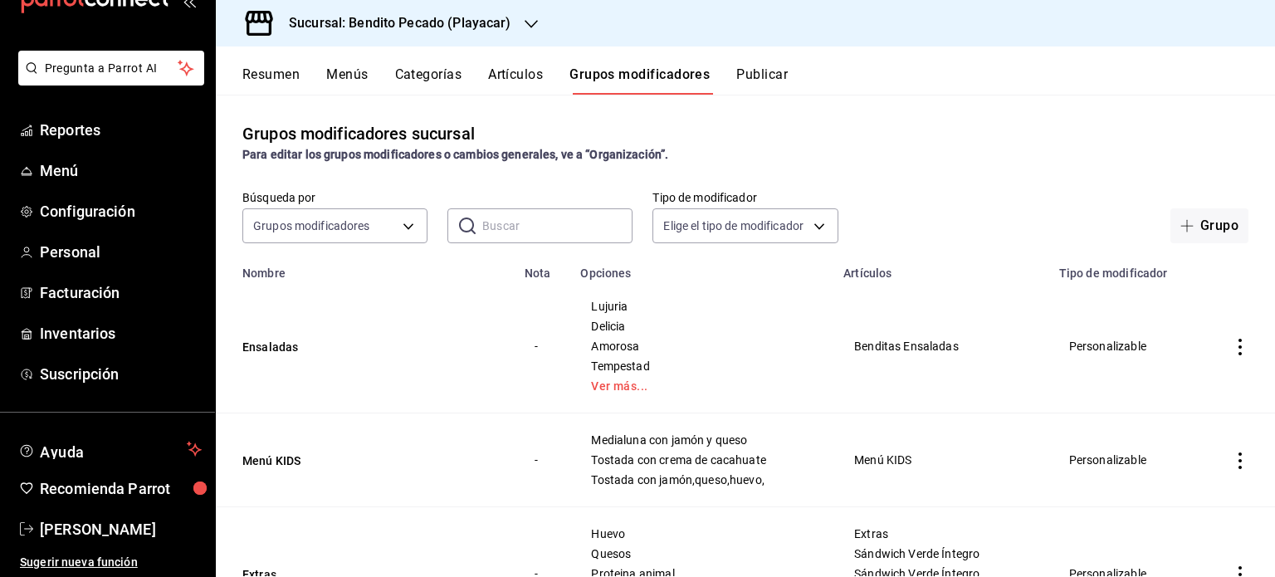
click at [539, 74] on button "Artículos" at bounding box center [515, 80] width 55 height 28
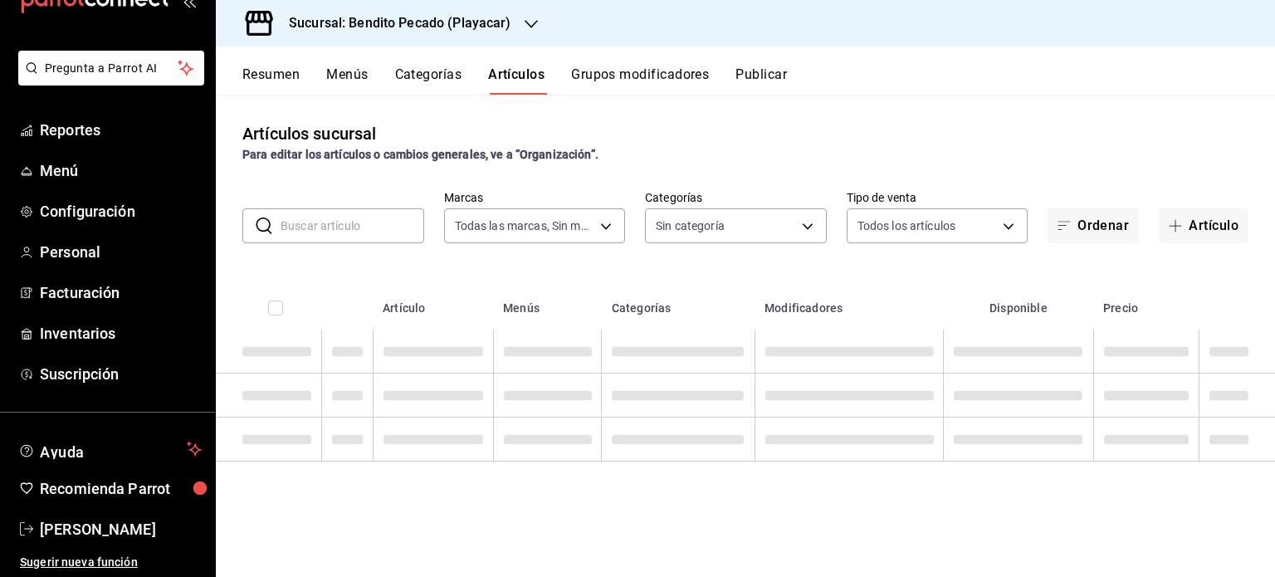
type input "4d940be5-4427-4ee5-ad75-e3a85aa95bfb"
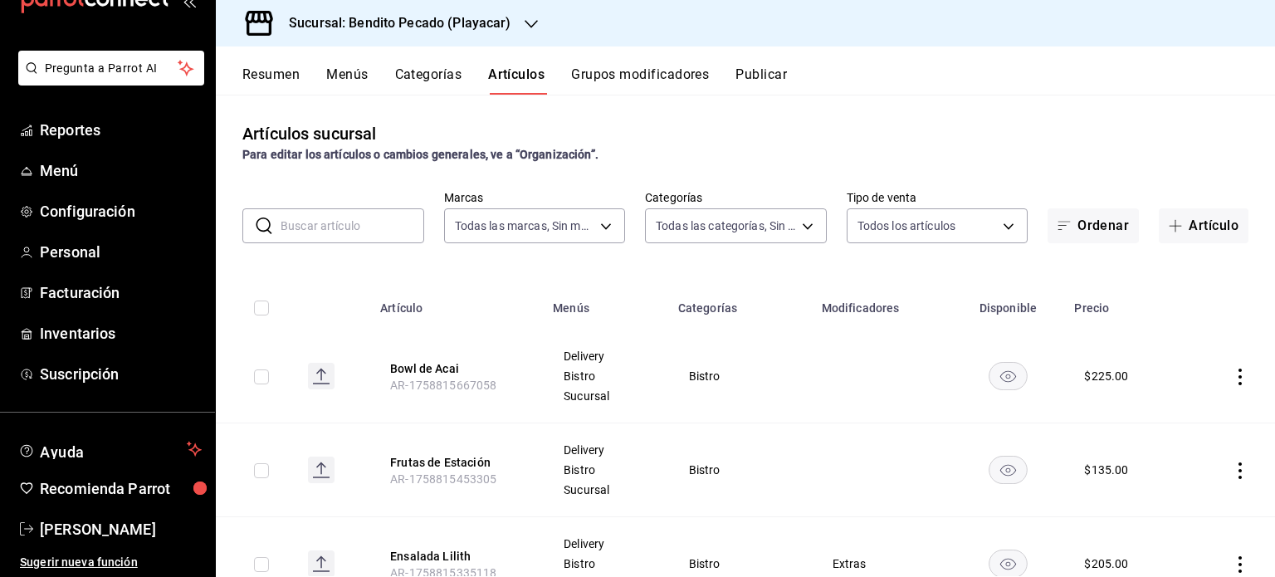
type input "cdf285b7-734c-42fc-b3d3-c0014fa730e9,79c5cf34-d3ad-4a48-9535-5b86049b374d,c6fd0…"
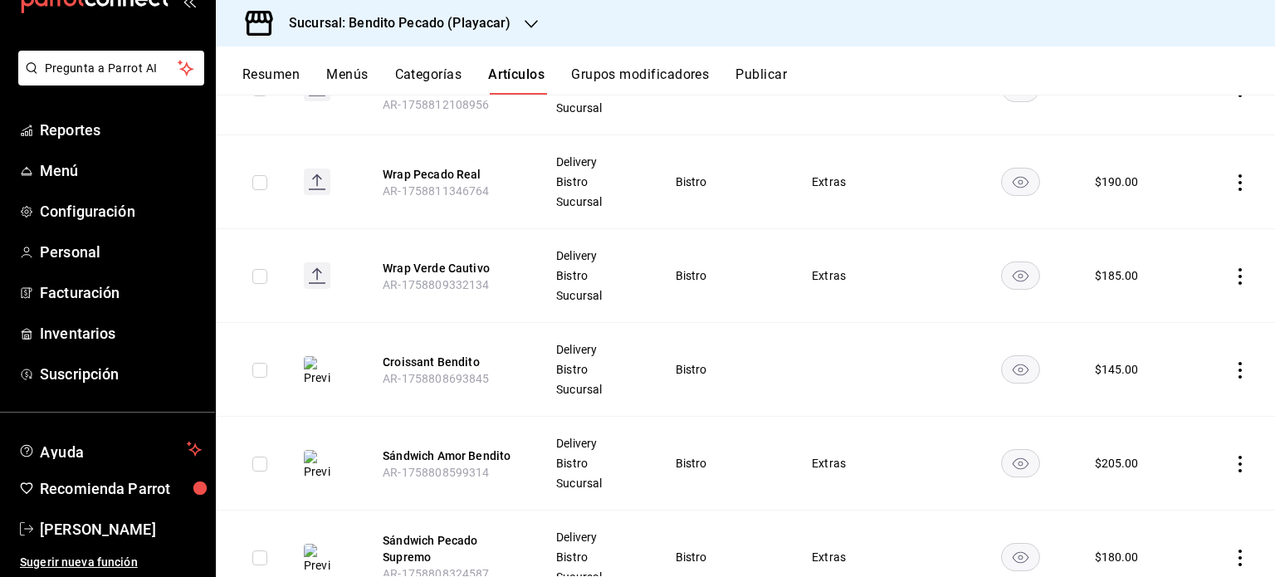
scroll to position [1152, 0]
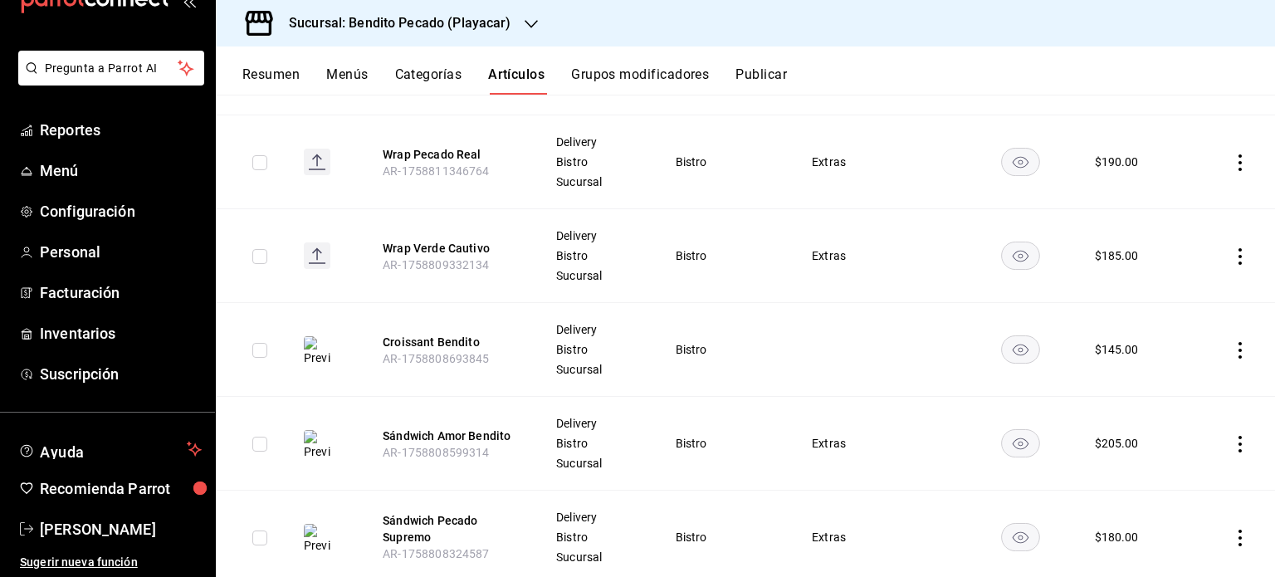
click at [261, 72] on button "Resumen" at bounding box center [270, 80] width 57 height 28
